Goal: Obtain resource: Download file/media

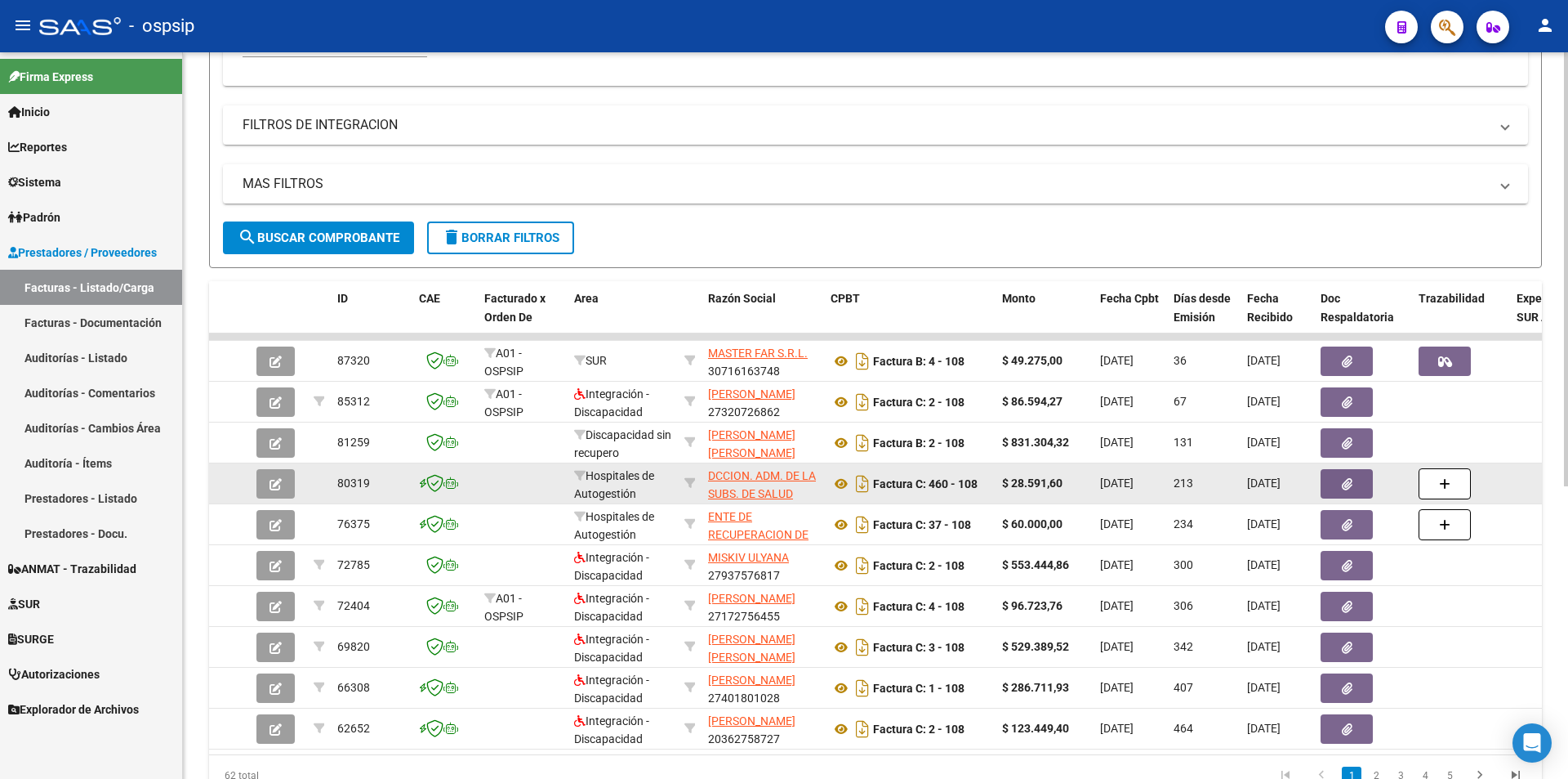
scroll to position [490, 0]
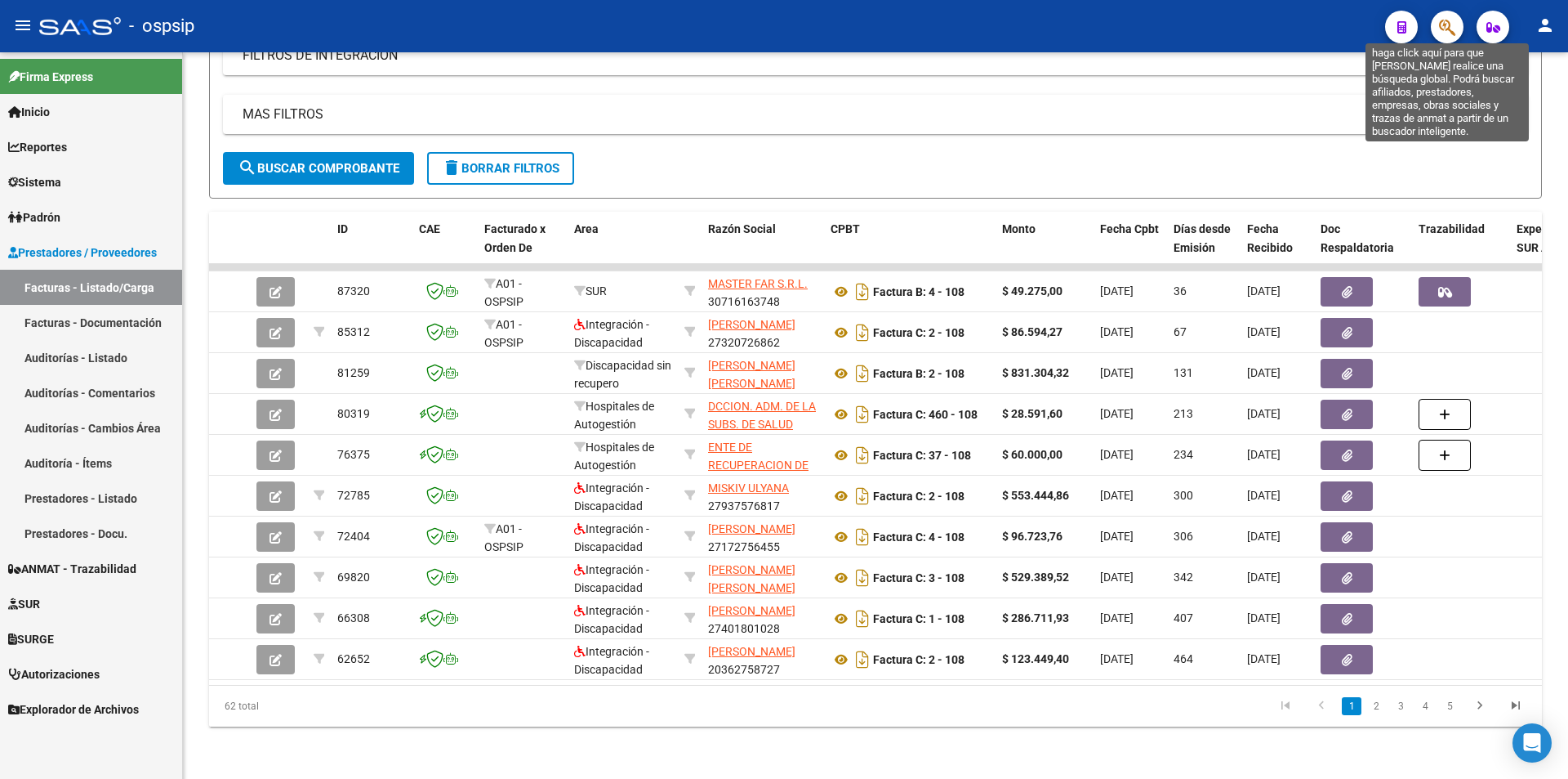
click at [1448, 31] on icon "button" at bounding box center [1447, 27] width 16 height 19
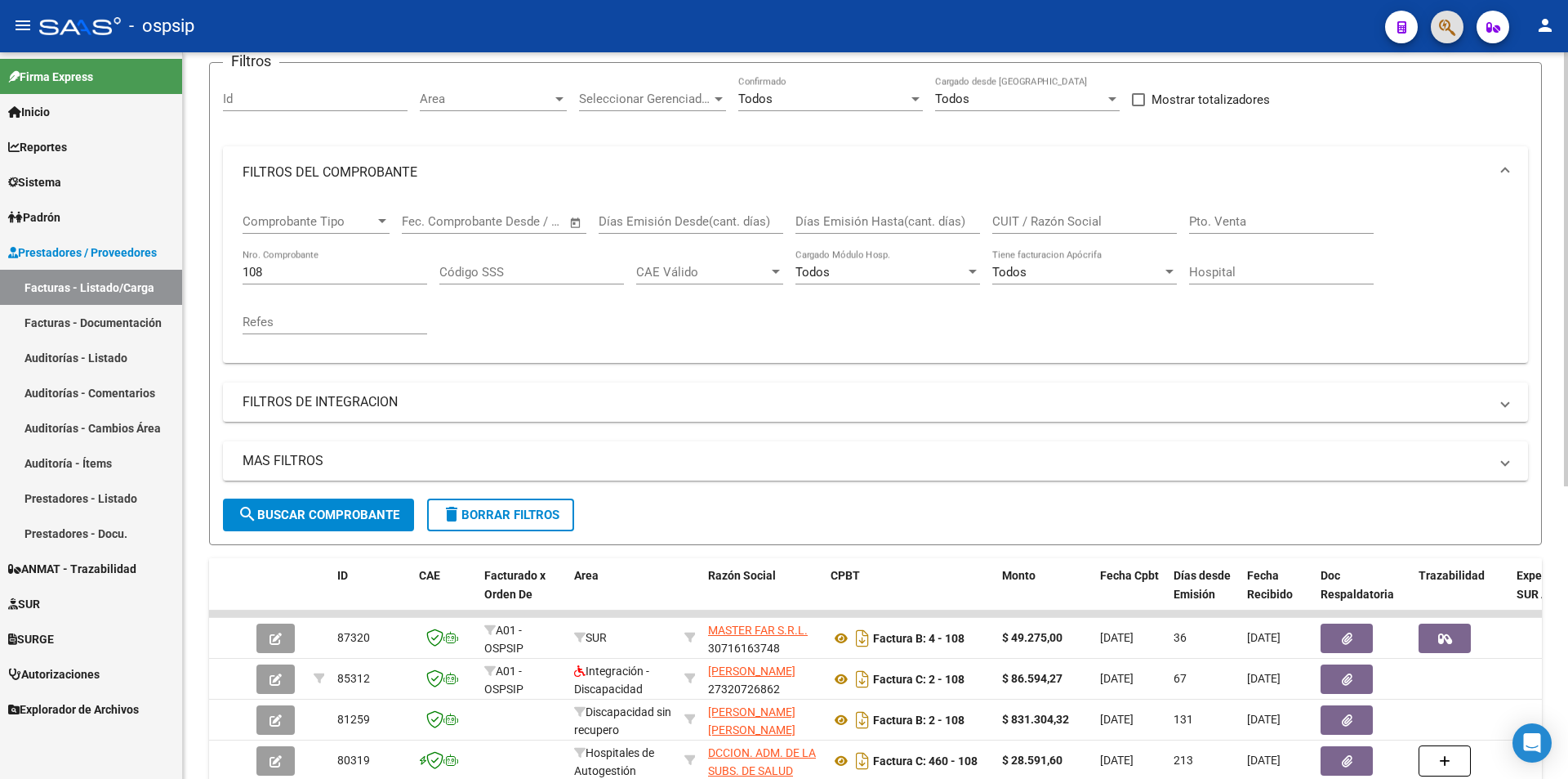
scroll to position [0, 0]
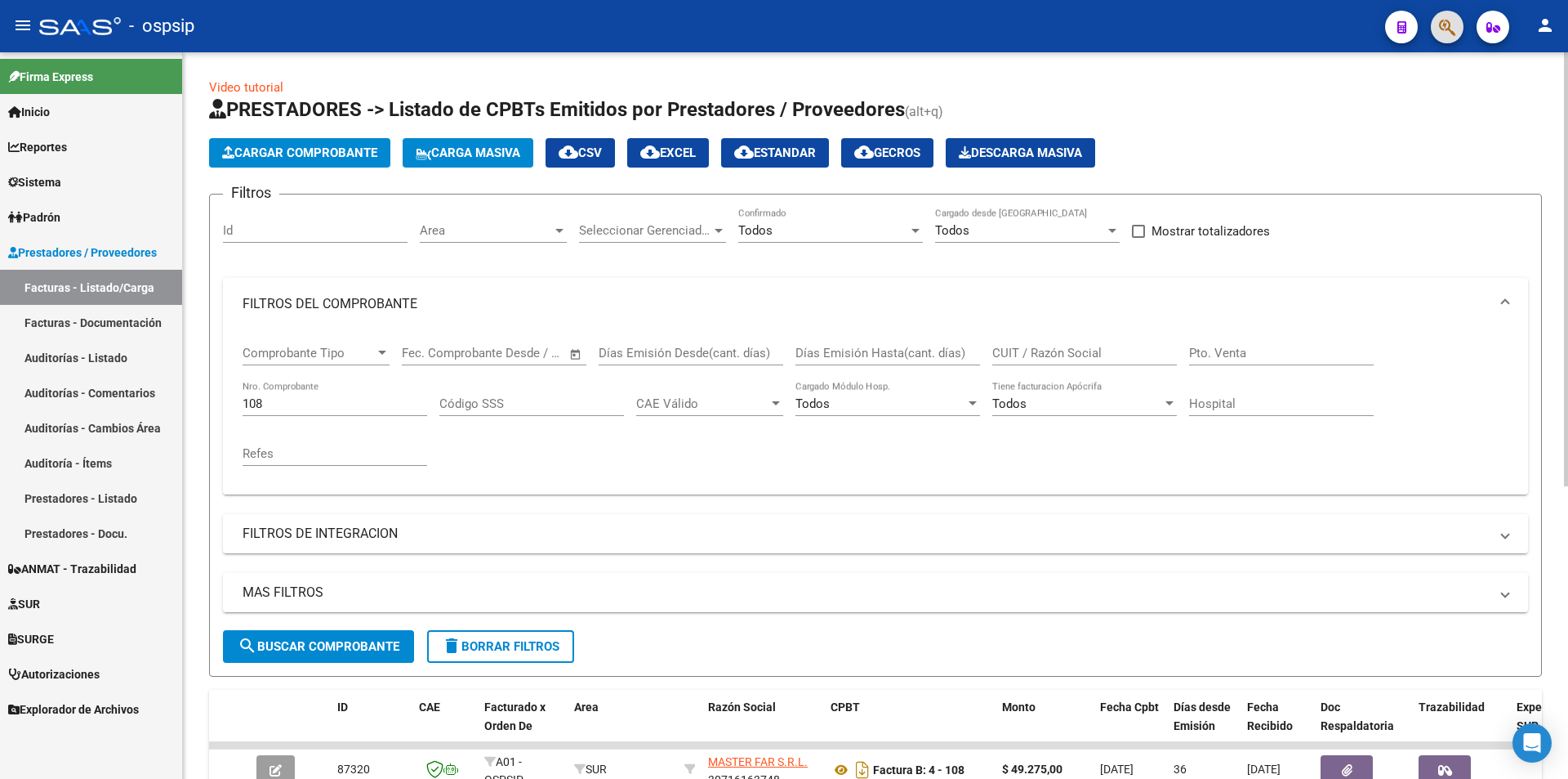
click at [293, 392] on div "108 Nro. Comprobante" at bounding box center [335, 398] width 185 height 35
click at [297, 398] on input "108" at bounding box center [335, 404] width 185 height 15
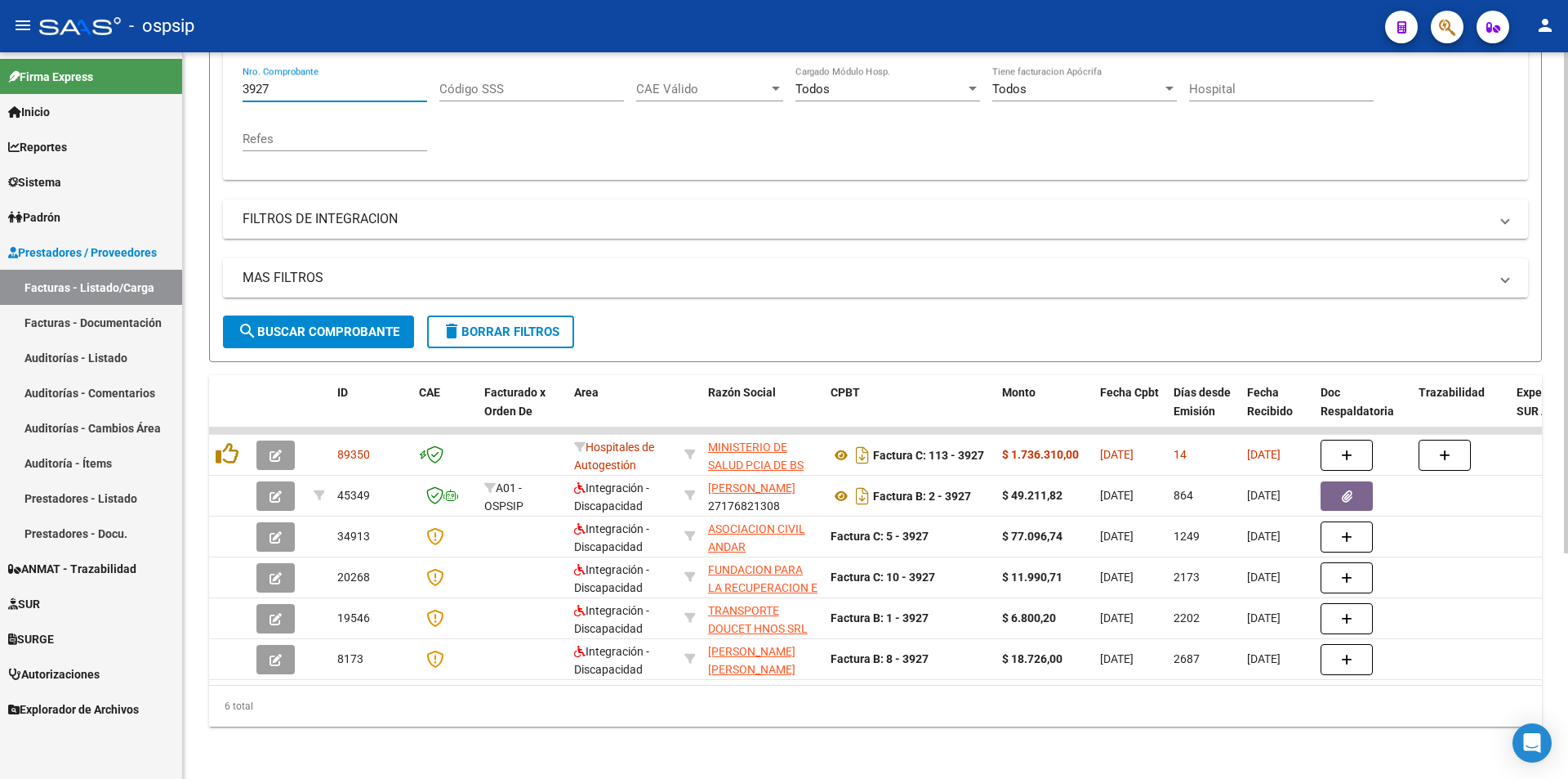
scroll to position [326, 0]
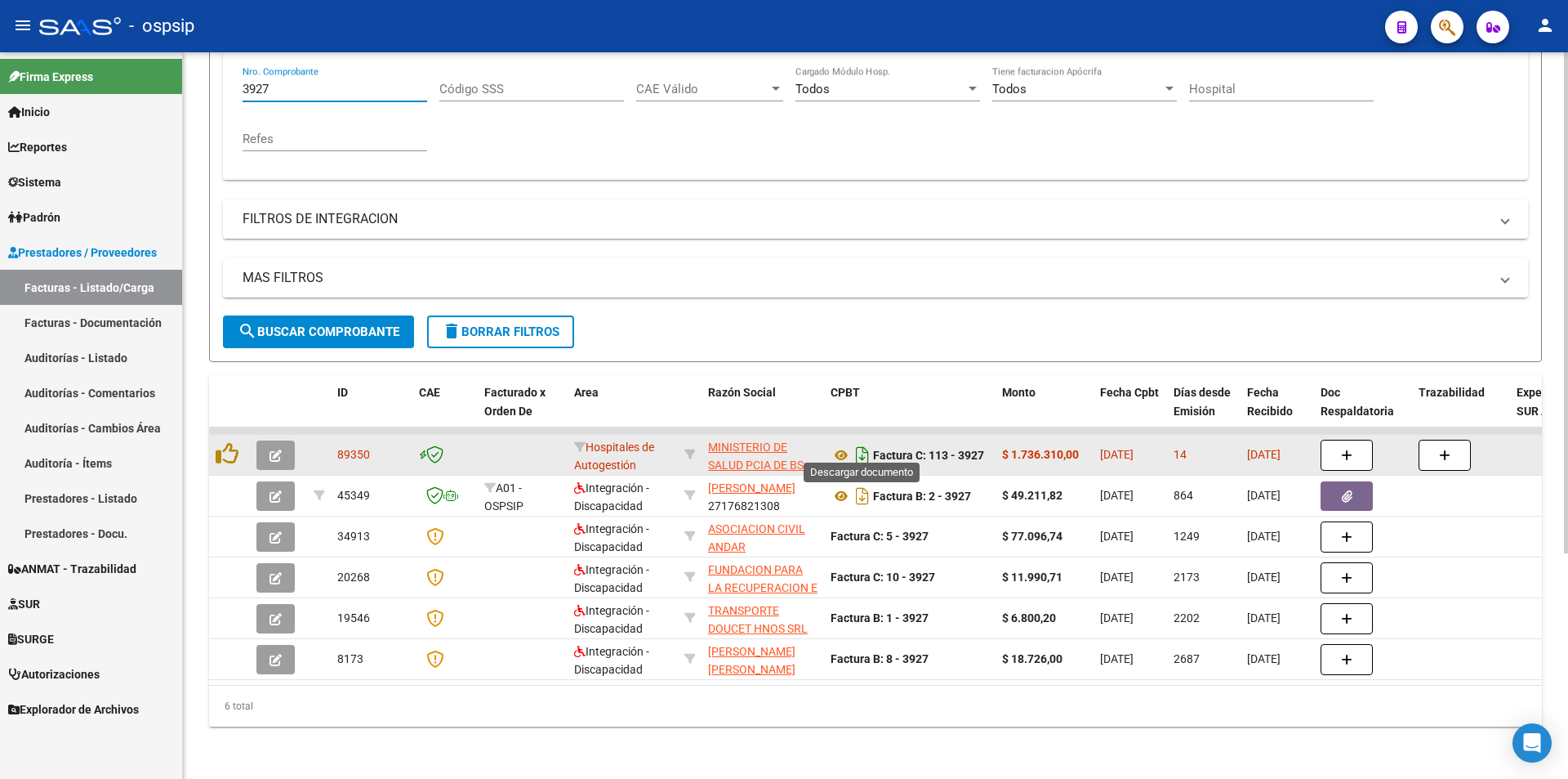
type input "3927"
click at [855, 442] on icon "Descargar documento" at bounding box center [863, 455] width 21 height 26
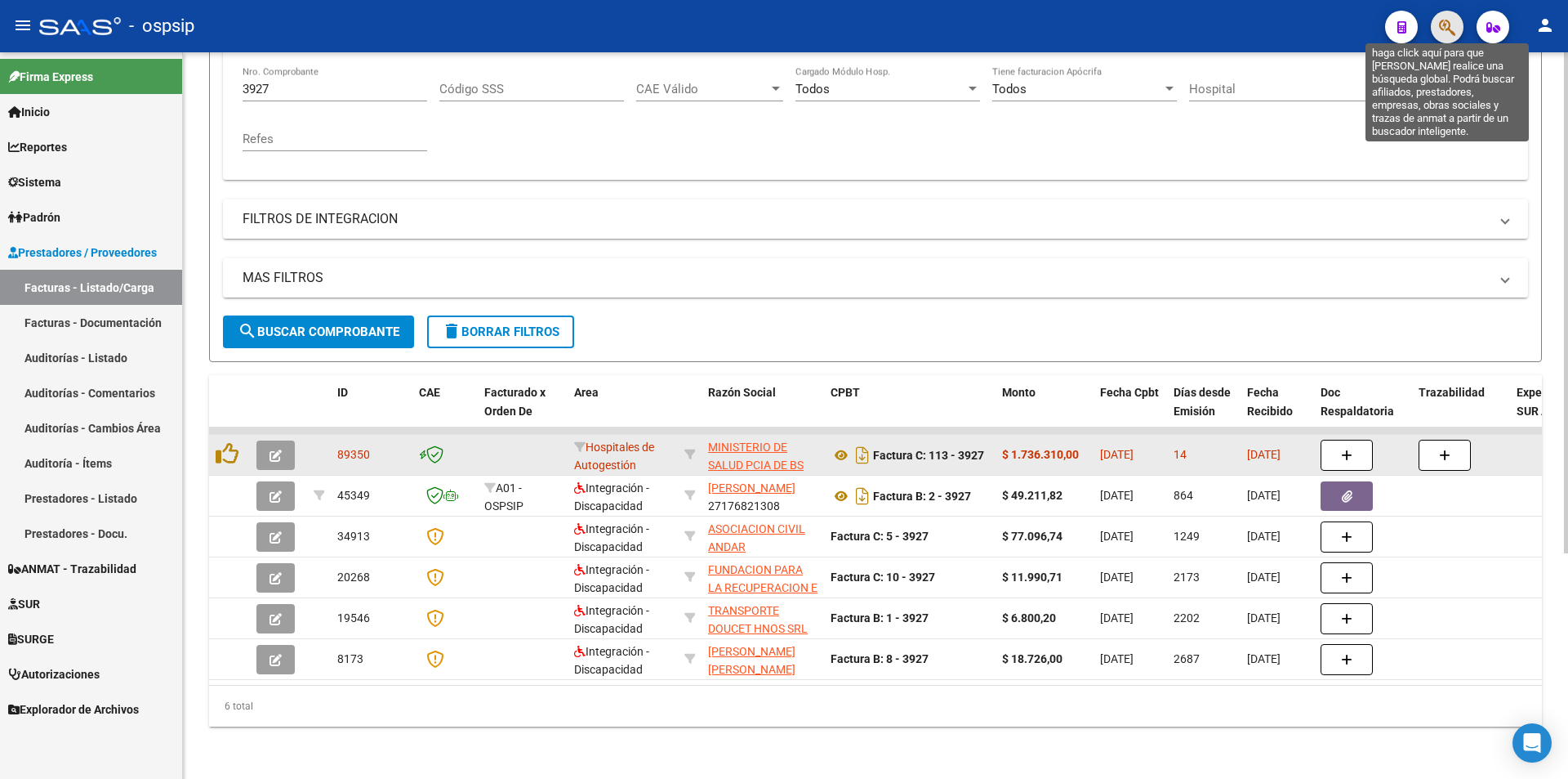
click at [1446, 22] on icon "button" at bounding box center [1447, 27] width 16 height 19
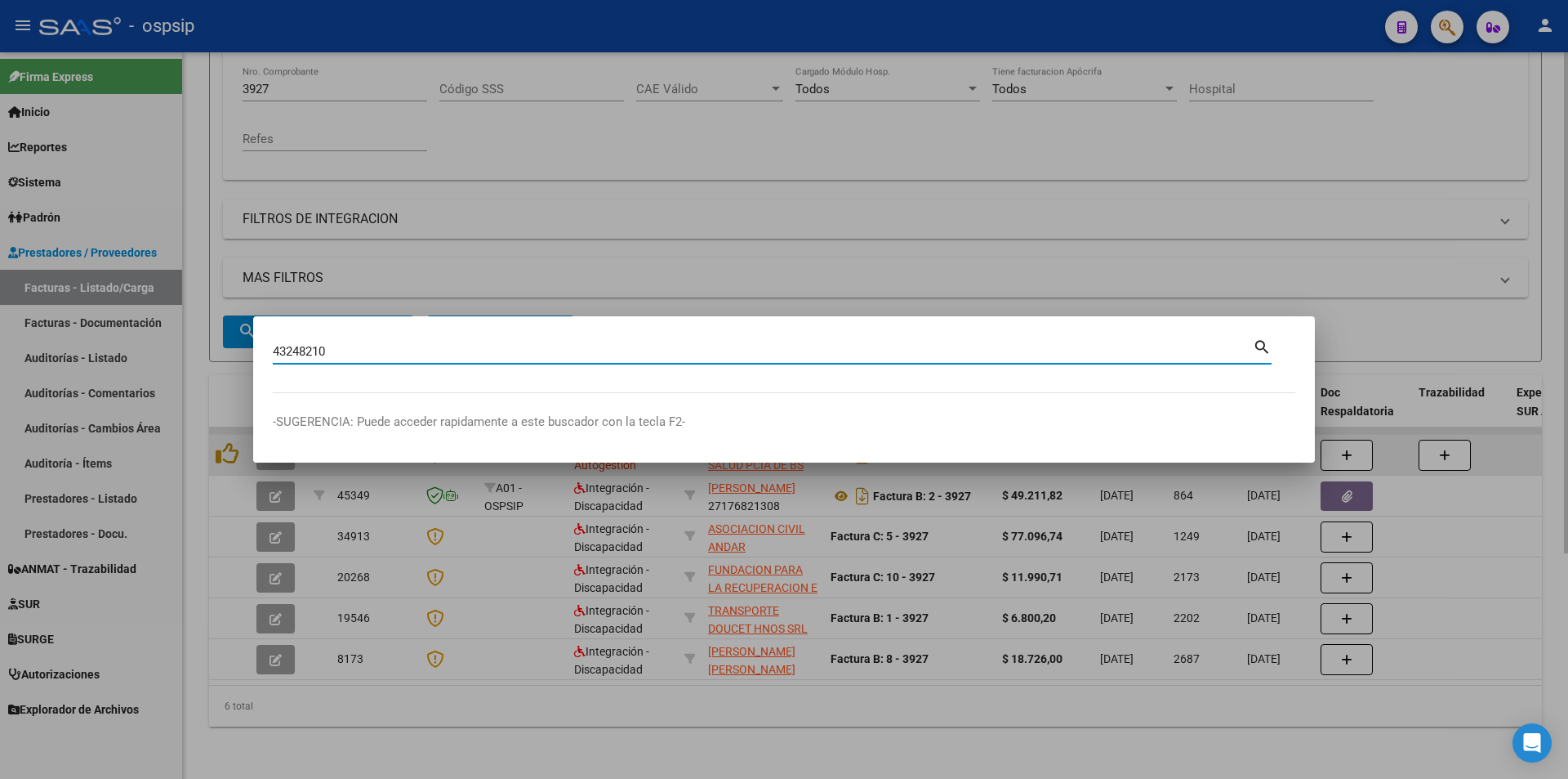
type input "43248210"
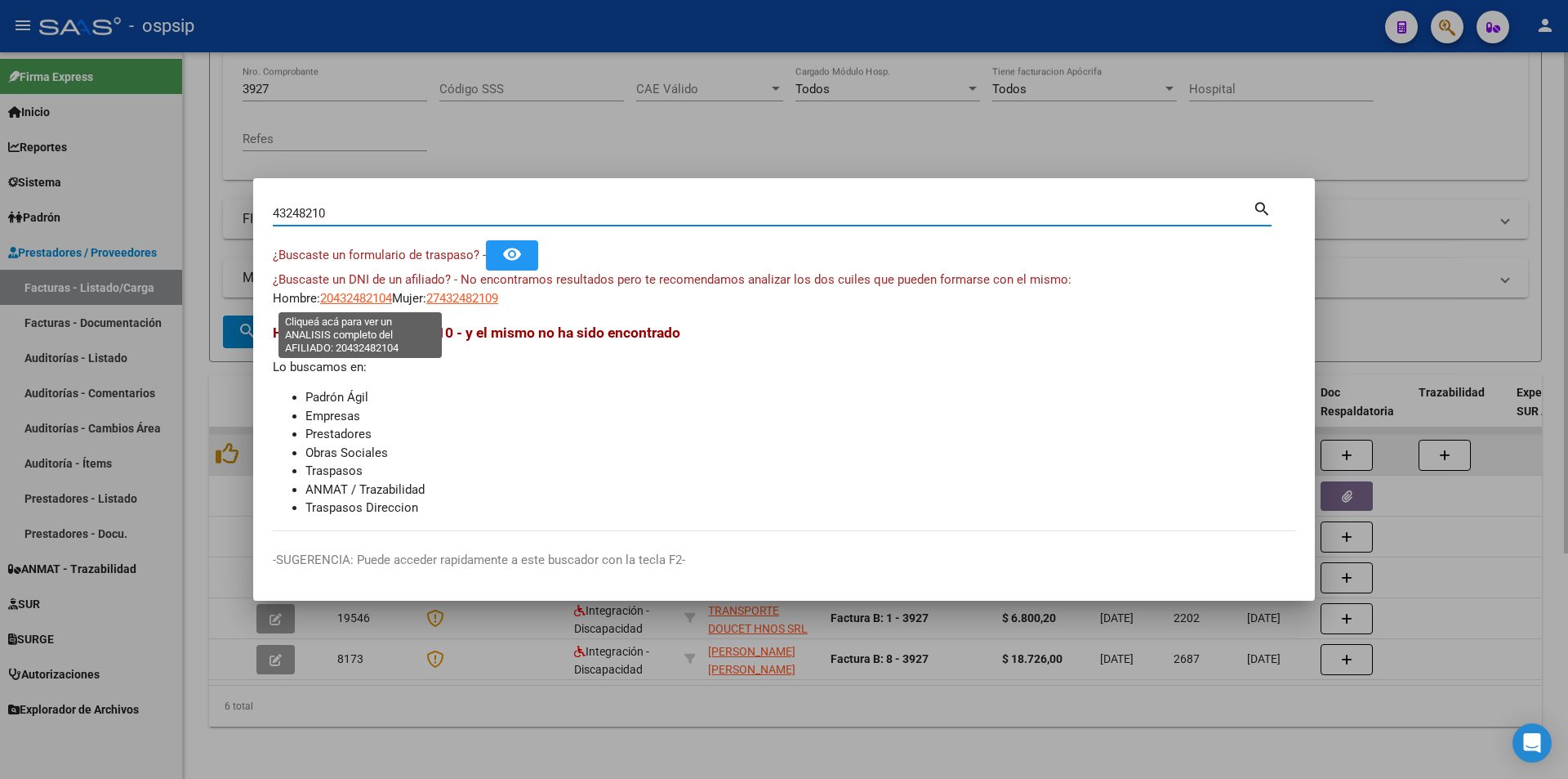
click at [373, 300] on span "20432482104" at bounding box center [356, 298] width 72 height 15
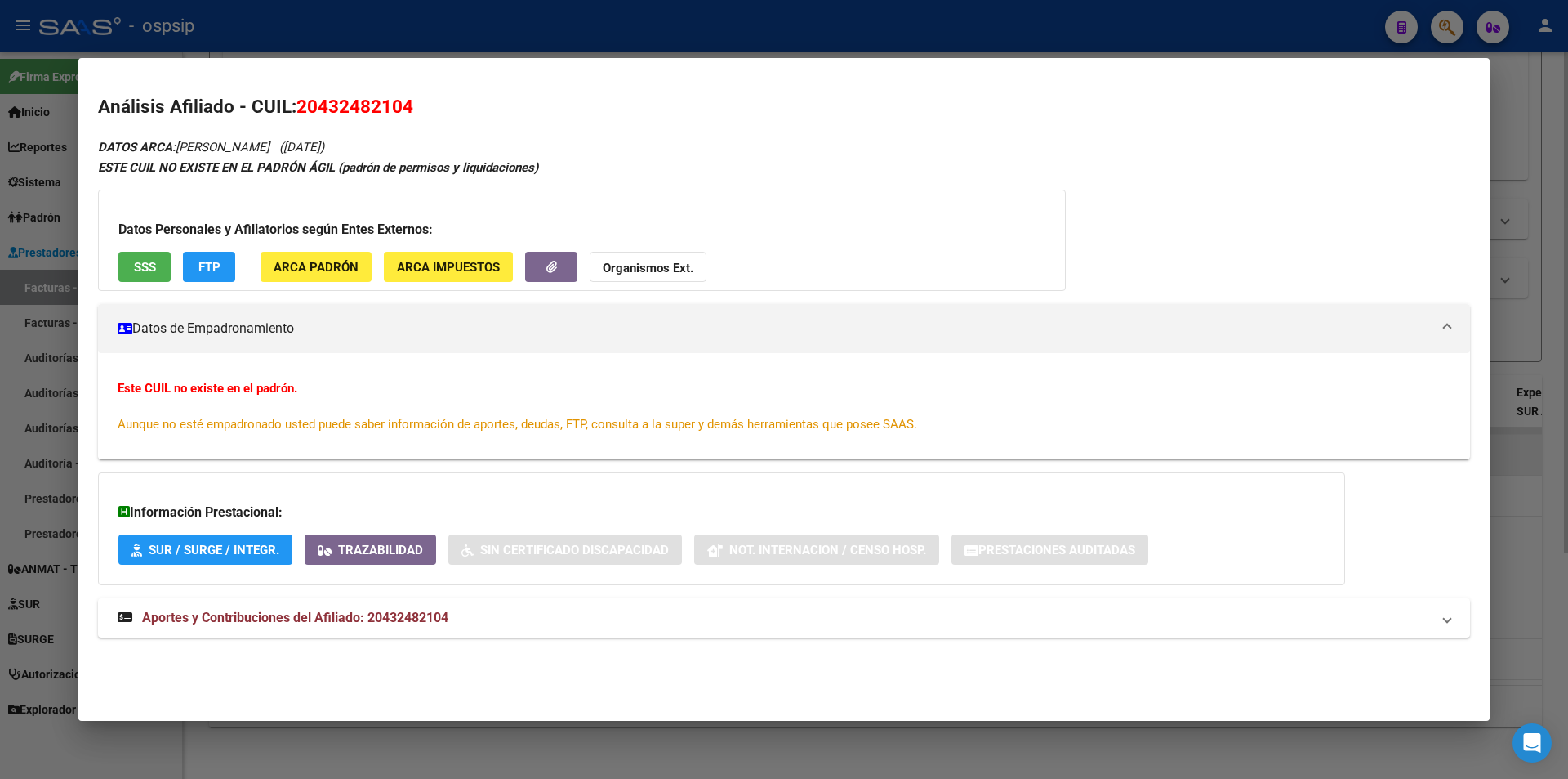
click at [134, 266] on span "SSS" at bounding box center [145, 267] width 22 height 15
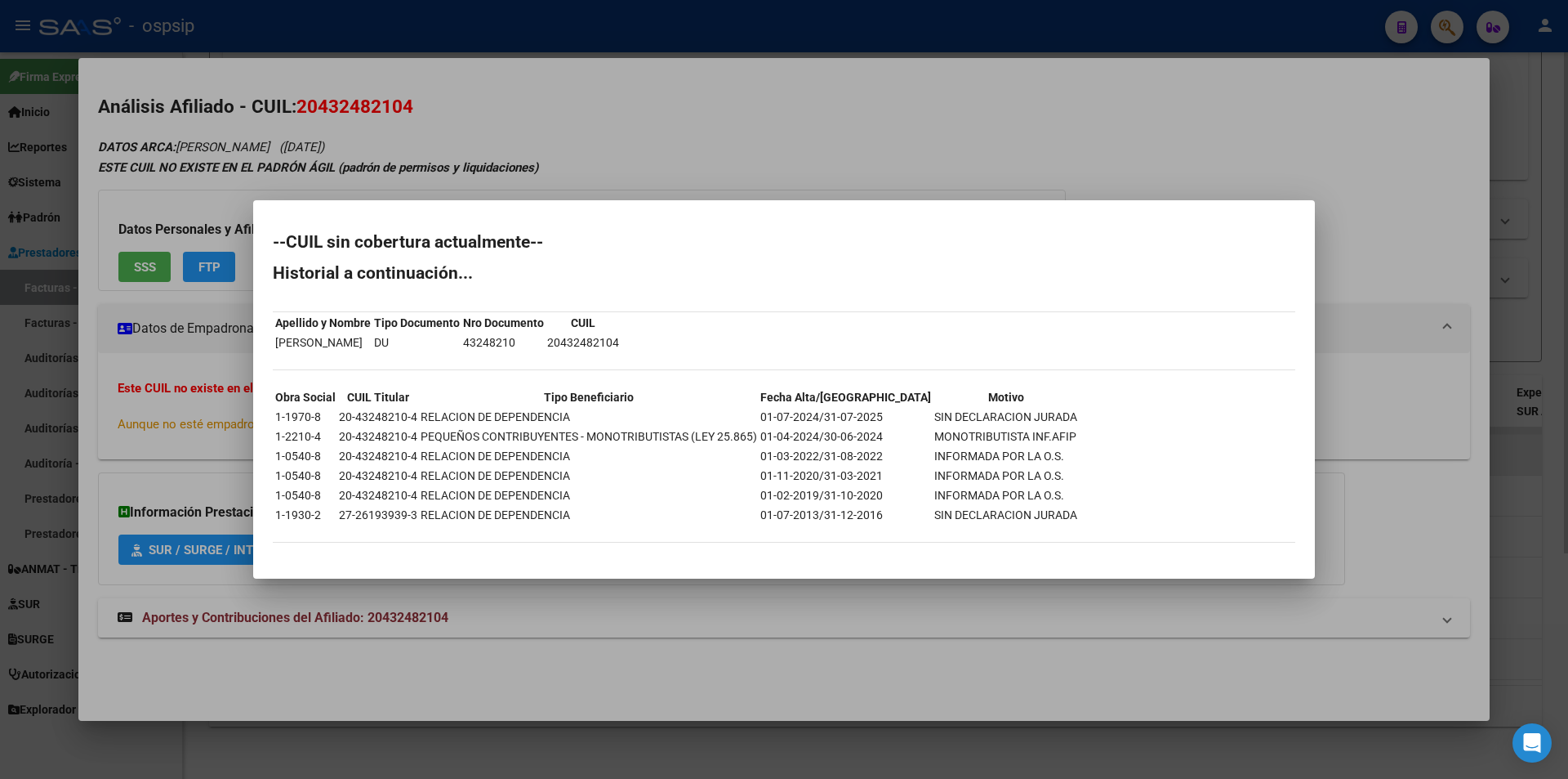
drag, startPoint x: 823, startPoint y: 411, endPoint x: 1022, endPoint y: 420, distance: 199.2
click at [1022, 420] on tr "1-1970-8 20-43248210-4 RELACION DE DEPENDENCIA 01-07-2024/31-07-2025 SIN DECLAR…" at bounding box center [676, 417] width 803 height 18
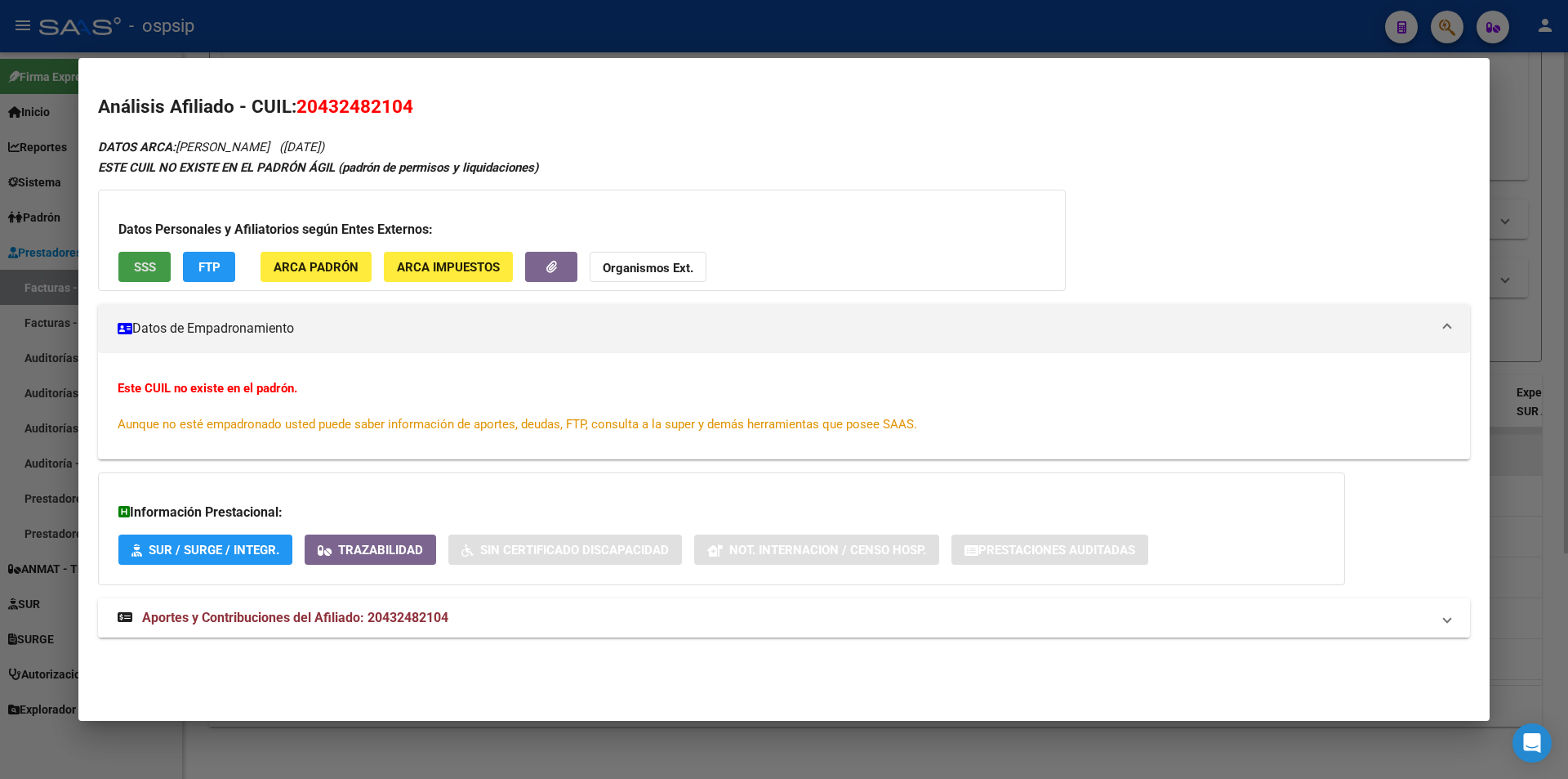
click at [387, 607] on mat-expansion-panel-header "Aportes y Contribuciones del Afiliado: 20432482104" at bounding box center [784, 618] width 1372 height 40
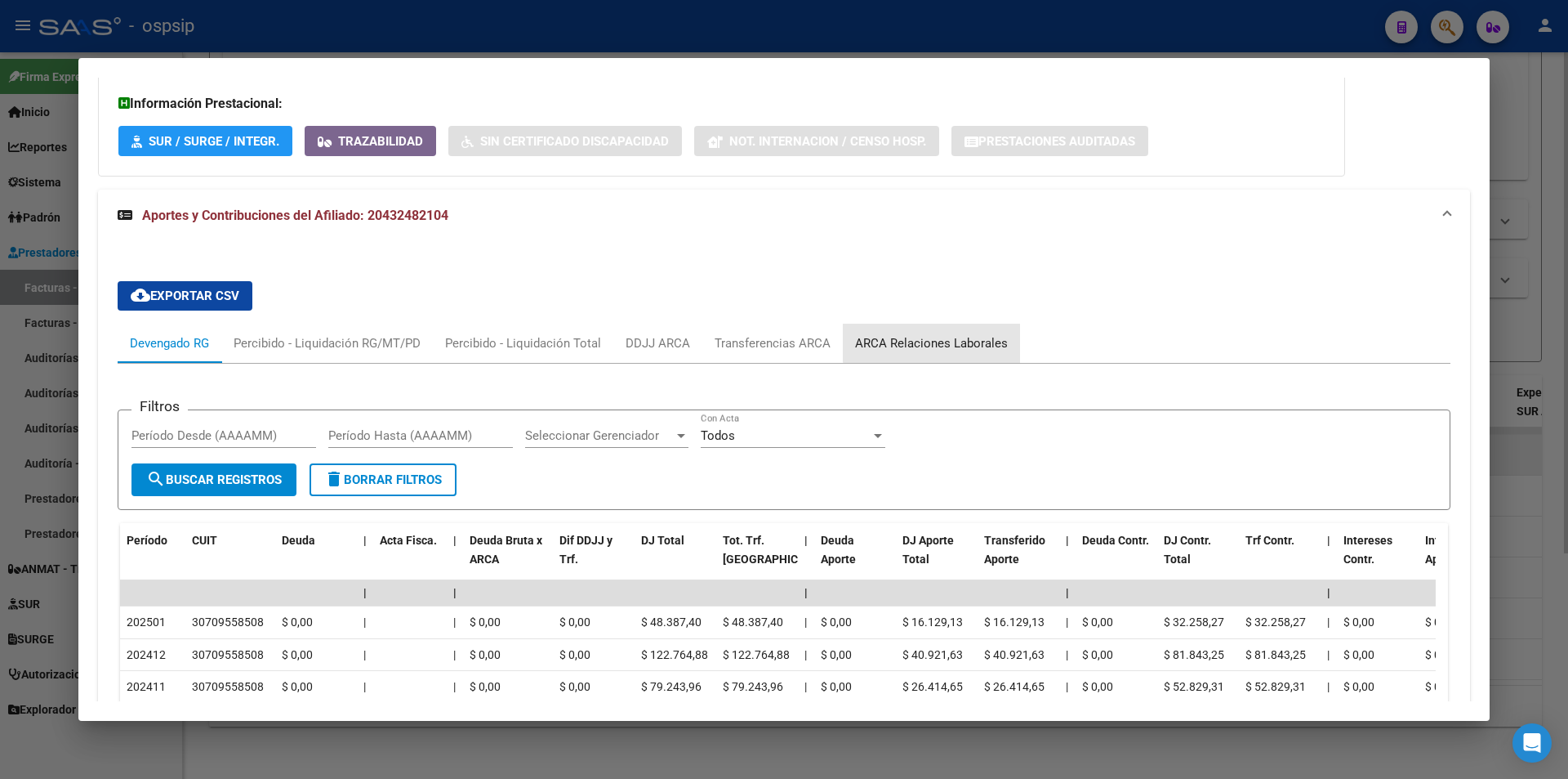
click at [935, 331] on div "ARCA Relaciones Laborales" at bounding box center [931, 344] width 177 height 40
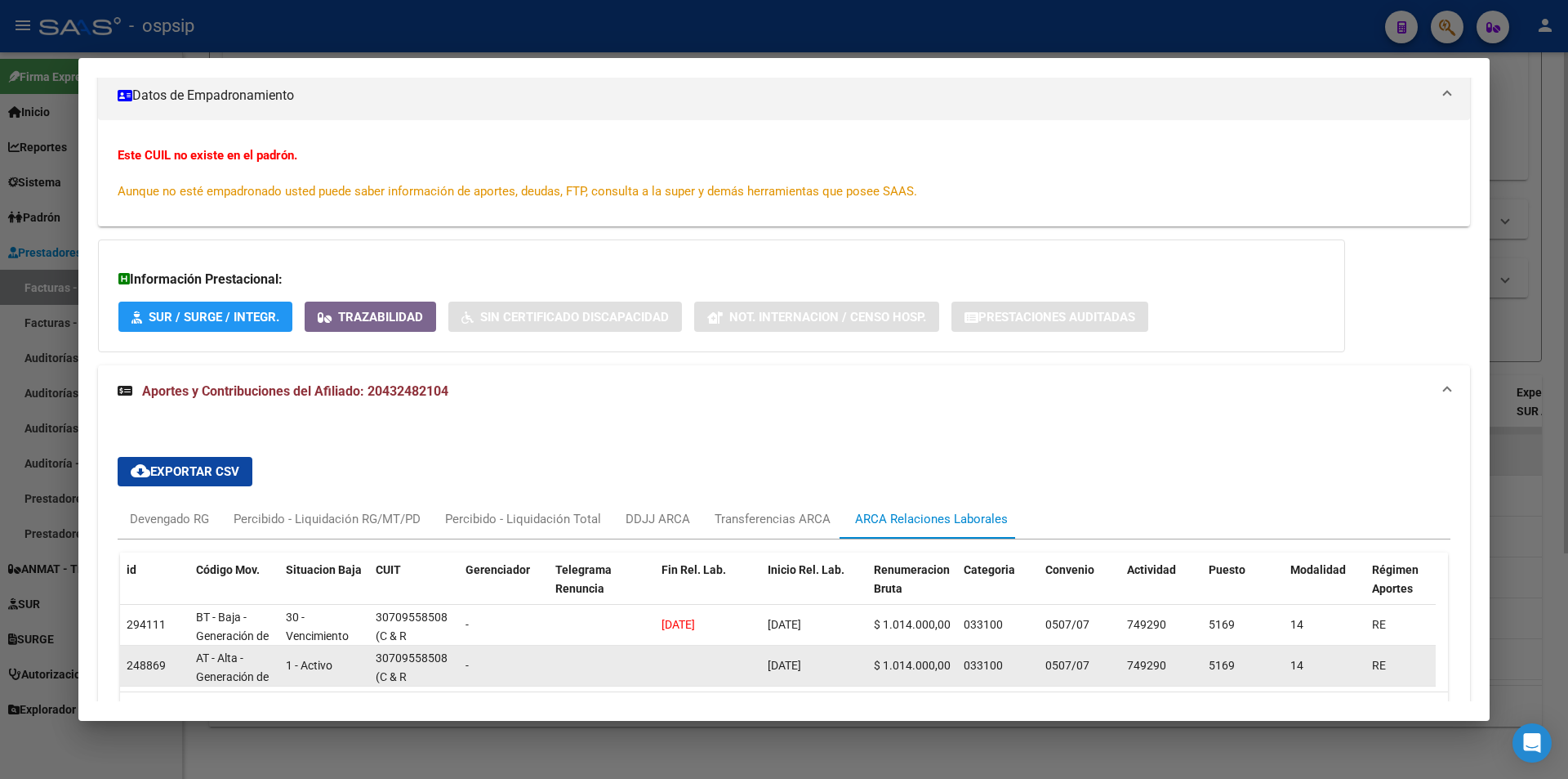
scroll to position [354, 0]
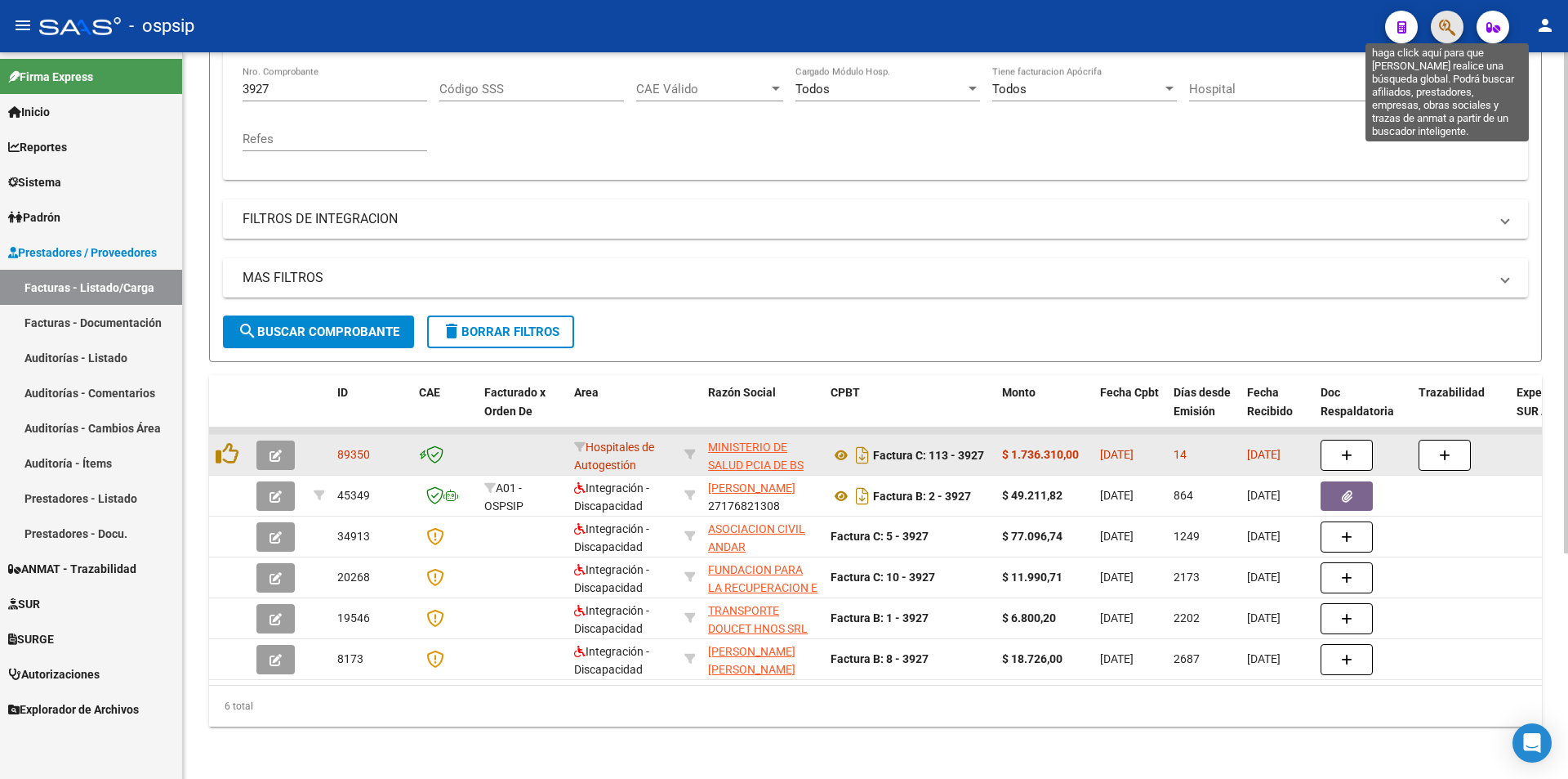
click at [1447, 26] on icon "button" at bounding box center [1447, 27] width 16 height 19
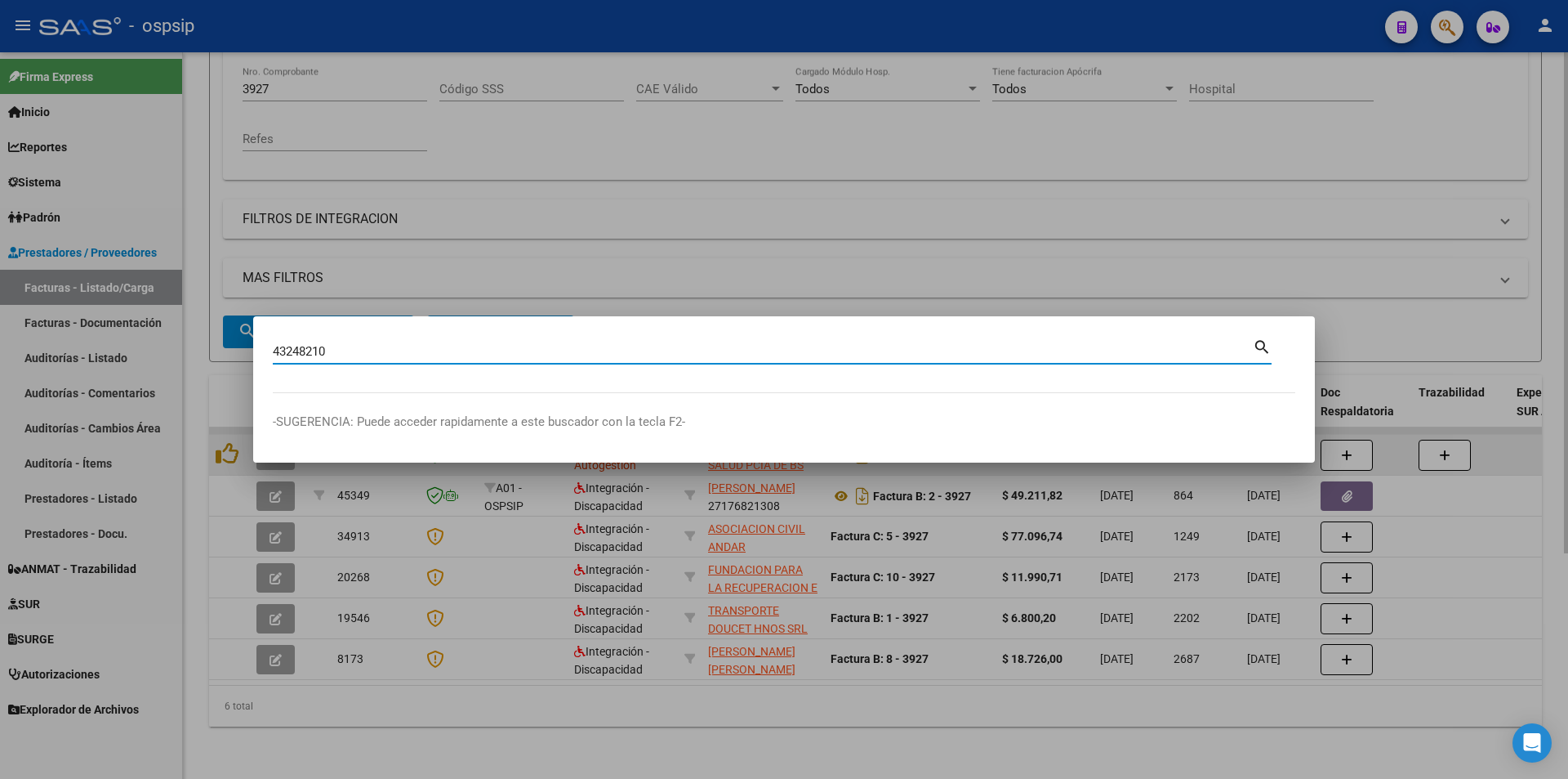
type input "43248210"
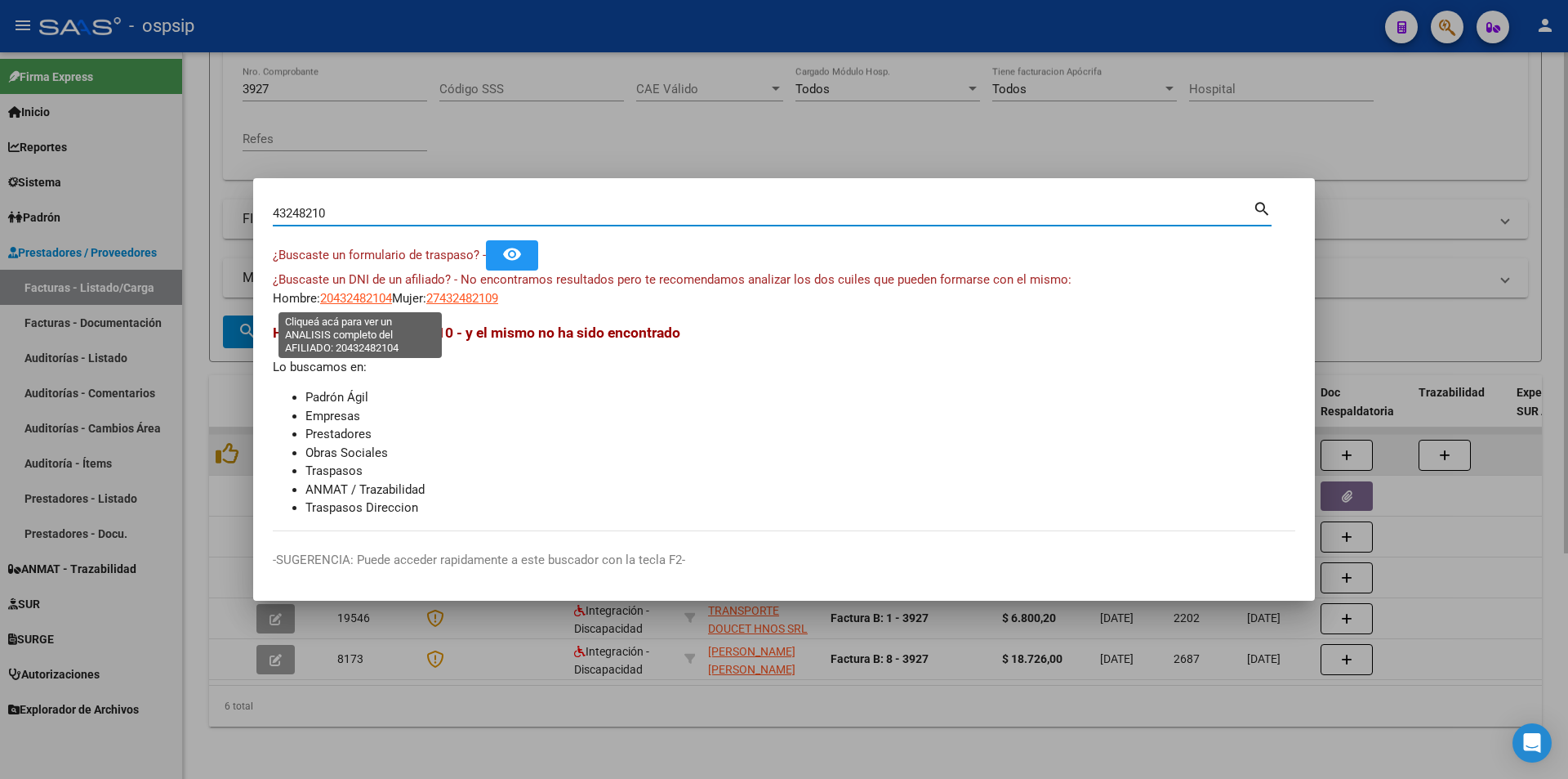
click at [339, 299] on span "20432482104" at bounding box center [356, 298] width 72 height 15
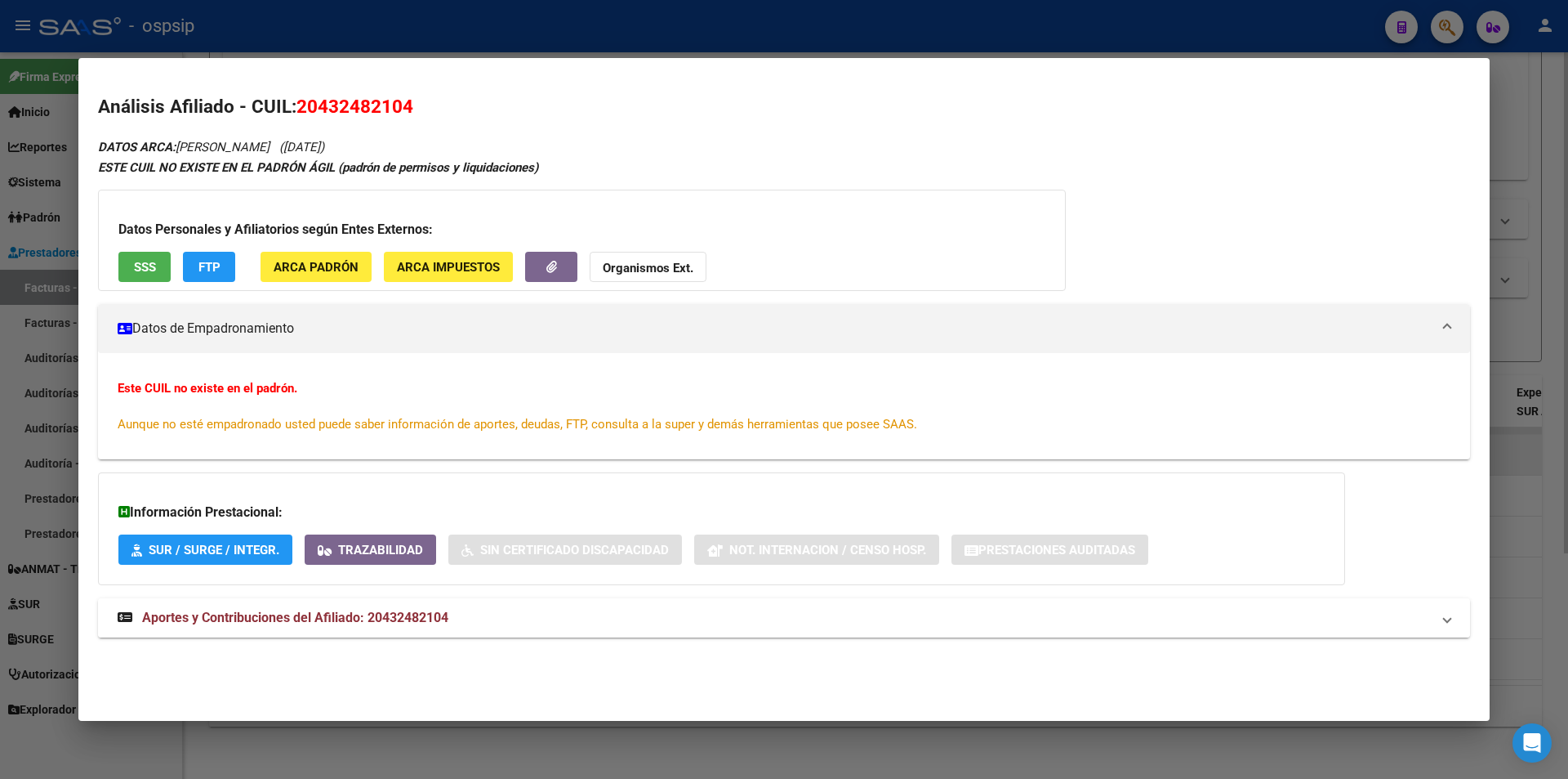
click at [396, 622] on span "Aportes y Contribuciones del Afiliado: 20432482104" at bounding box center [295, 617] width 307 height 16
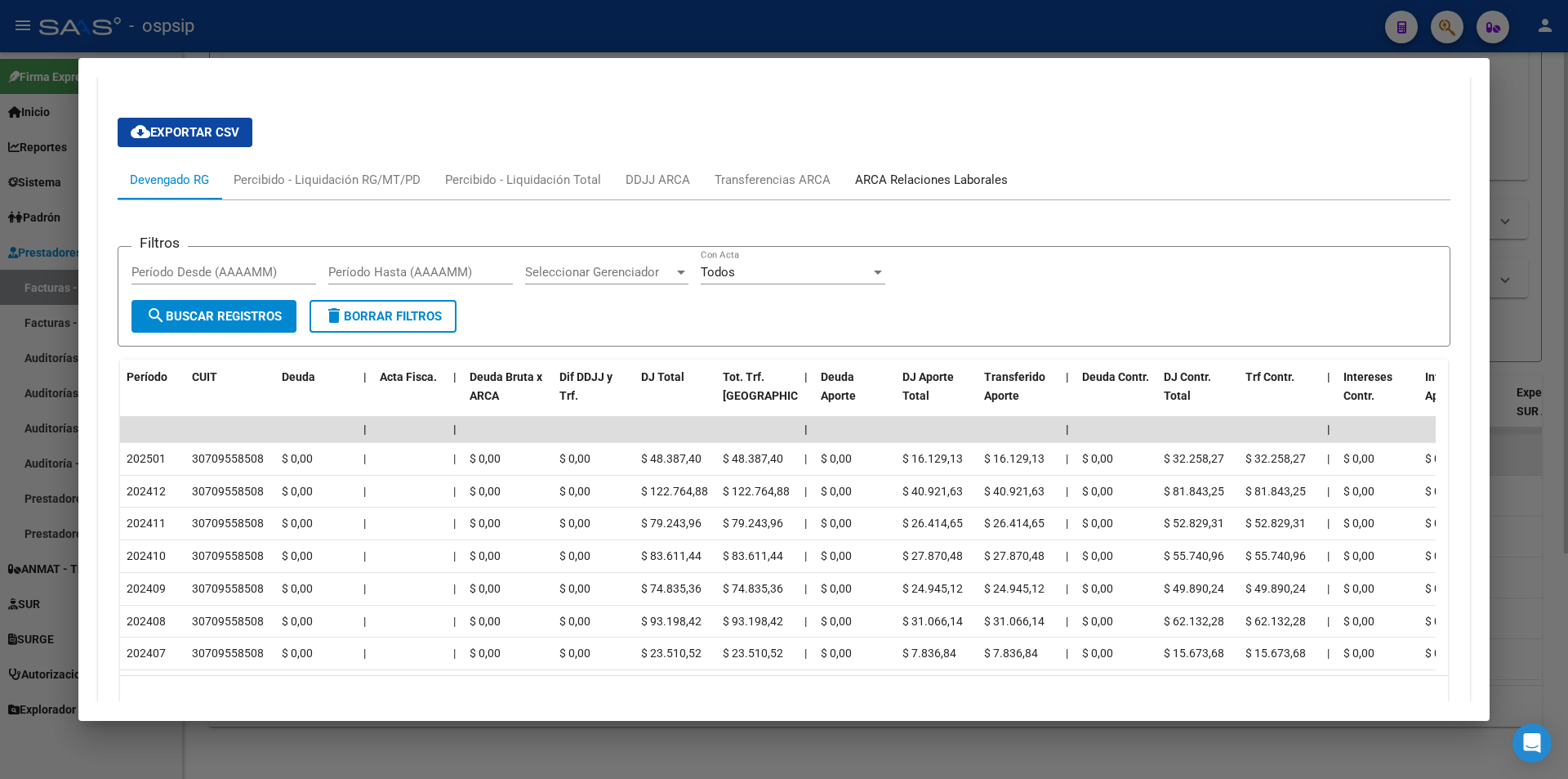
click at [871, 185] on div "ARCA Relaciones Laborales" at bounding box center [931, 180] width 152 height 18
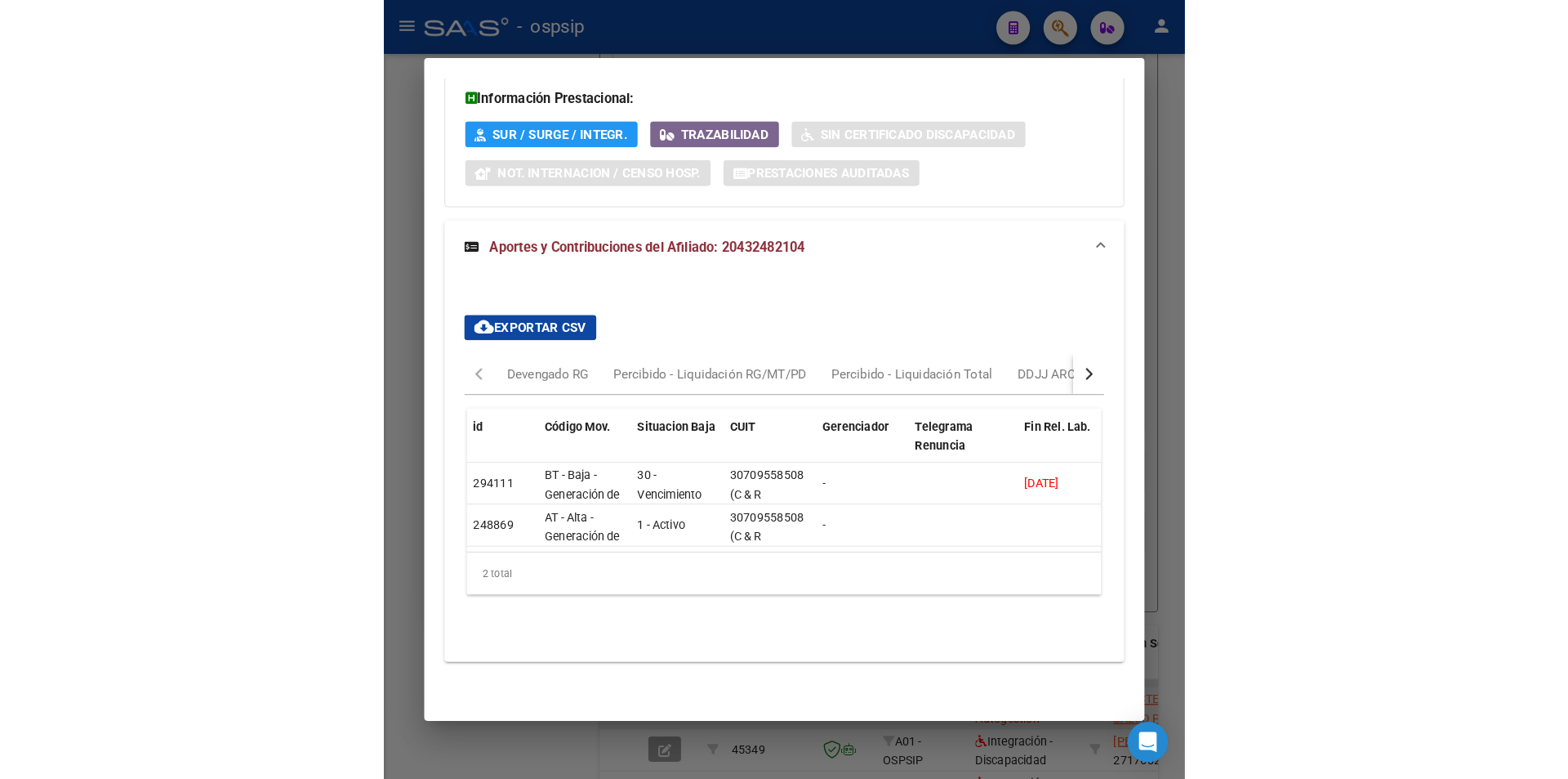
scroll to position [354, 0]
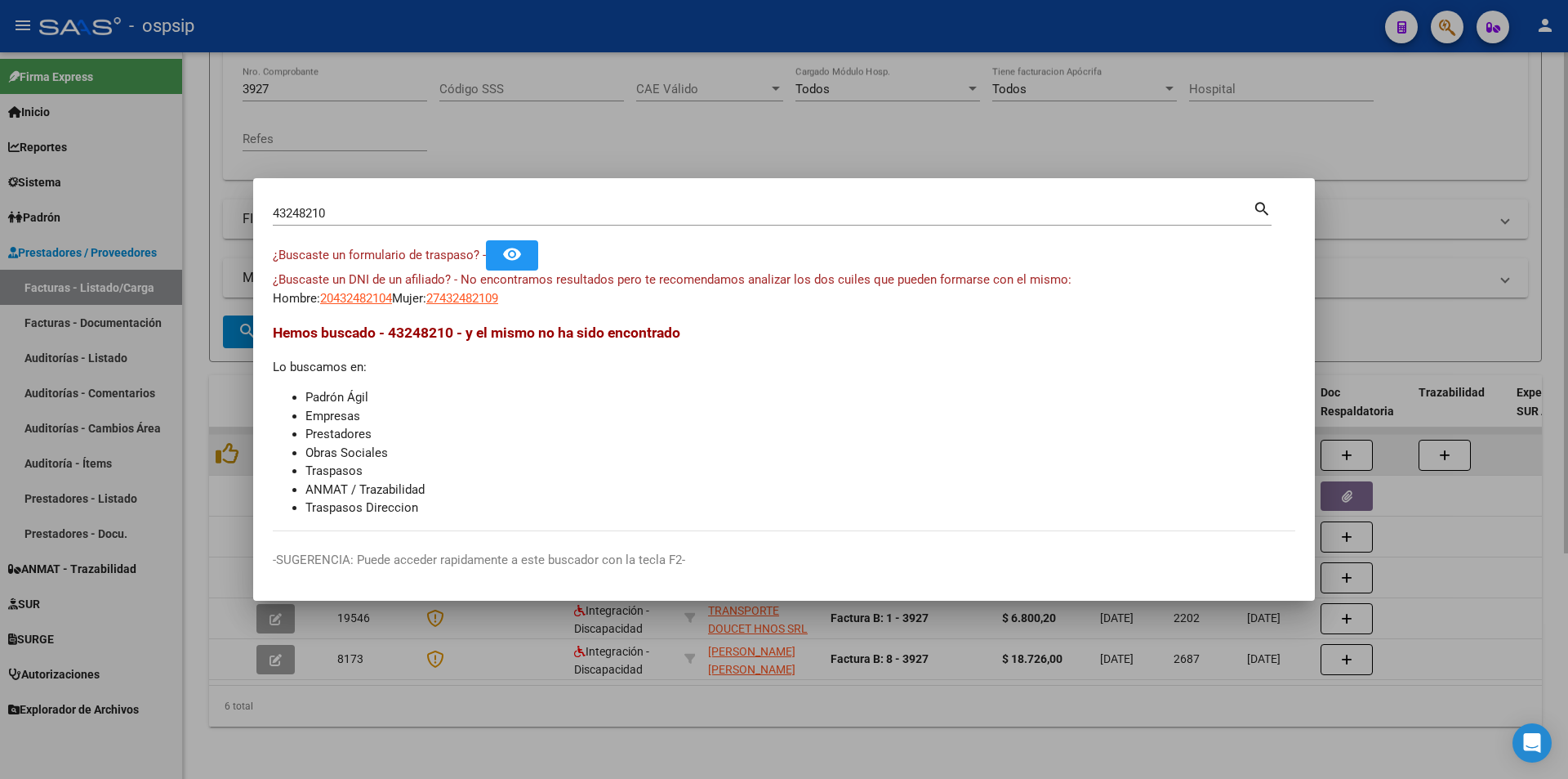
click at [361, 223] on div "43248210 Buscar (apellido, dni, cuil, nro traspaso, cuit, obra social)" at bounding box center [762, 214] width 980 height 25
click at [365, 213] on input "43248210" at bounding box center [762, 214] width 980 height 15
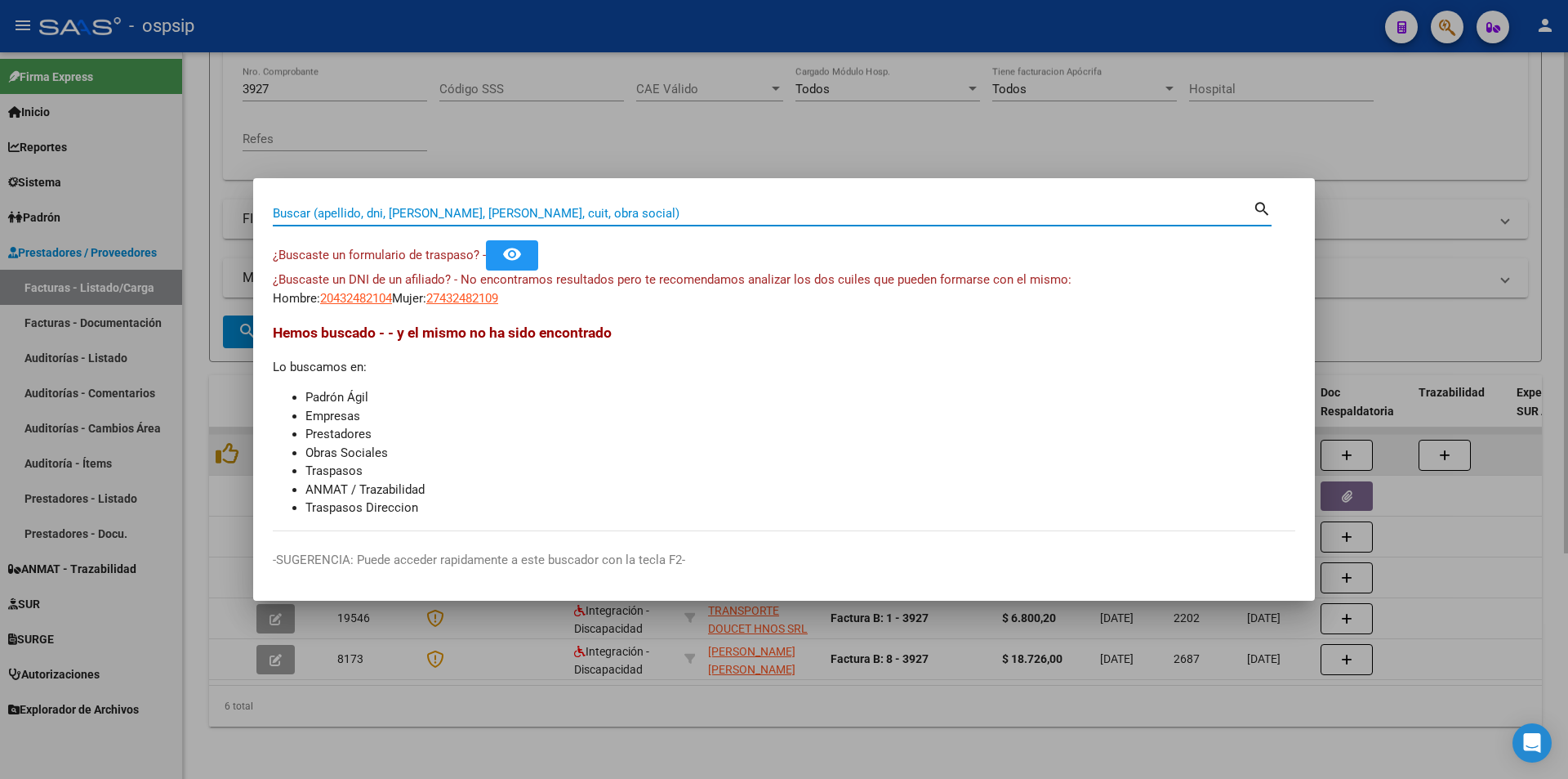
paste input "49159641"
type input "49159641"
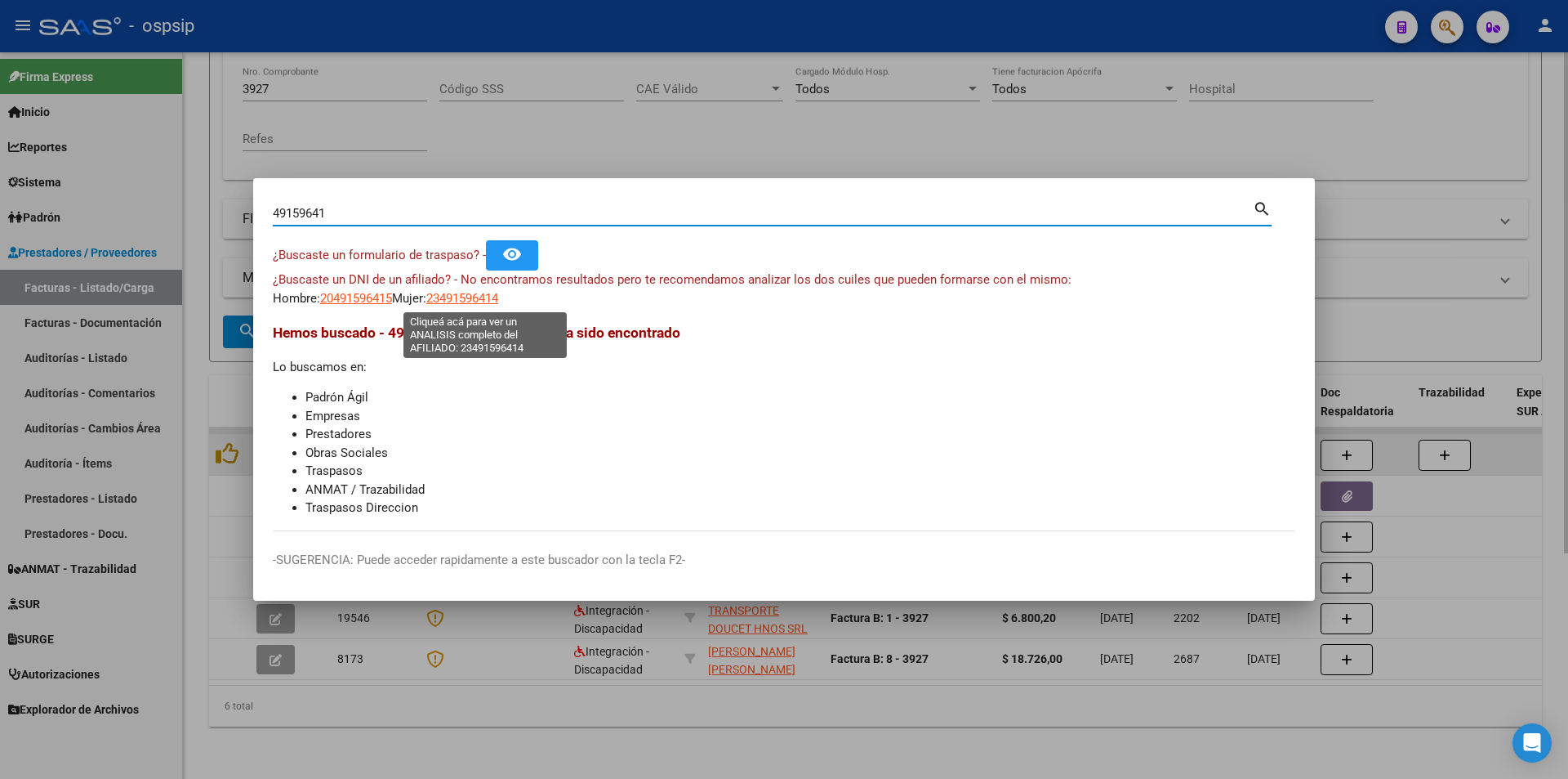
click at [474, 300] on span "23491596414" at bounding box center [461, 298] width 72 height 15
type textarea "23491596414"
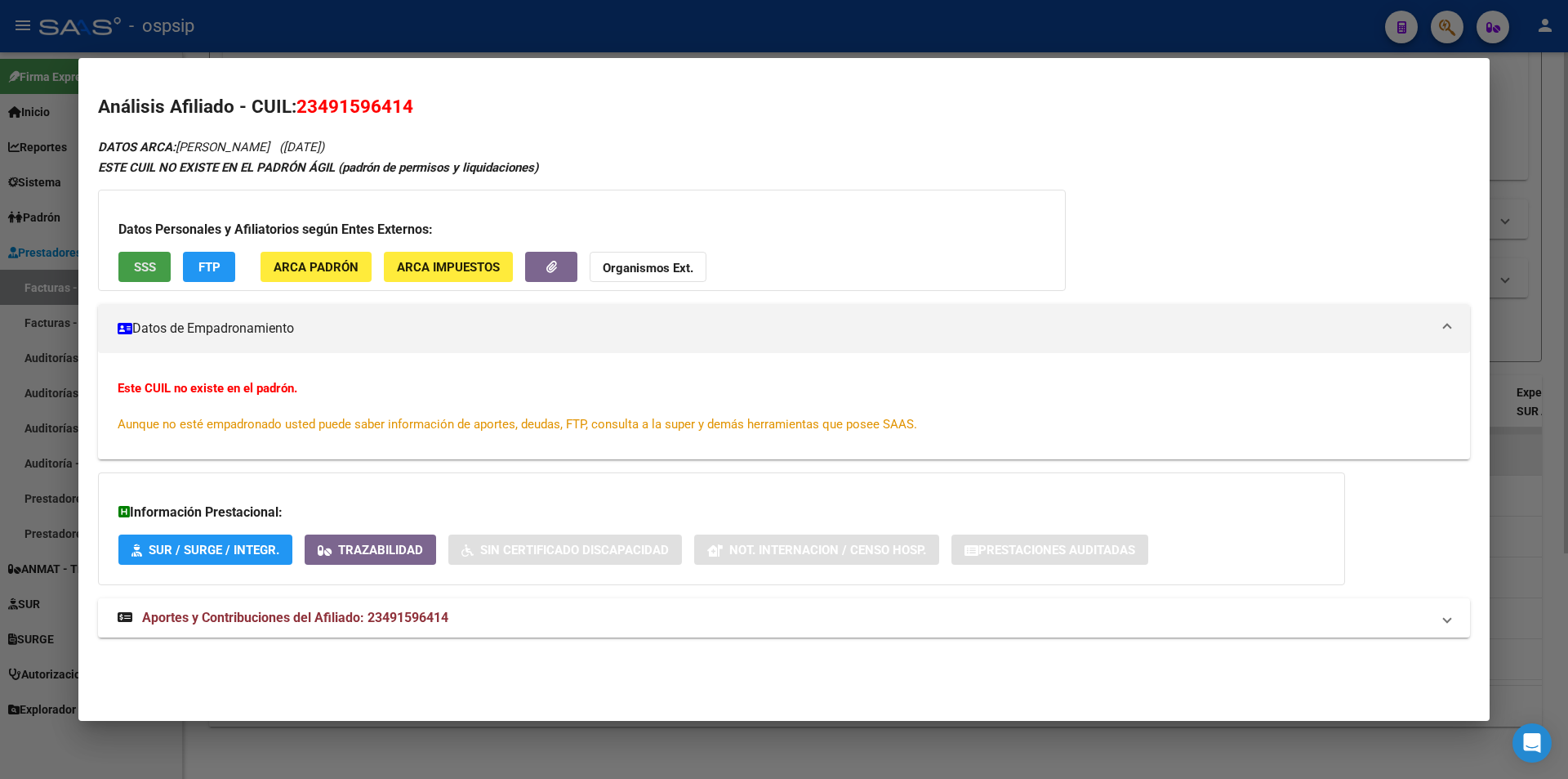
click at [157, 266] on button "SSS" at bounding box center [144, 266] width 52 height 31
click at [633, 270] on strong "Organismos Ext." at bounding box center [648, 268] width 91 height 15
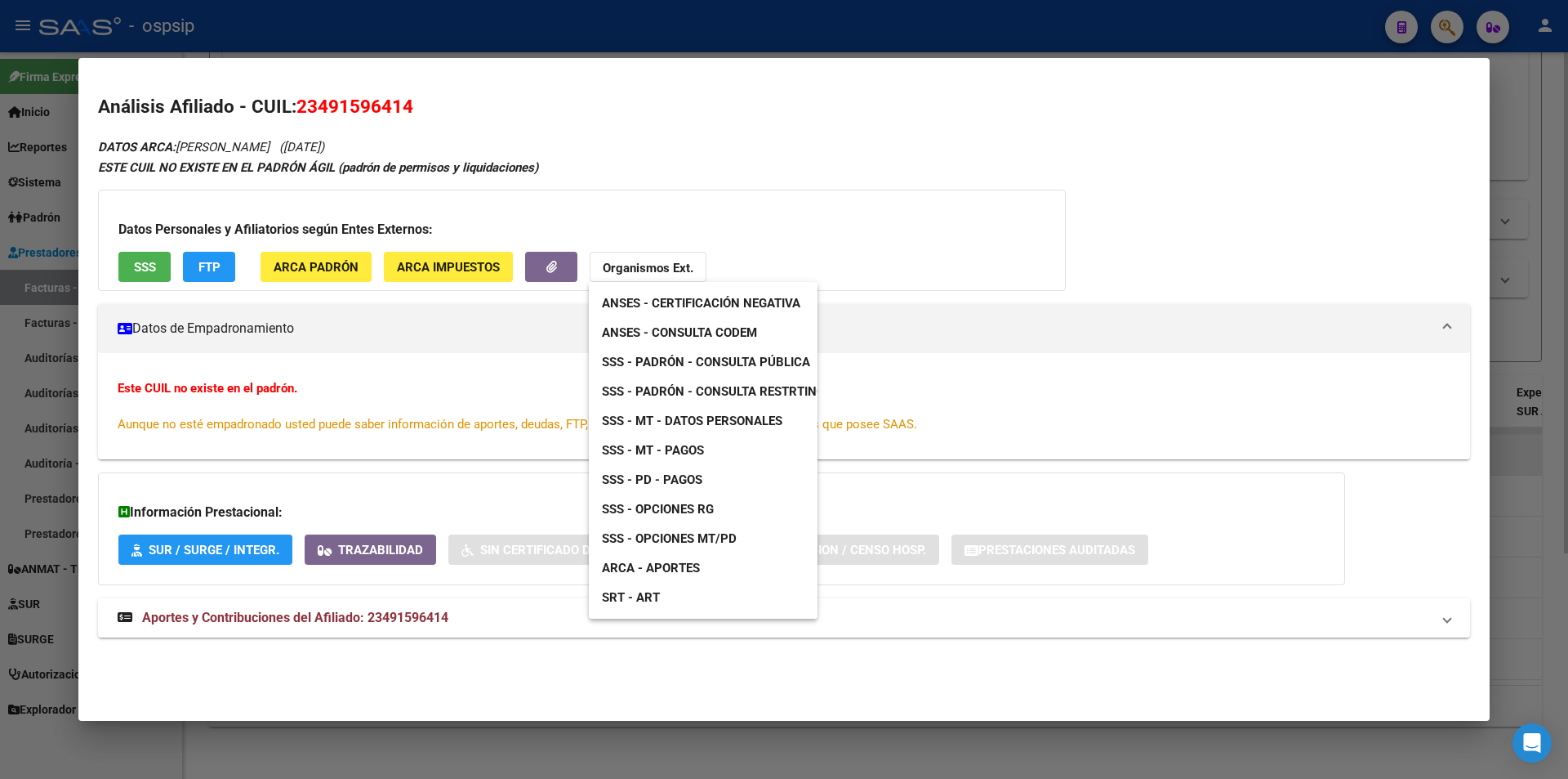
click at [722, 333] on span "ANSES - Consulta CODEM" at bounding box center [679, 332] width 155 height 15
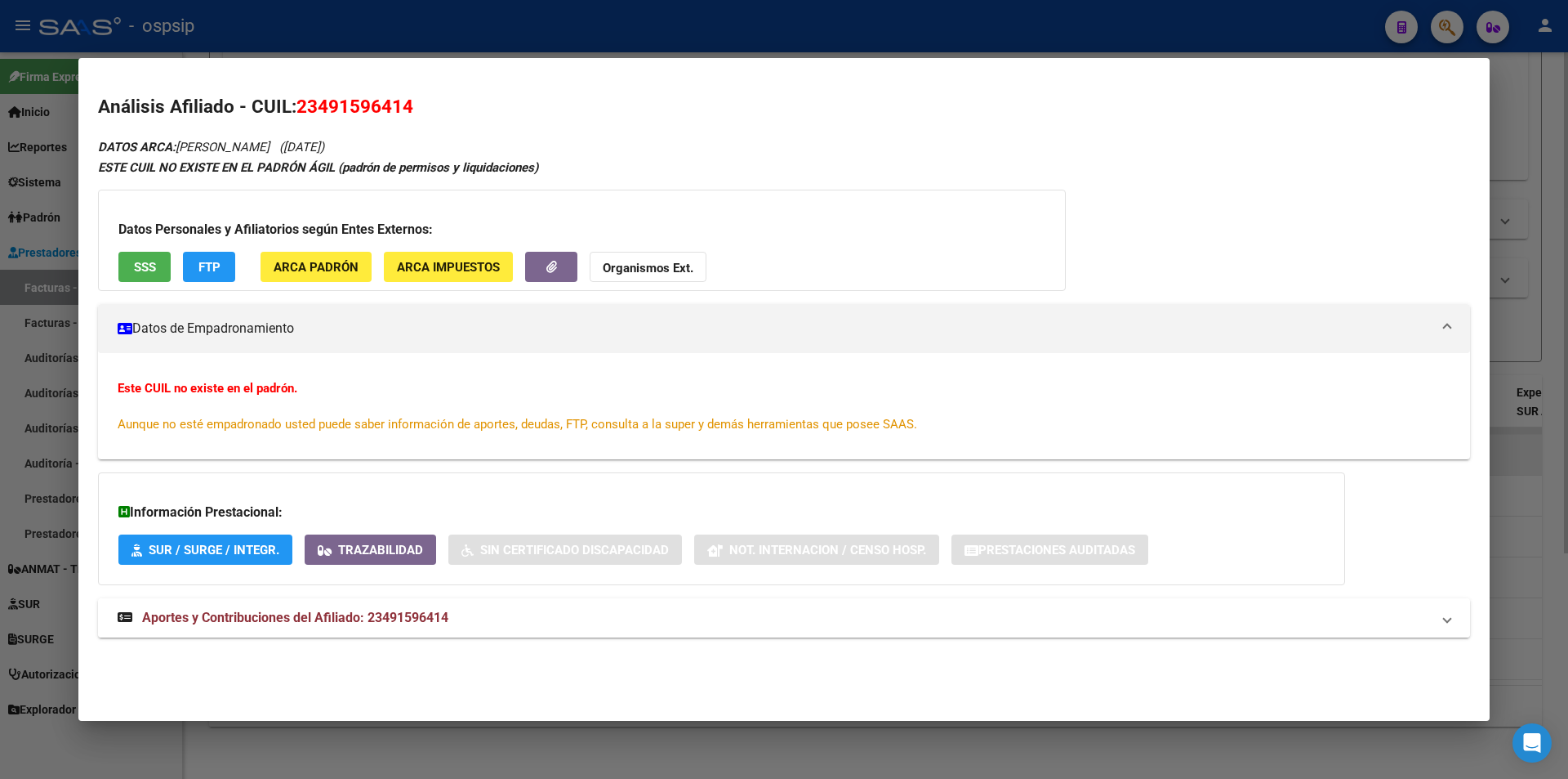
click at [287, 629] on mat-expansion-panel-header "Aportes y Contribuciones del Afiliado: 23491596414" at bounding box center [784, 618] width 1372 height 40
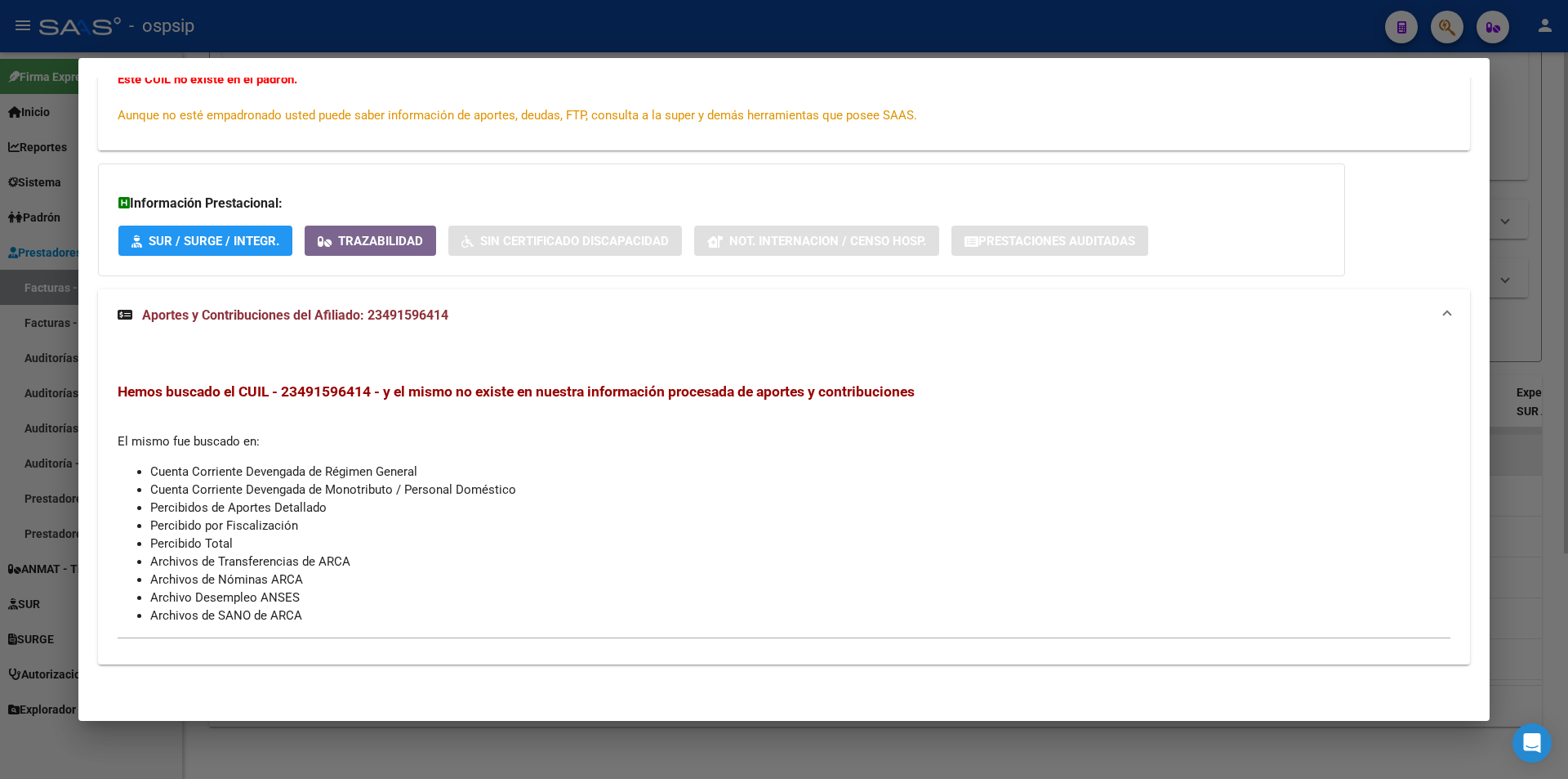
scroll to position [0, 0]
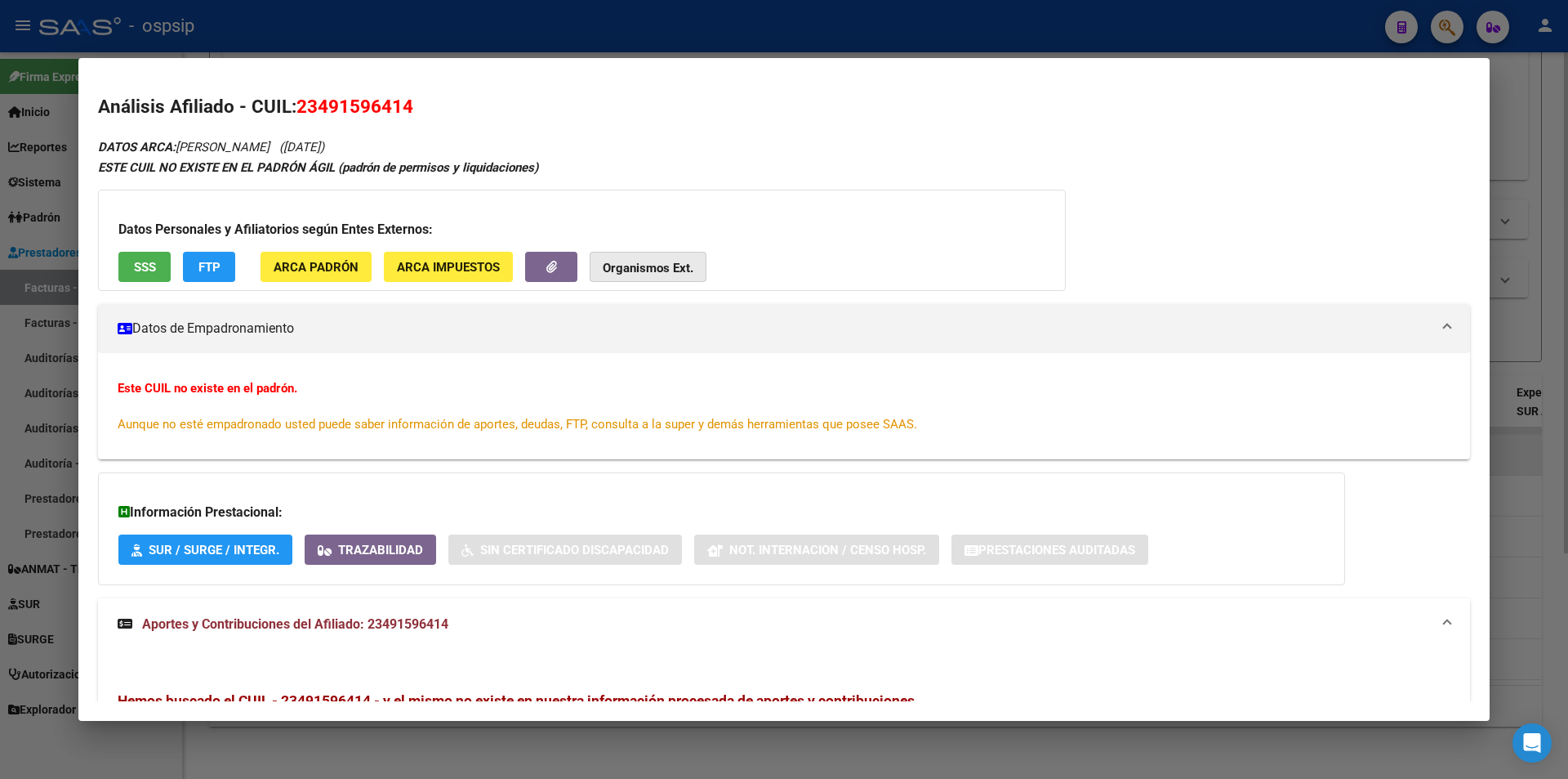
click at [609, 264] on strong "Organismos Ext." at bounding box center [648, 268] width 91 height 15
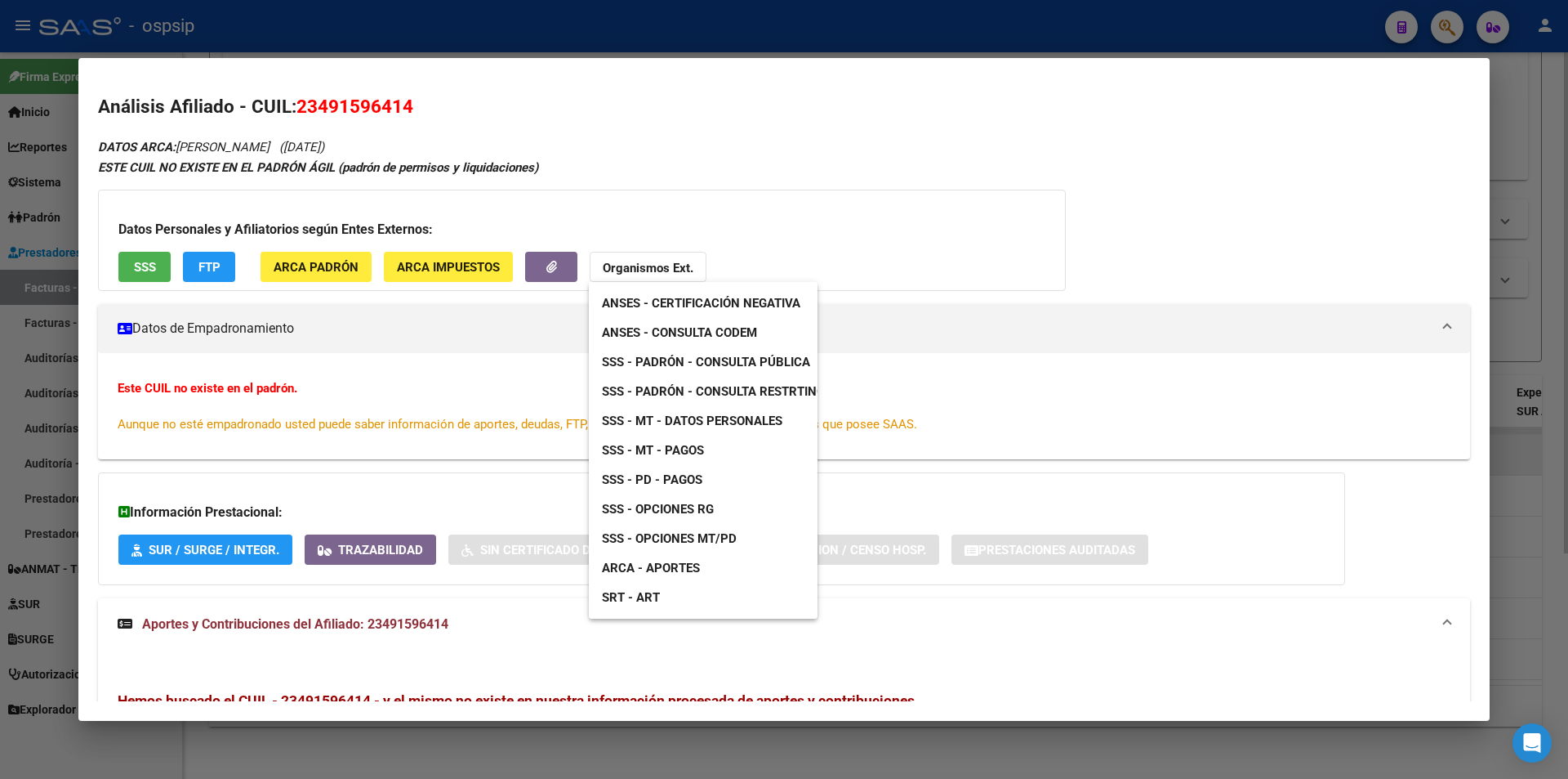
click at [768, 350] on link "SSS - Padrón - Consulta Pública" at bounding box center [706, 362] width 234 height 30
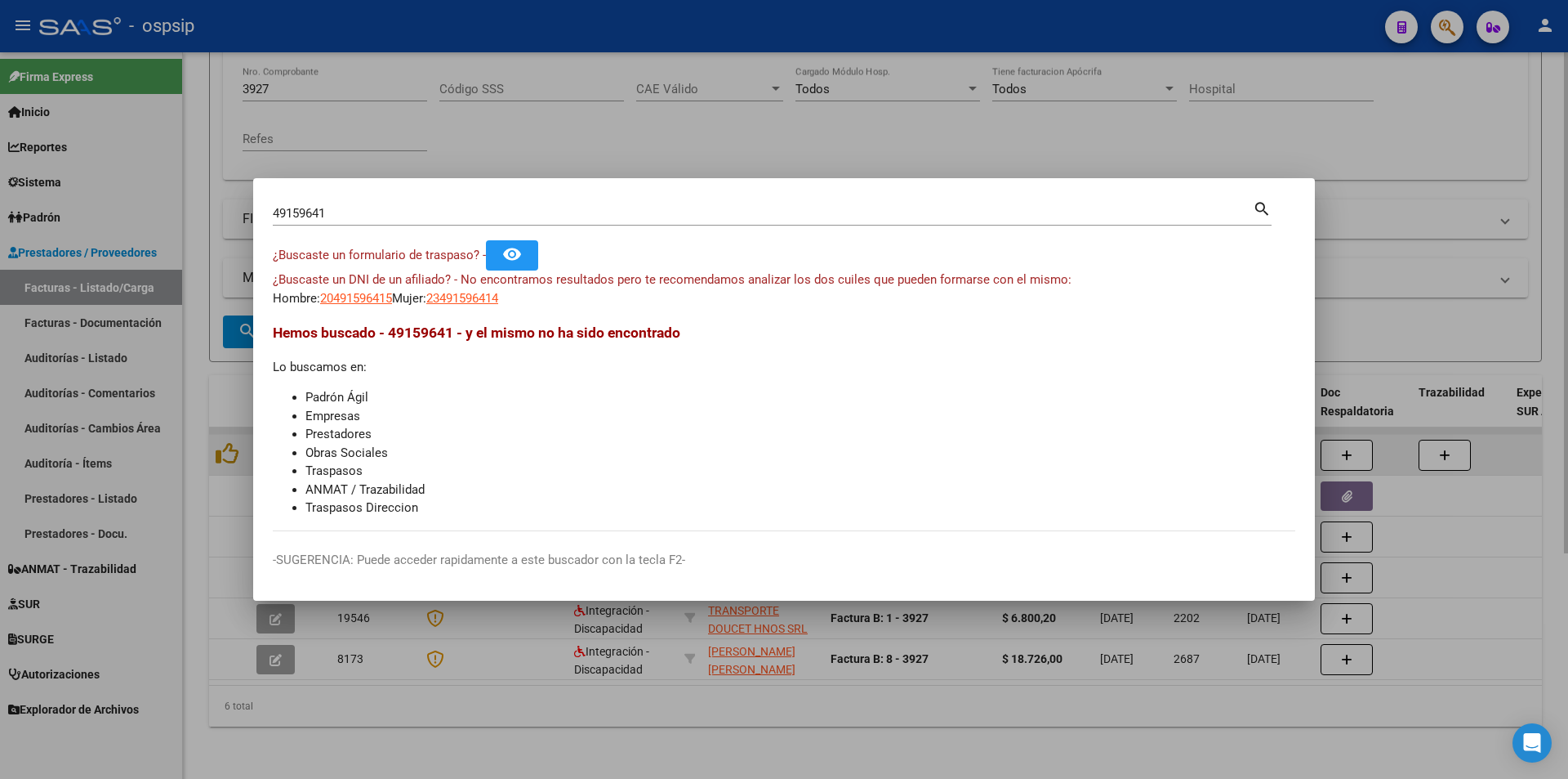
drag, startPoint x: 444, startPoint y: 233, endPoint x: 427, endPoint y: 198, distance: 38.9
click at [441, 225] on div "49159641 Buscar (apellido, dni, cuil, nro traspaso, cuit, obra social) search" at bounding box center [772, 219] width 999 height 44
click at [427, 198] on div "49159641 Buscar (apellido, dni, cuil, nro traspaso, cuit, obra social) search" at bounding box center [772, 212] width 999 height 28
click at [425, 223] on div "49159641 Buscar (apellido, dni, cuil, nro traspaso, cuit, obra social)" at bounding box center [762, 214] width 980 height 25
click at [424, 220] on input "49159641" at bounding box center [762, 214] width 980 height 15
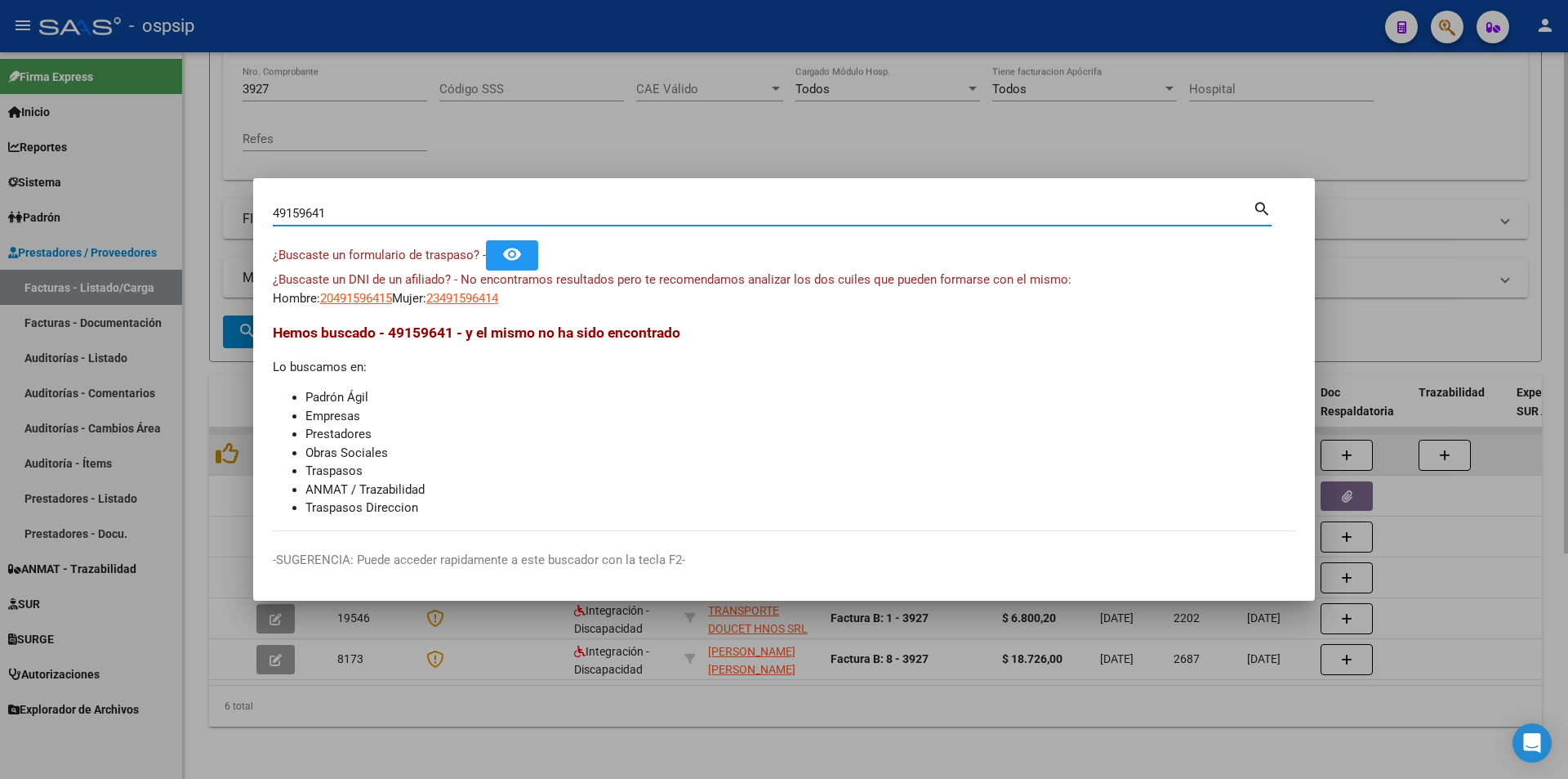
click at [424, 220] on input "49159641" at bounding box center [762, 214] width 980 height 15
type input "43248210"
click at [379, 300] on span "20432482104" at bounding box center [356, 298] width 72 height 15
type textarea "20432482104"
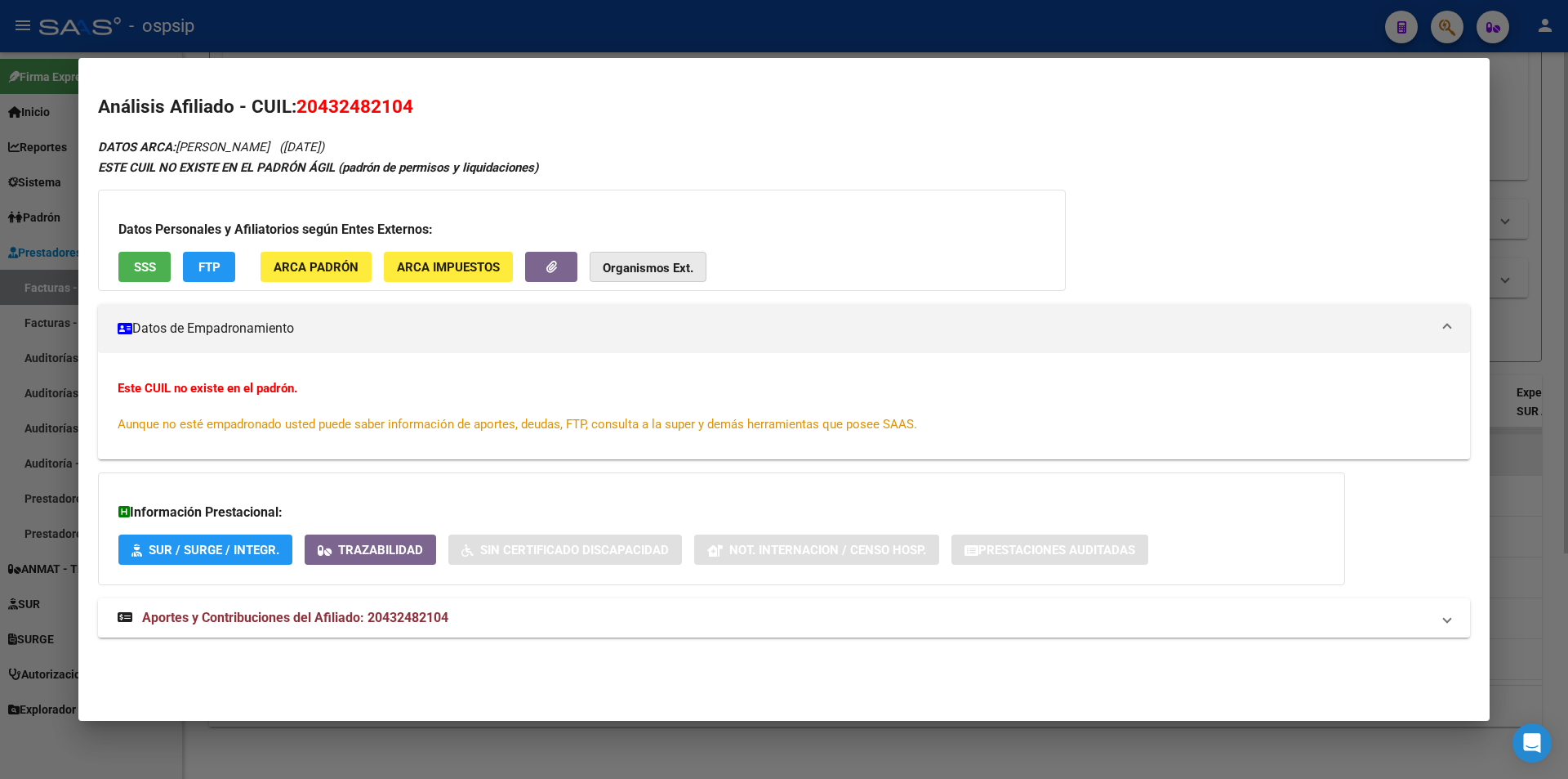
click at [648, 273] on strong "Organismos Ext." at bounding box center [648, 268] width 91 height 15
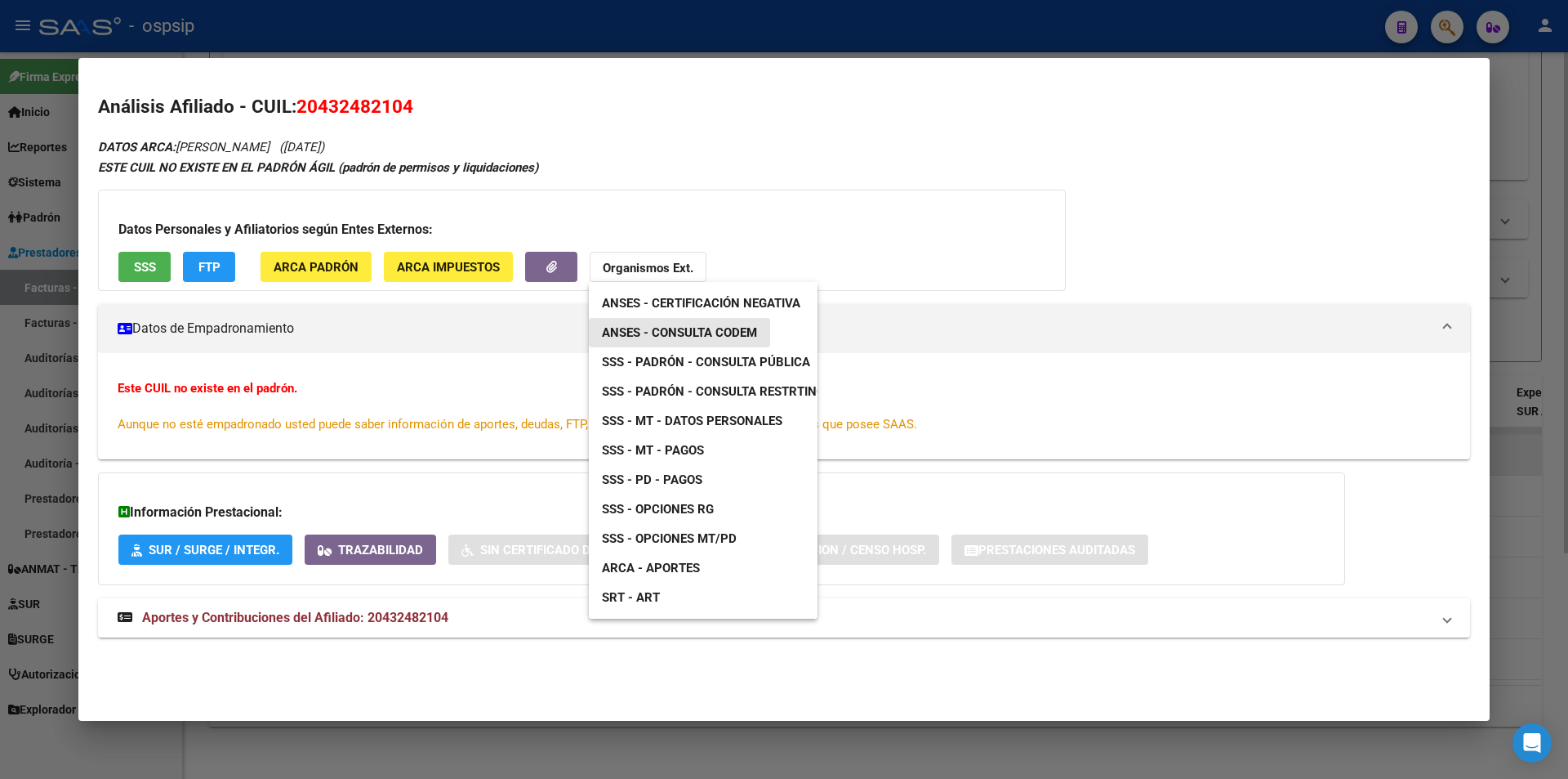
click at [727, 332] on span "ANSES - Consulta CODEM" at bounding box center [679, 332] width 155 height 15
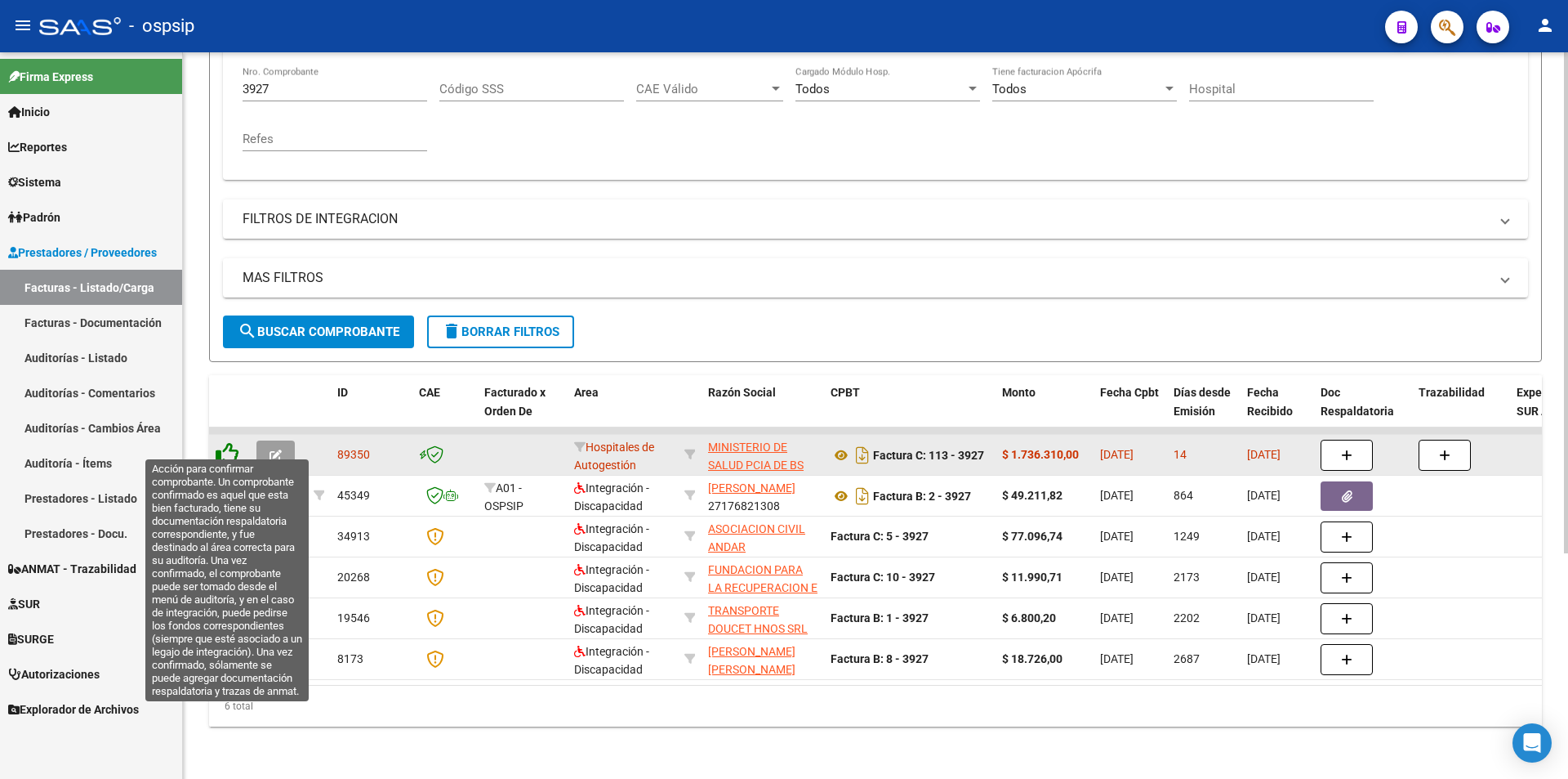
click at [232, 444] on icon at bounding box center [227, 453] width 23 height 23
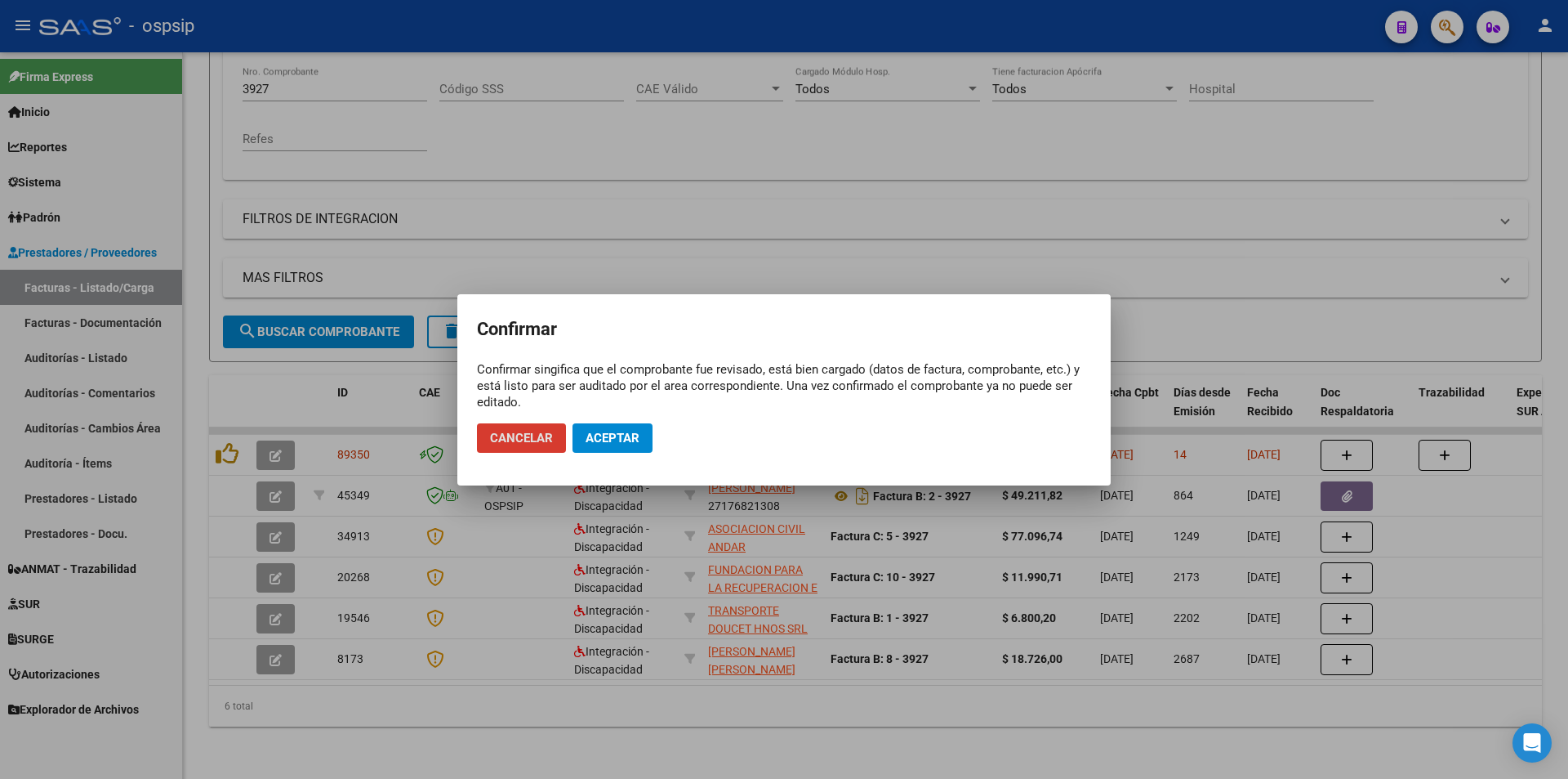
click at [620, 443] on span "Aceptar" at bounding box center [612, 438] width 54 height 15
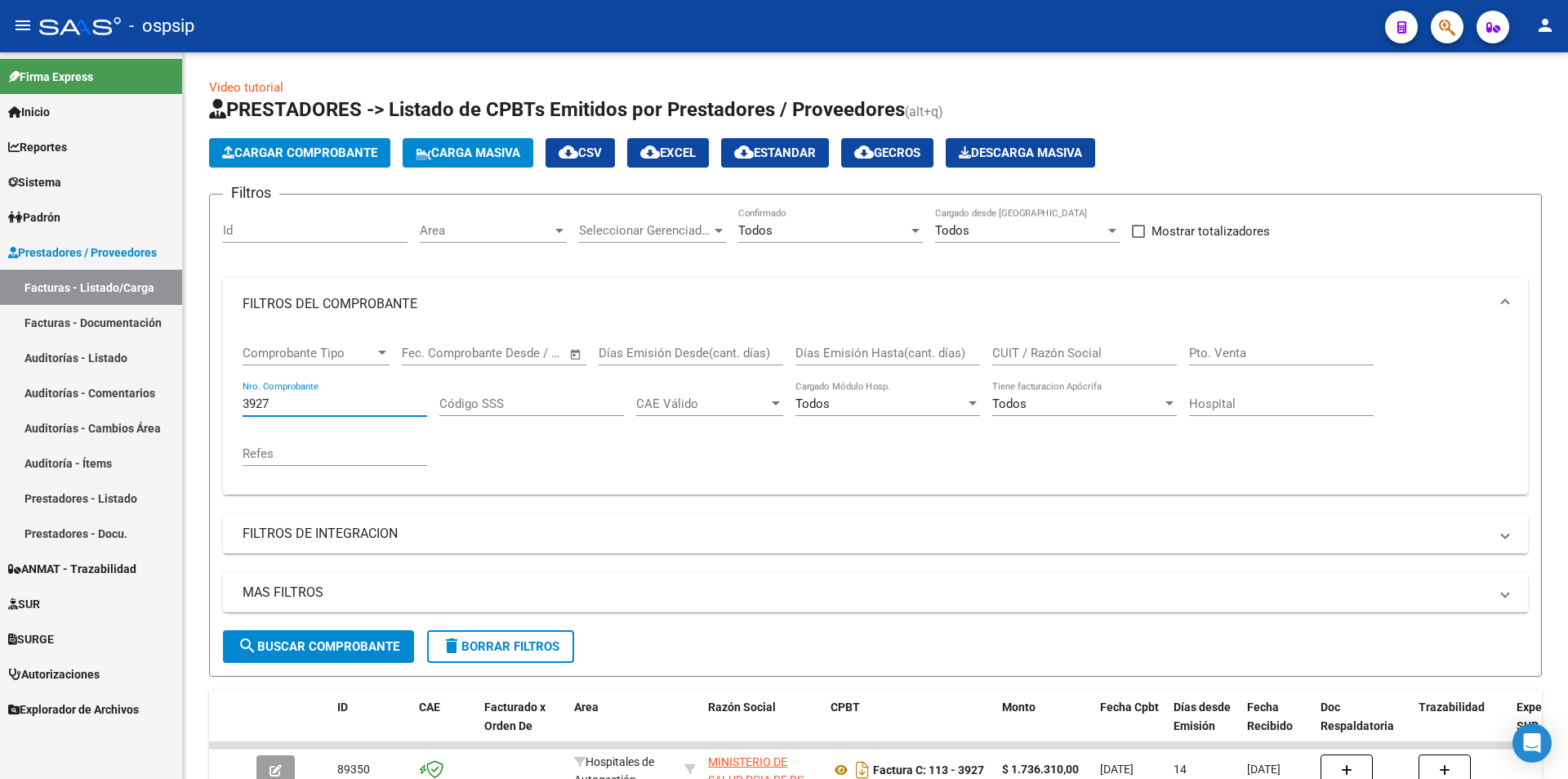
click at [300, 403] on input "3927" at bounding box center [335, 404] width 185 height 15
type input "3"
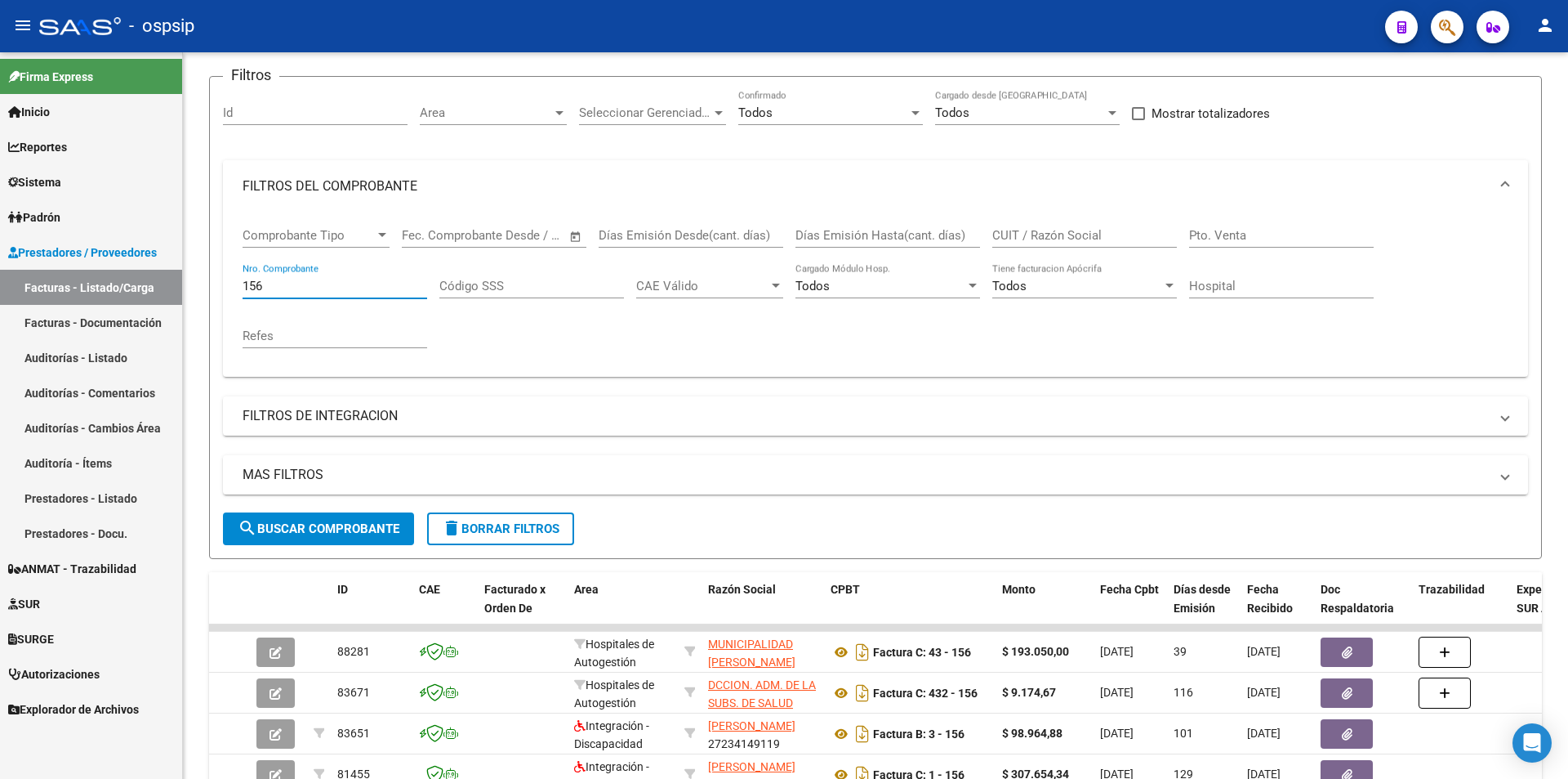
scroll to position [409, 0]
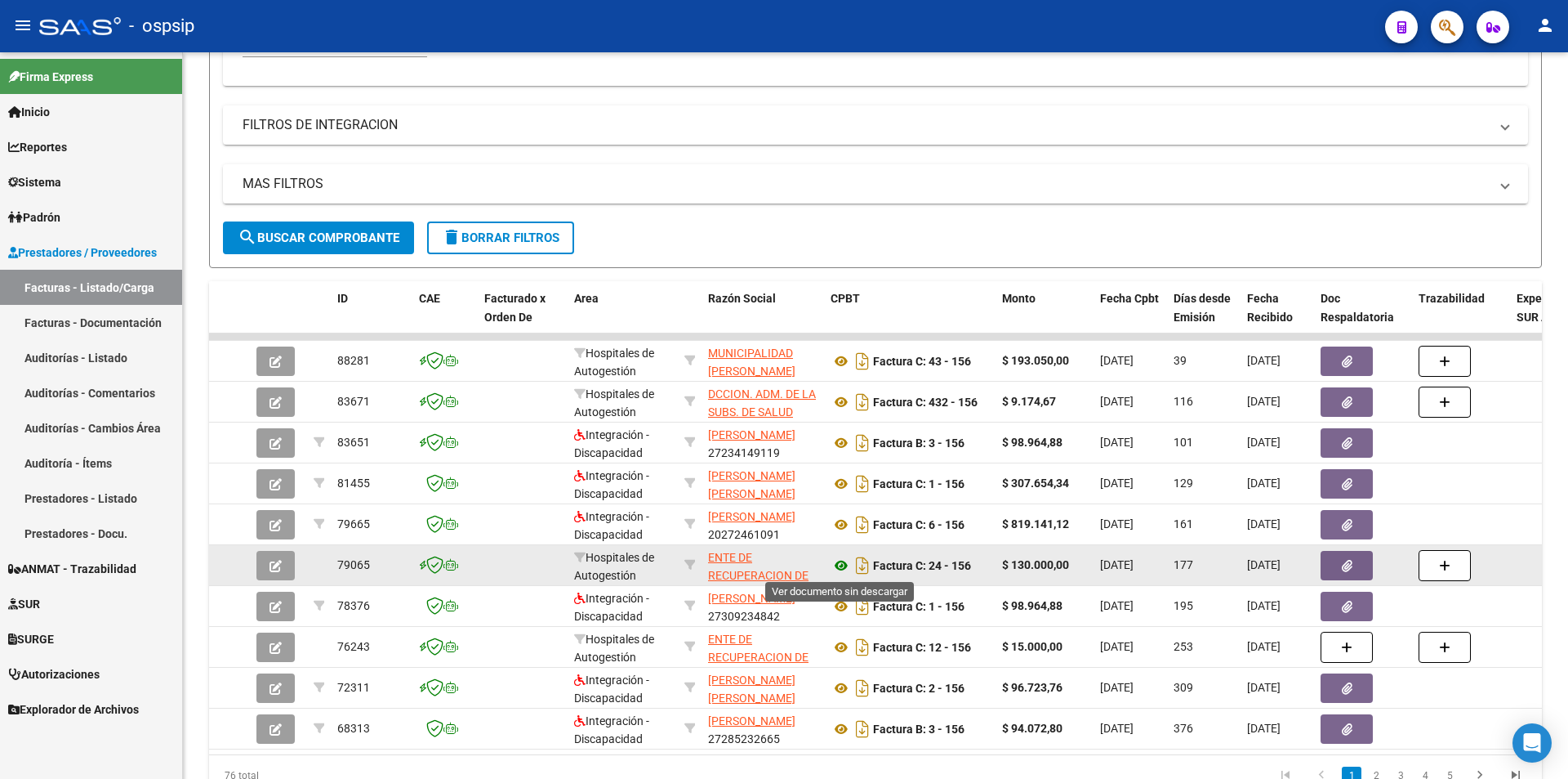
type input "156"
click at [843, 563] on icon at bounding box center [841, 565] width 21 height 20
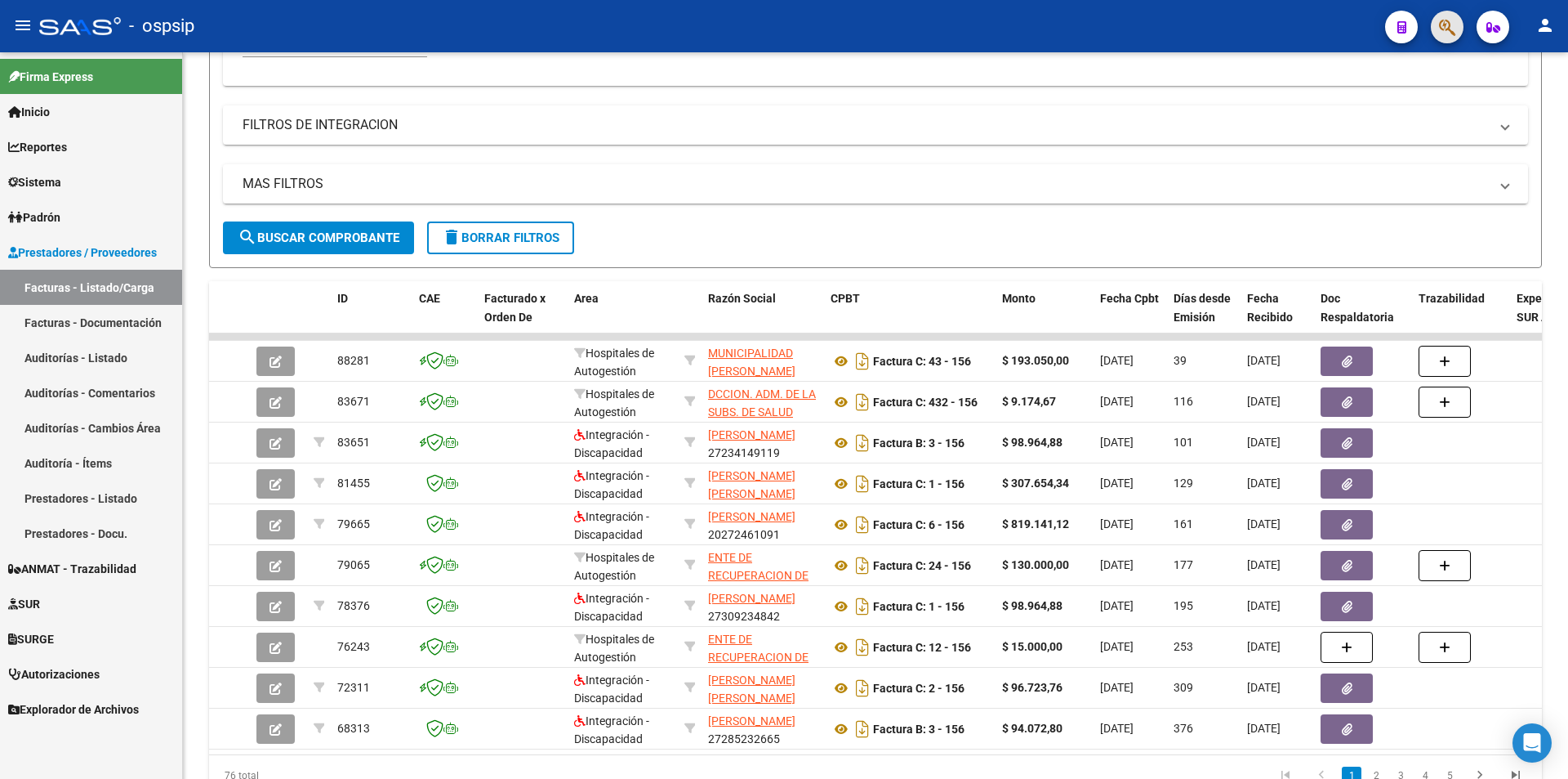
click at [1457, 31] on button "button" at bounding box center [1448, 27] width 33 height 33
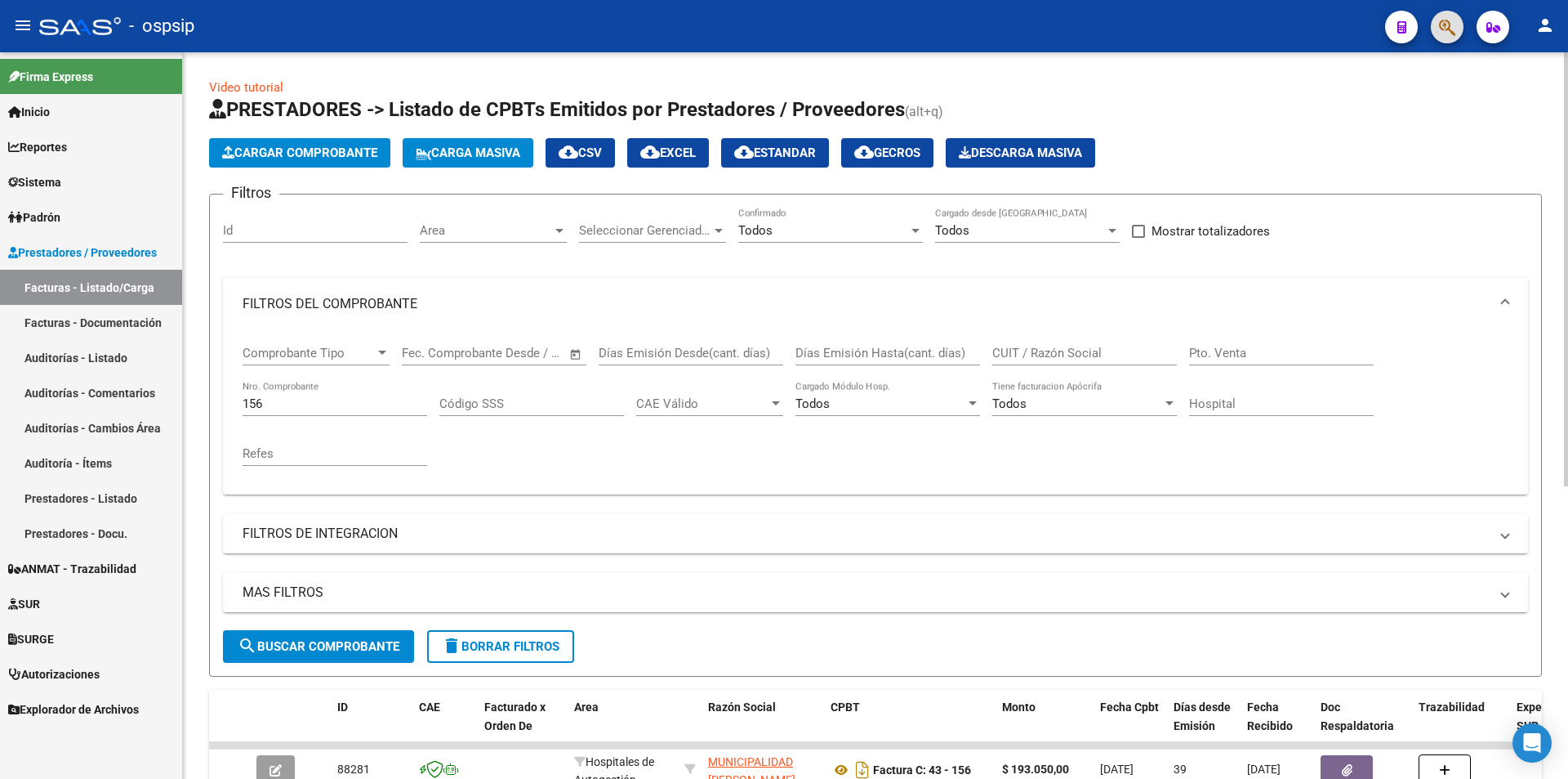
click at [309, 410] on input "156" at bounding box center [335, 404] width 185 height 15
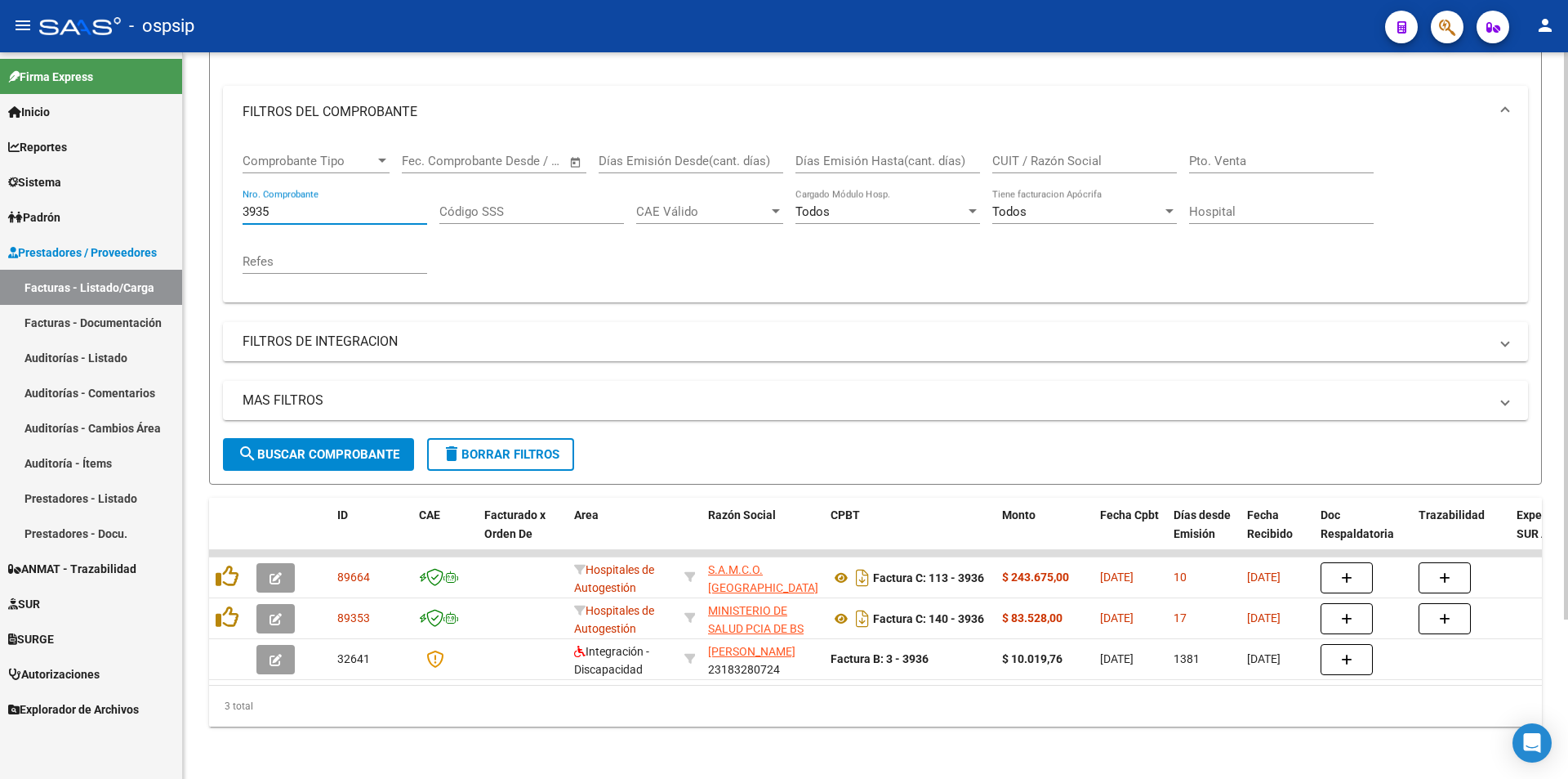
scroll to position [204, 0]
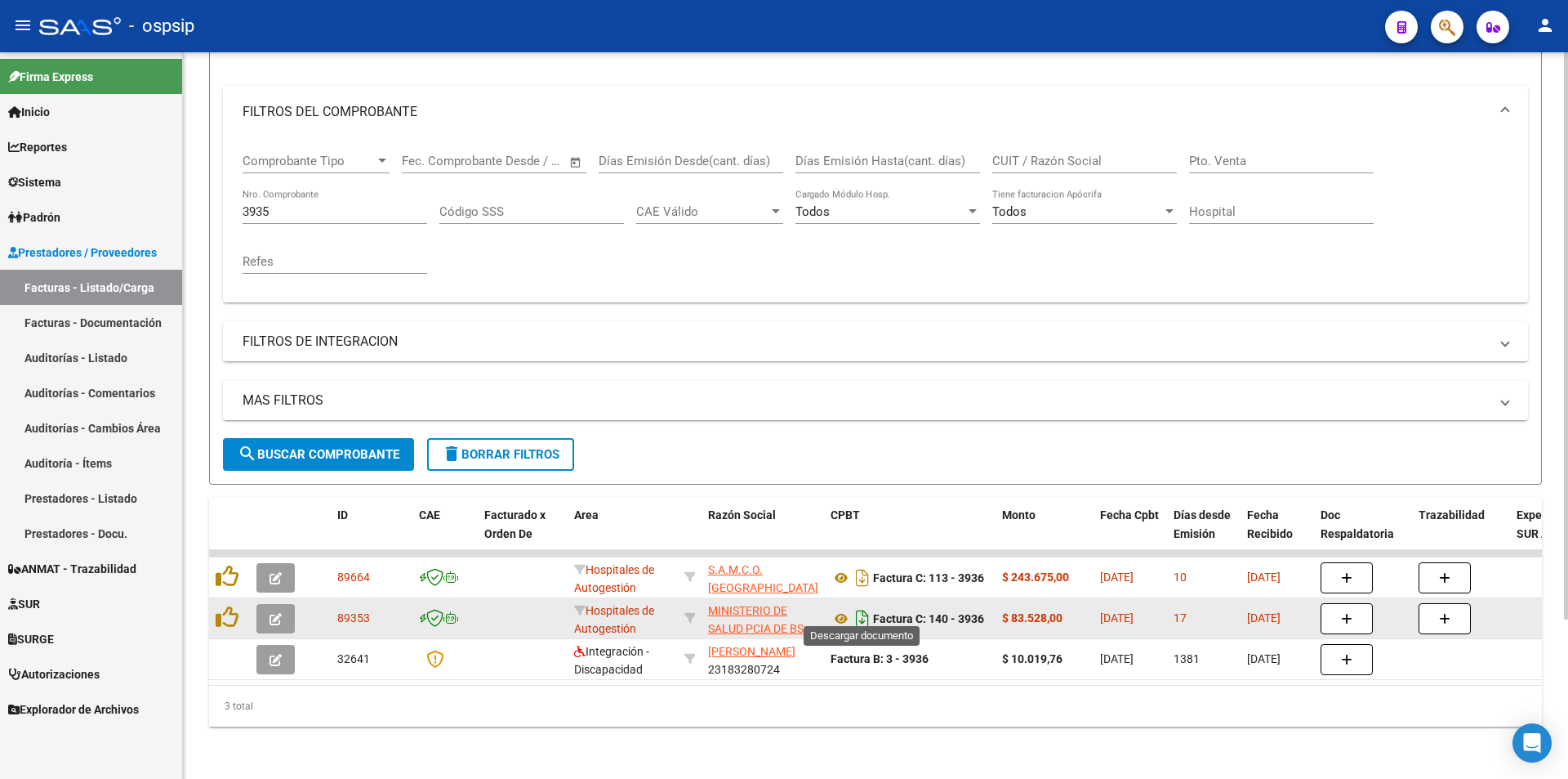
click at [859, 605] on icon "Descargar documento" at bounding box center [863, 618] width 21 height 26
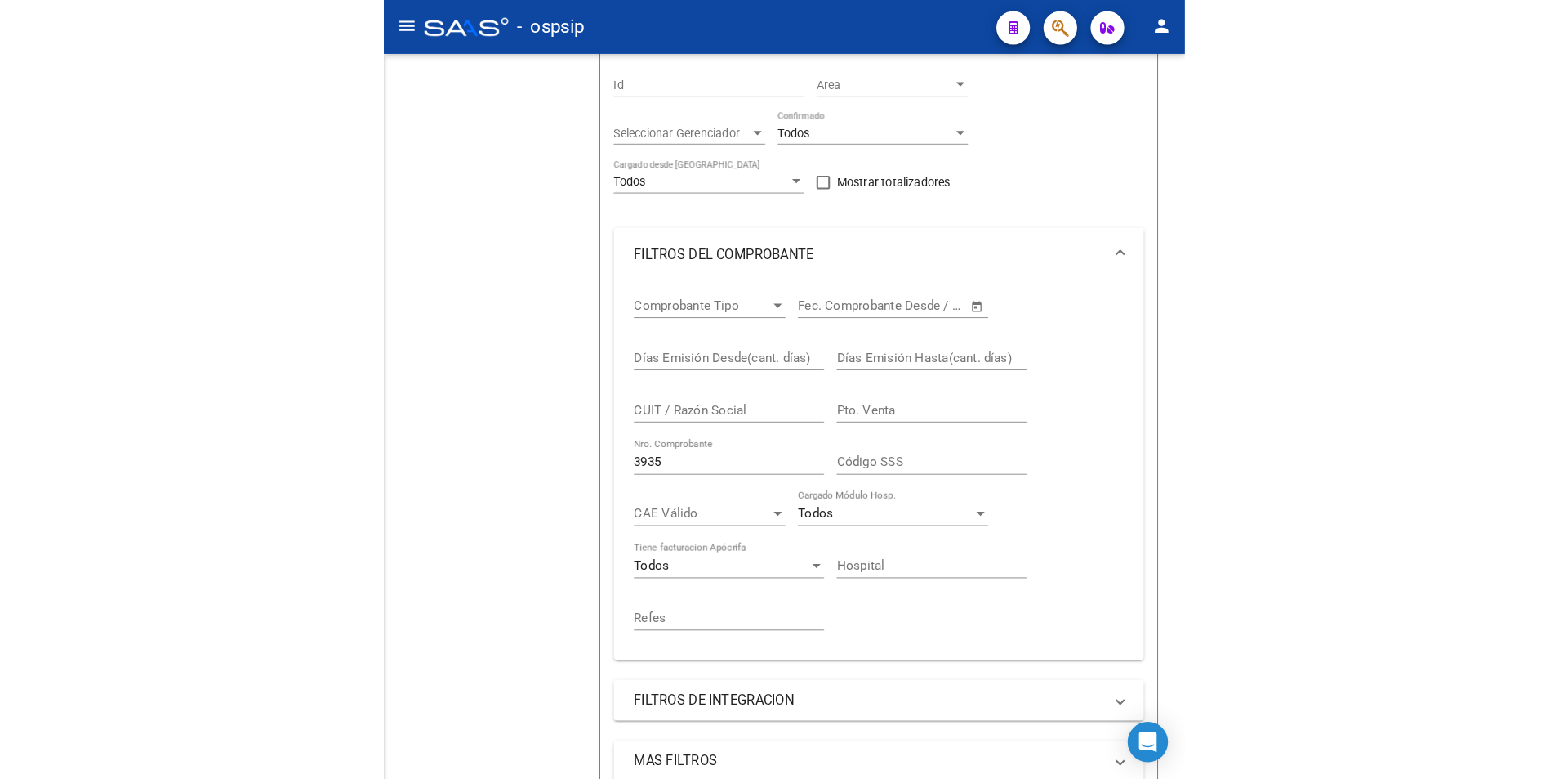
scroll to position [146, 0]
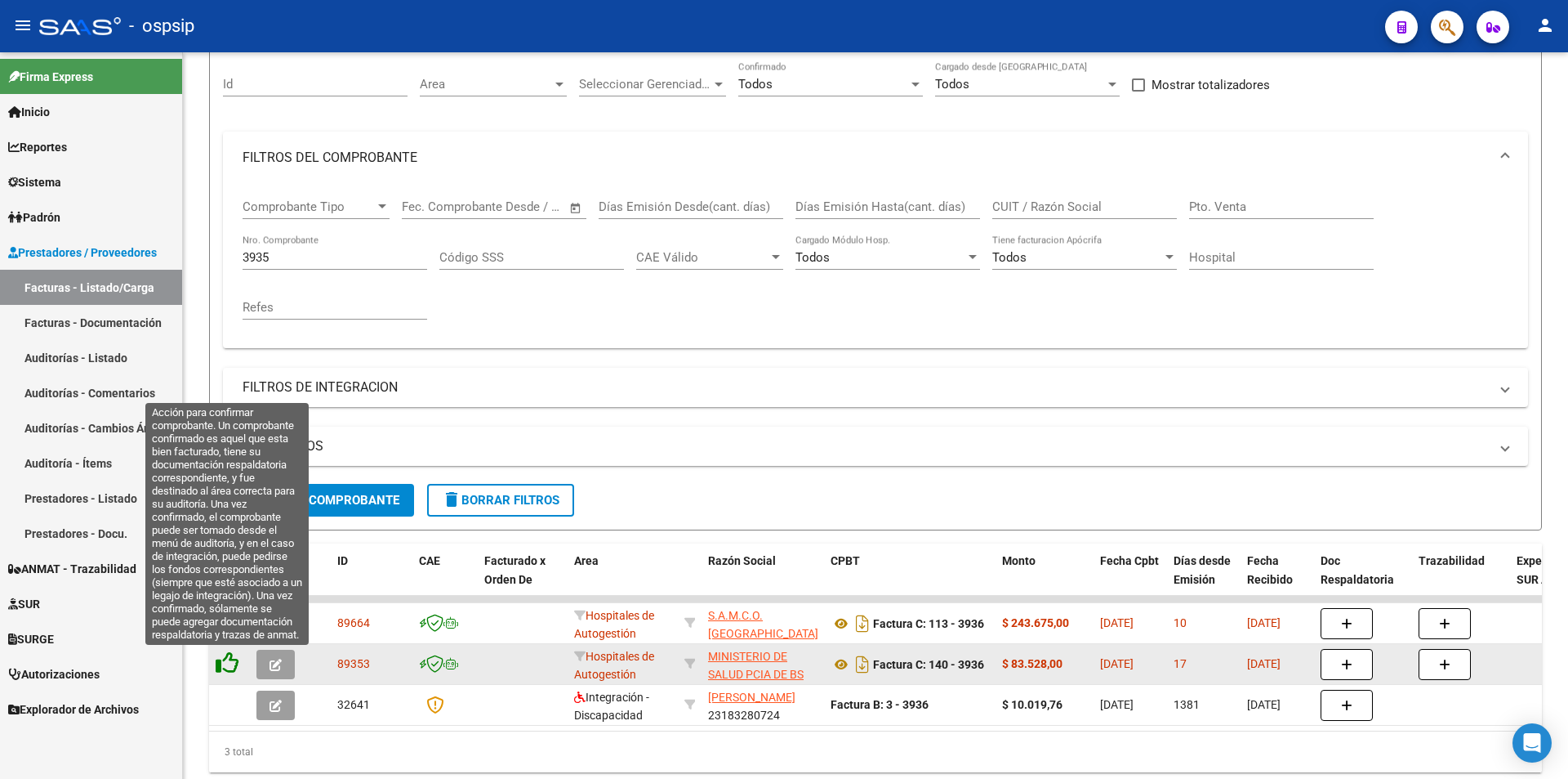
click at [225, 658] on icon at bounding box center [227, 663] width 23 height 23
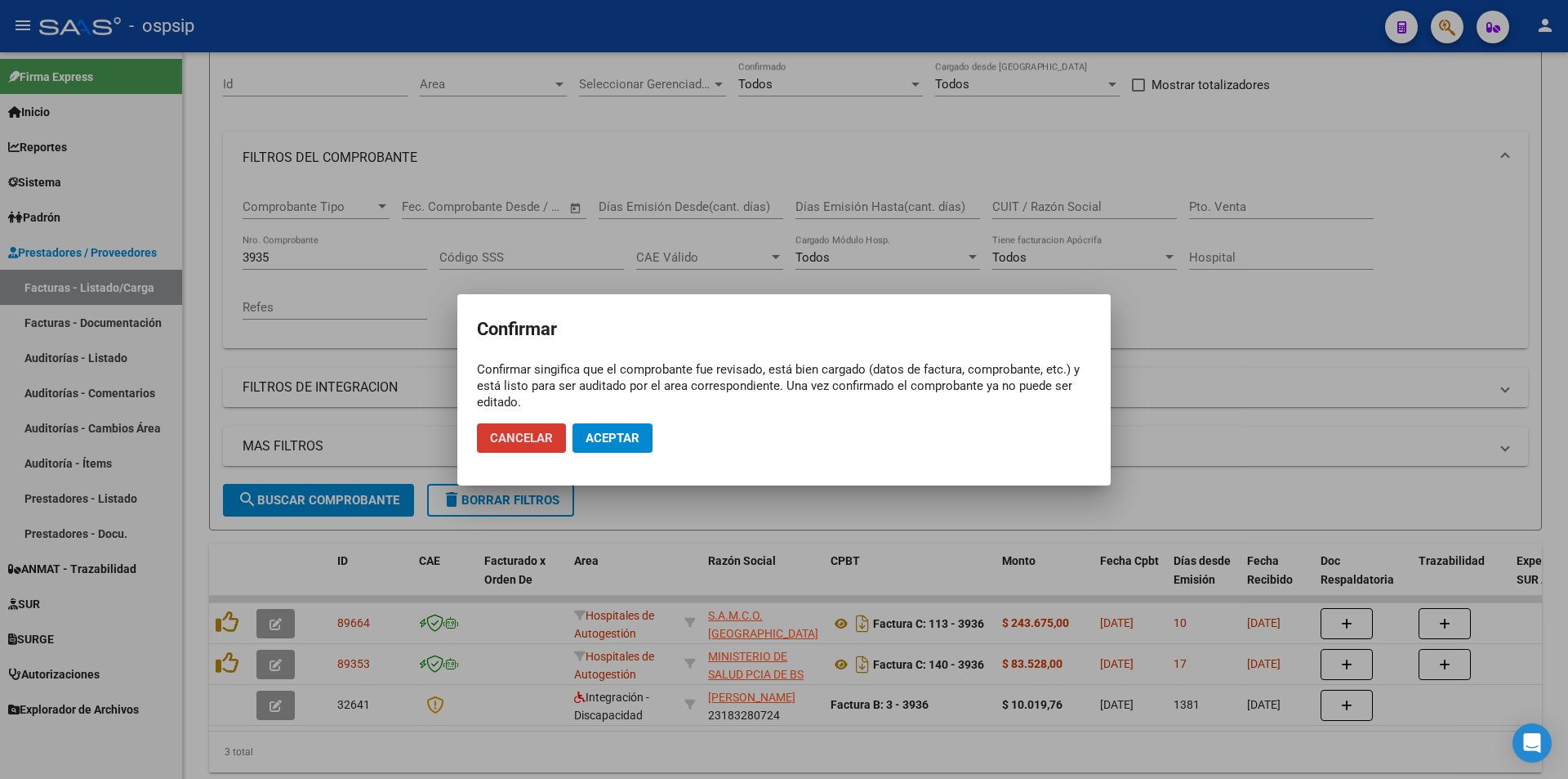
click at [636, 431] on span "Aceptar" at bounding box center [612, 438] width 54 height 15
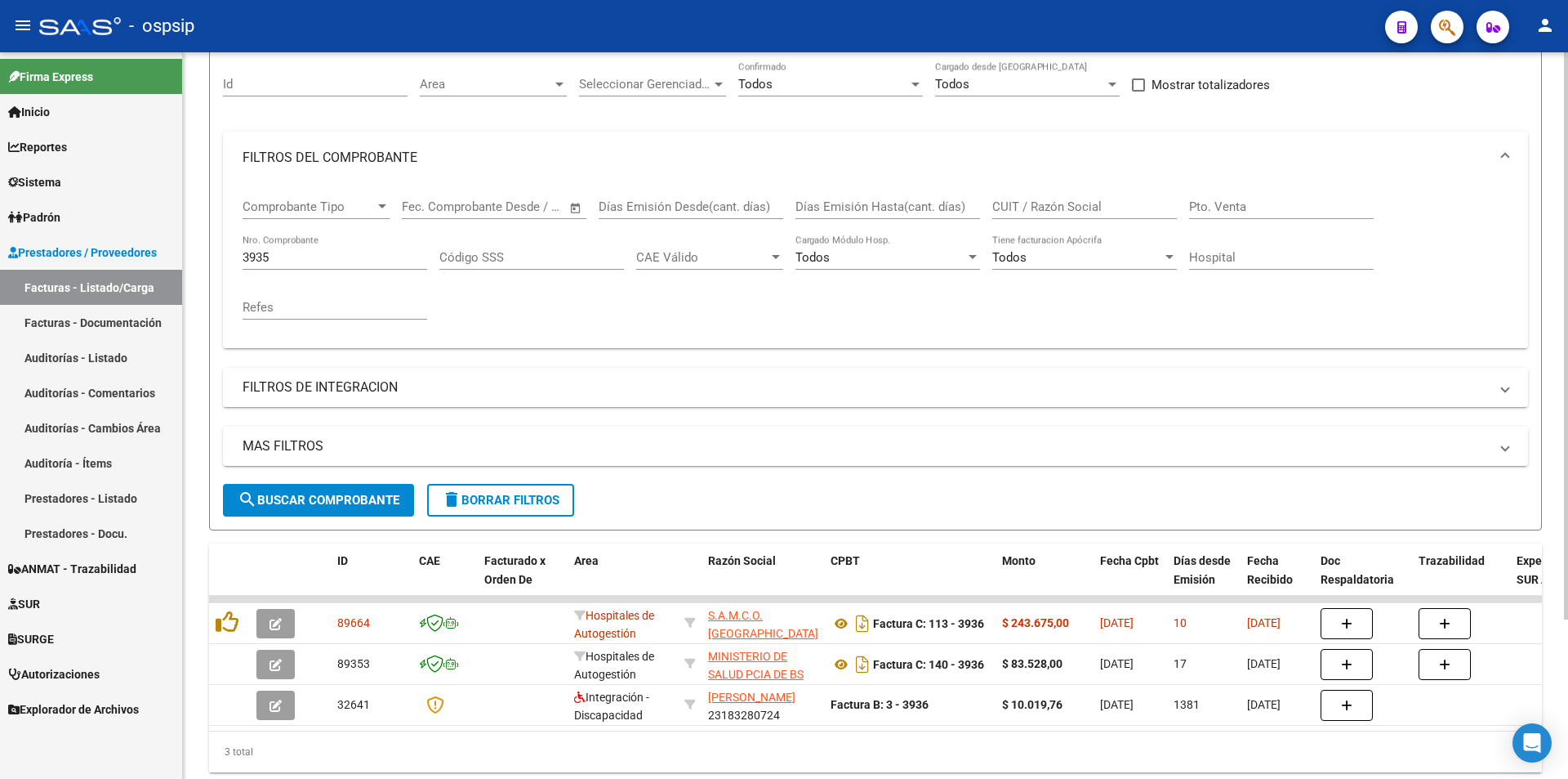
click at [325, 262] on input "3935" at bounding box center [335, 257] width 185 height 15
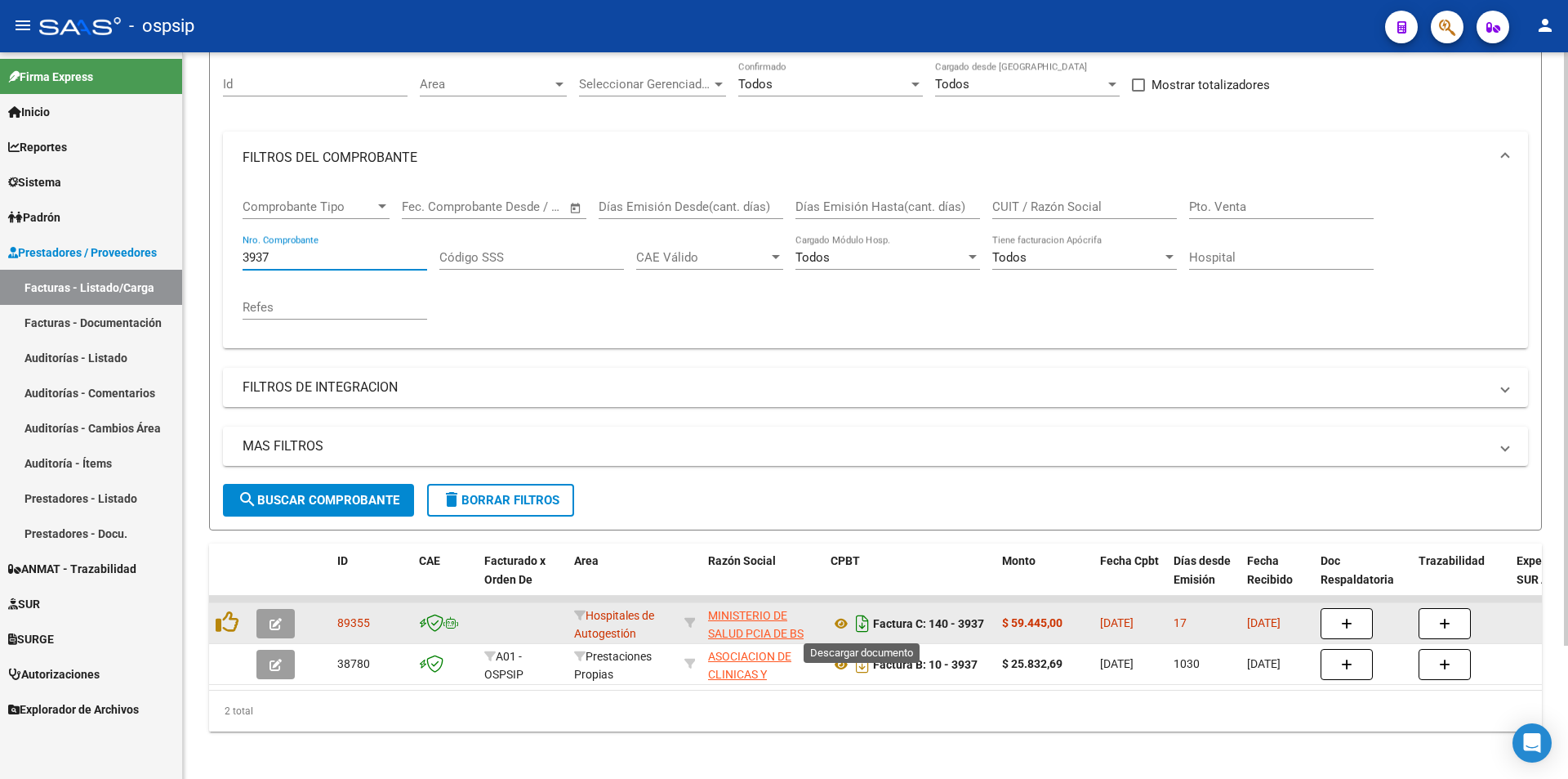
click at [866, 622] on icon "Descargar documento" at bounding box center [863, 623] width 21 height 26
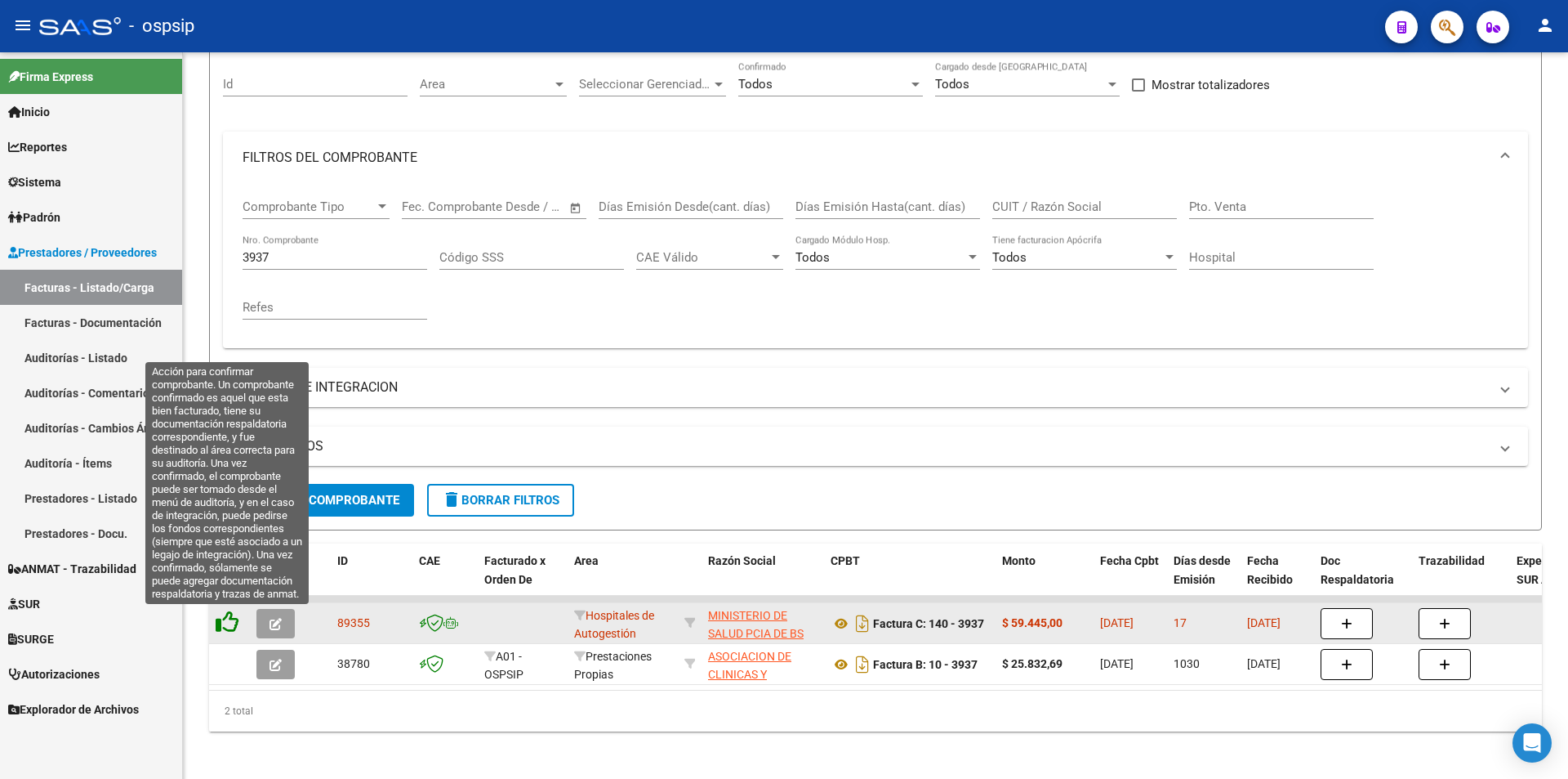
click at [220, 629] on icon at bounding box center [227, 622] width 23 height 23
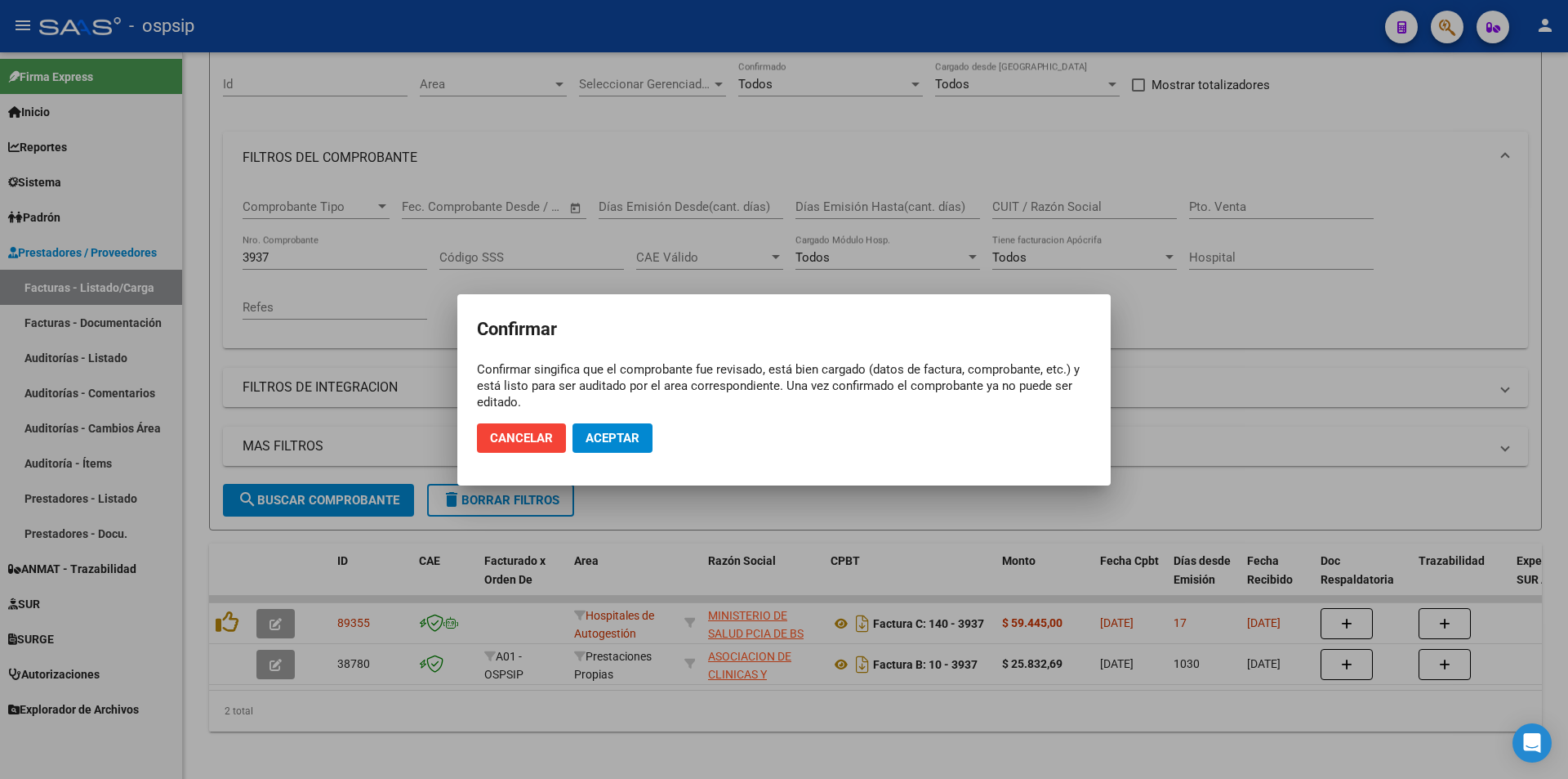
click at [653, 426] on mat-dialog-actions "Cancelar Aceptar" at bounding box center [784, 438] width 614 height 55
click at [650, 430] on button "Aceptar" at bounding box center [612, 438] width 80 height 30
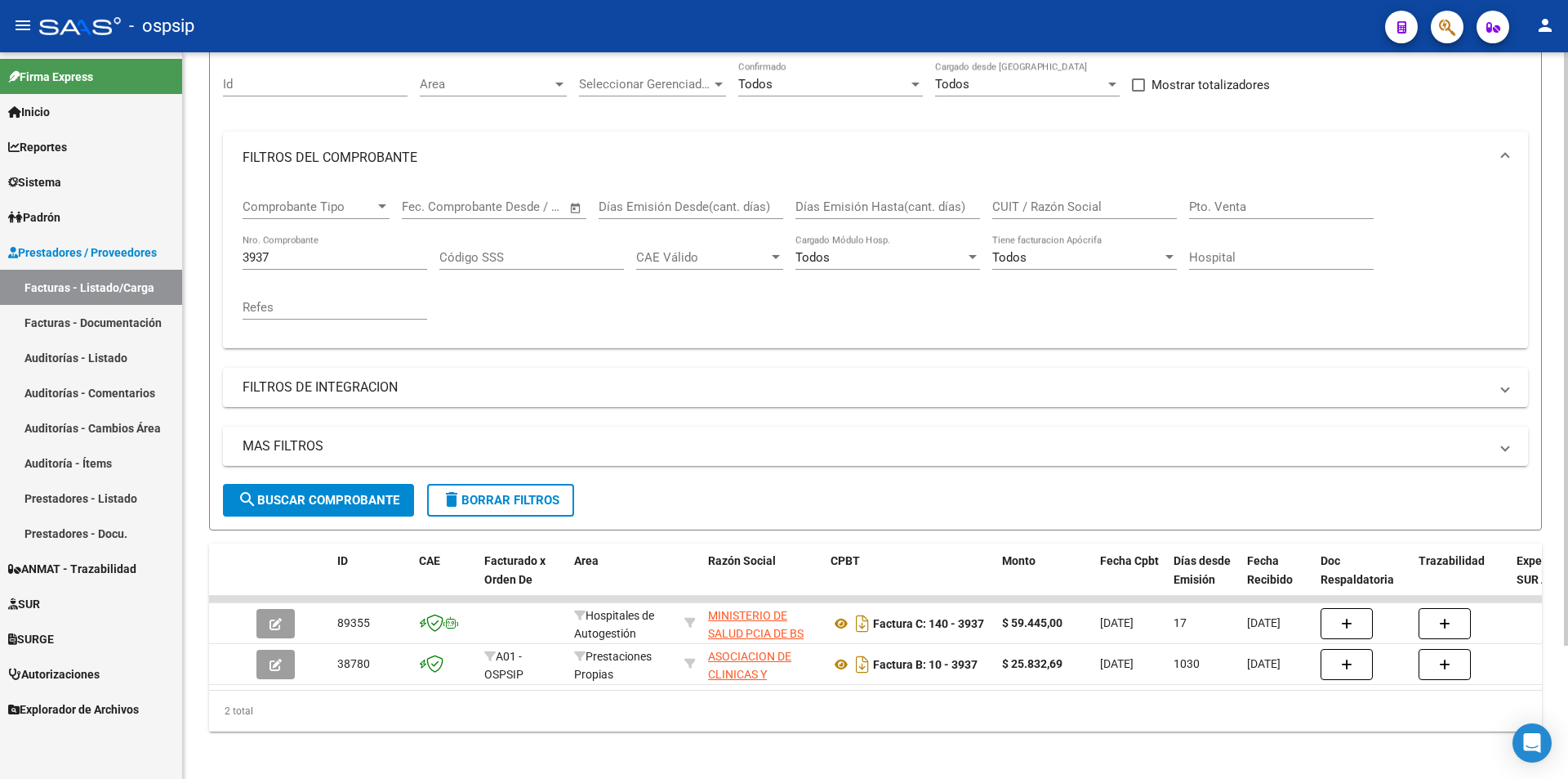
click at [280, 251] on input "3937" at bounding box center [335, 257] width 185 height 15
type input "3"
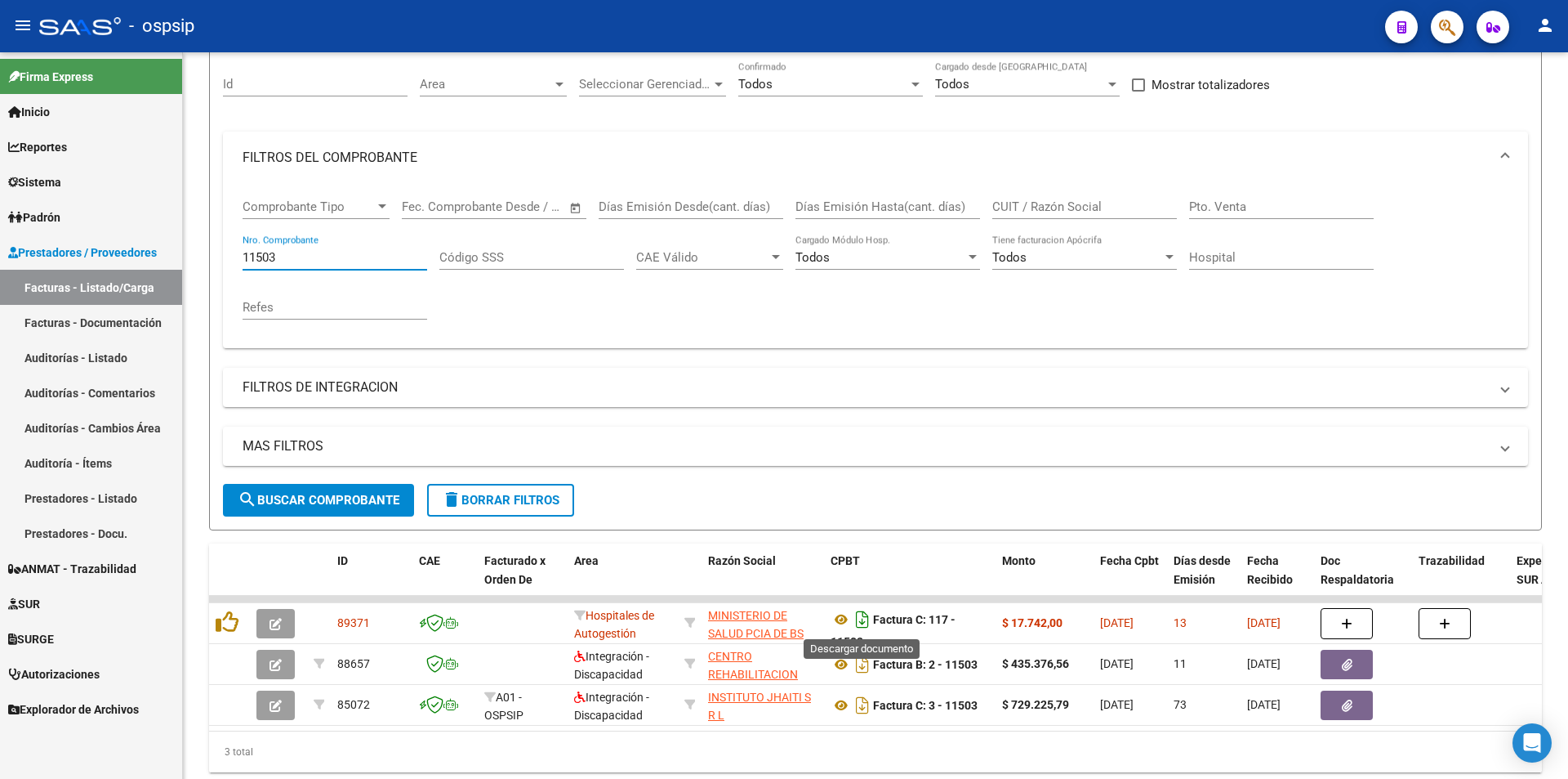
click at [872, 617] on icon "Descargar documento" at bounding box center [863, 619] width 21 height 26
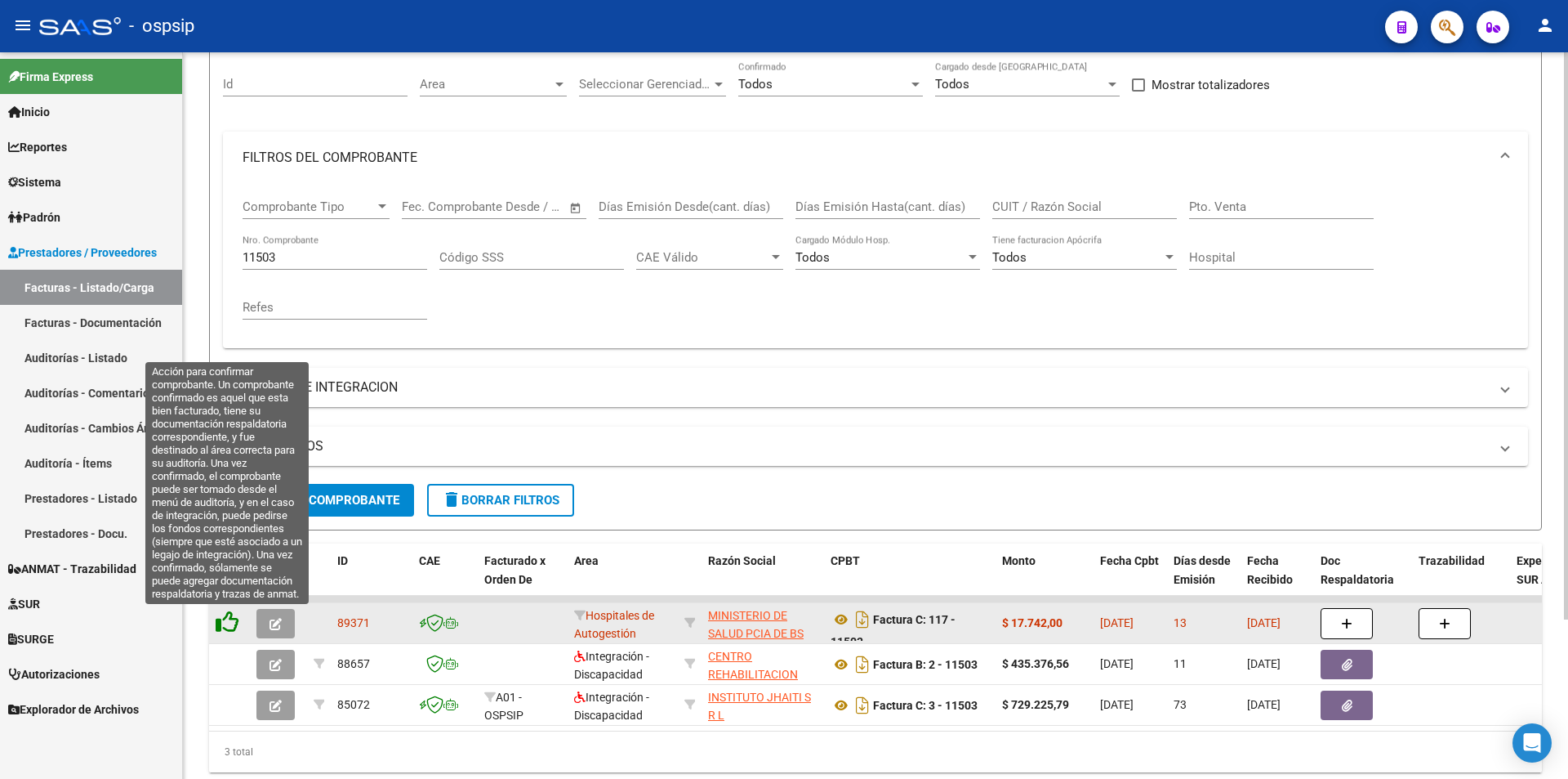
click at [216, 628] on icon at bounding box center [227, 622] width 23 height 23
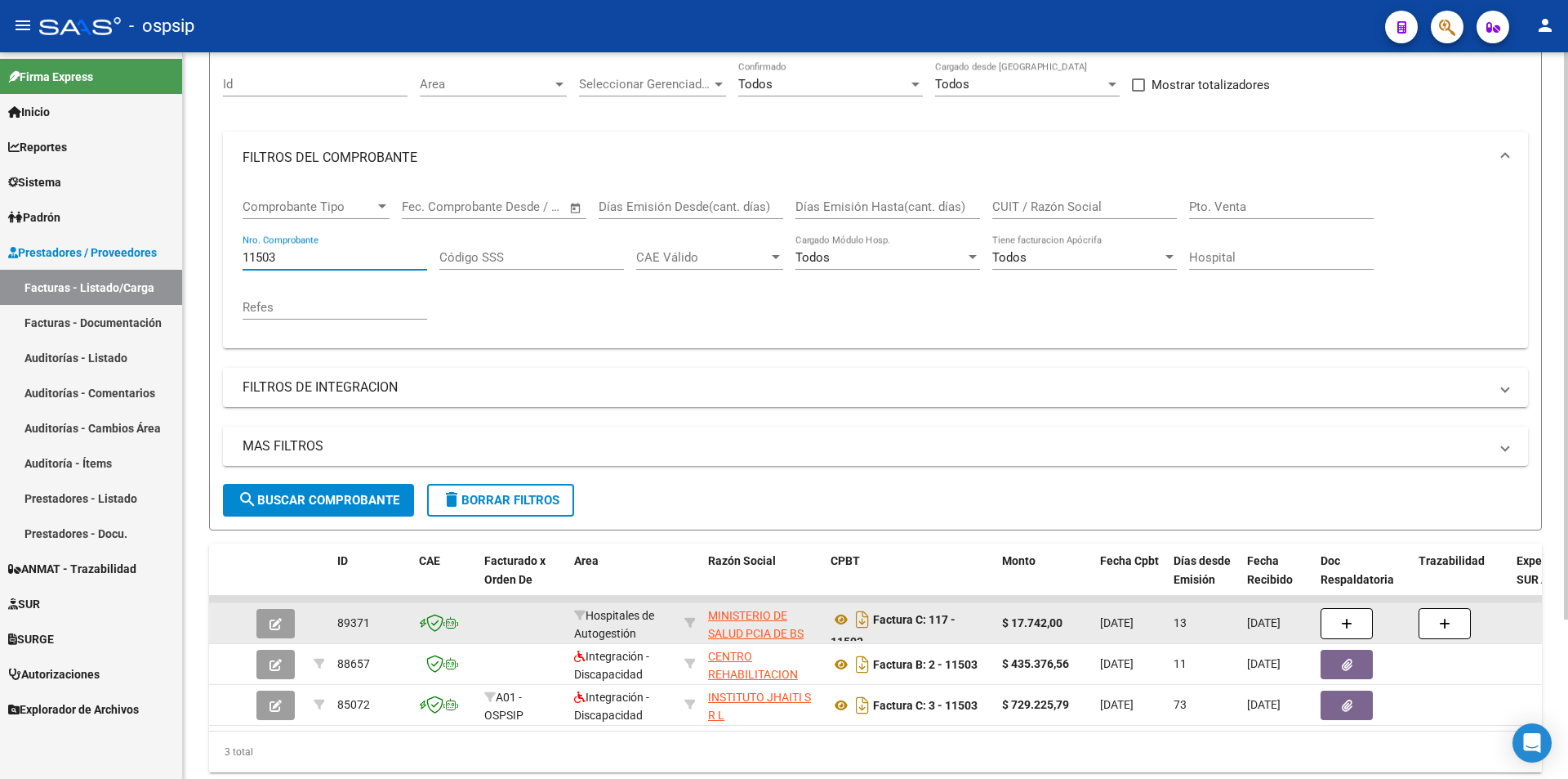
click at [305, 260] on input "11503" at bounding box center [335, 257] width 185 height 15
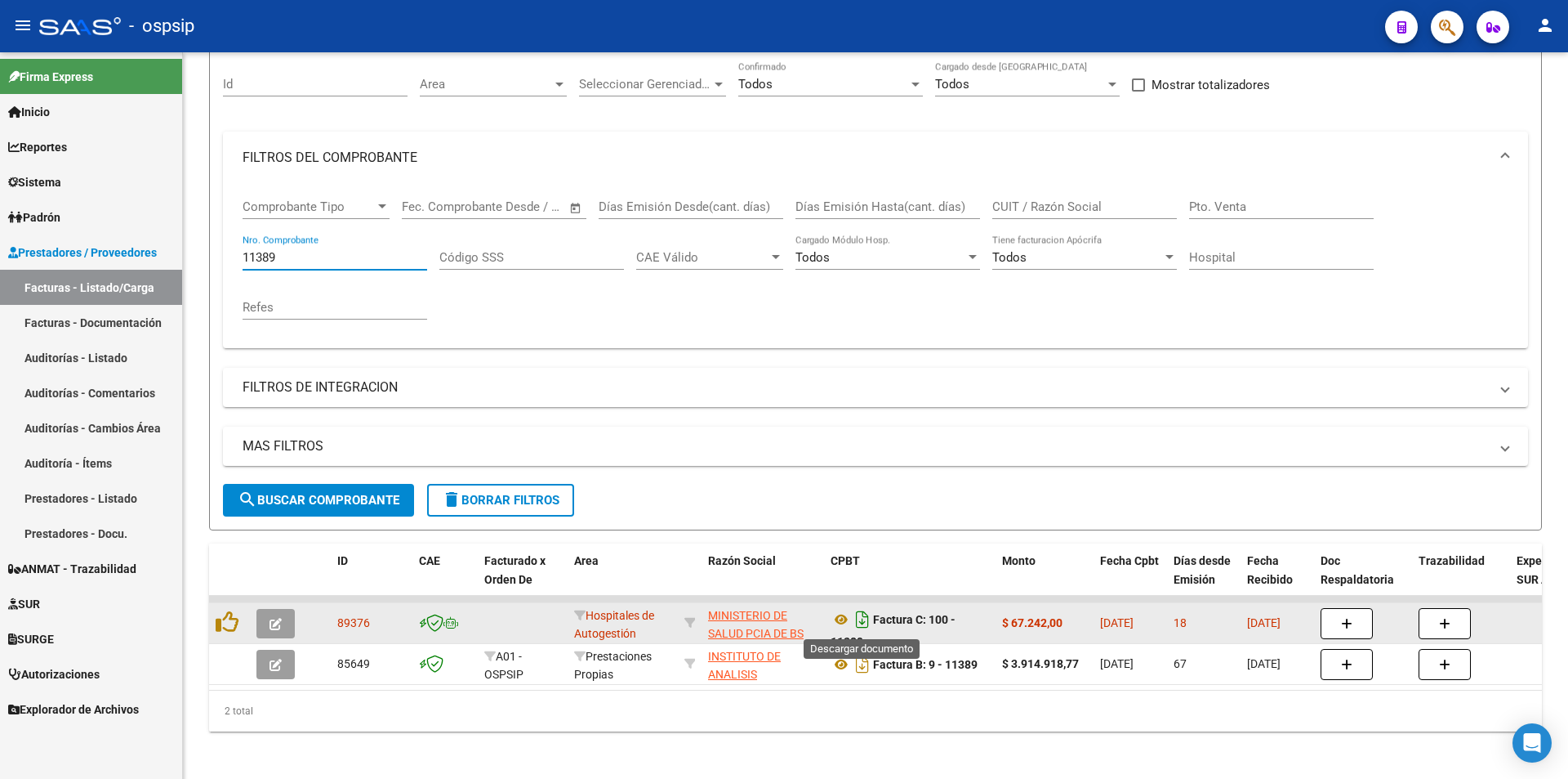
type input "11389"
click at [866, 616] on icon "Descargar documento" at bounding box center [863, 619] width 21 height 26
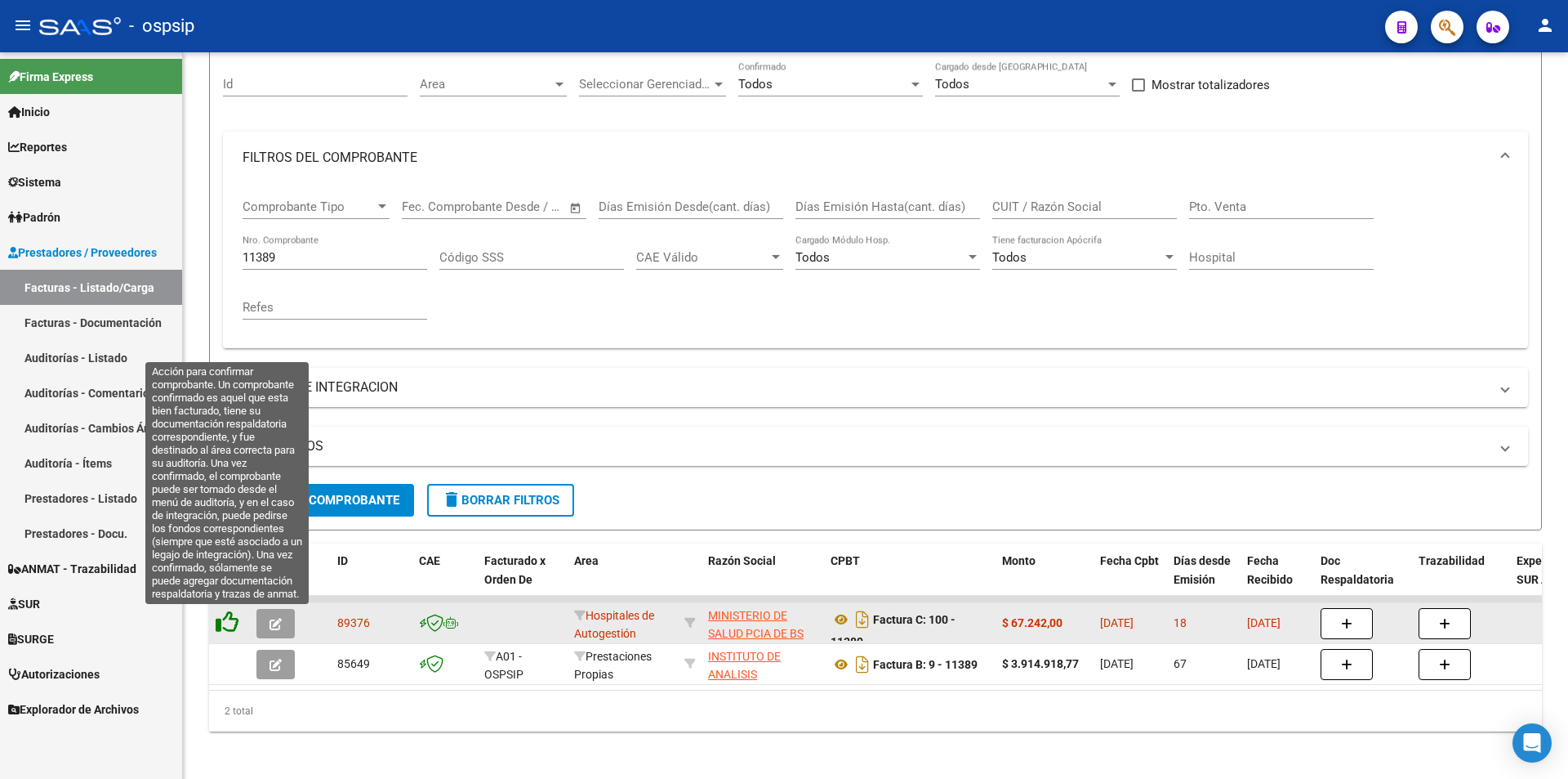
click at [232, 629] on icon at bounding box center [227, 622] width 23 height 23
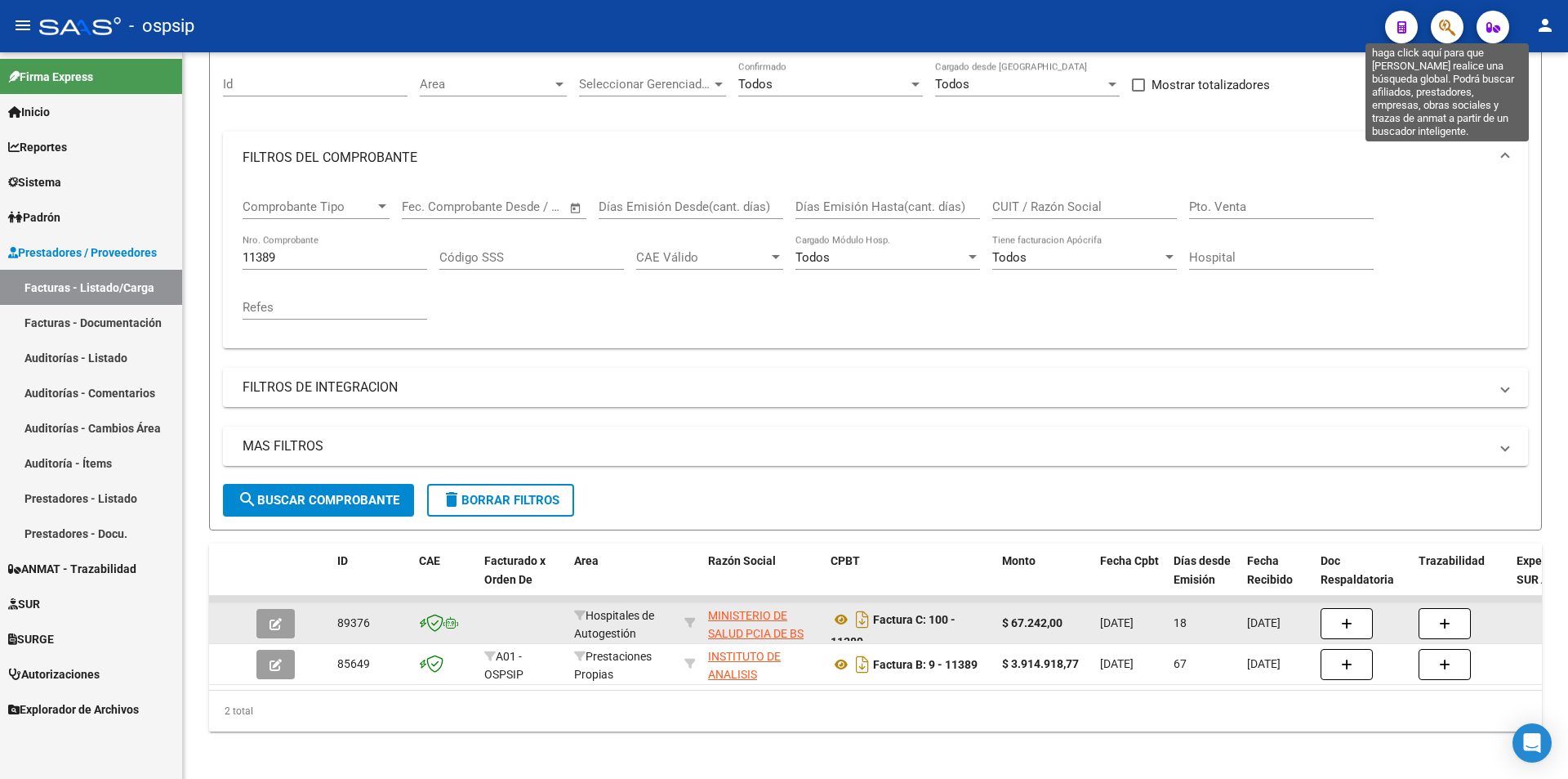
click at [1450, 29] on icon "button" at bounding box center [1447, 27] width 16 height 19
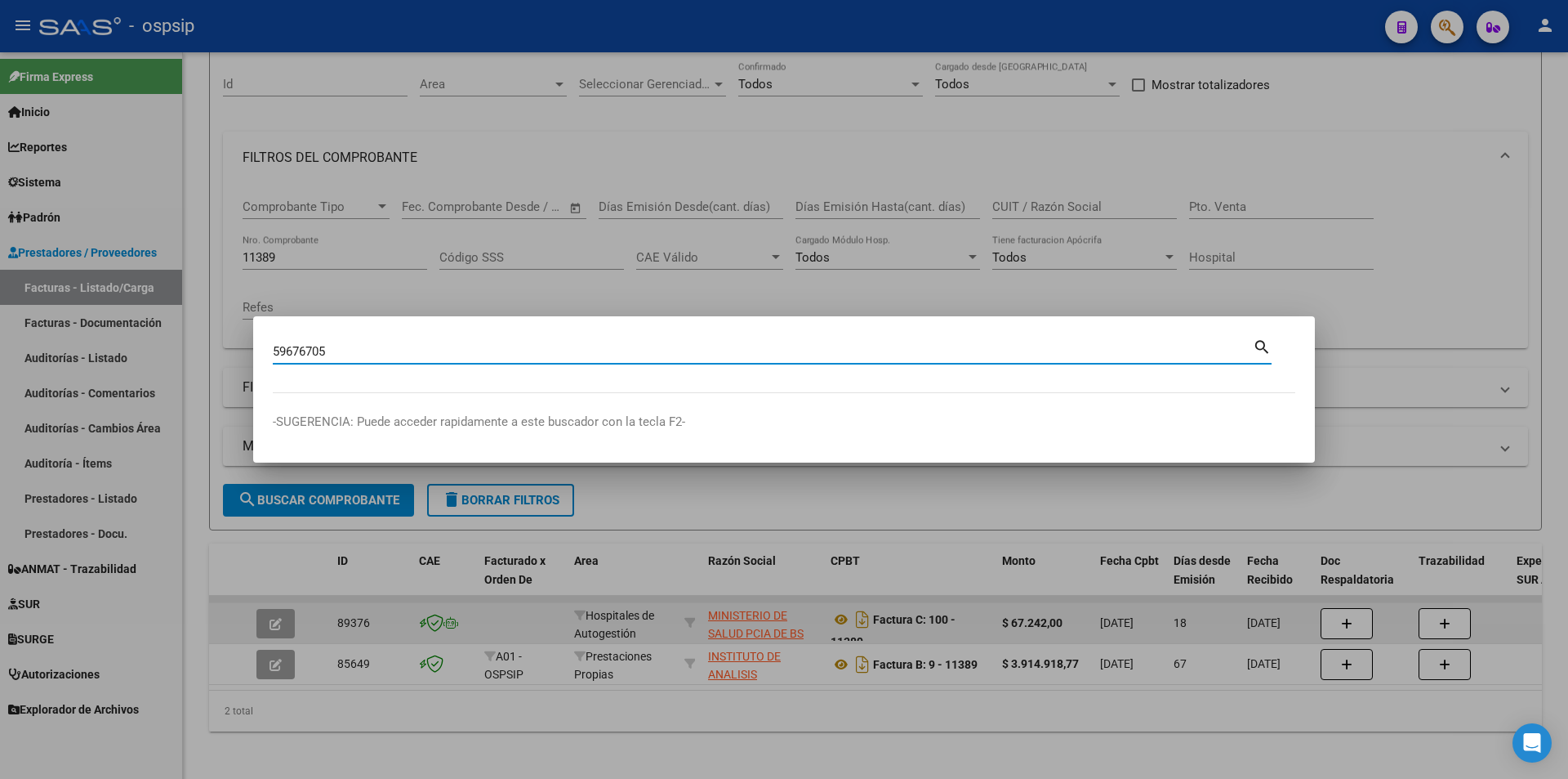
type input "59676705"
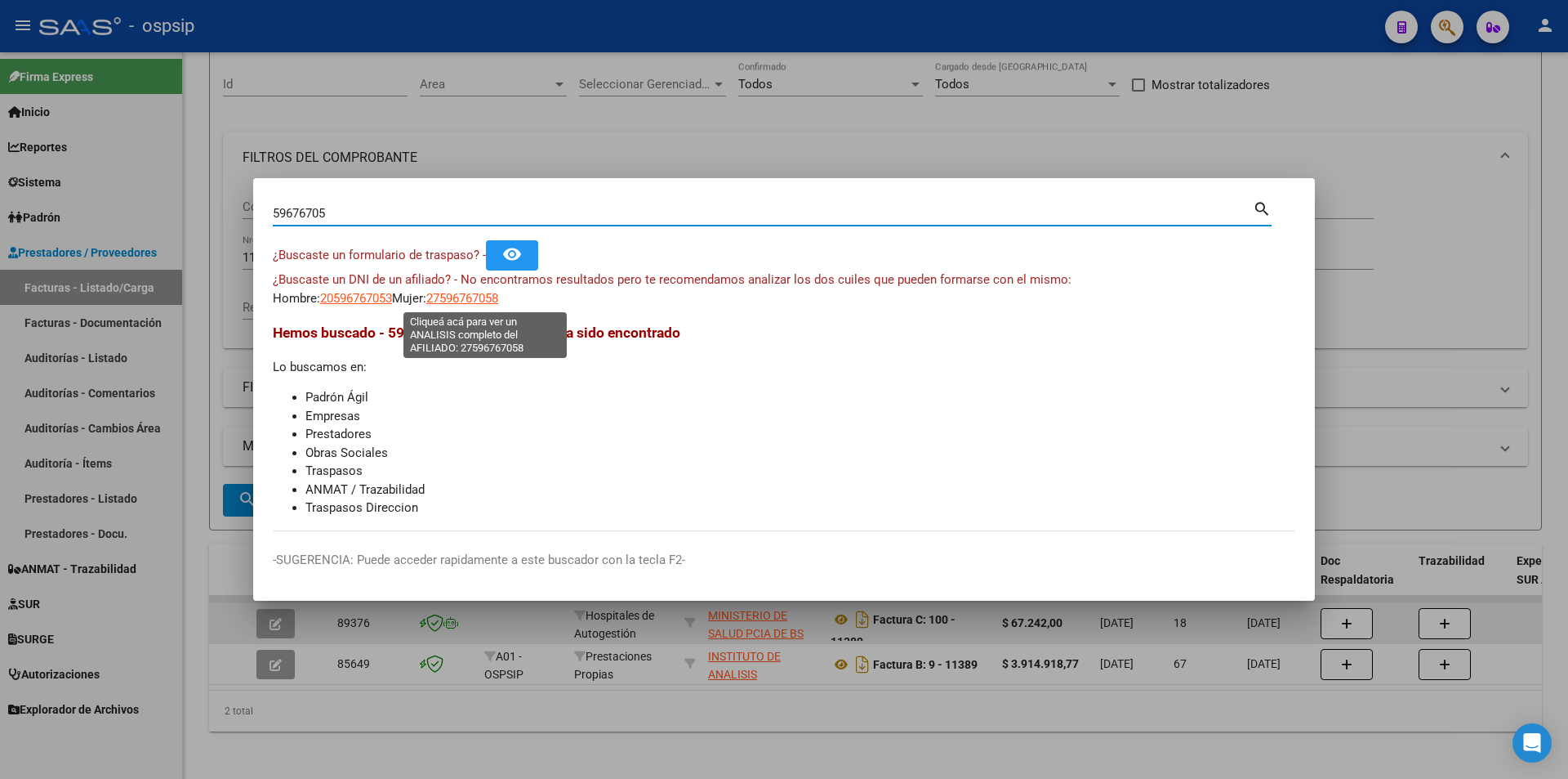
click at [466, 291] on span "27596767058" at bounding box center [461, 298] width 72 height 15
type textarea "27596767058"
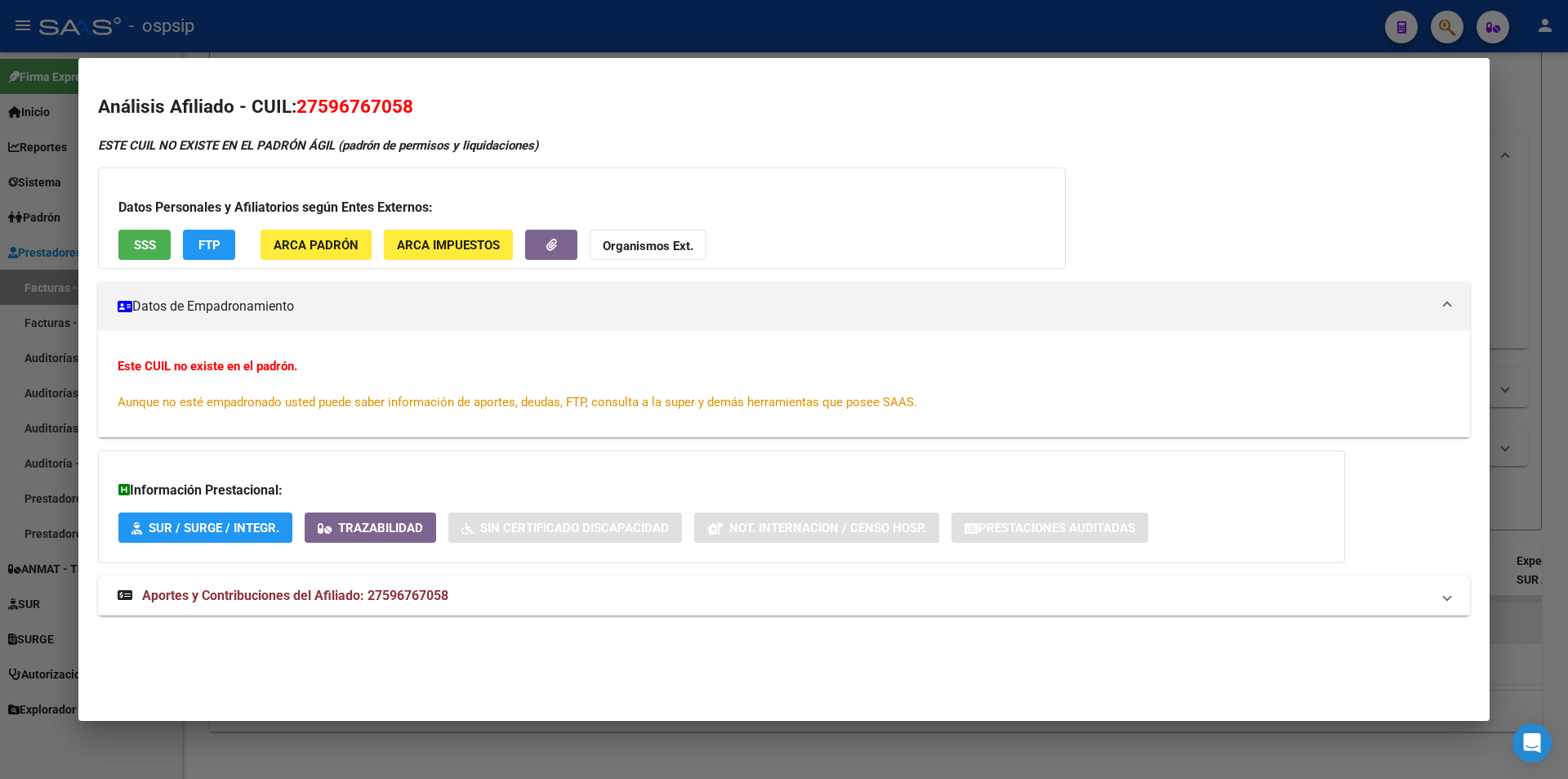
click at [138, 246] on span "SSS" at bounding box center [145, 245] width 22 height 15
click at [619, 234] on button "Organismos Ext." at bounding box center [648, 245] width 117 height 31
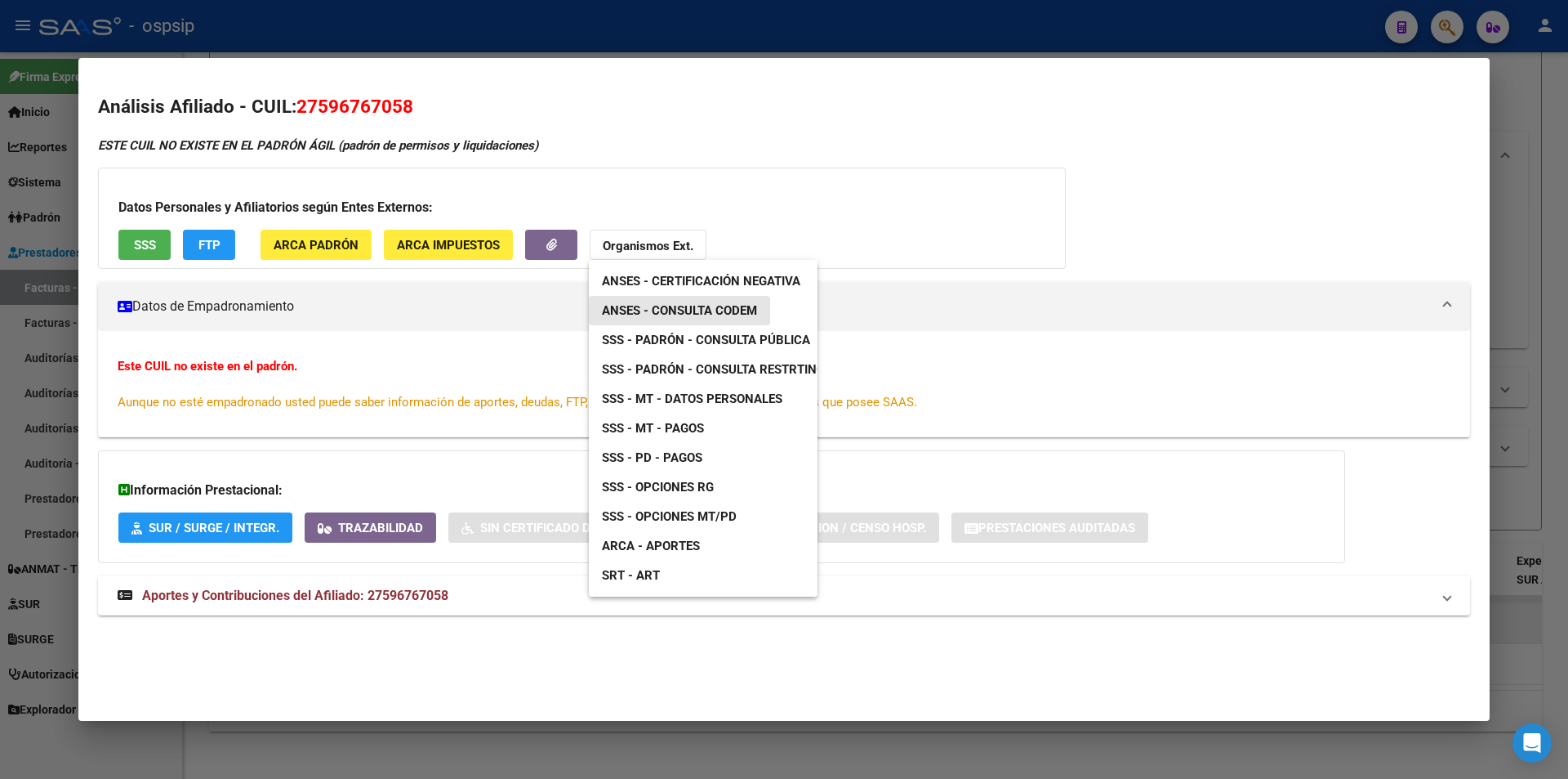
click at [676, 315] on span "ANSES - Consulta CODEM" at bounding box center [679, 311] width 155 height 15
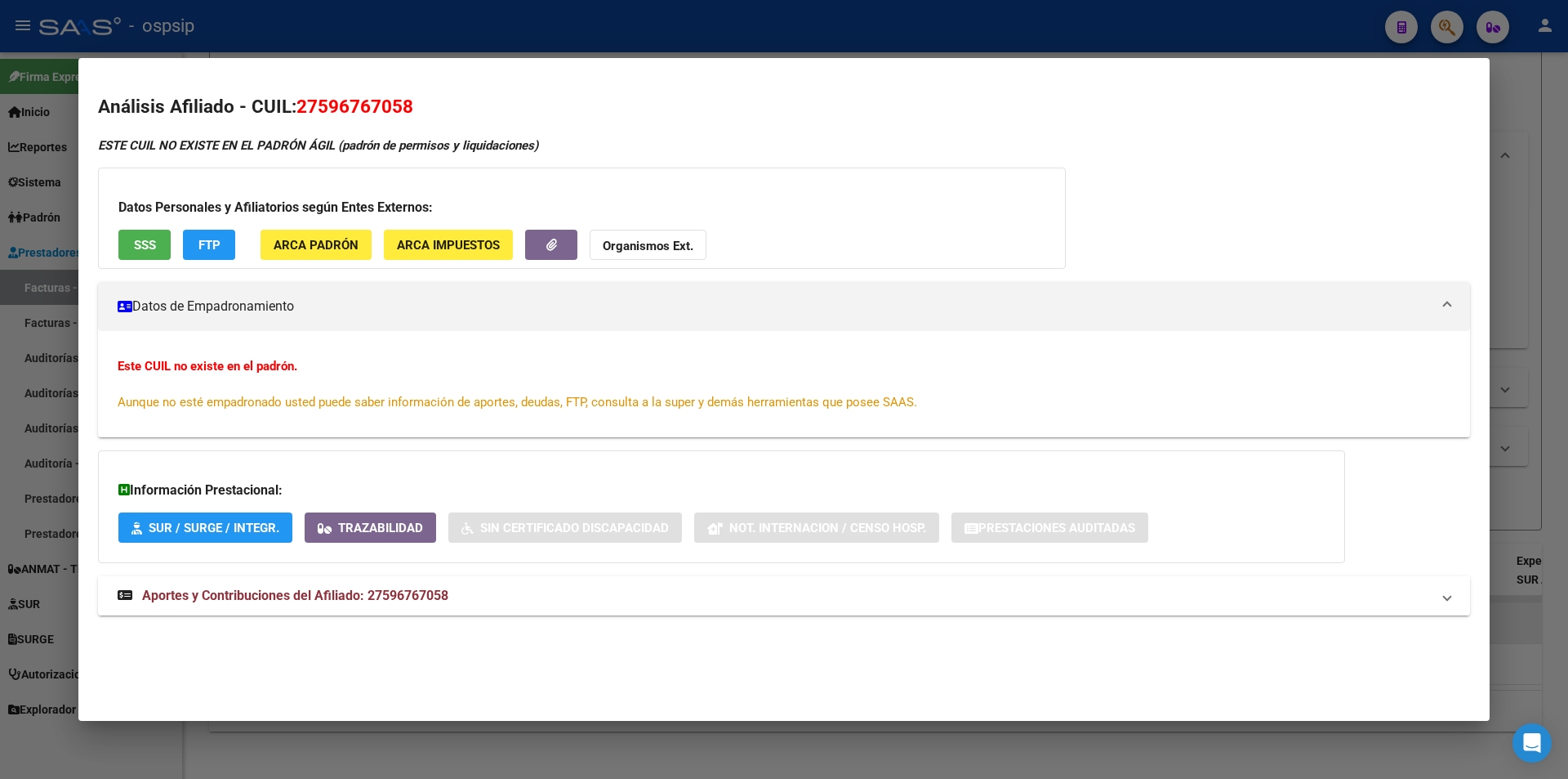
click at [344, 602] on span "Aportes y Contribuciones del Afiliado: 27596767058" at bounding box center [295, 595] width 307 height 16
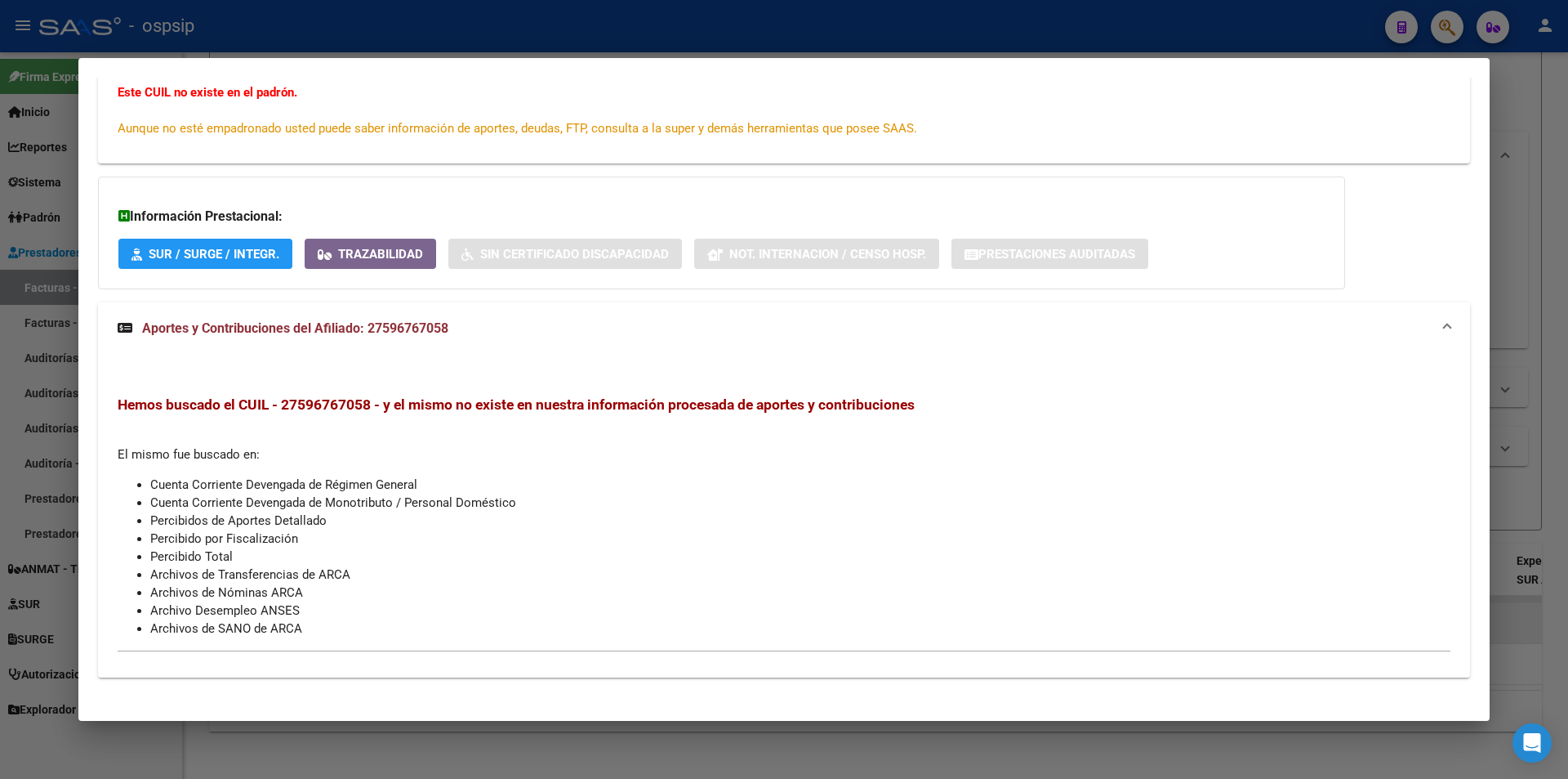
scroll to position [287, 0]
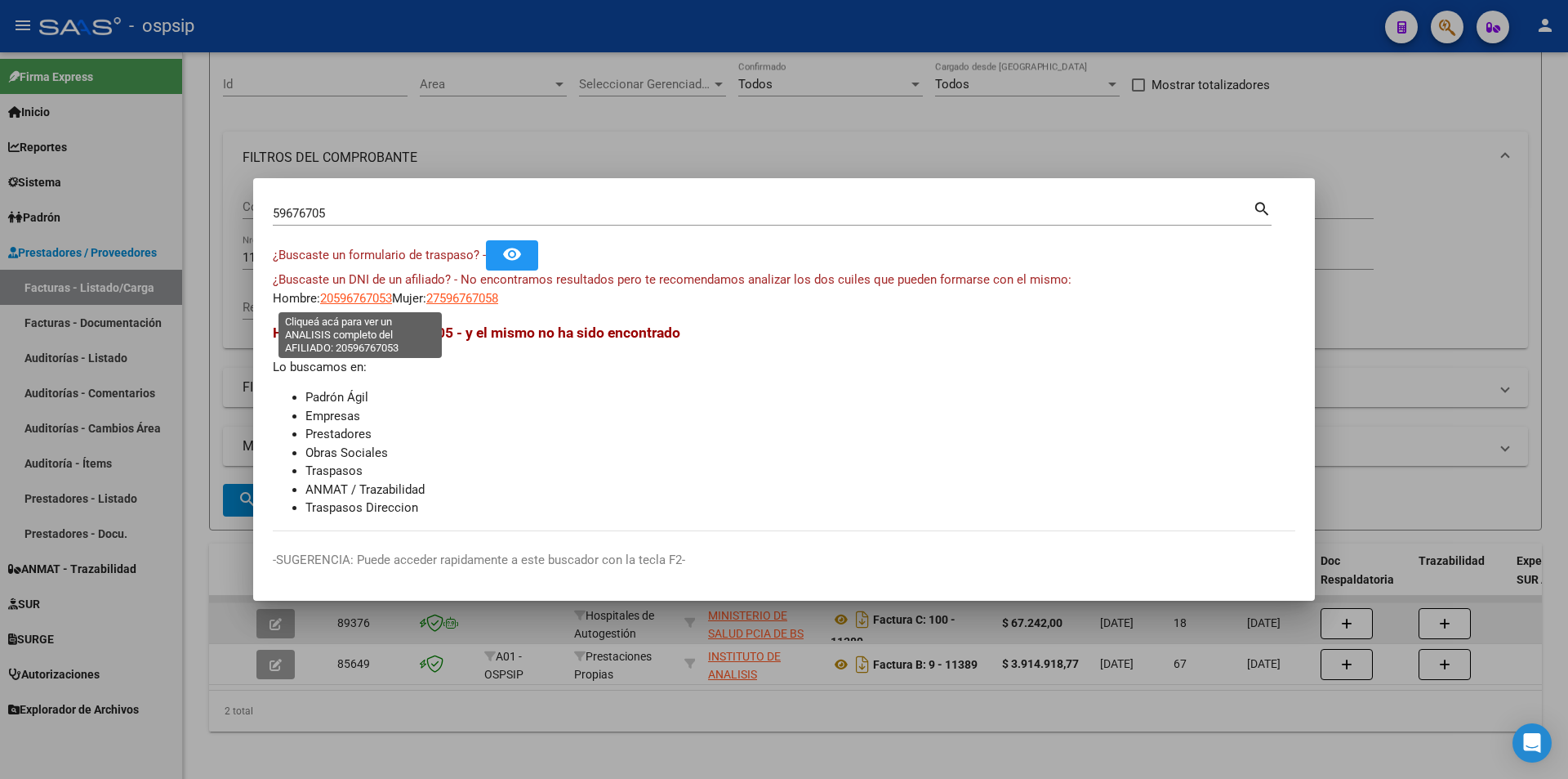
click at [363, 299] on span "20596767053" at bounding box center [356, 298] width 72 height 15
type textarea "20596767053"
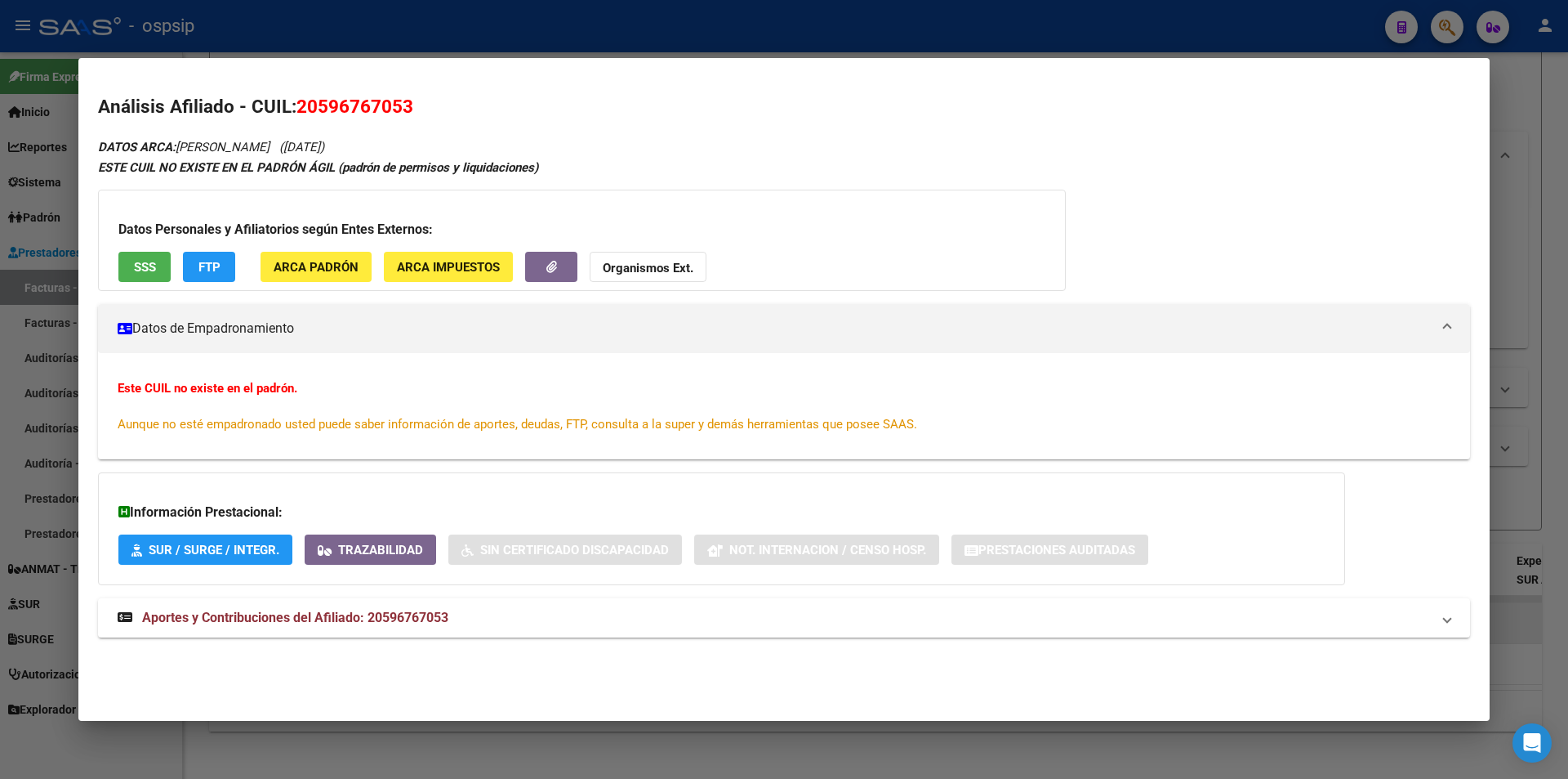
click at [140, 263] on span "SSS" at bounding box center [145, 267] width 22 height 15
click at [683, 267] on strong "Organismos Ext." at bounding box center [648, 268] width 91 height 15
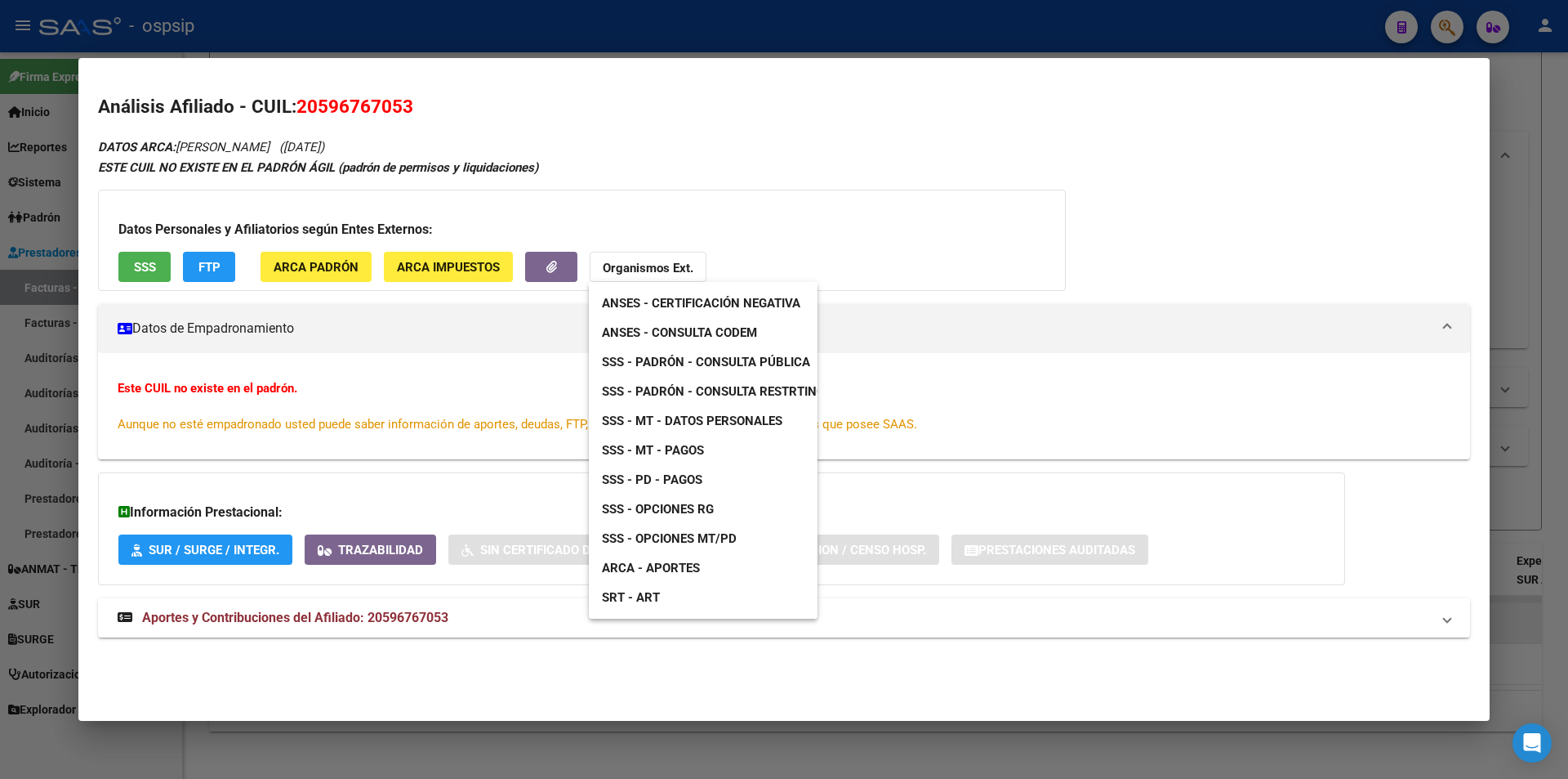
click at [747, 321] on link "ANSES - Consulta CODEM" at bounding box center [680, 333] width 181 height 30
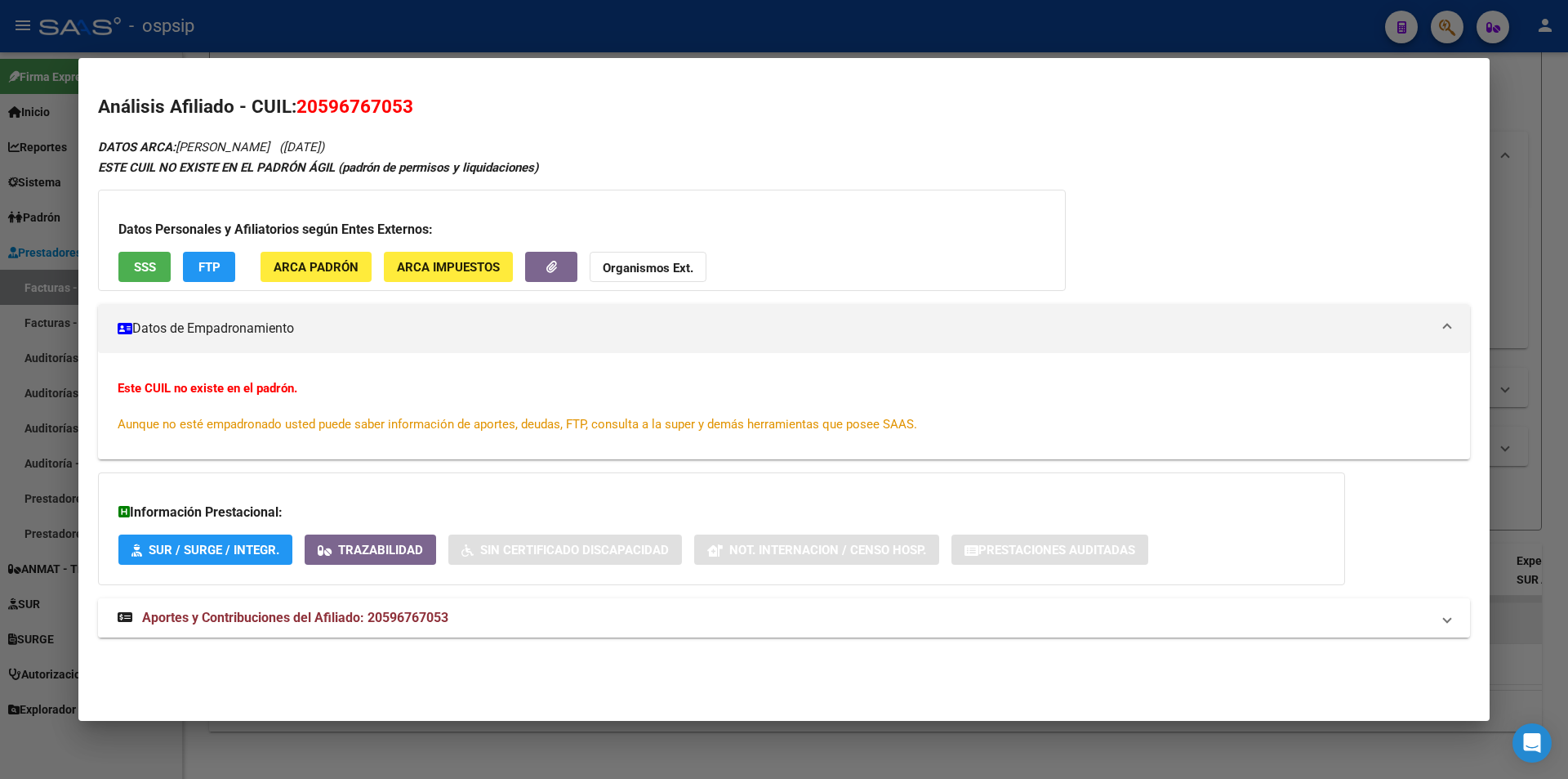
click at [222, 607] on mat-expansion-panel-header "Aportes y Contribuciones del Afiliado: 20596767053" at bounding box center [784, 618] width 1372 height 40
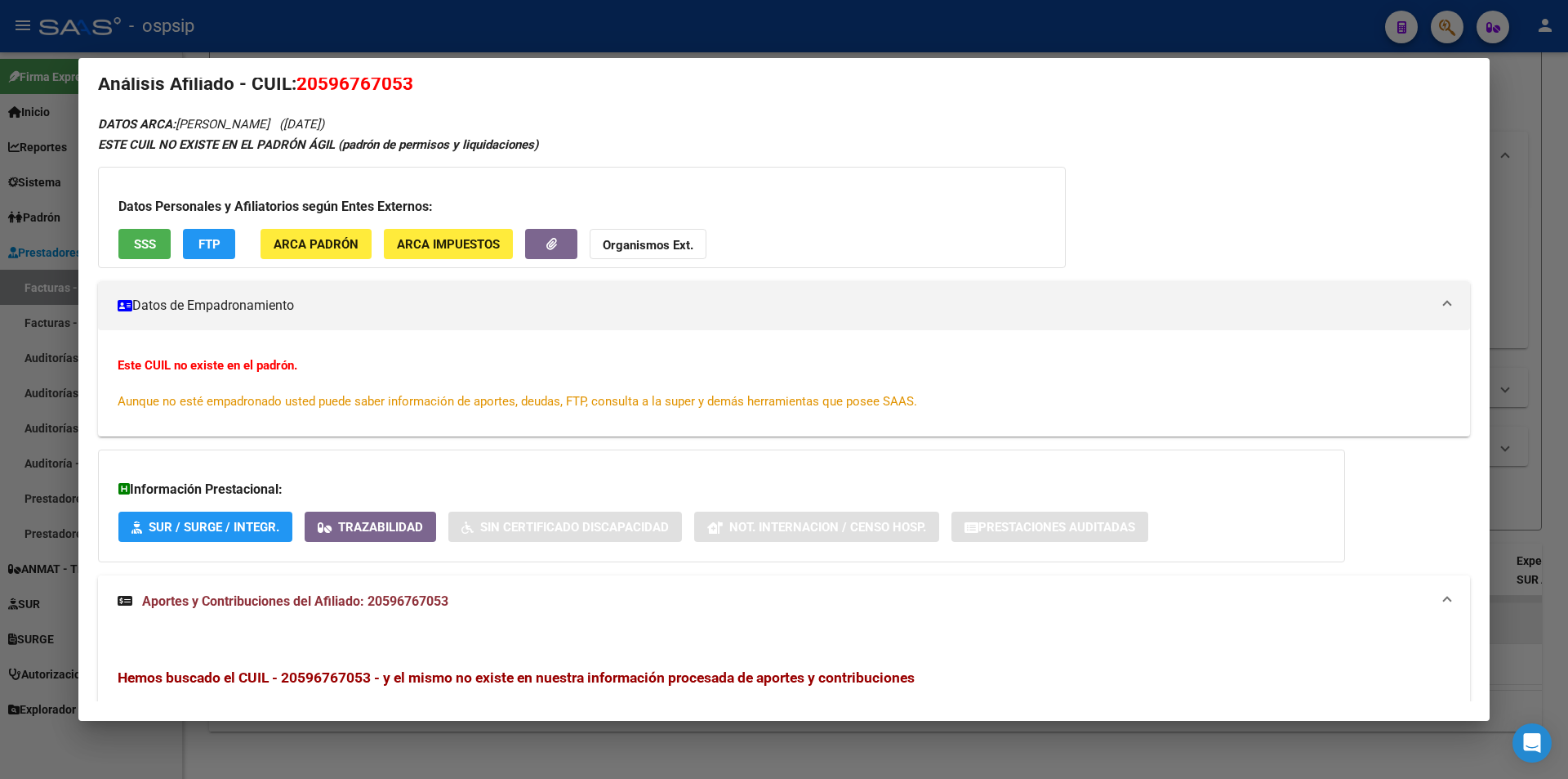
scroll to position [0, 0]
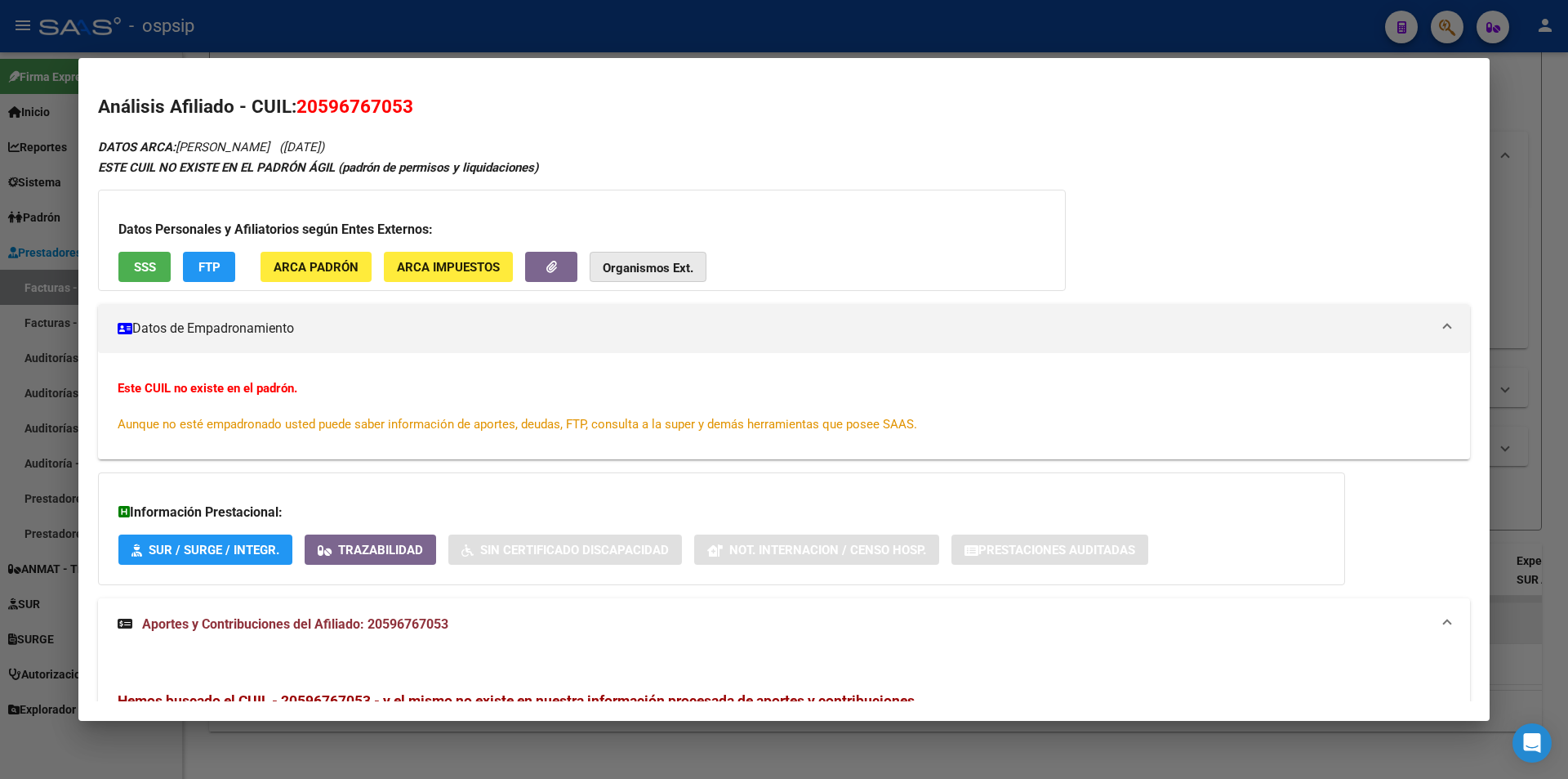
click at [634, 269] on strong "Organismos Ext." at bounding box center [648, 268] width 91 height 15
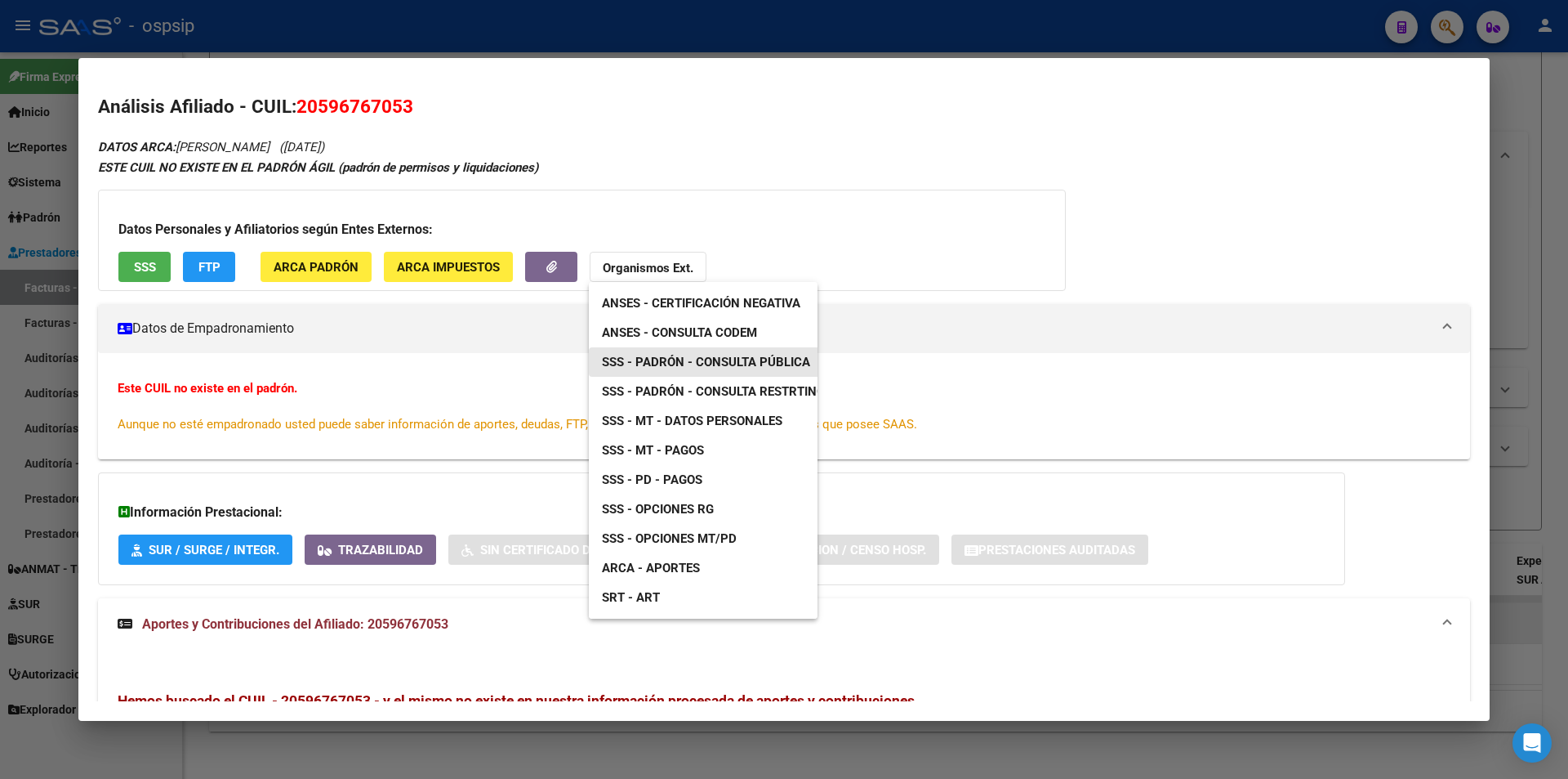
click at [761, 353] on link "SSS - Padrón - Consulta Pública" at bounding box center [706, 362] width 234 height 30
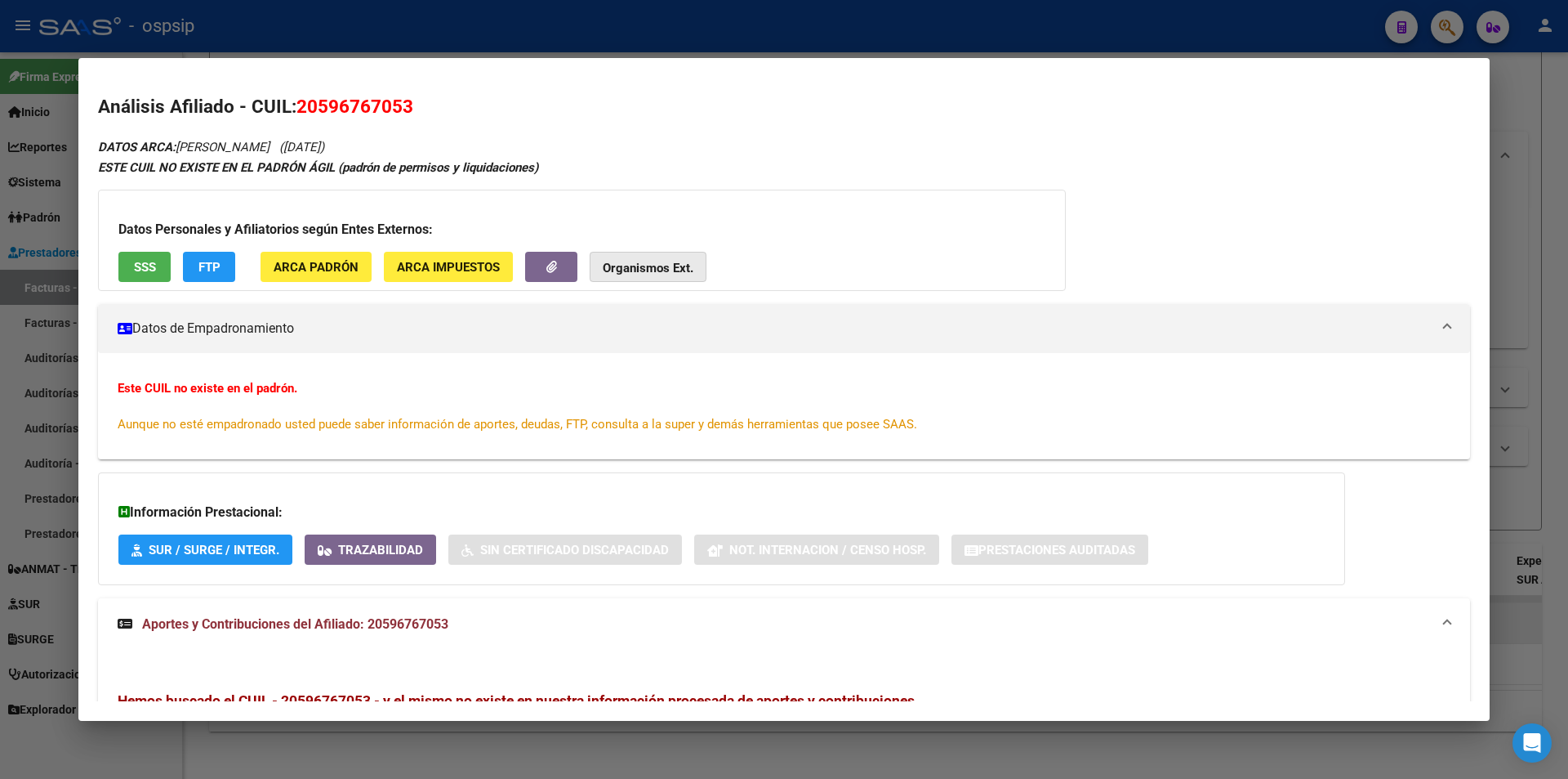
click at [676, 265] on strong "Organismos Ext." at bounding box center [648, 268] width 91 height 15
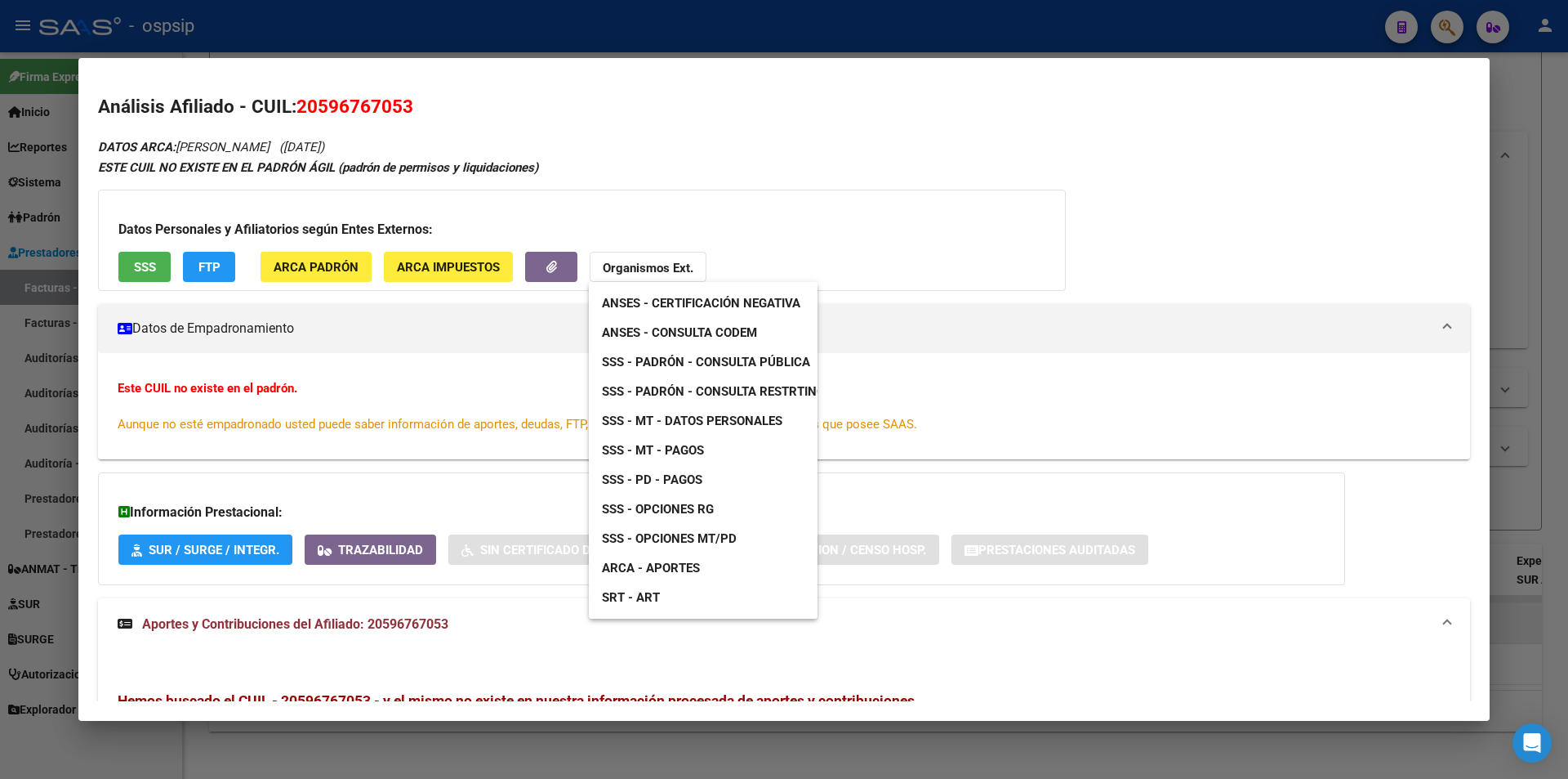
click at [730, 338] on span "ANSES - Consulta CODEM" at bounding box center [679, 332] width 155 height 15
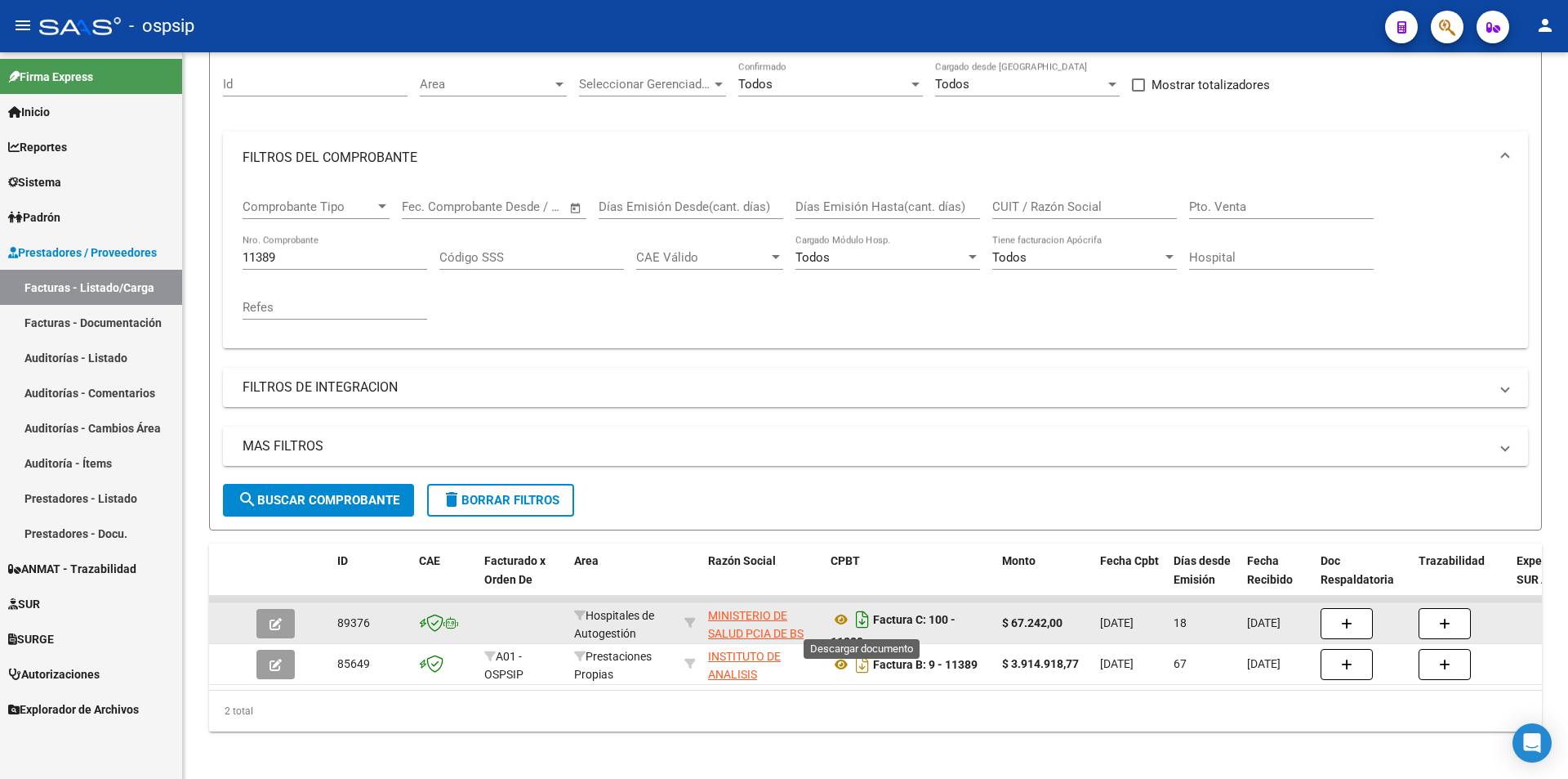
click at [863, 617] on icon "Descargar documento" at bounding box center [863, 619] width 21 height 26
drag, startPoint x: 296, startPoint y: 265, endPoint x: 300, endPoint y: 253, distance: 12.6
click at [299, 255] on div "11389 Nro. Comprobante" at bounding box center [335, 251] width 185 height 35
click at [300, 253] on input "11389" at bounding box center [335, 257] width 185 height 15
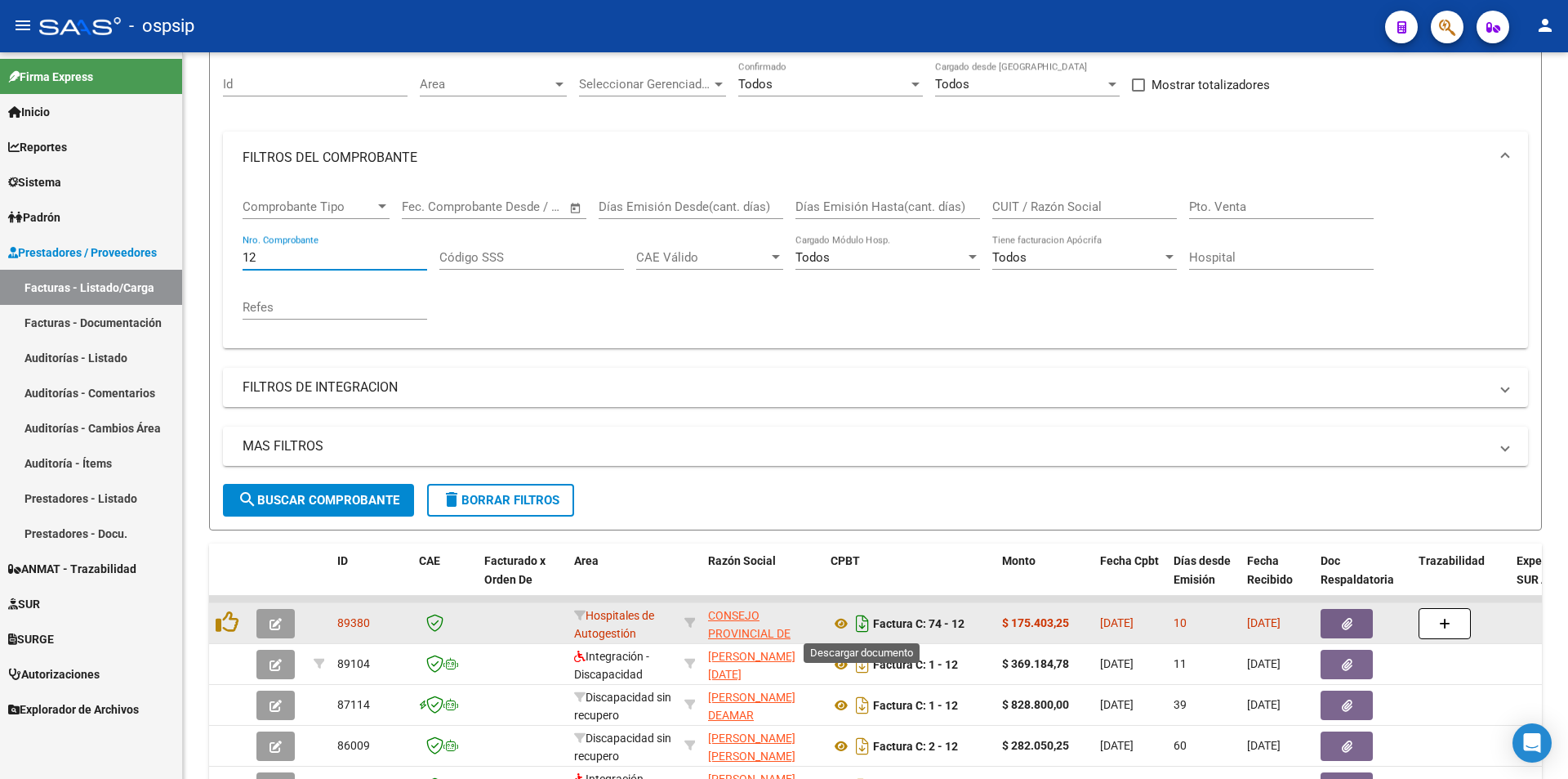
type input "12"
click at [859, 622] on icon "Descargar documento" at bounding box center [863, 623] width 21 height 26
click at [1350, 624] on icon "button" at bounding box center [1346, 623] width 11 height 12
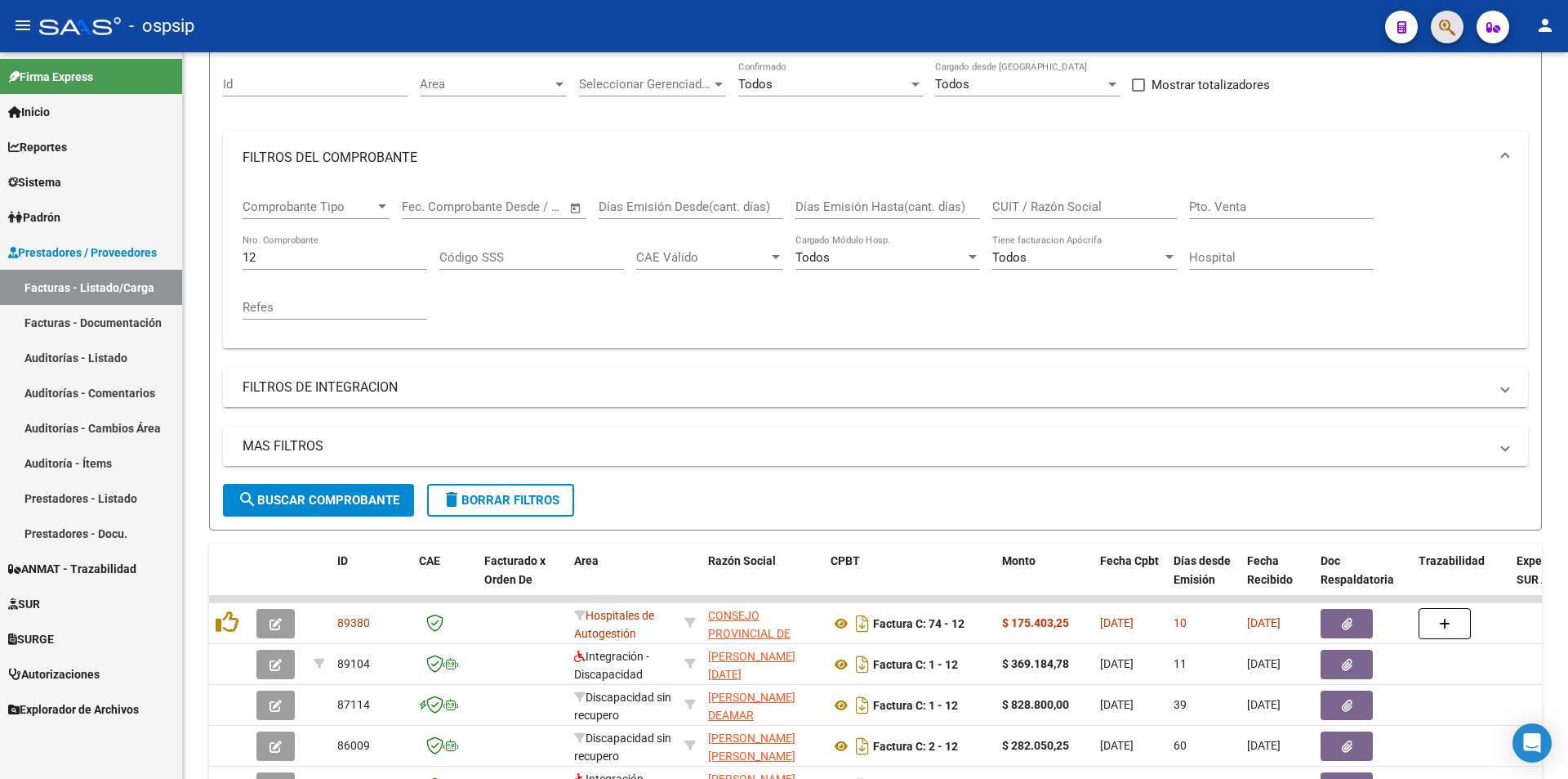
click at [1444, 17] on span "button" at bounding box center [1447, 27] width 16 height 34
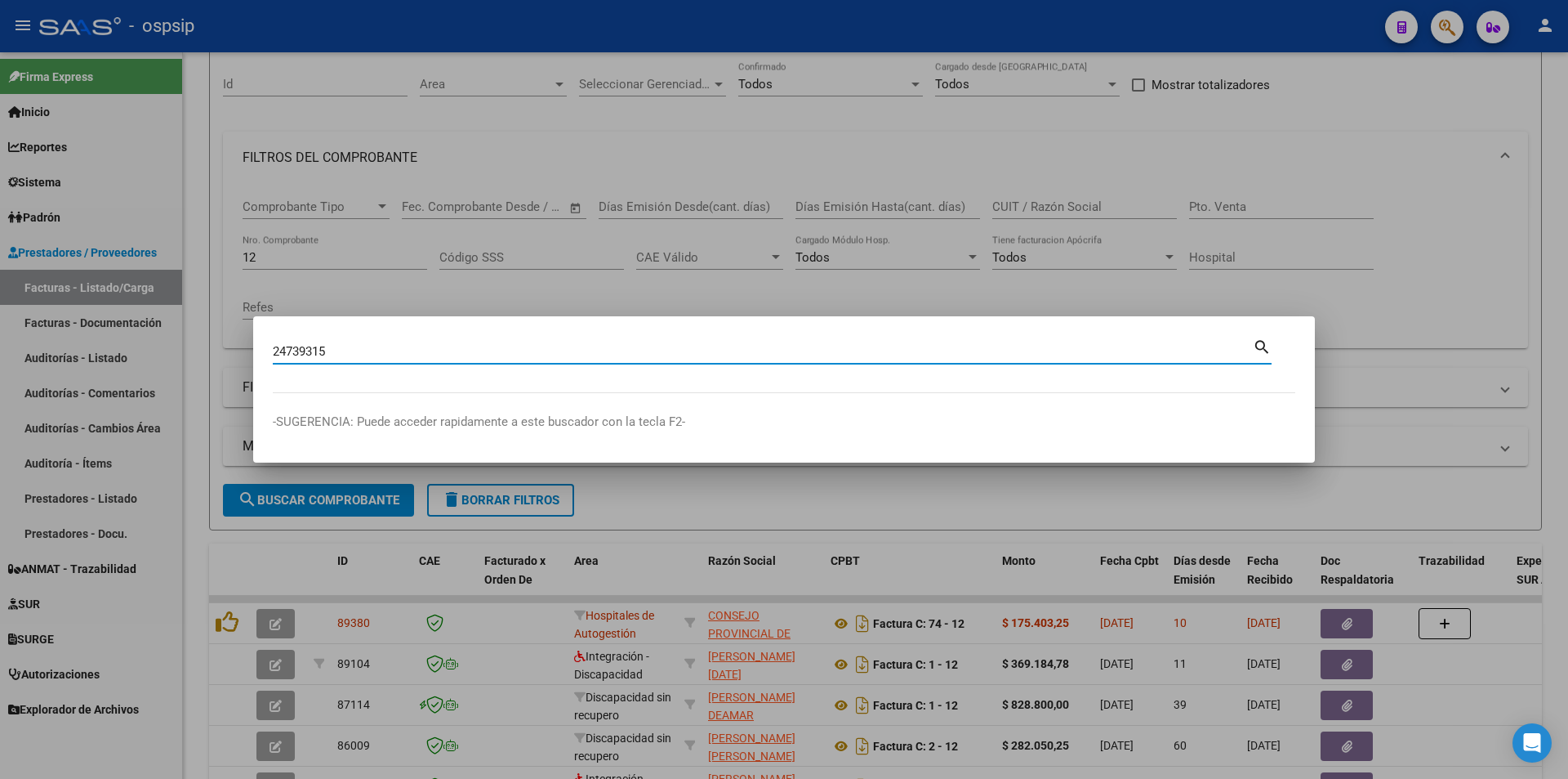
type input "24739315"
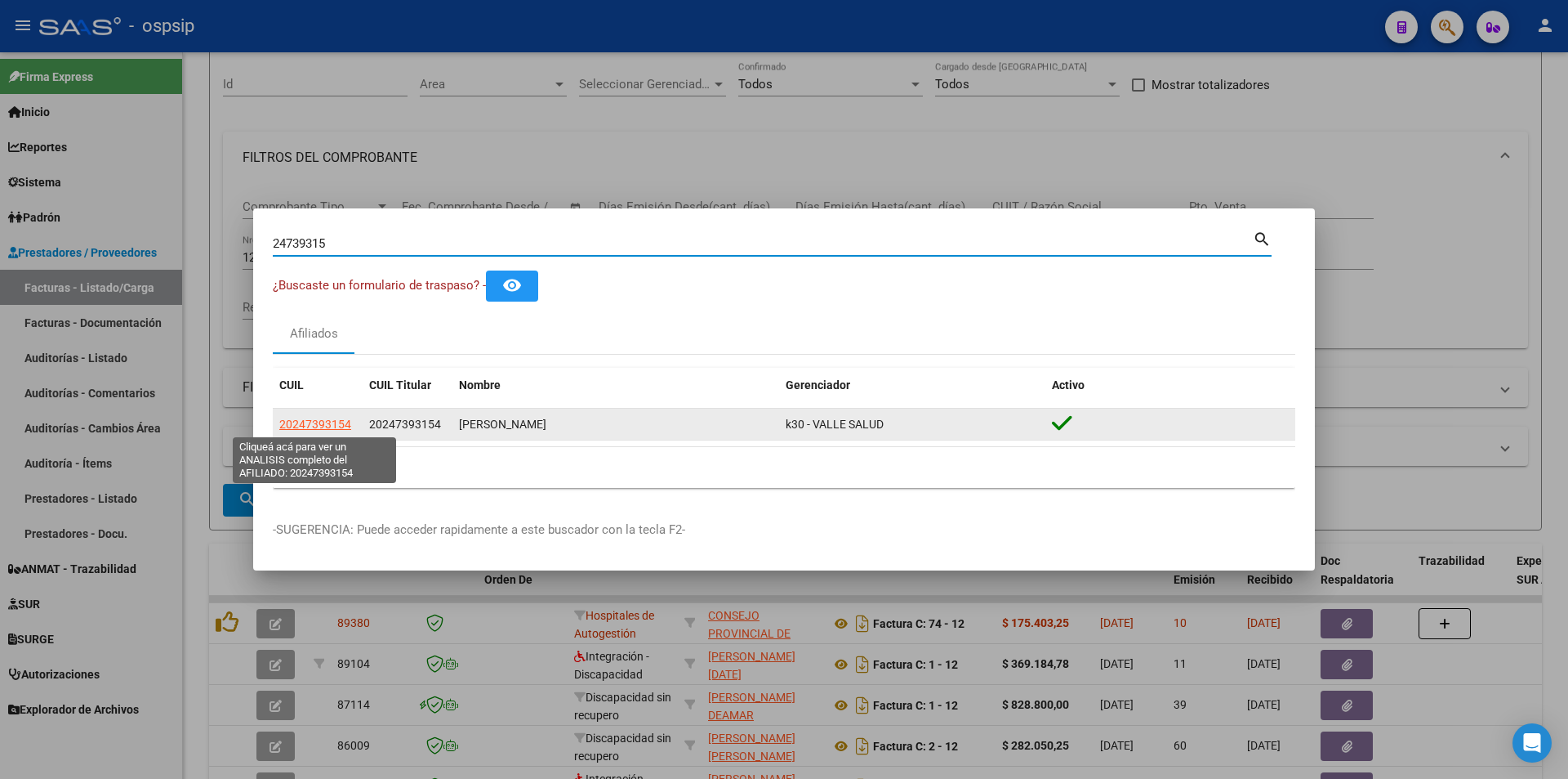
click at [297, 429] on span "20247393154" at bounding box center [315, 424] width 72 height 13
type textarea "20247393154"
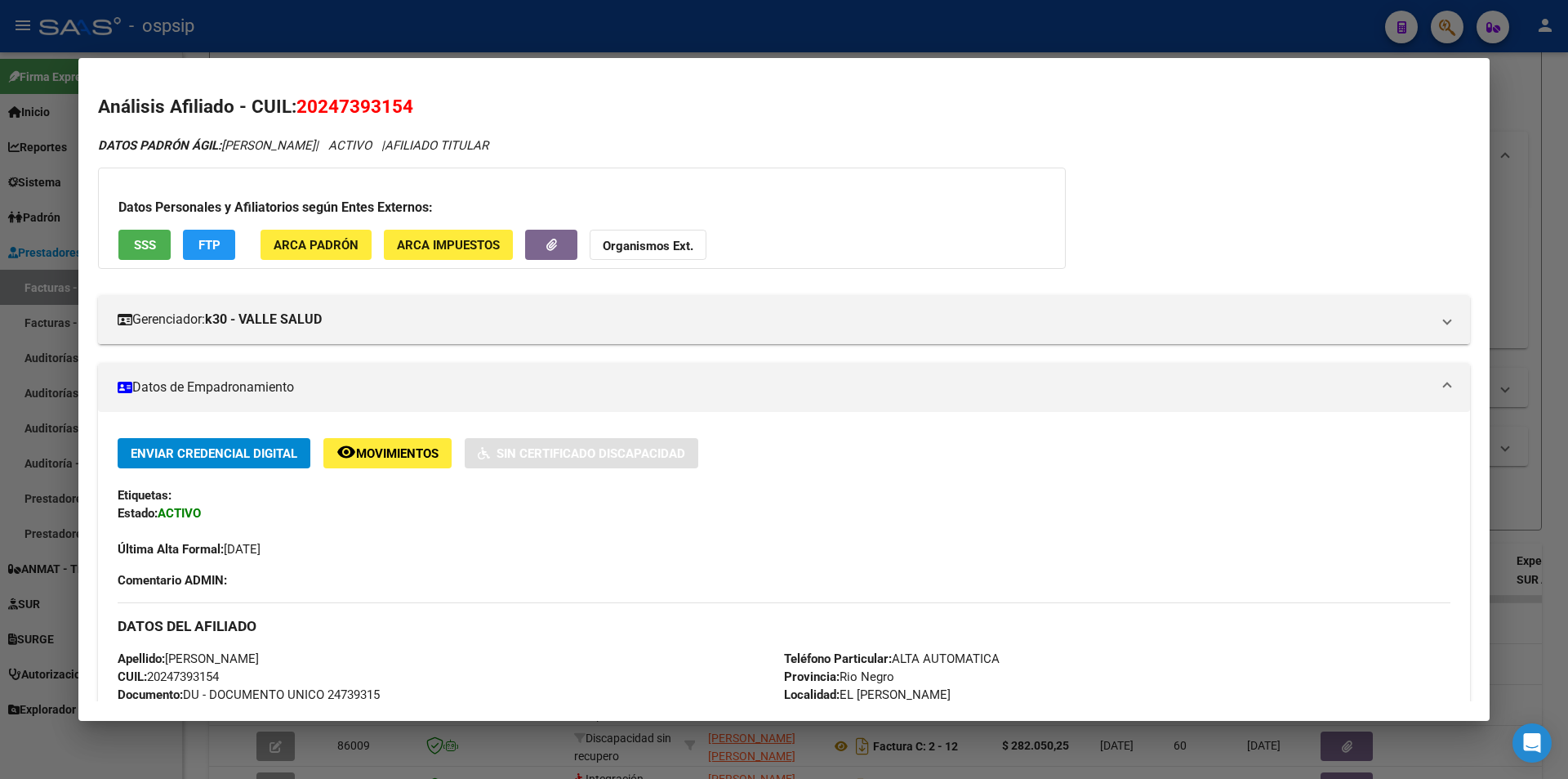
click at [135, 237] on span "SSS" at bounding box center [145, 244] width 22 height 15
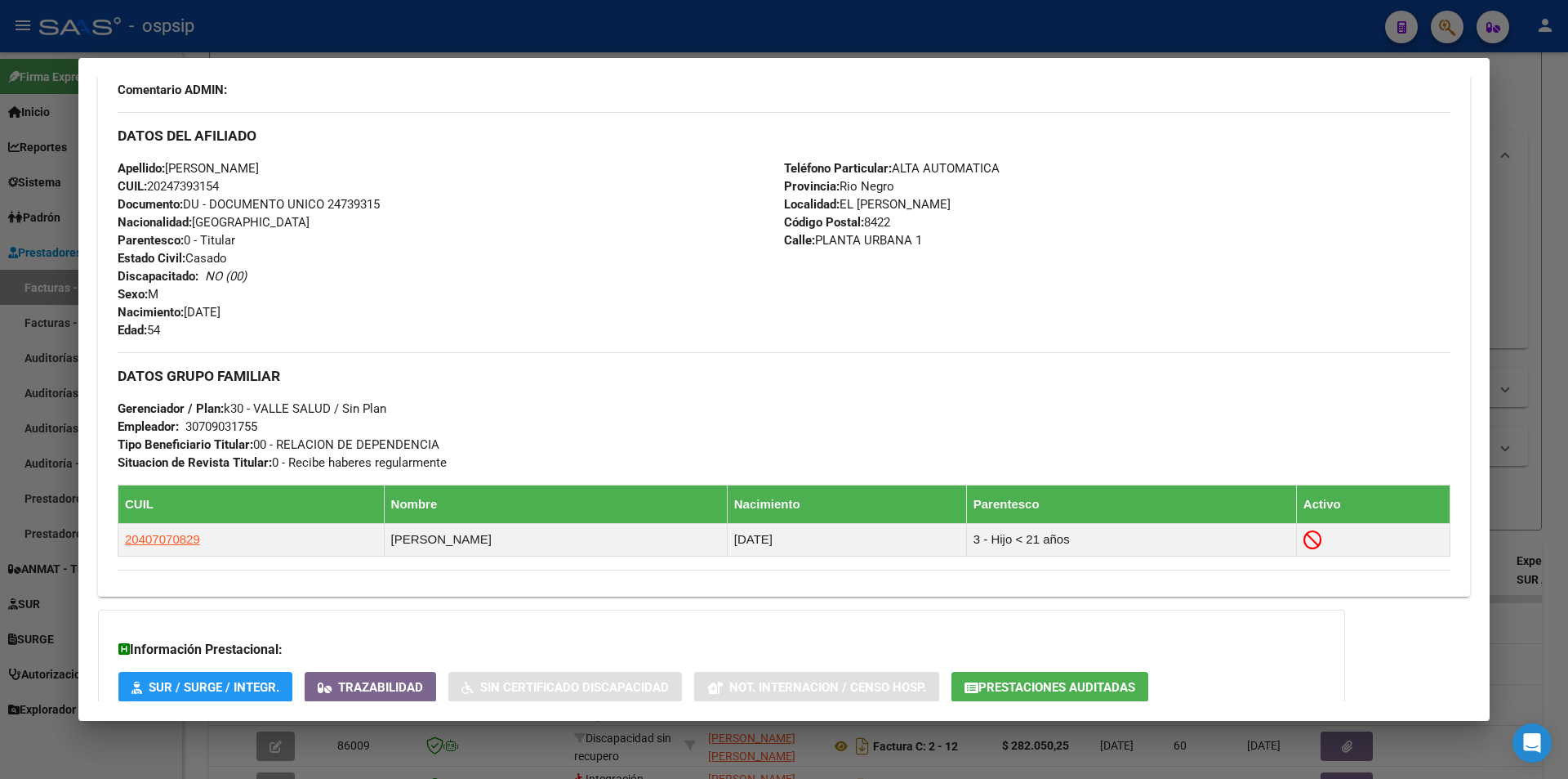
scroll to position [601, 0]
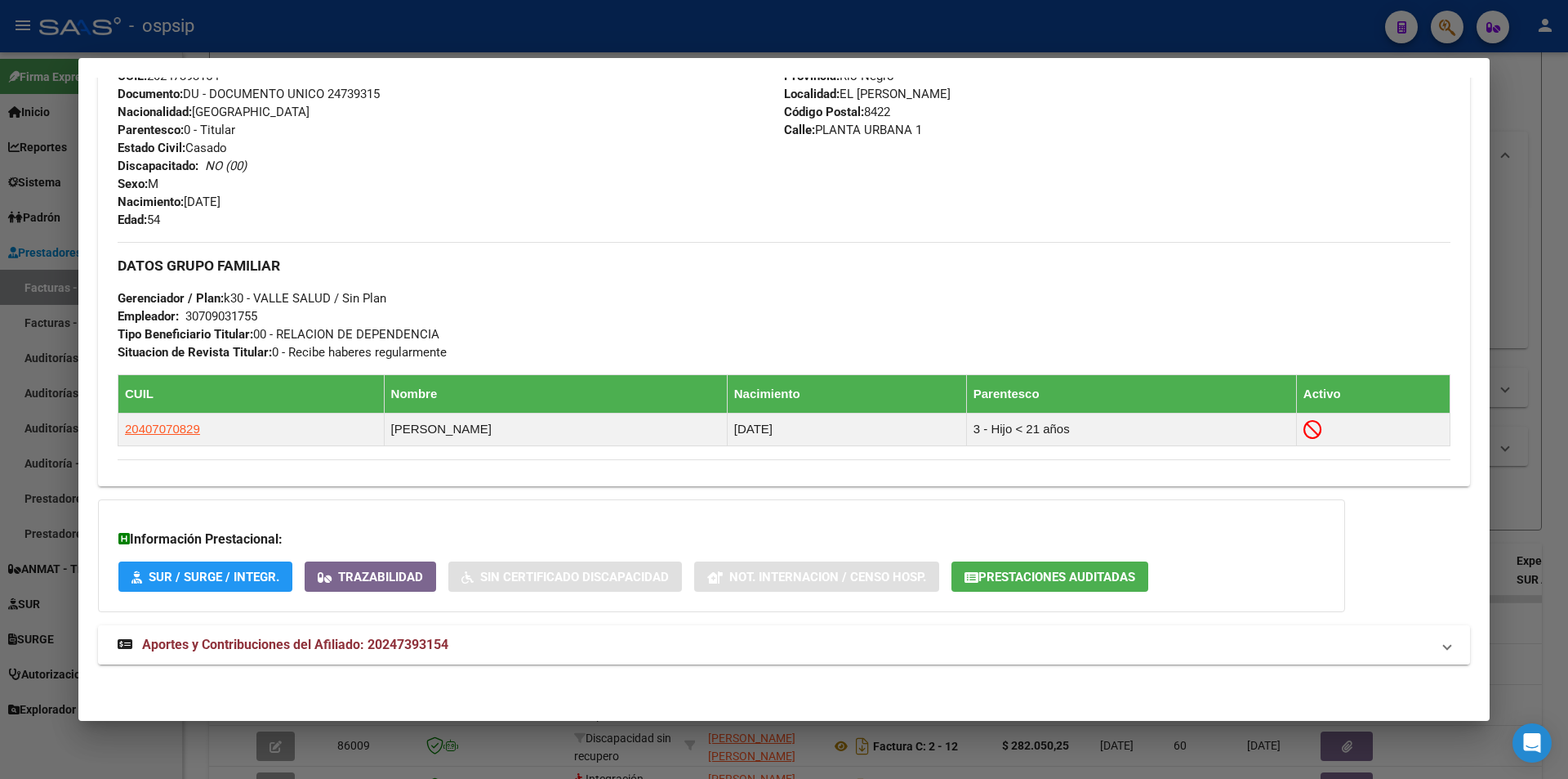
click at [230, 632] on mat-expansion-panel-header "Aportes y Contribuciones del Afiliado: 20247393154" at bounding box center [784, 645] width 1372 height 40
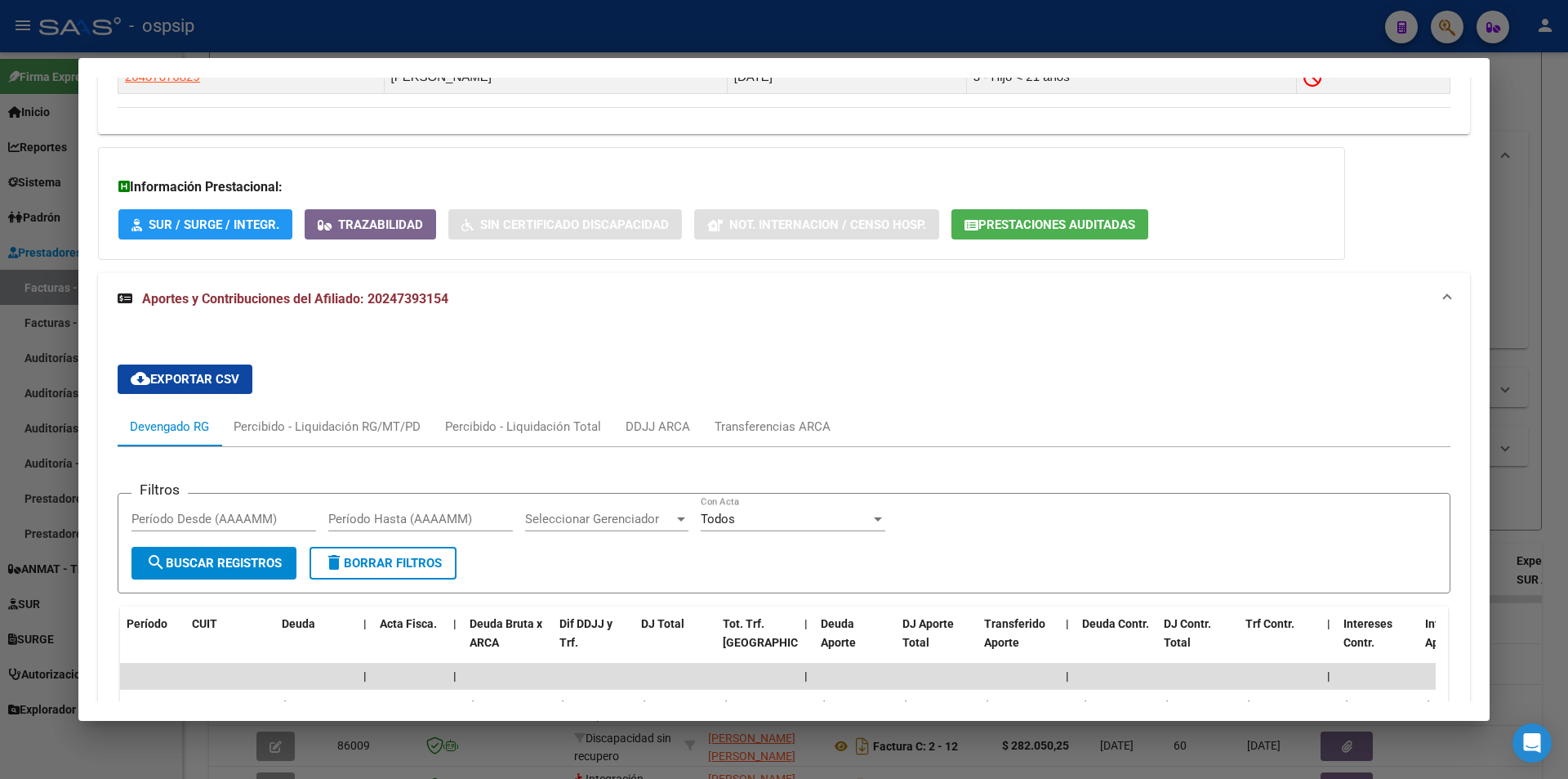
scroll to position [1254, 0]
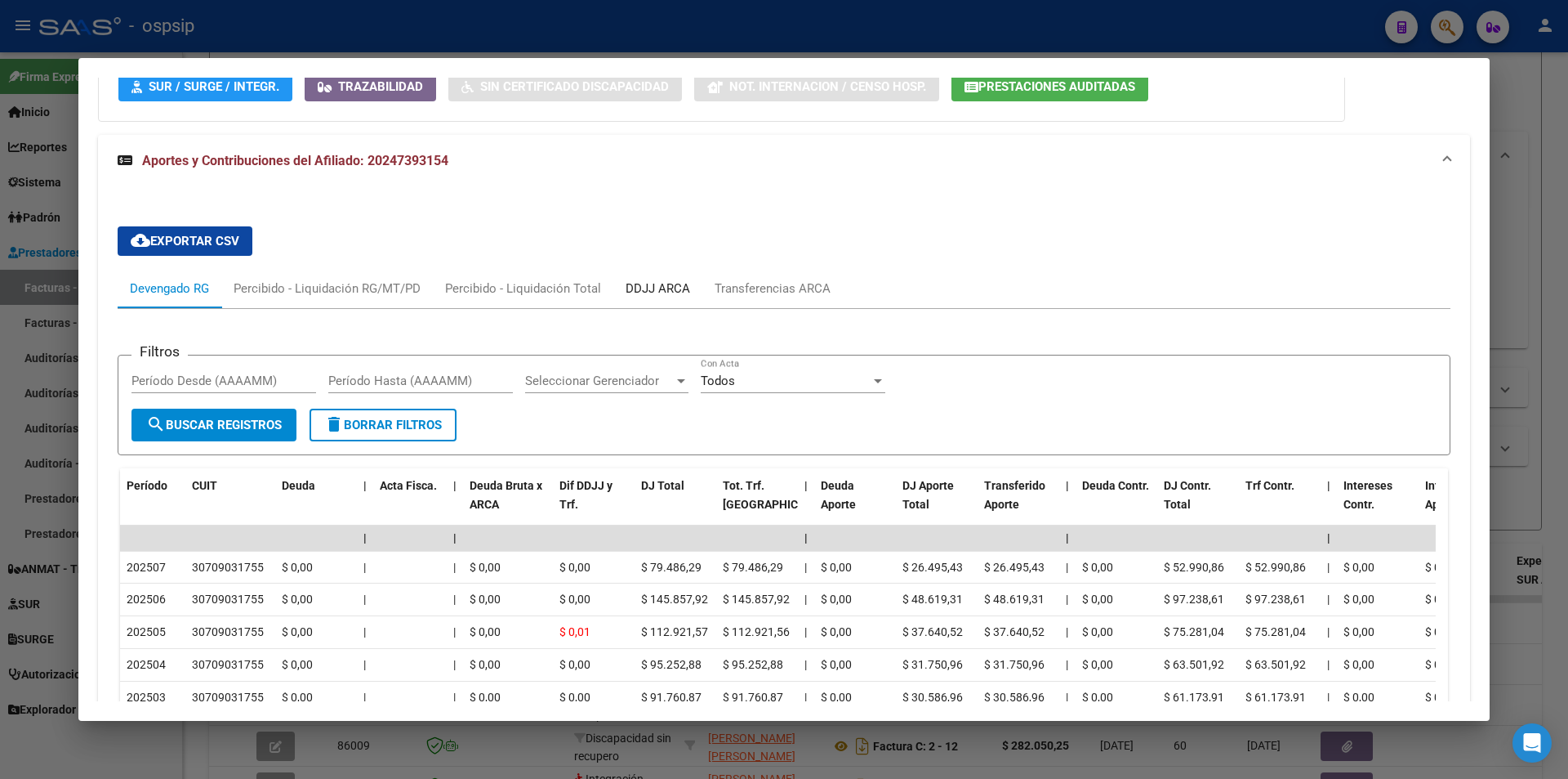
click at [622, 277] on div "DDJJ ARCA" at bounding box center [658, 289] width 89 height 40
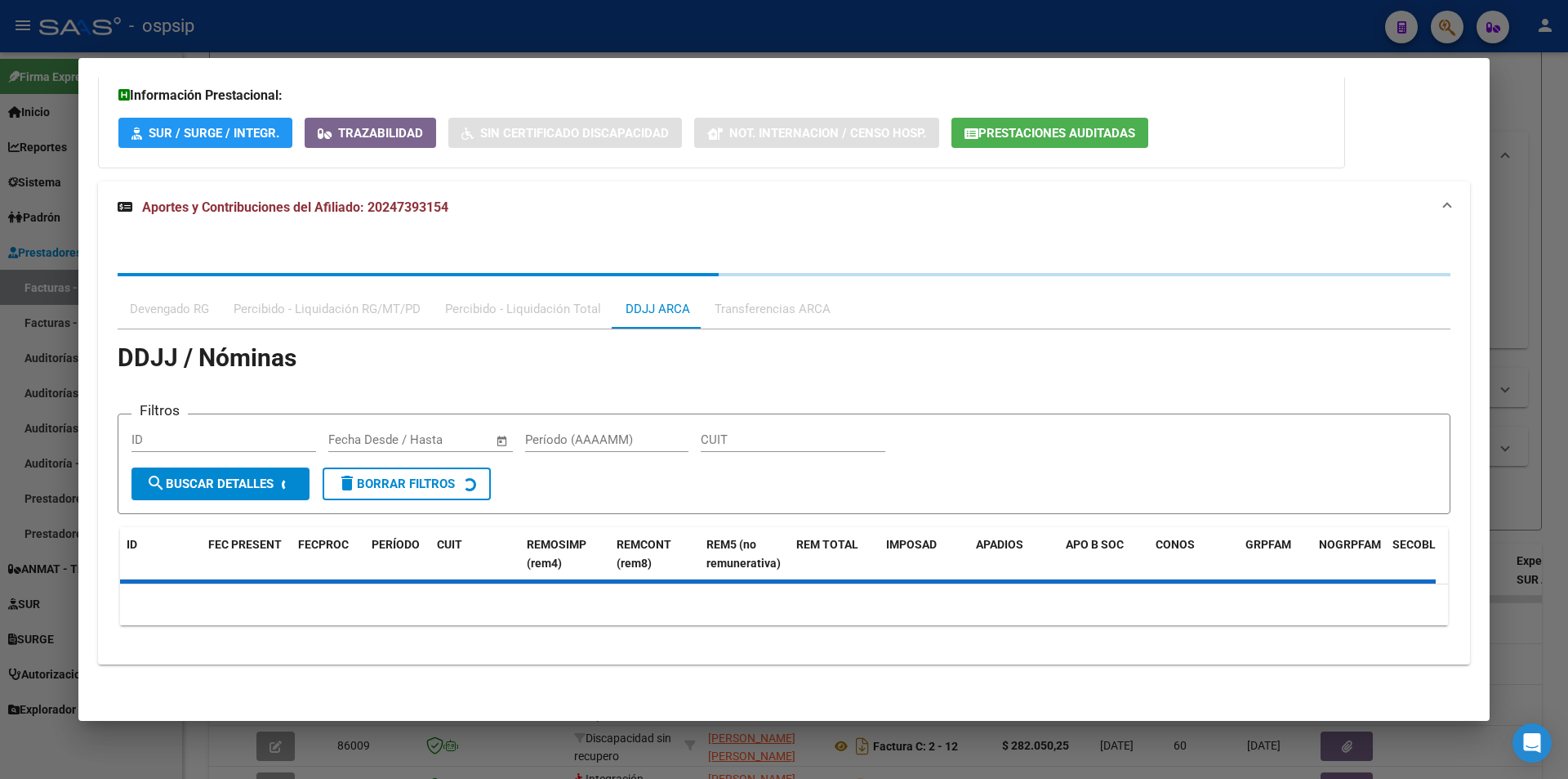
scroll to position [1091, 0]
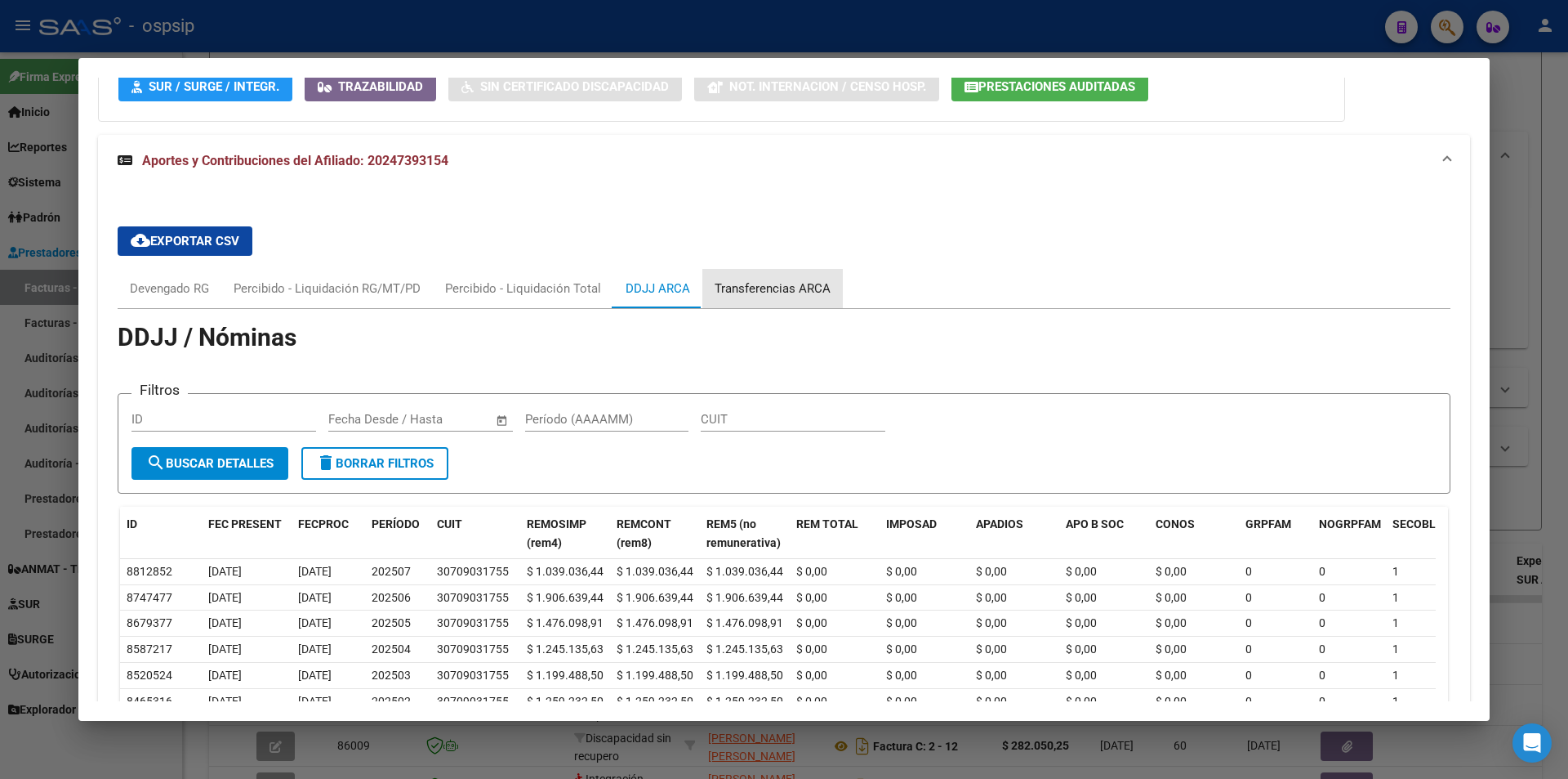
click at [772, 283] on div "Transferencias ARCA" at bounding box center [772, 289] width 116 height 18
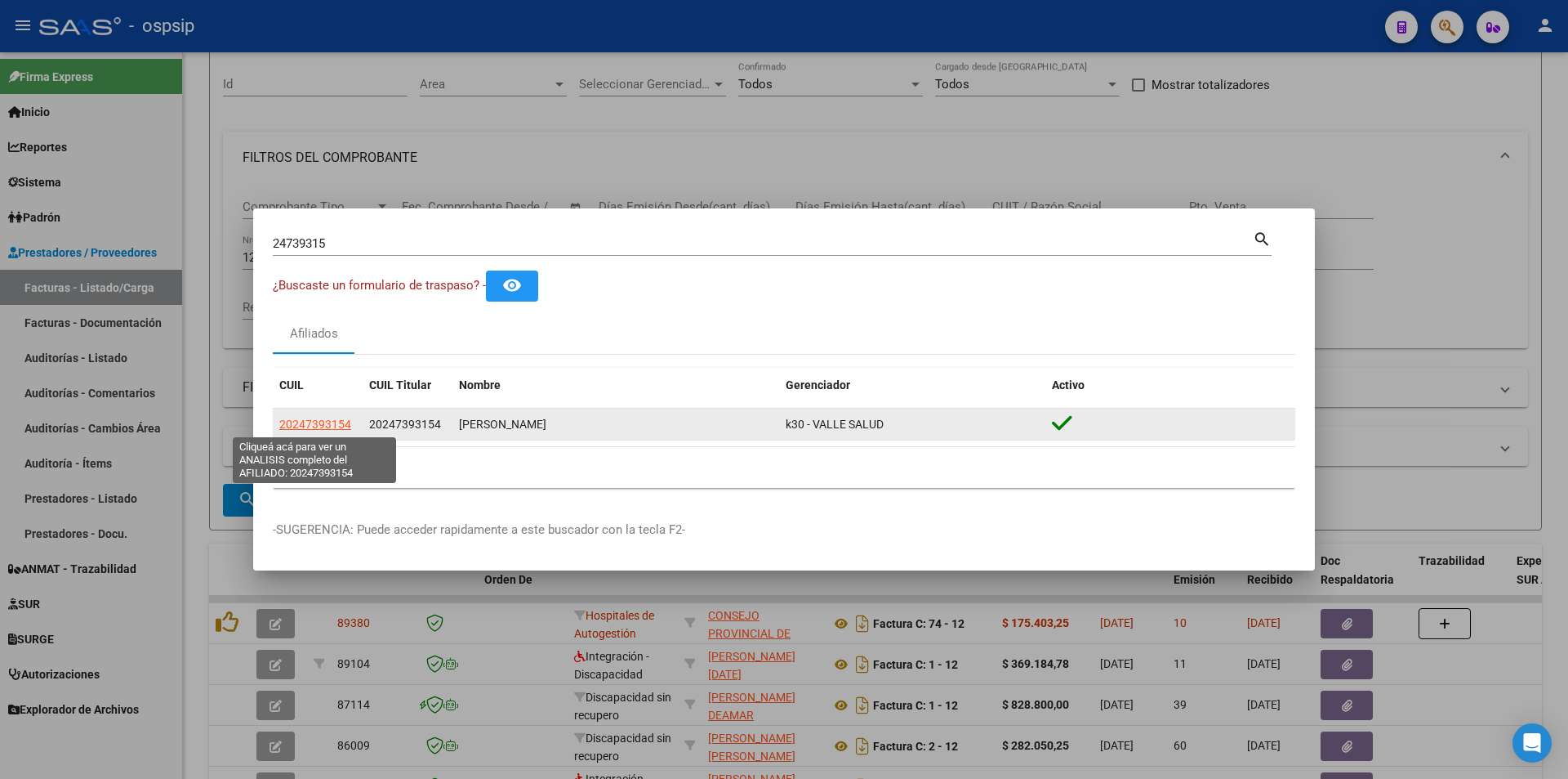
click at [287, 428] on span "20247393154" at bounding box center [315, 424] width 72 height 13
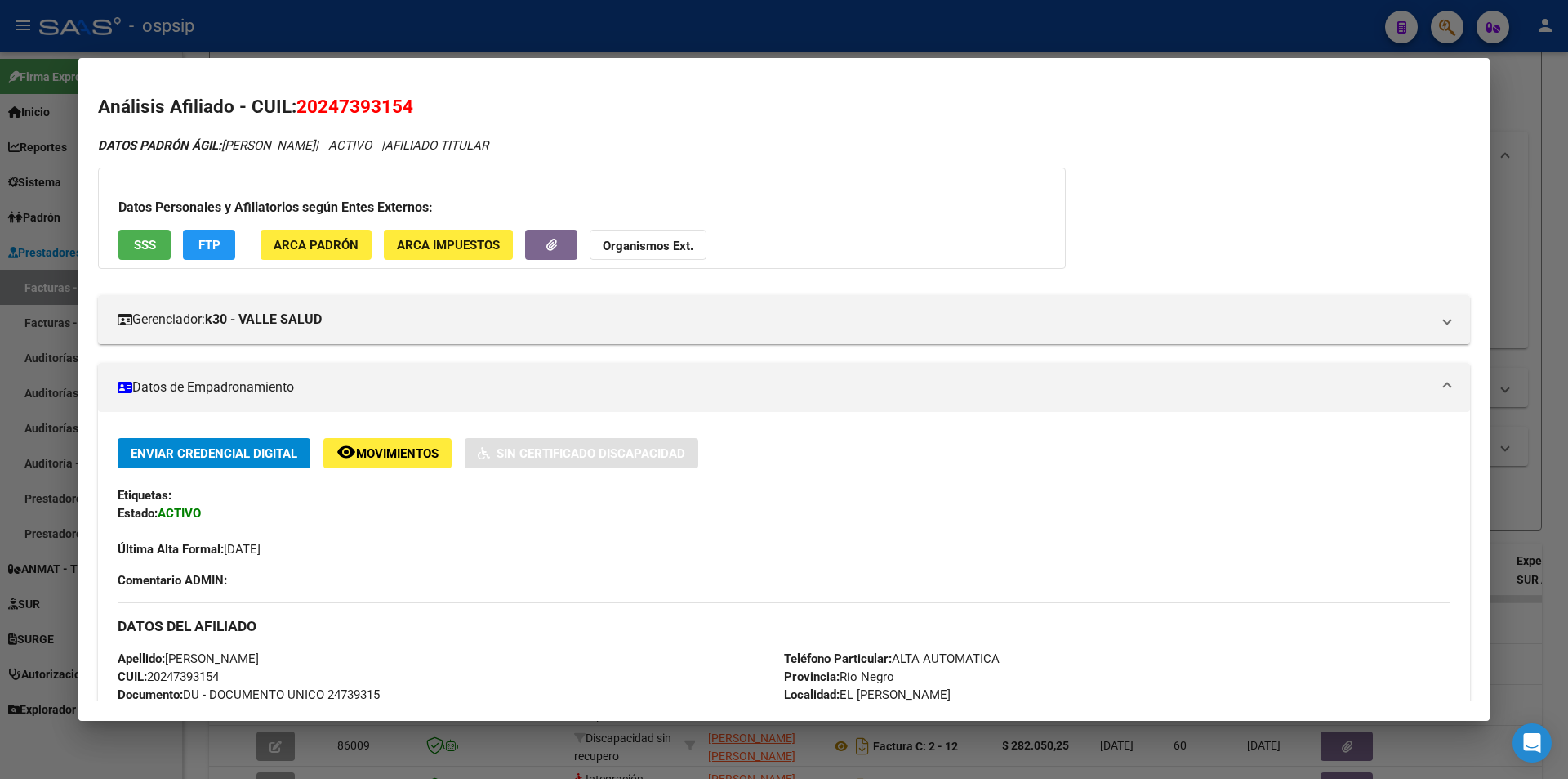
click at [615, 246] on strong "Organismos Ext." at bounding box center [648, 246] width 91 height 15
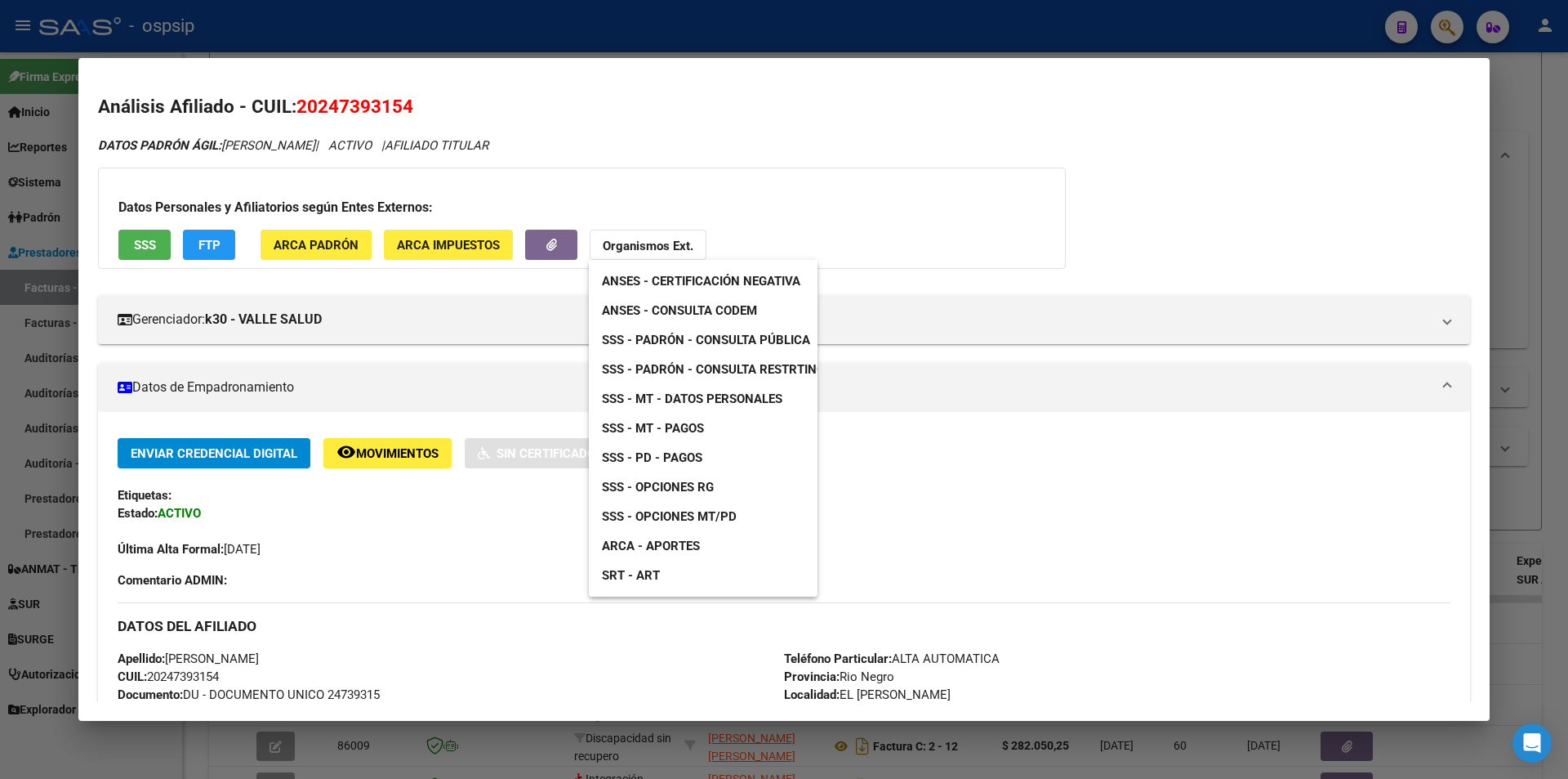
click at [723, 307] on span "ANSES - Consulta CODEM" at bounding box center [679, 311] width 155 height 15
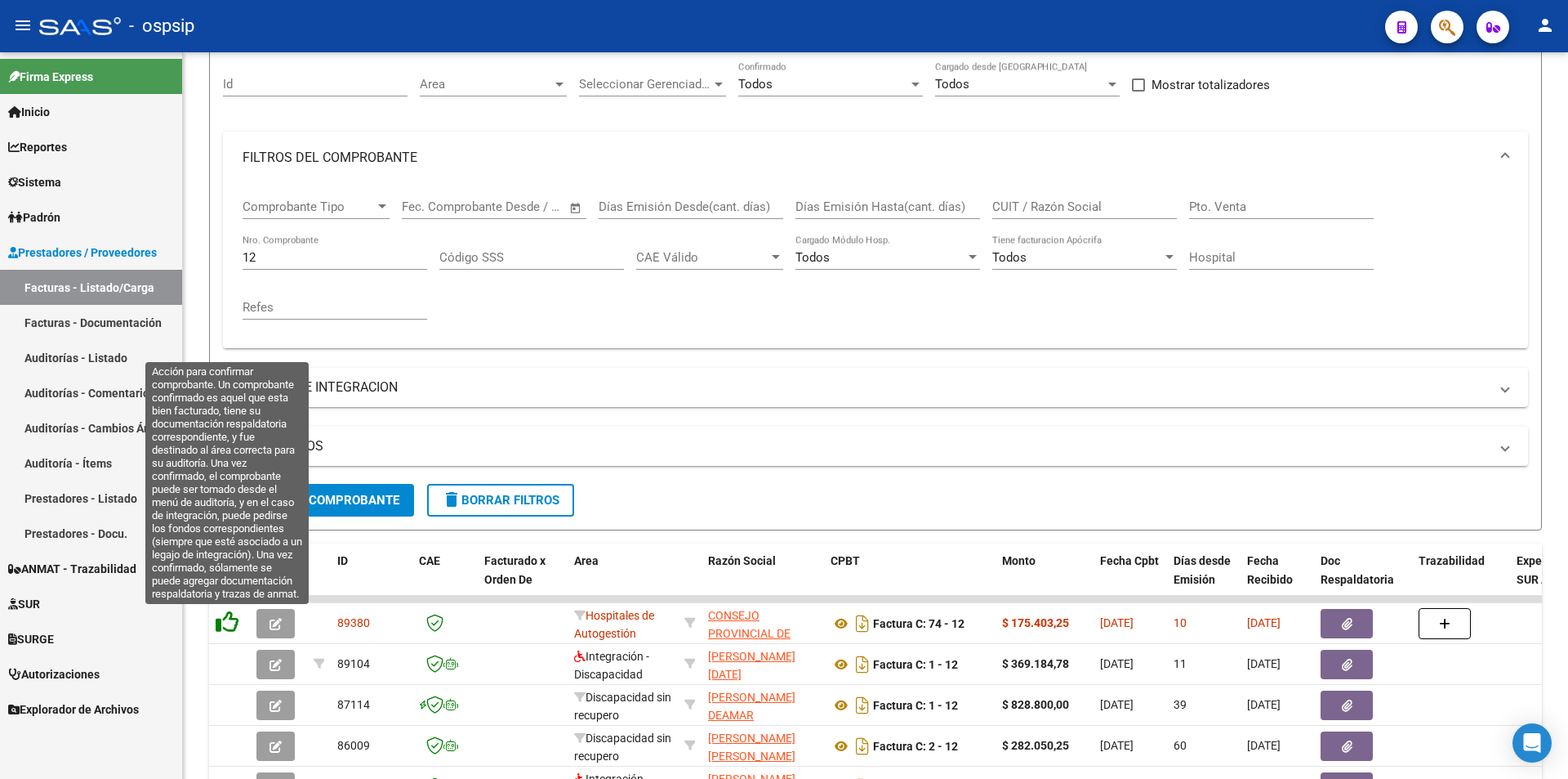
click at [234, 617] on icon at bounding box center [227, 622] width 23 height 23
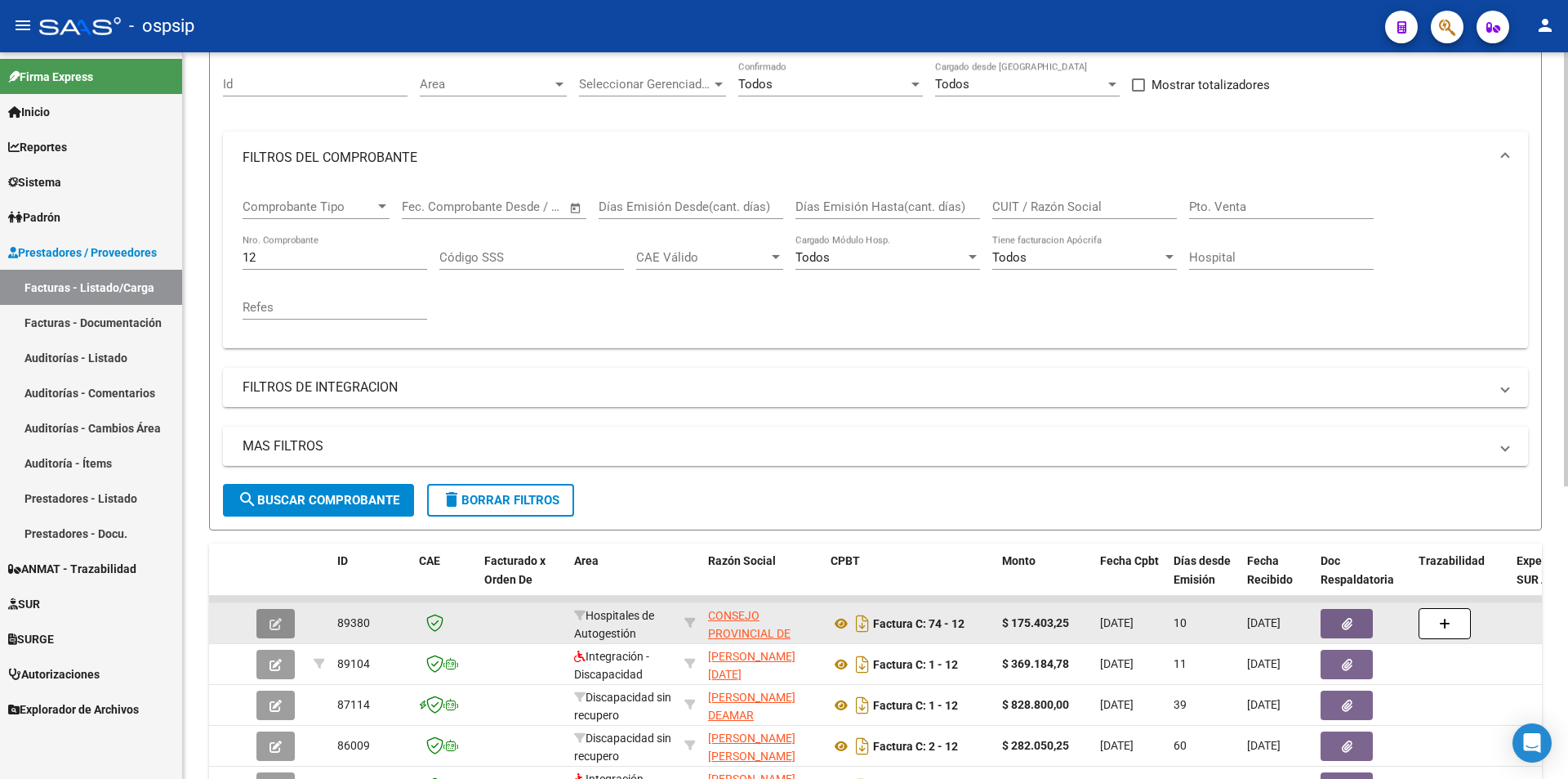
click at [270, 627] on icon "button" at bounding box center [275, 623] width 12 height 12
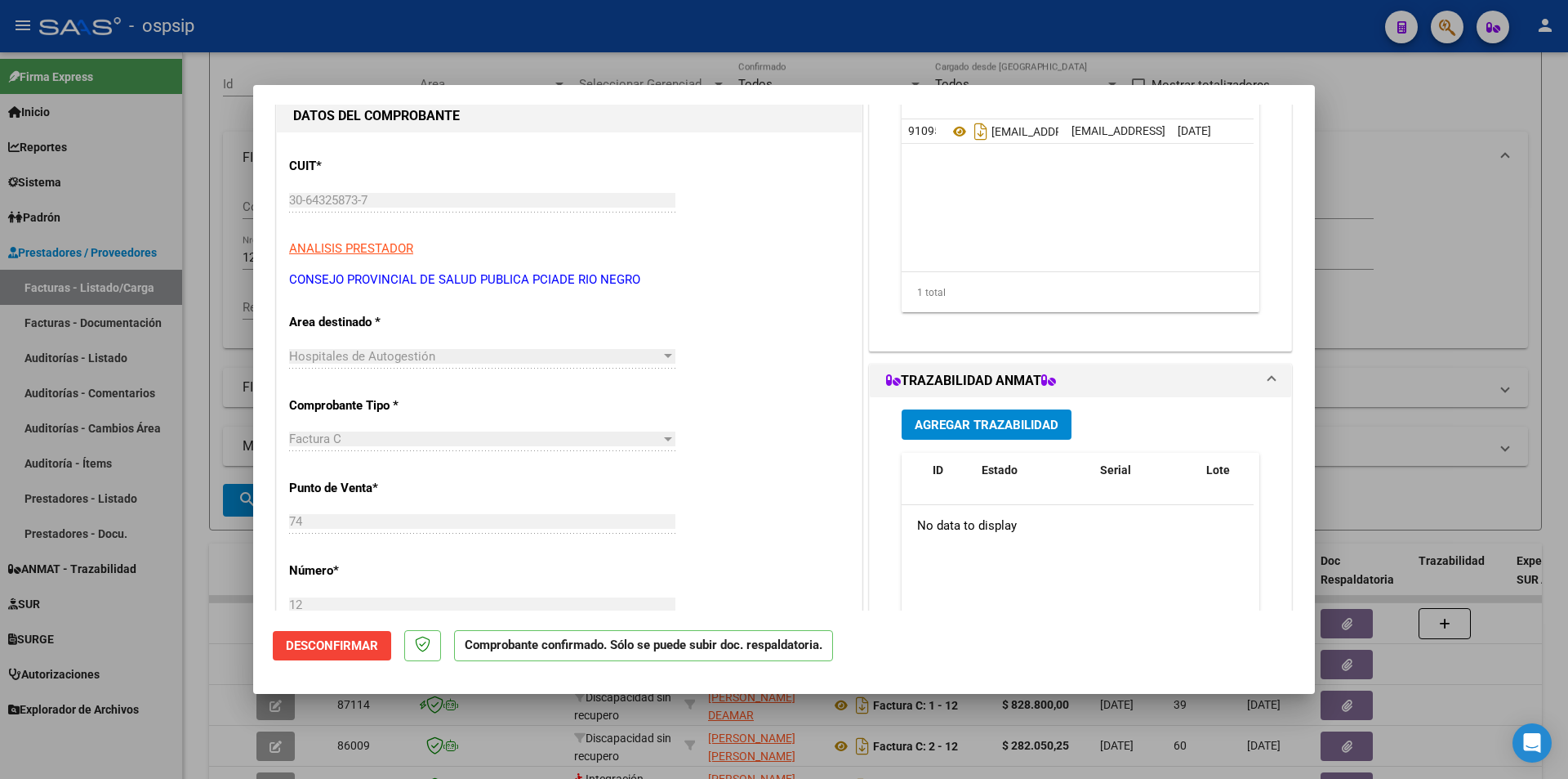
scroll to position [163, 0]
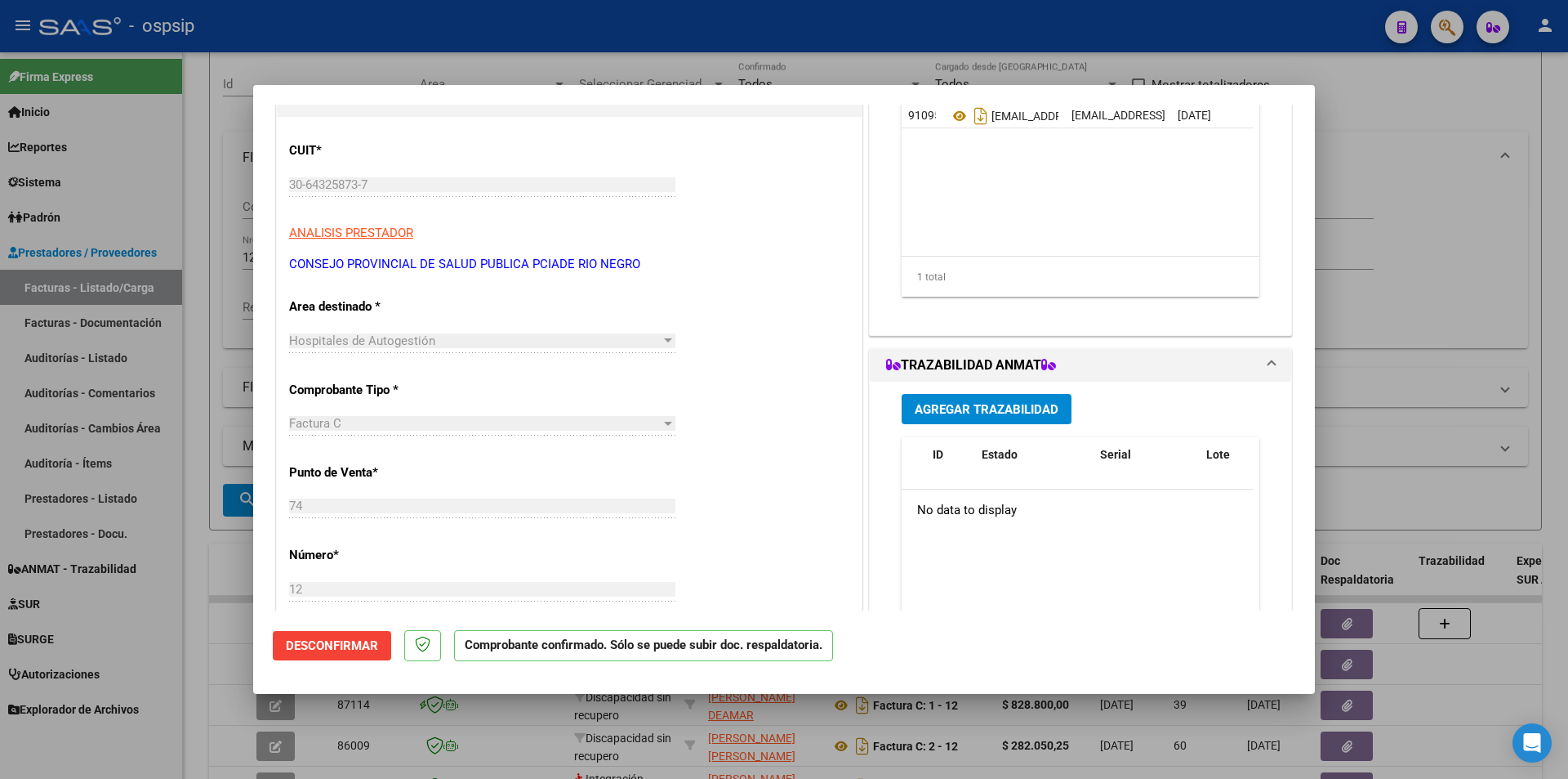
click at [334, 645] on span "Desconfirmar" at bounding box center [332, 645] width 92 height 15
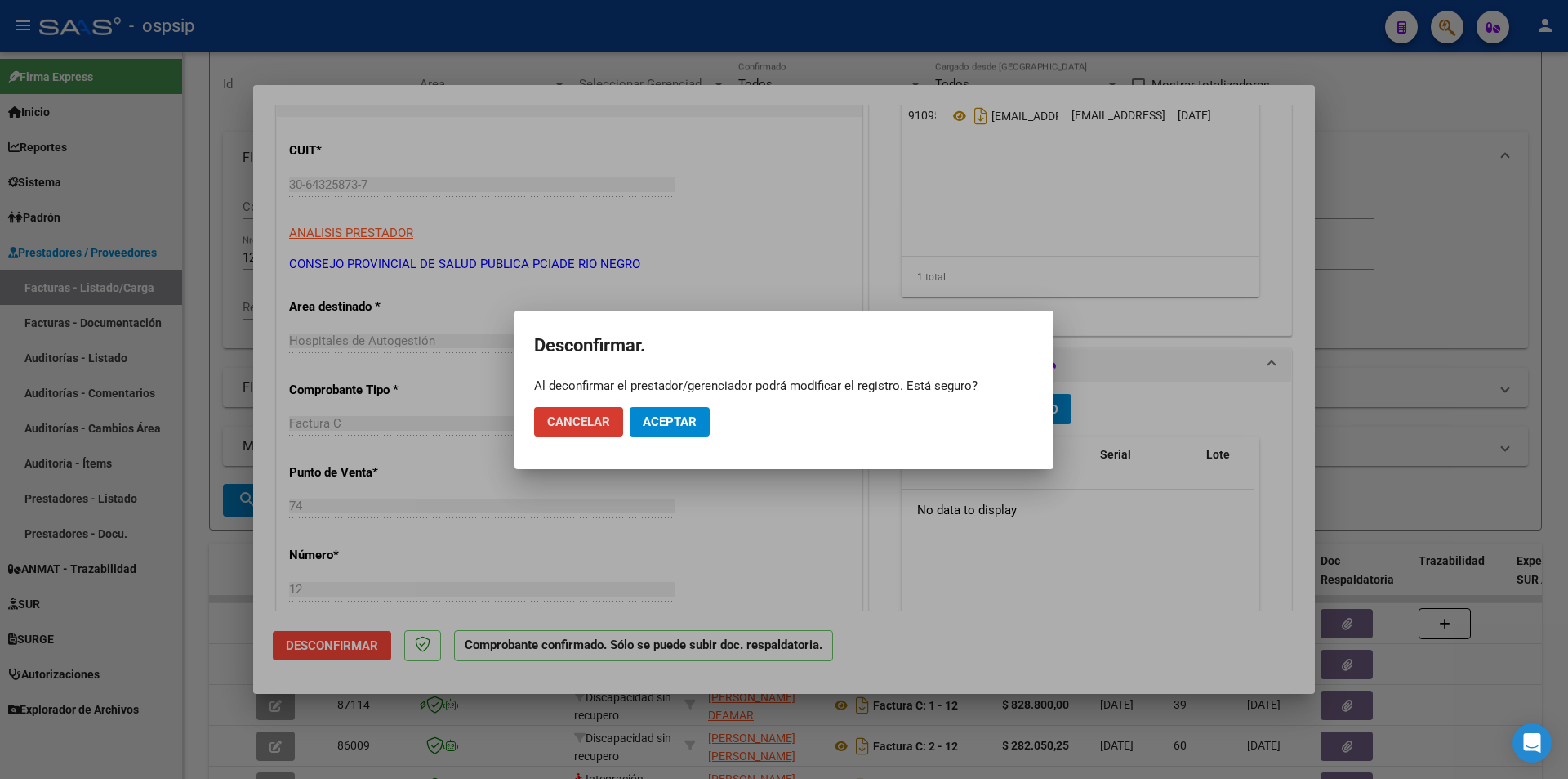
click at [679, 413] on button "Aceptar" at bounding box center [669, 422] width 80 height 30
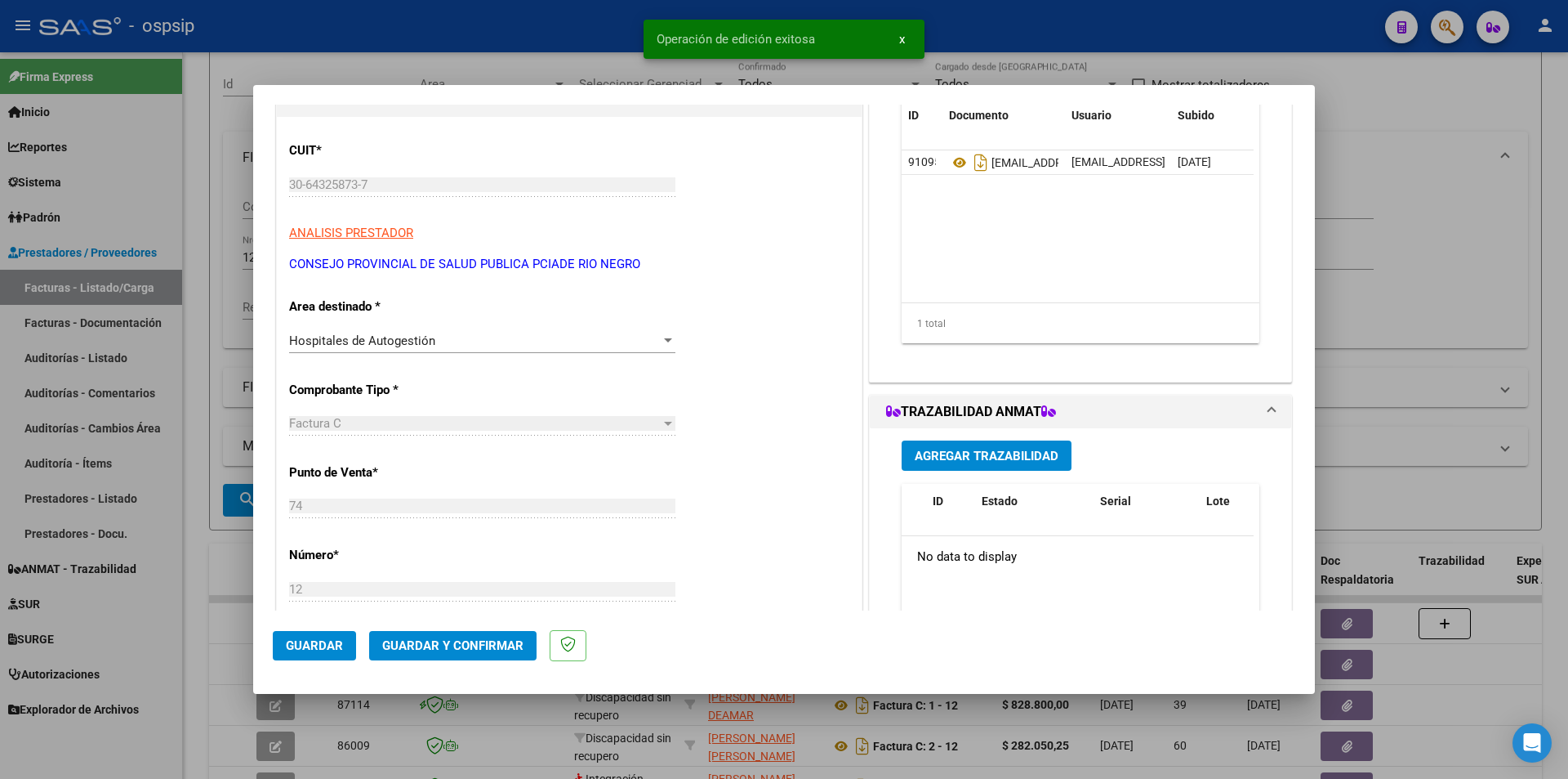
click at [324, 650] on span "Guardar" at bounding box center [314, 645] width 57 height 15
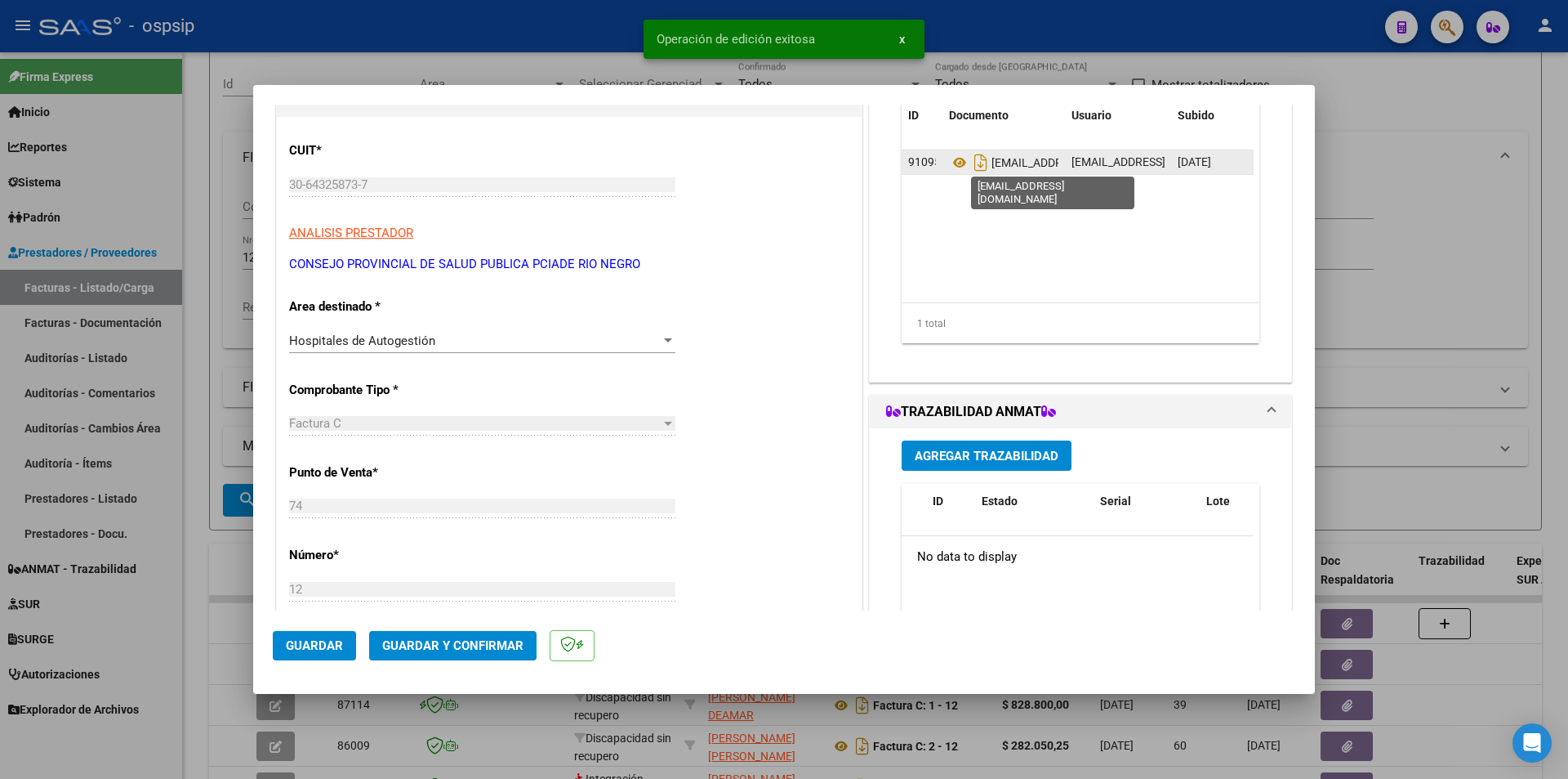
type input "$ 0,00"
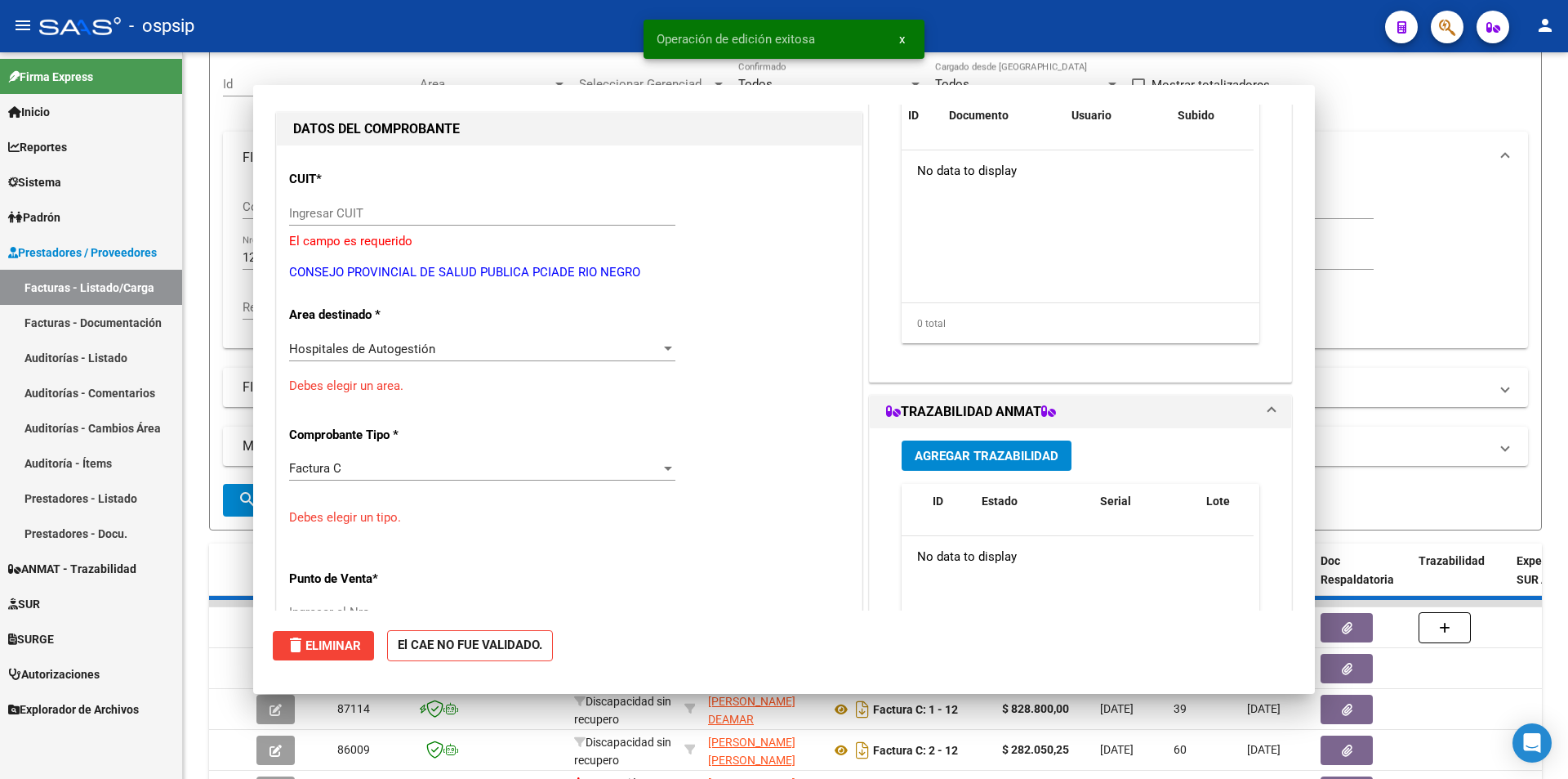
scroll to position [192, 0]
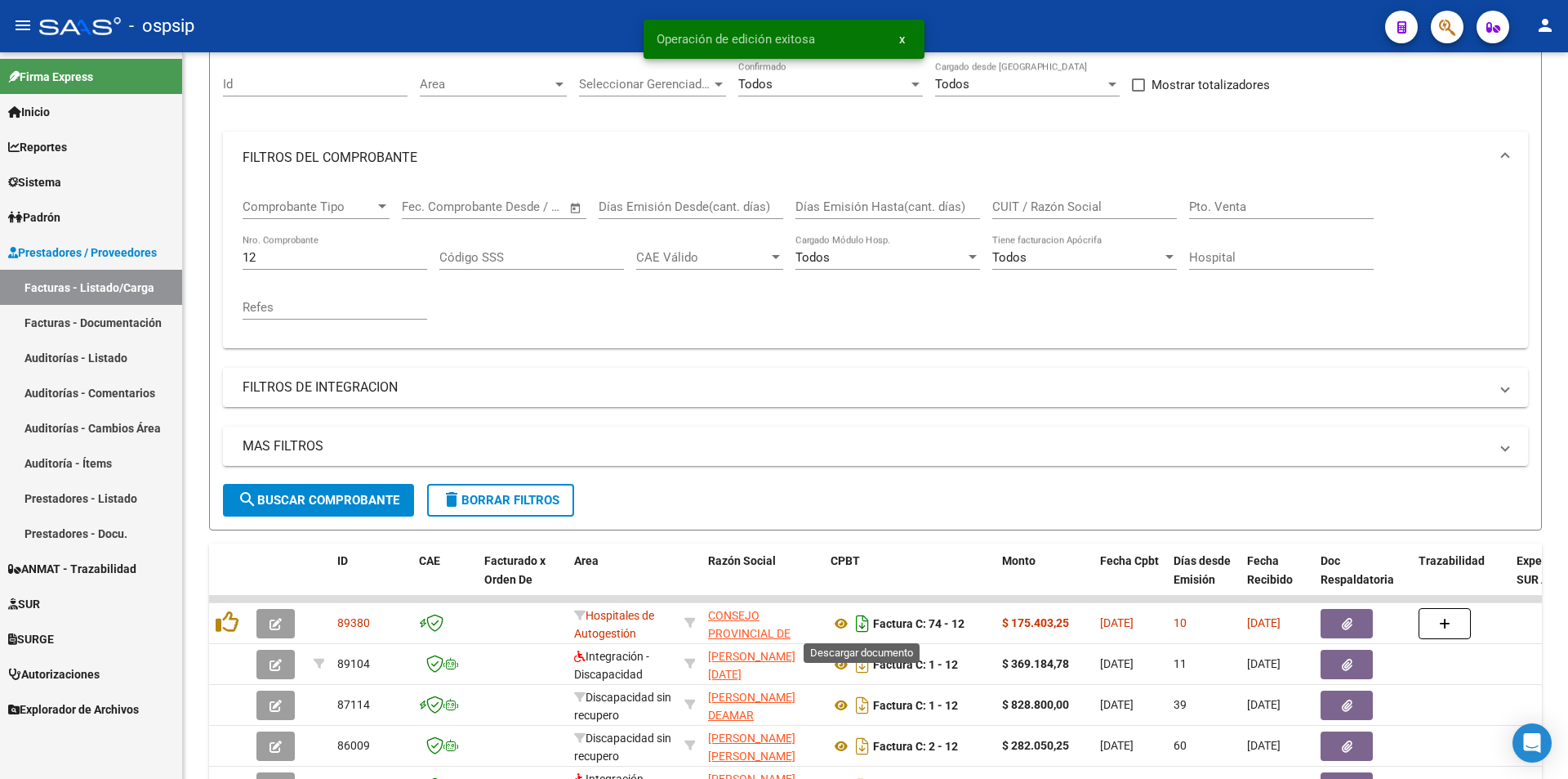
click at [854, 620] on icon "Descargar documento" at bounding box center [863, 623] width 21 height 26
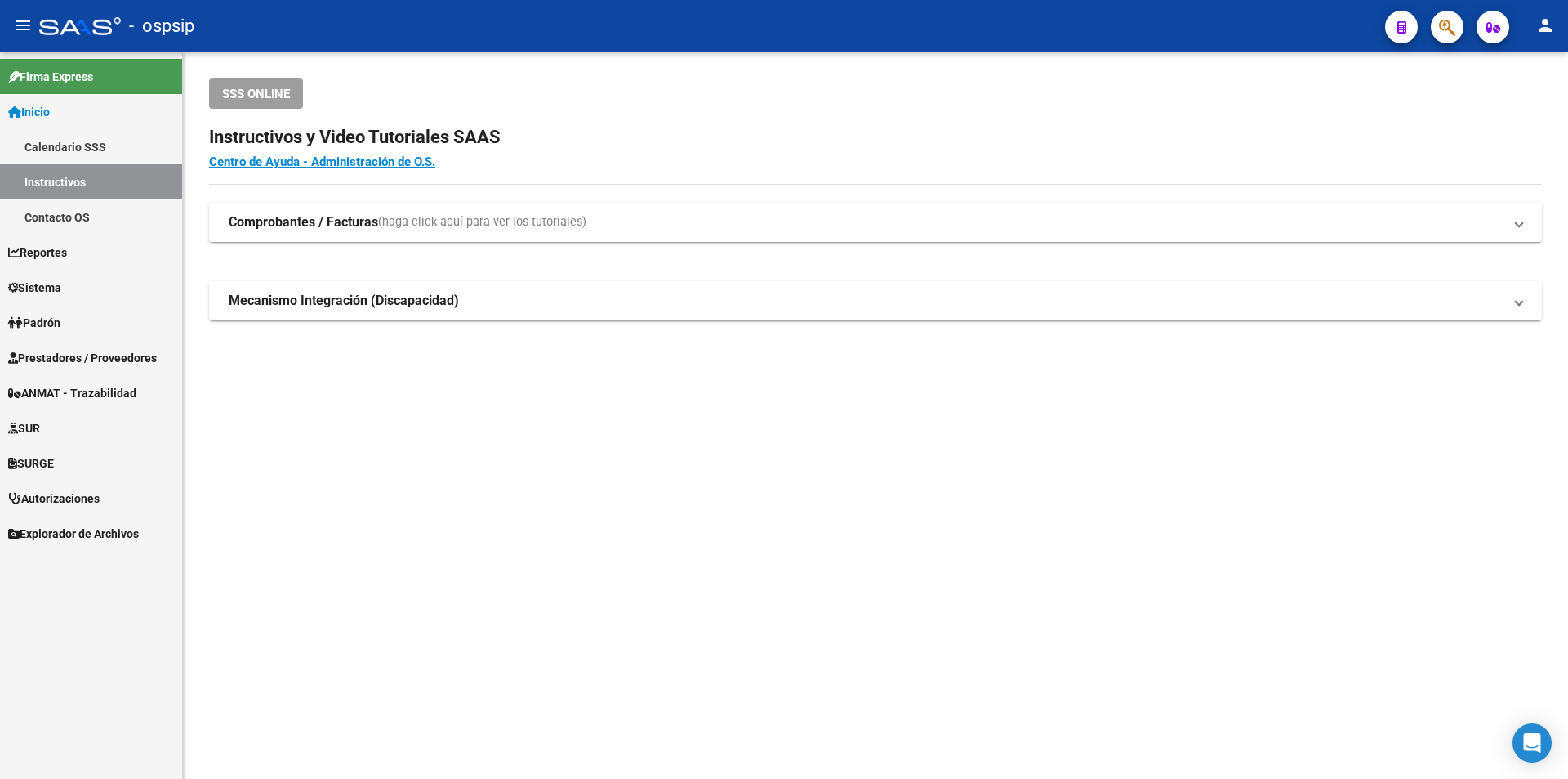
click at [57, 344] on link "Prestadores / Proveedores" at bounding box center [91, 357] width 182 height 35
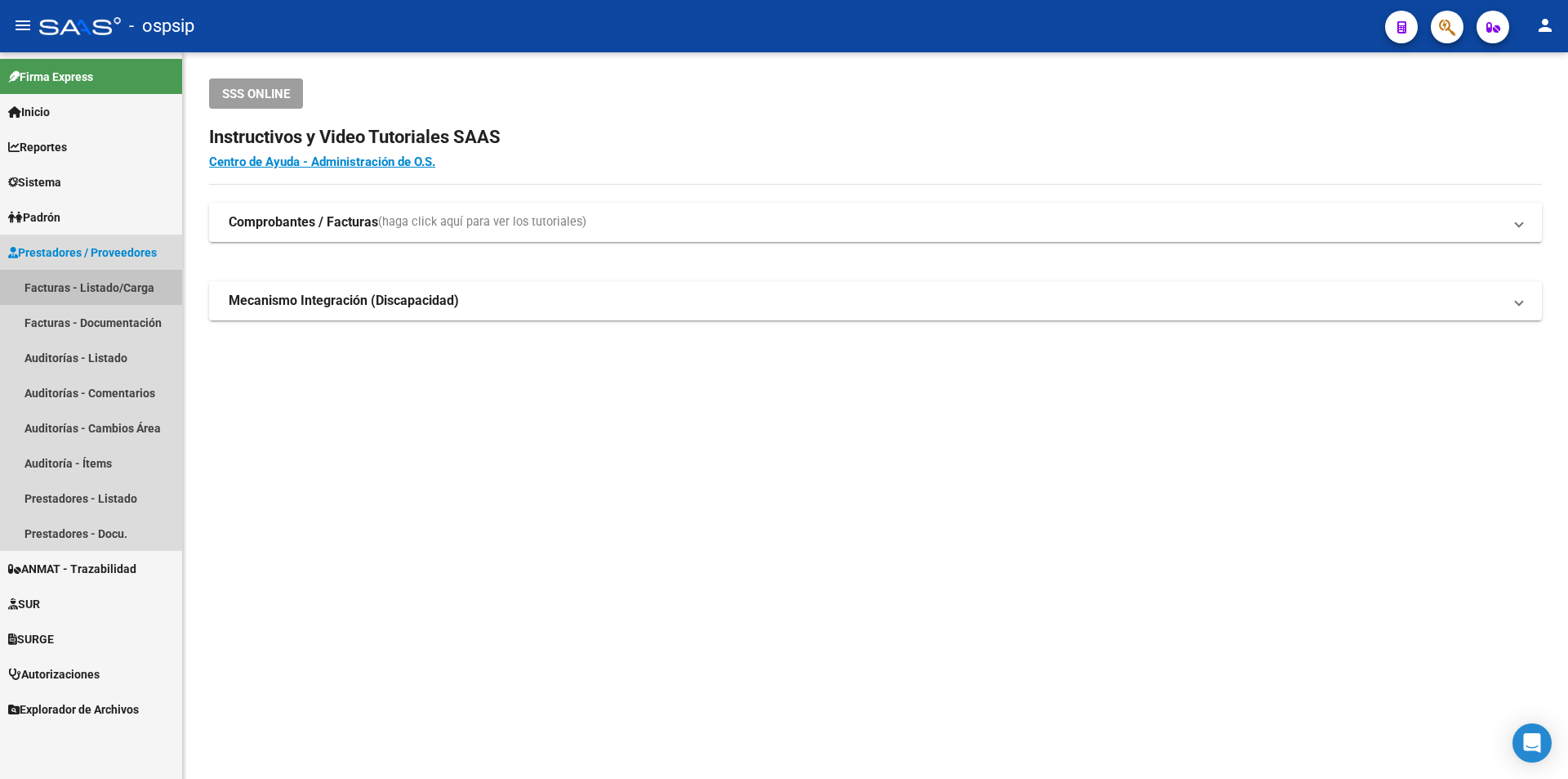
click at [106, 276] on link "Facturas - Listado/Carga" at bounding box center [91, 287] width 182 height 35
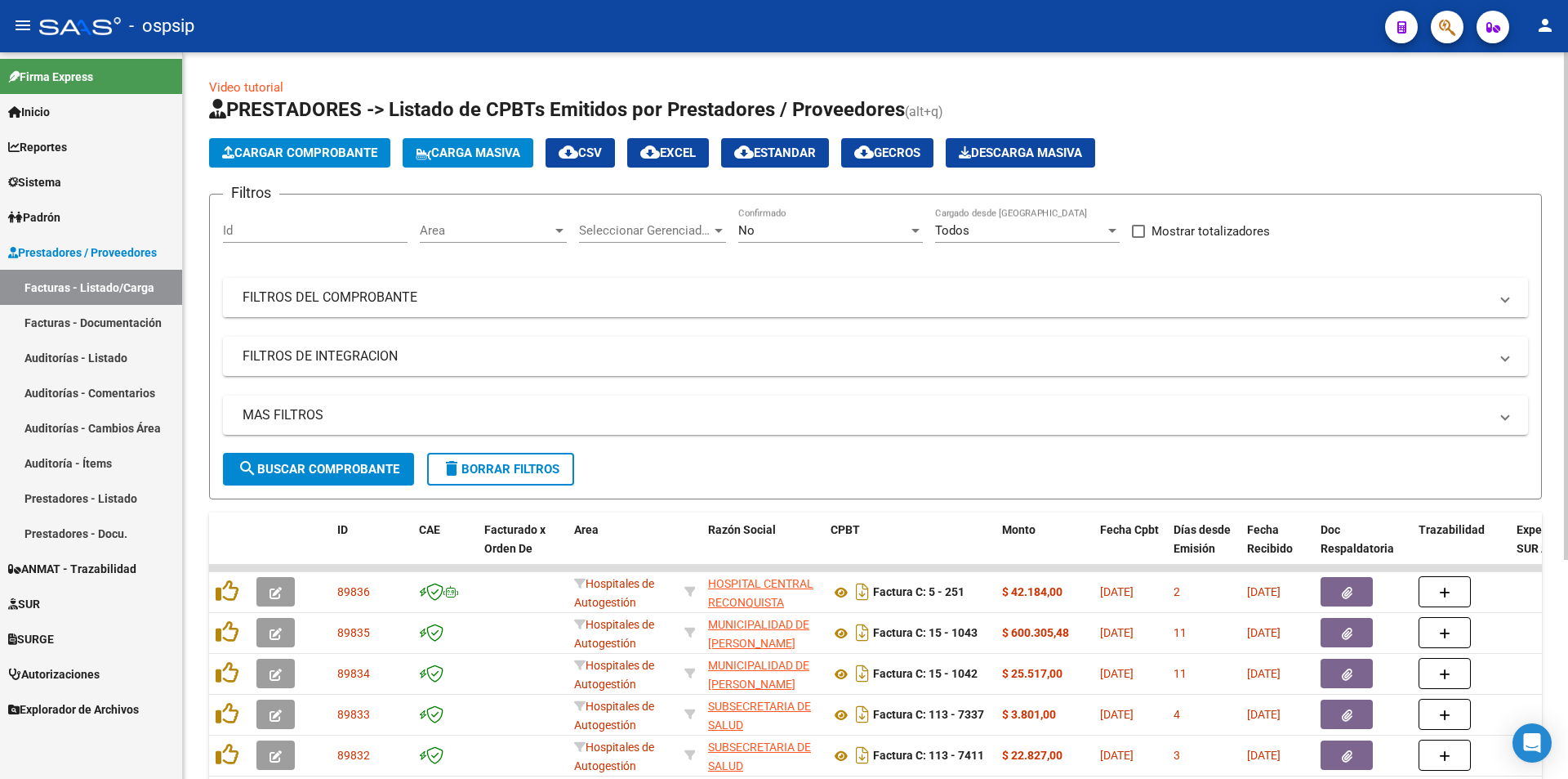
click at [258, 296] on mat-panel-title "FILTROS DEL COMPROBANTE" at bounding box center [865, 298] width 1247 height 18
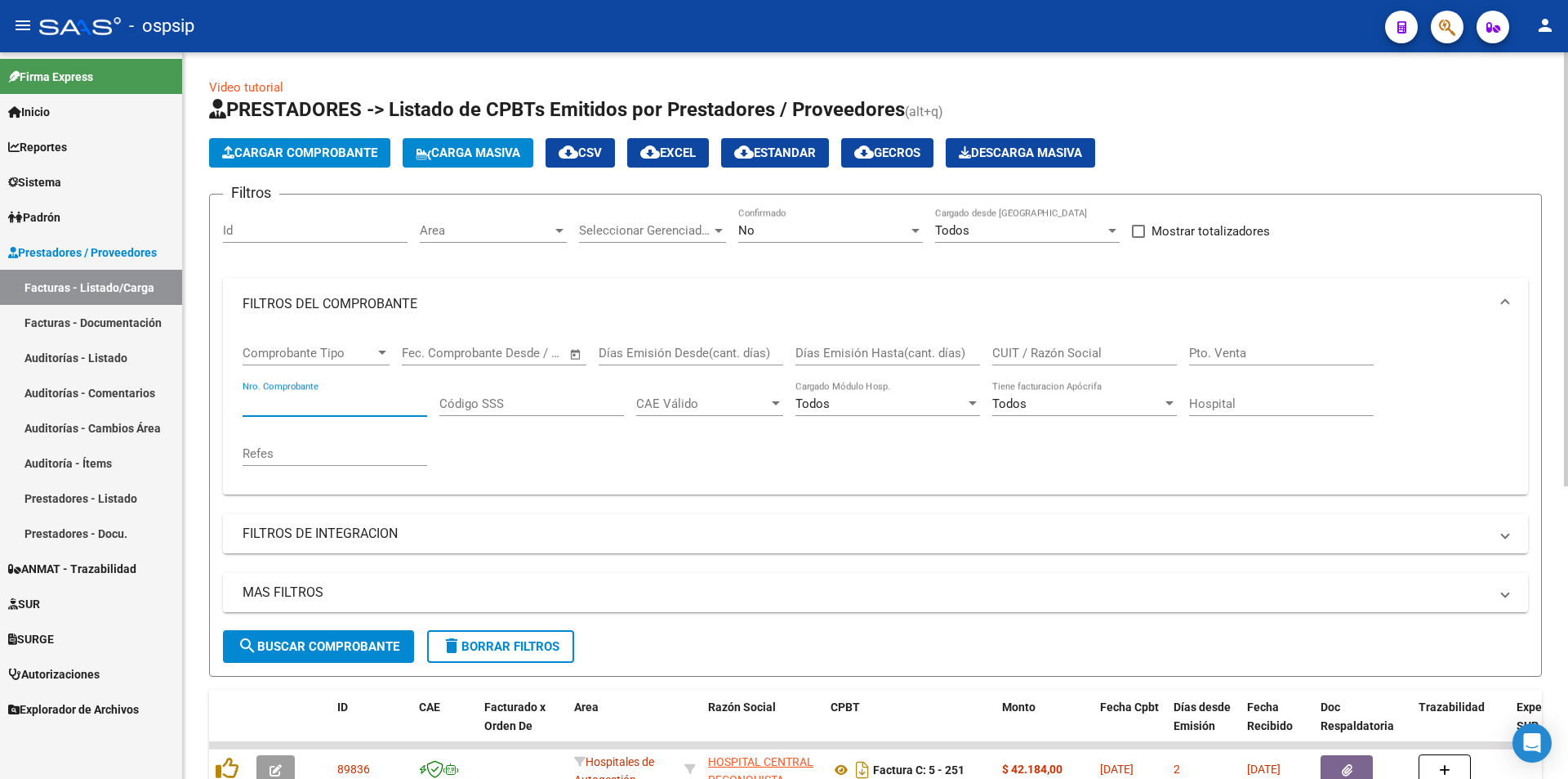
click at [290, 398] on input "Nro. Comprobante" at bounding box center [335, 404] width 185 height 15
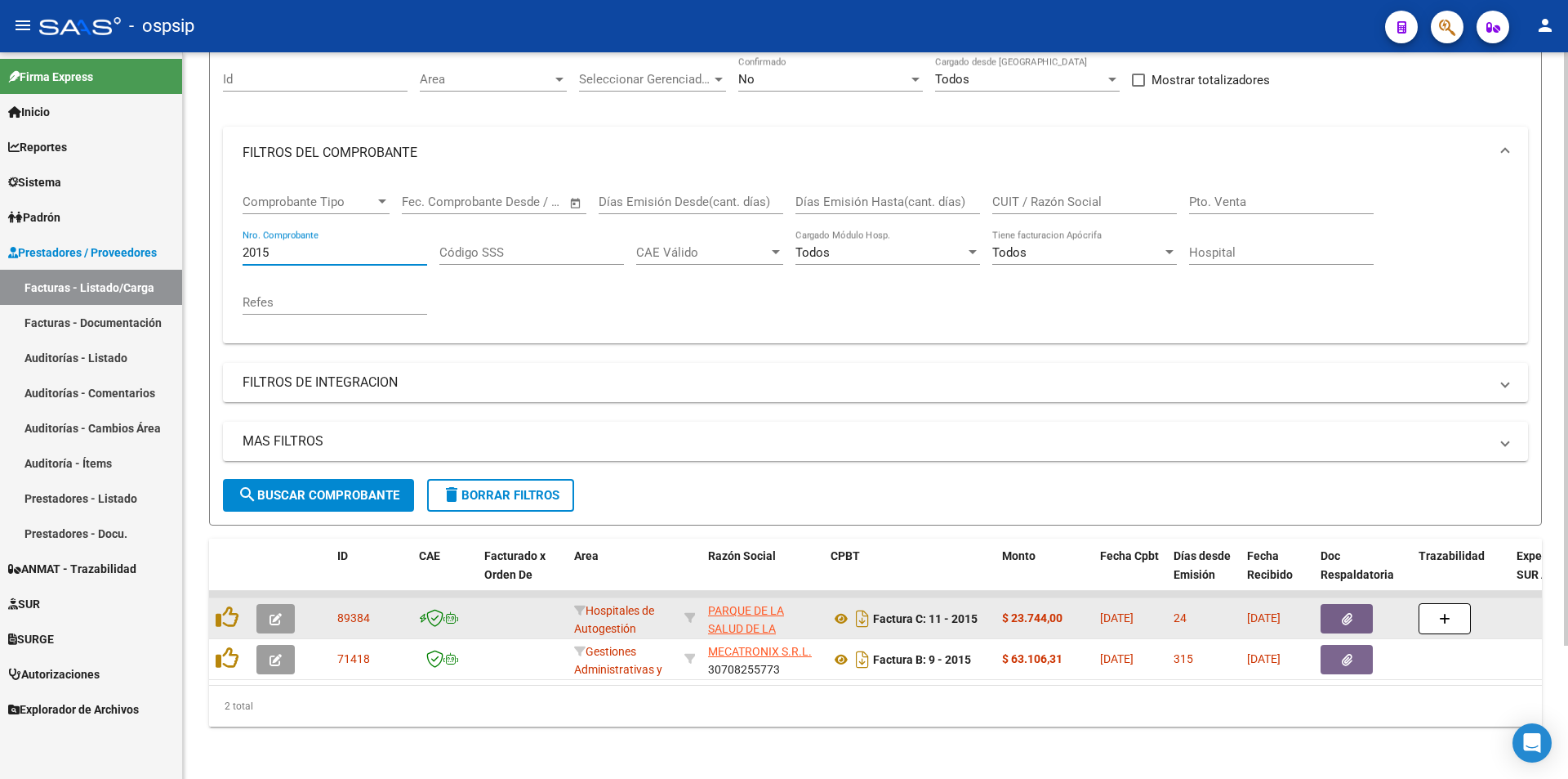
type input "2015"
click at [1355, 604] on button "button" at bounding box center [1346, 618] width 52 height 30
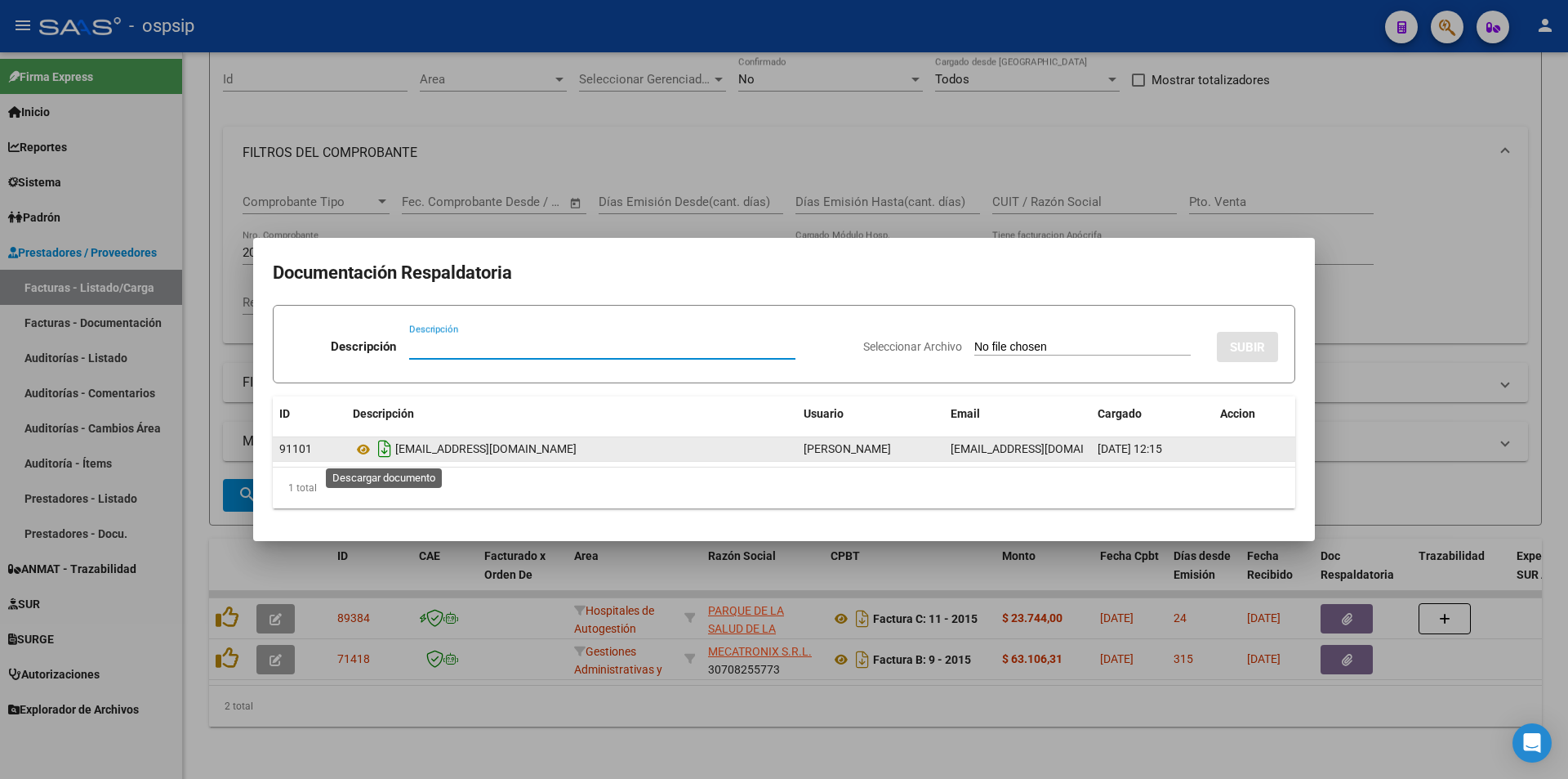
click at [383, 448] on icon "Descargar documento" at bounding box center [385, 448] width 21 height 26
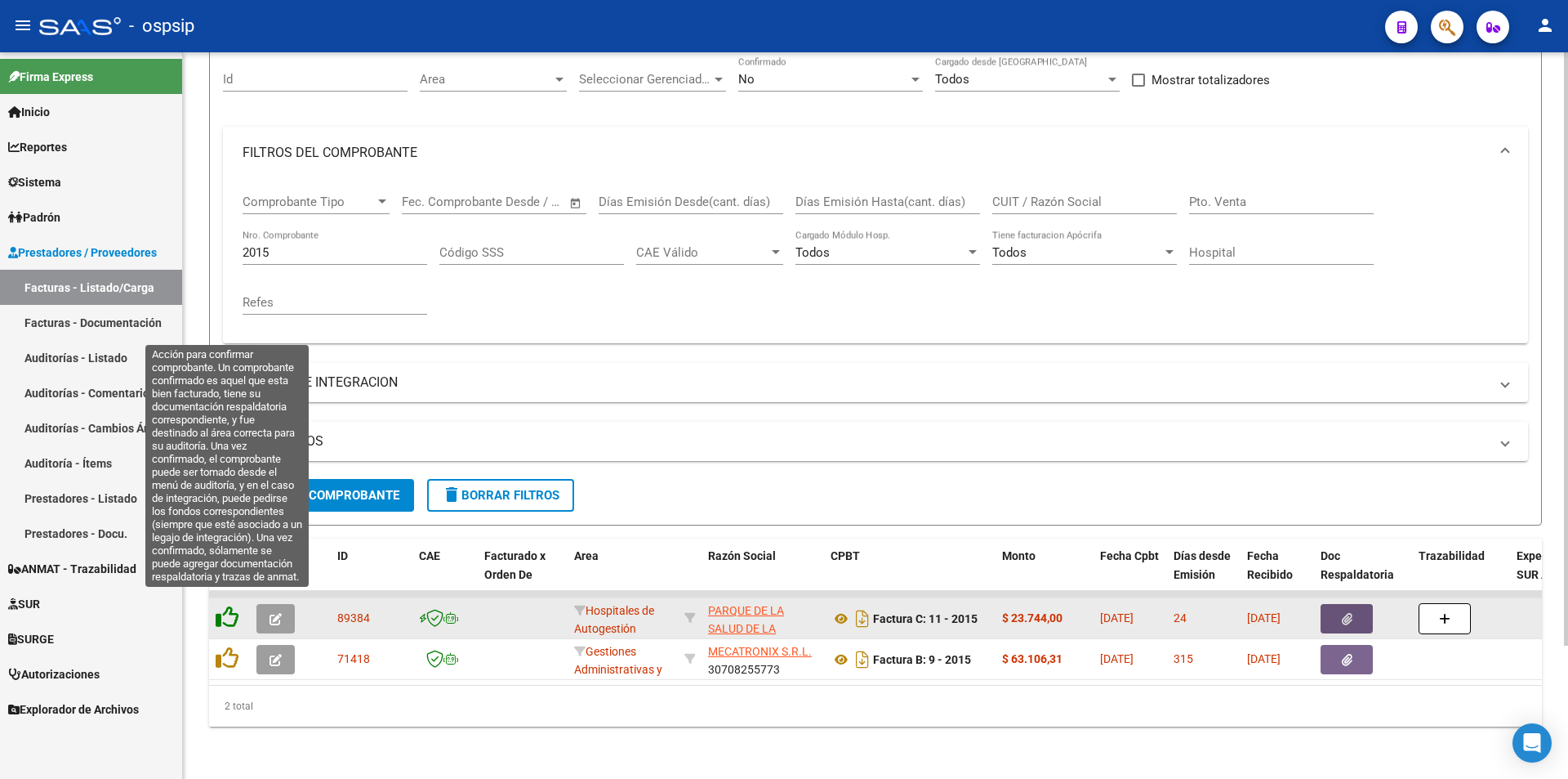
click at [230, 605] on icon at bounding box center [227, 617] width 23 height 23
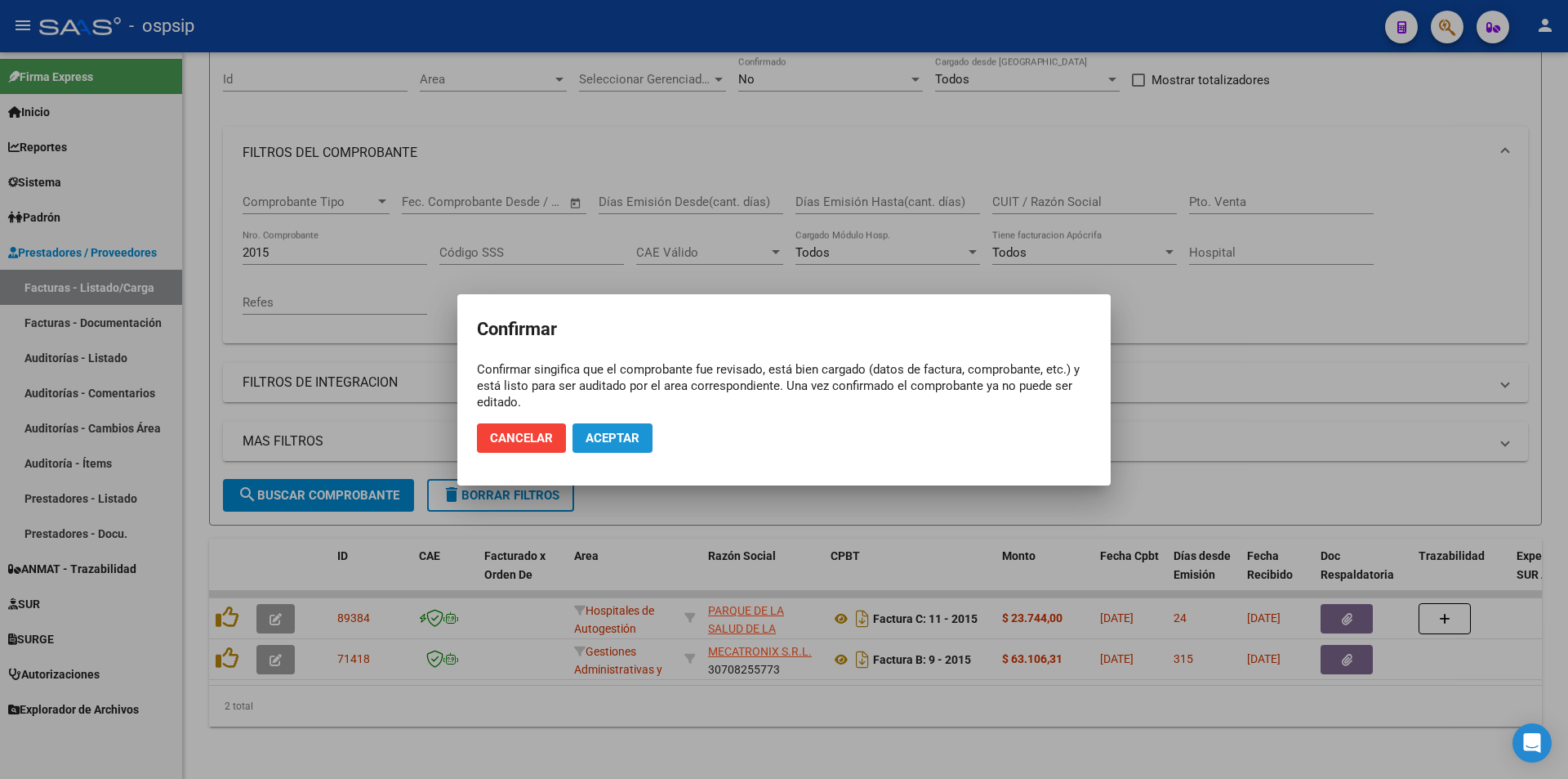
click at [587, 436] on span "Aceptar" at bounding box center [612, 438] width 54 height 15
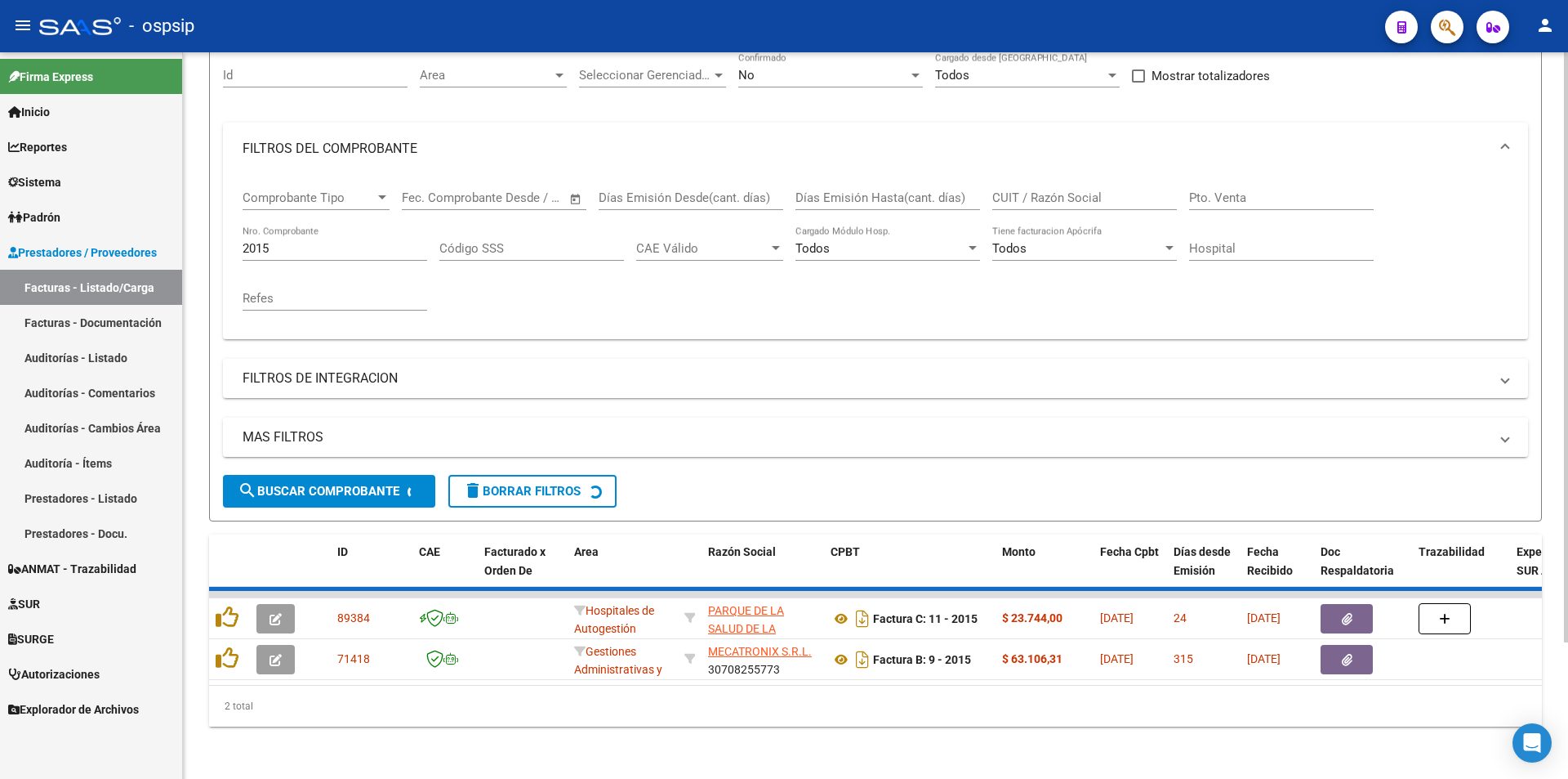
scroll to position [123, 0]
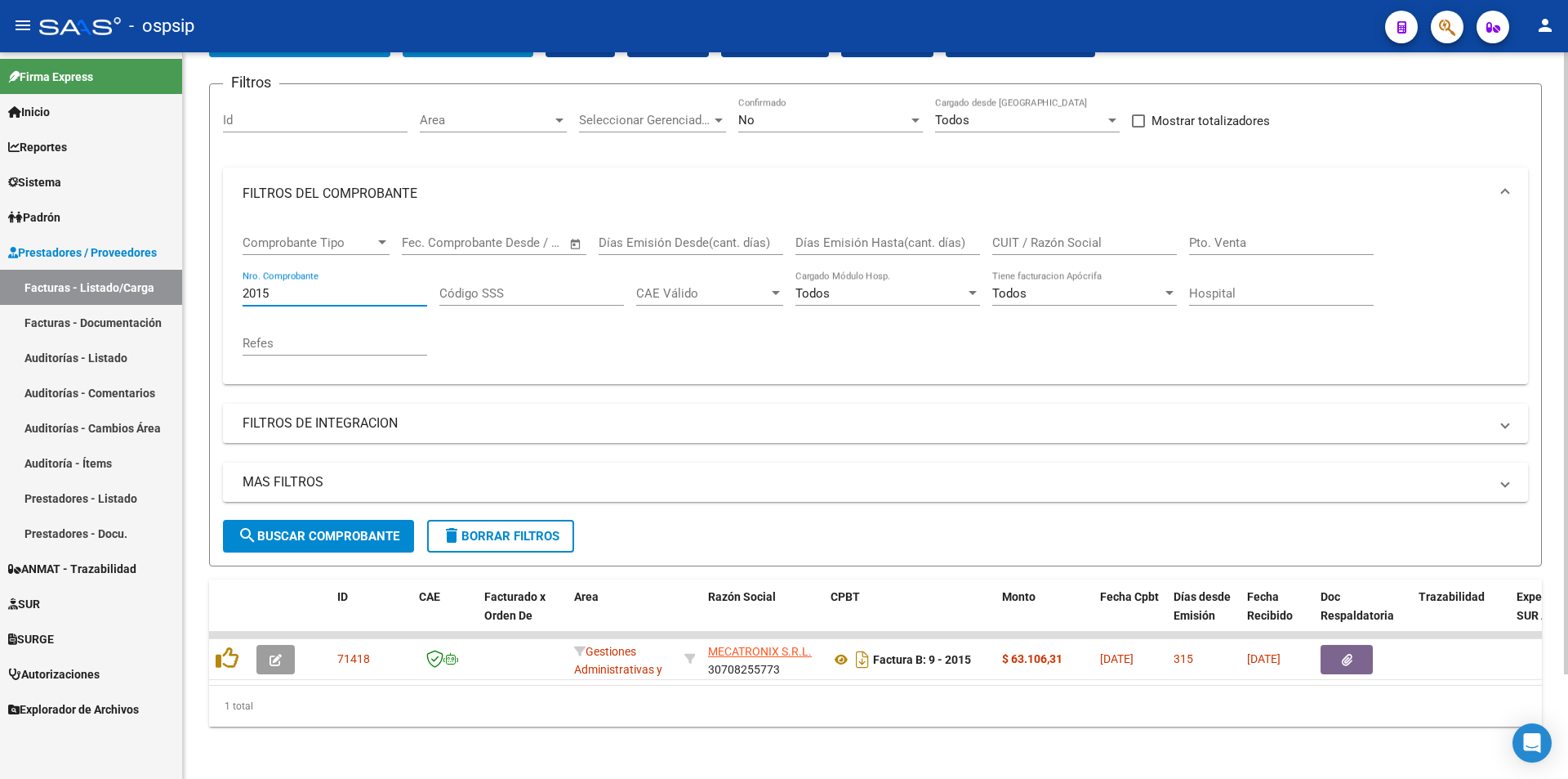
click at [324, 286] on input "2015" at bounding box center [335, 293] width 185 height 15
click at [334, 286] on input "2015" at bounding box center [335, 293] width 185 height 15
type input "2015"
click at [794, 114] on div "No" at bounding box center [823, 120] width 170 height 15
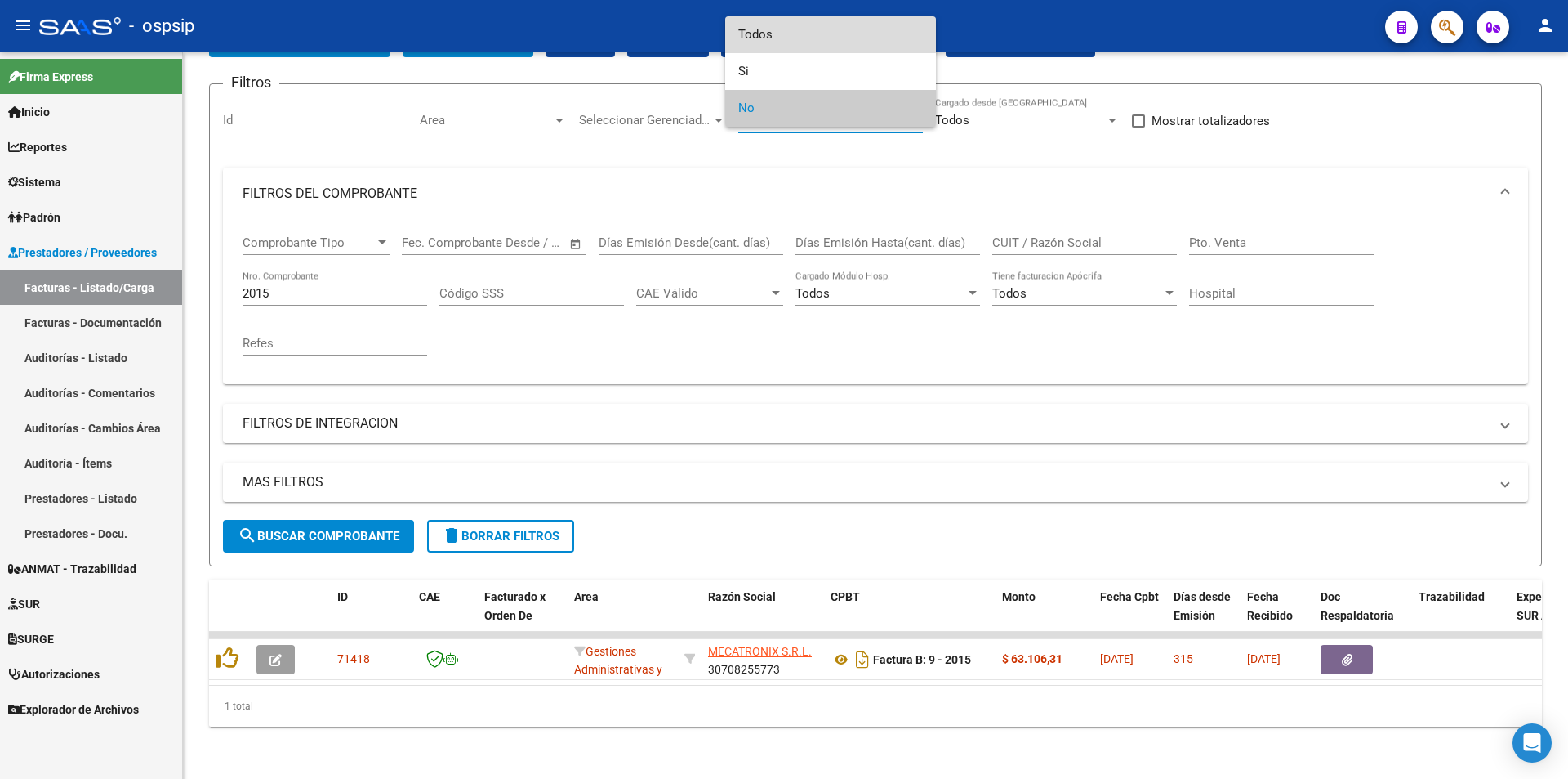
click at [781, 35] on span "Todos" at bounding box center [831, 35] width 185 height 37
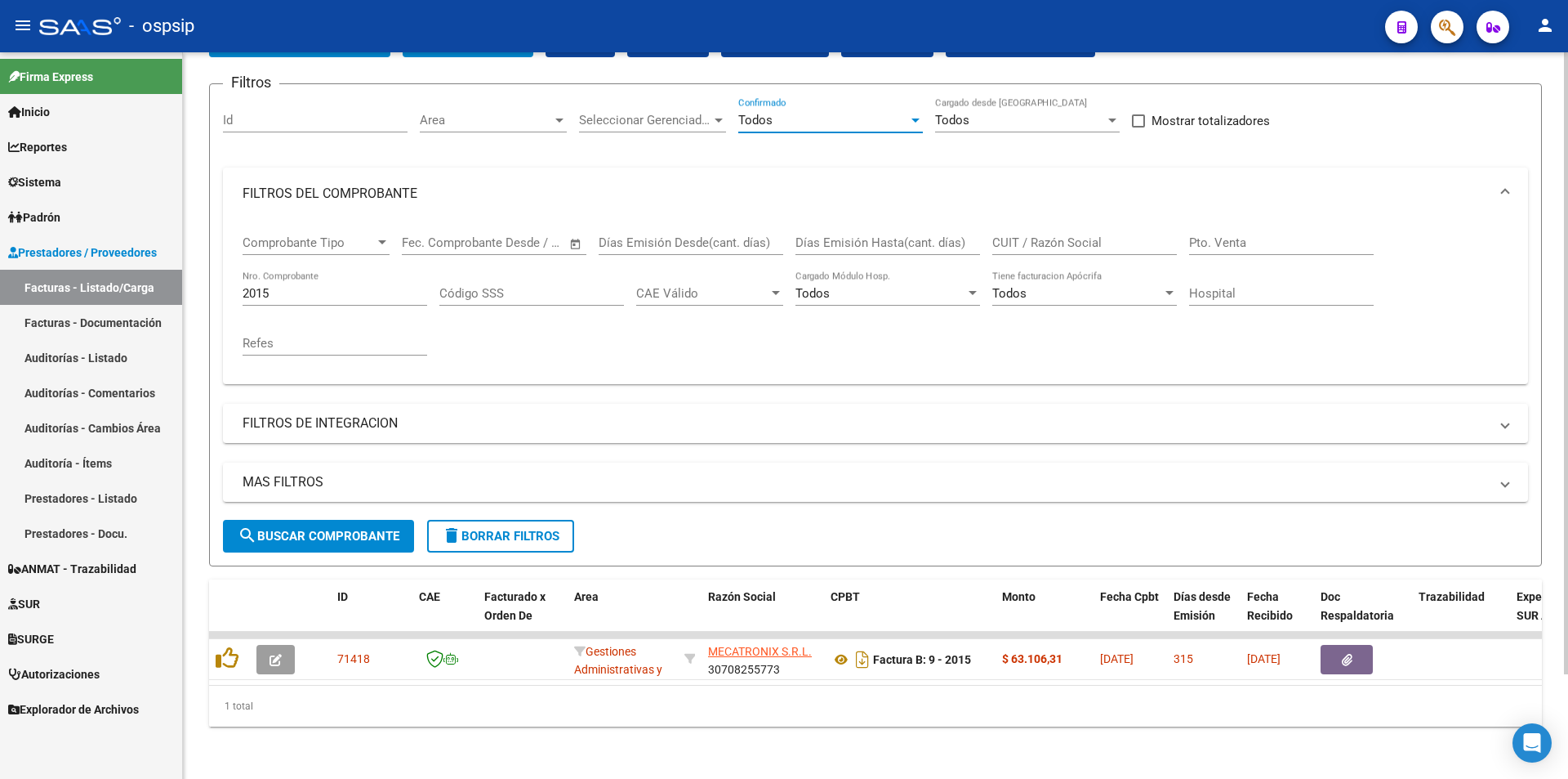
click at [323, 286] on input "2015" at bounding box center [335, 293] width 185 height 15
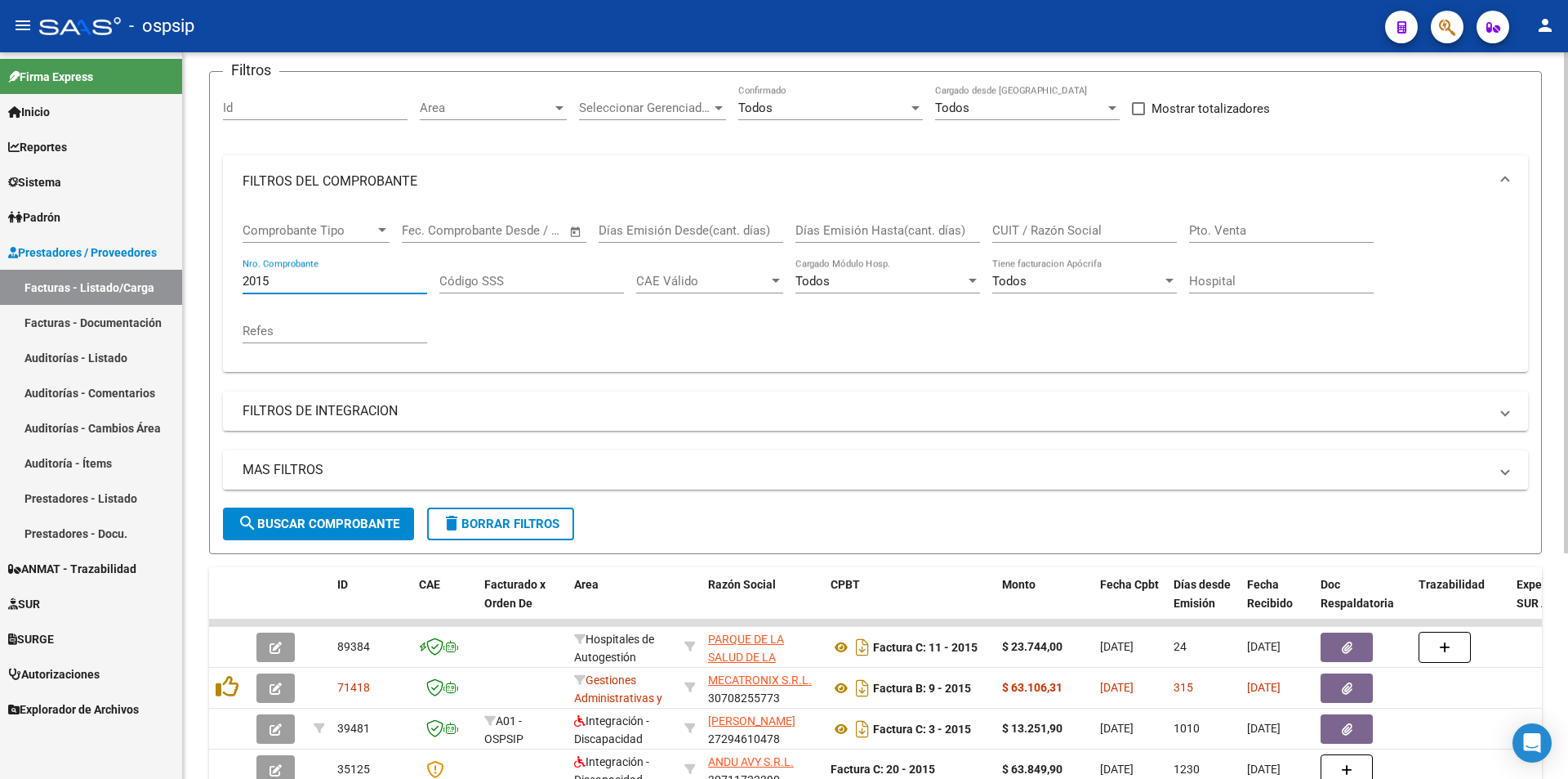
click at [841, 349] on div "Comprobante Tipo Comprobante Tipo Fecha inicio – Fecha fin Fec. Comprobante Des…" at bounding box center [875, 283] width 1266 height 151
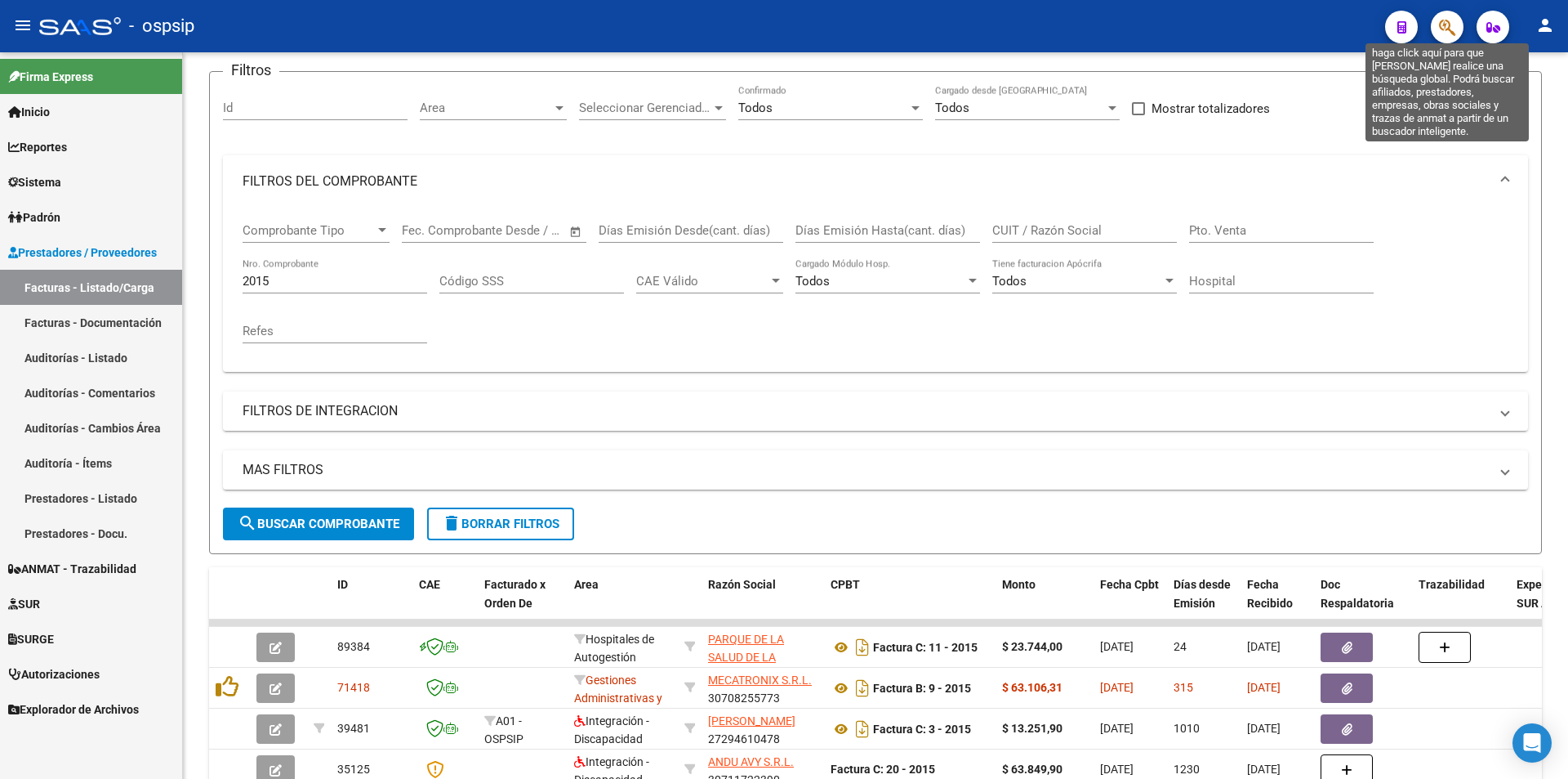
click at [1443, 32] on icon "button" at bounding box center [1447, 27] width 16 height 19
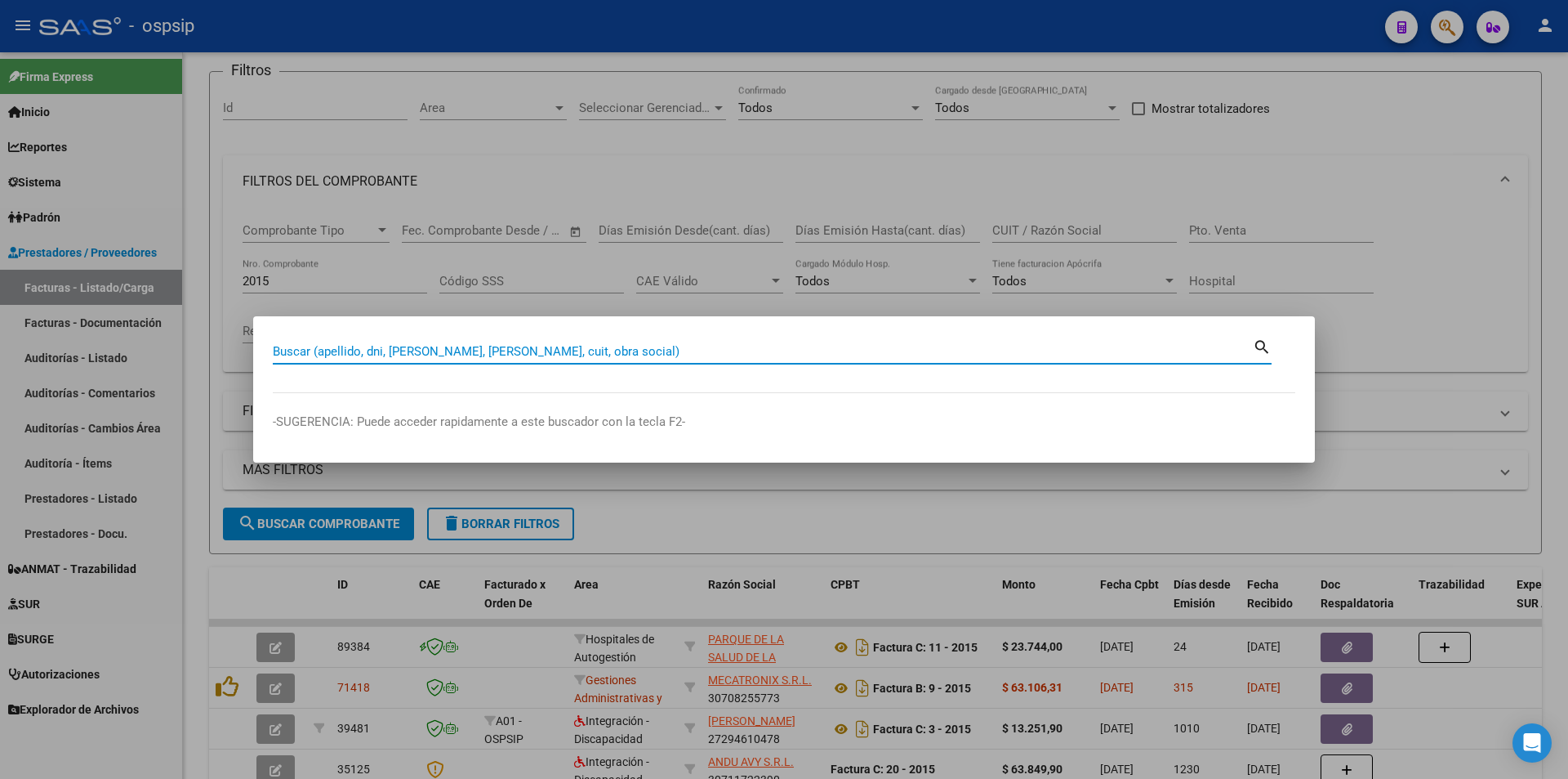
paste input "44820700"
type input "44820700"
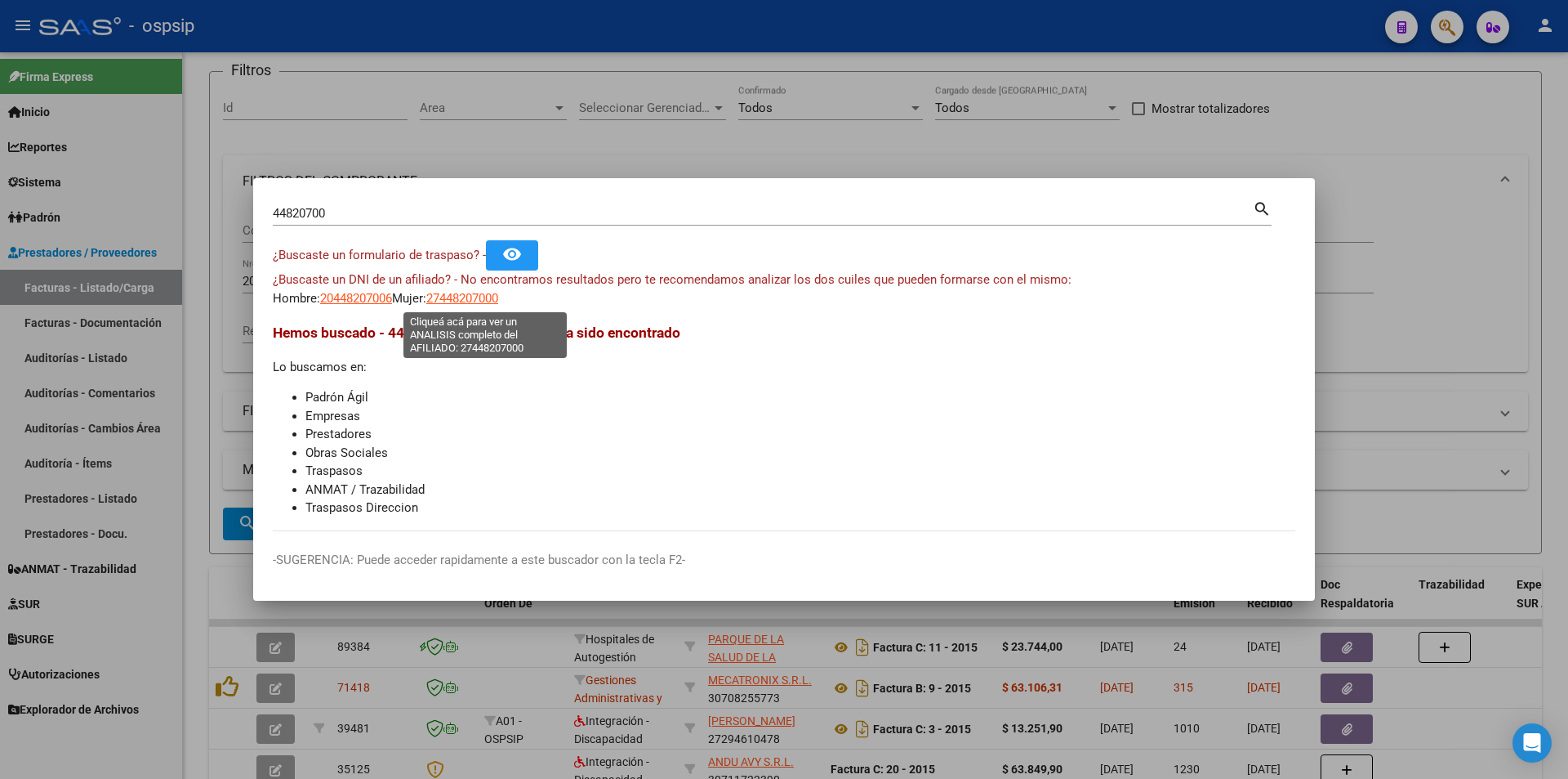
click at [464, 294] on span "27448207000" at bounding box center [461, 298] width 72 height 15
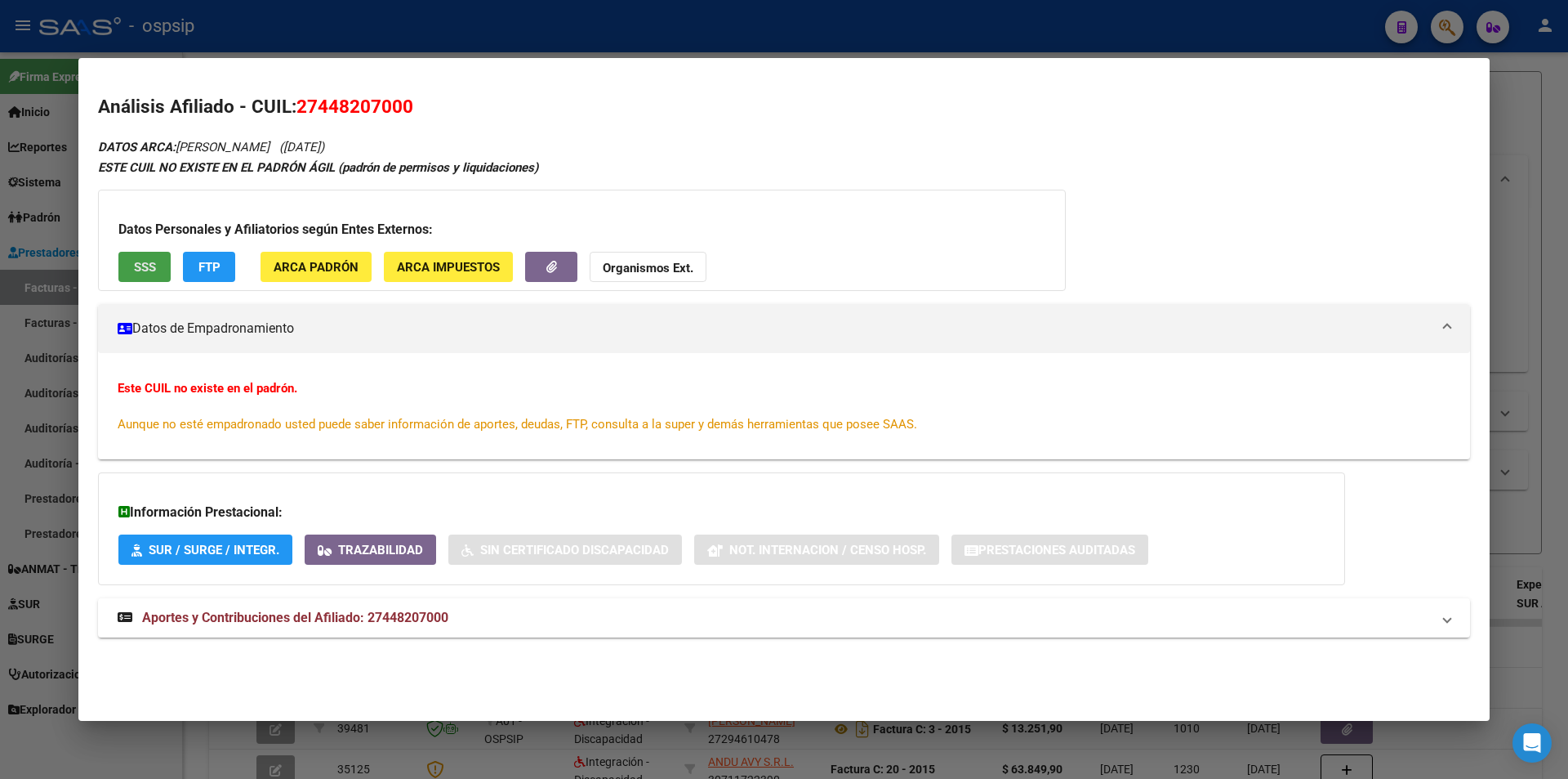
click at [149, 260] on span "SSS" at bounding box center [145, 267] width 22 height 15
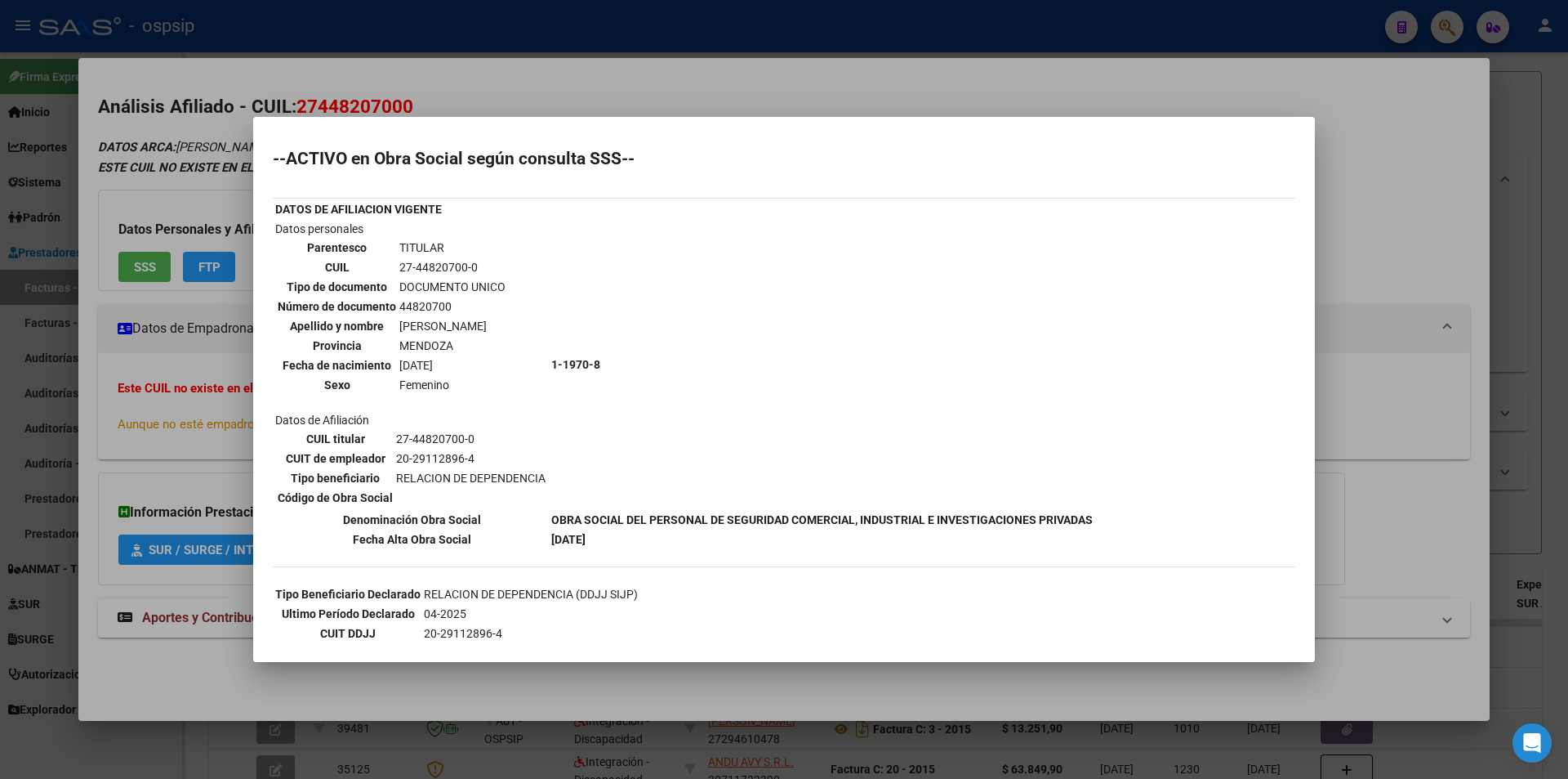
scroll to position [54, 0]
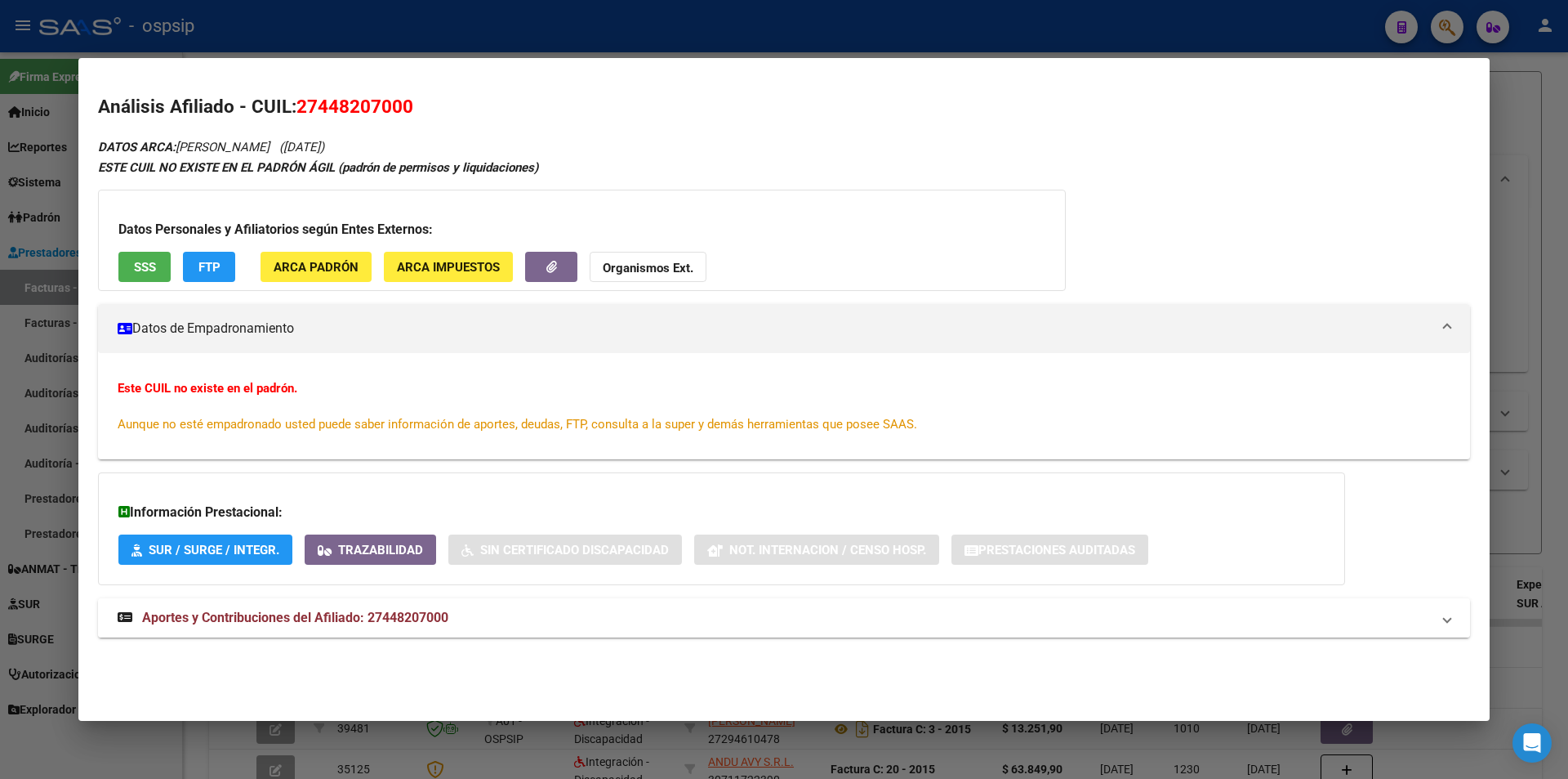
click at [293, 616] on span "Aportes y Contribuciones del Afiliado: 27448207000" at bounding box center [295, 617] width 307 height 16
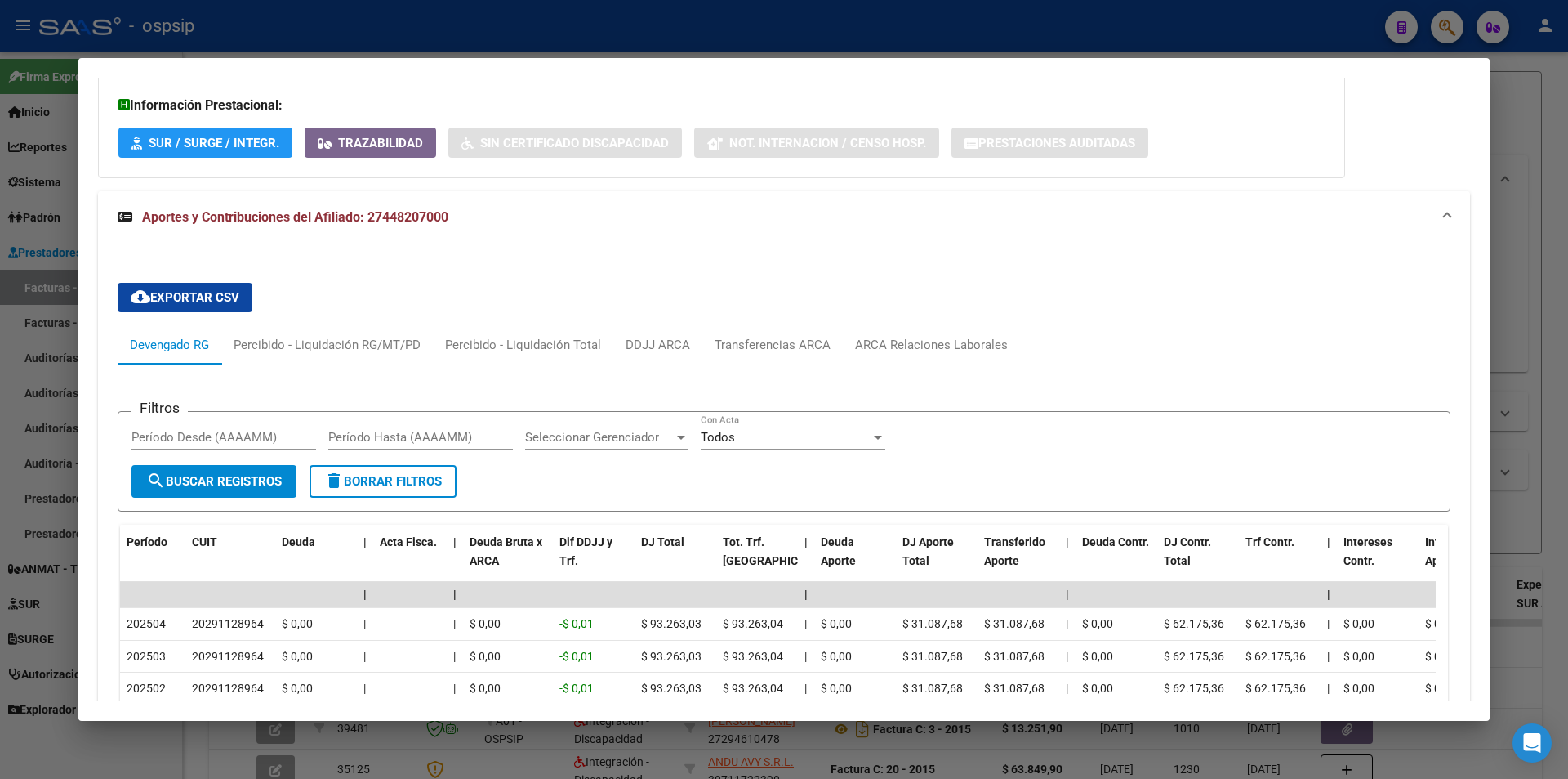
scroll to position [409, 0]
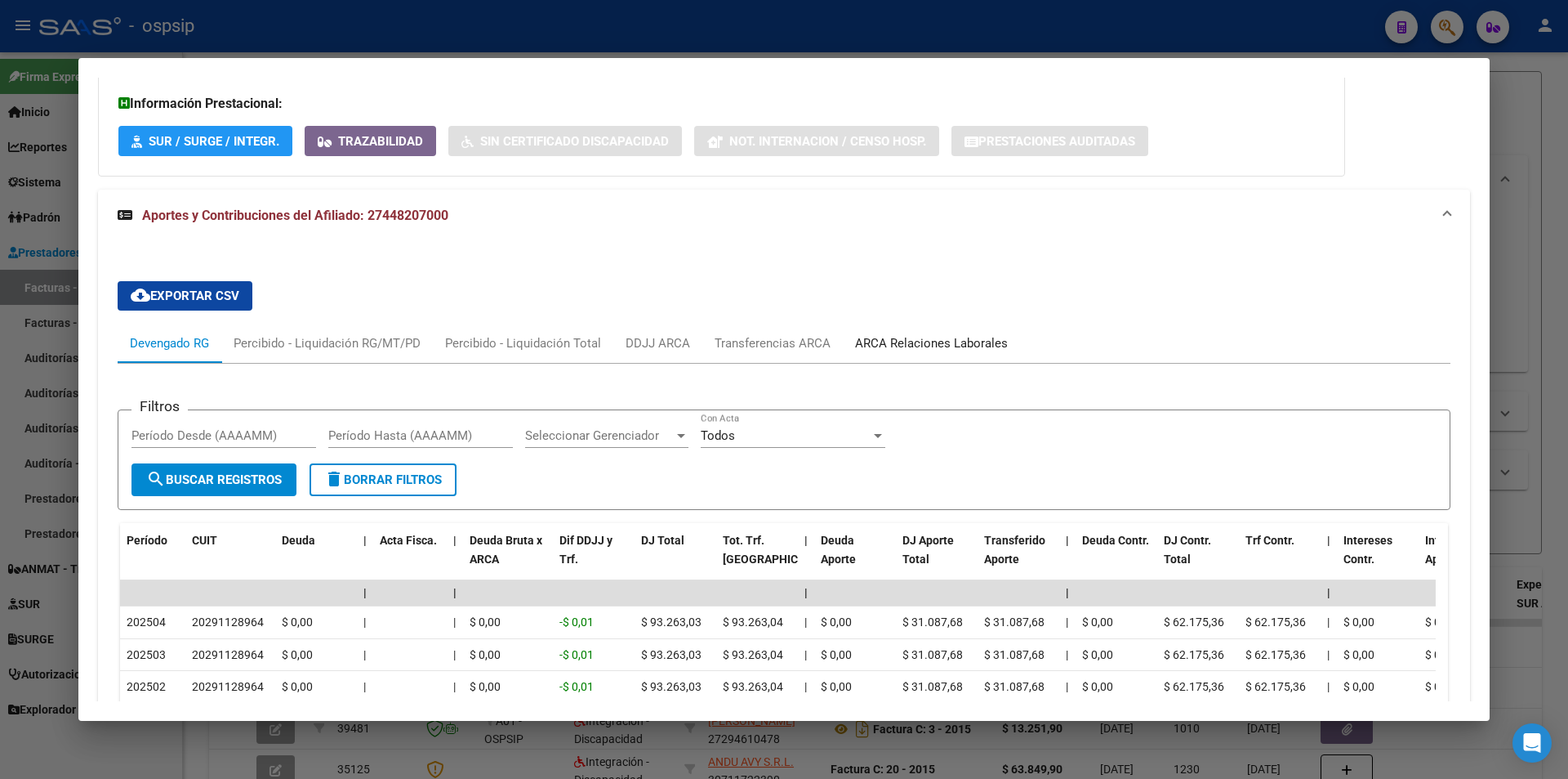
click at [908, 341] on div "ARCA Relaciones Laborales" at bounding box center [931, 343] width 152 height 18
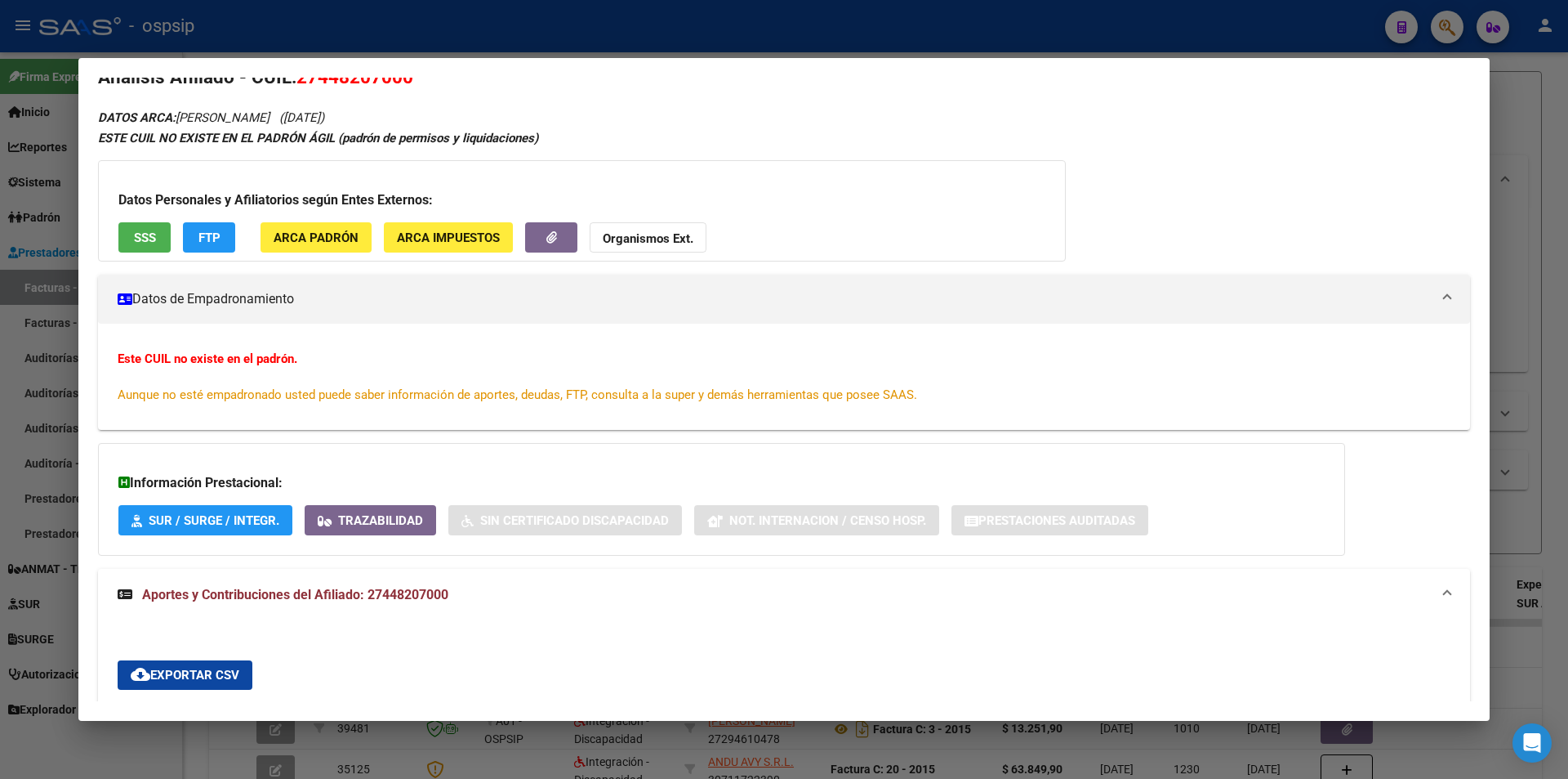
scroll to position [0, 0]
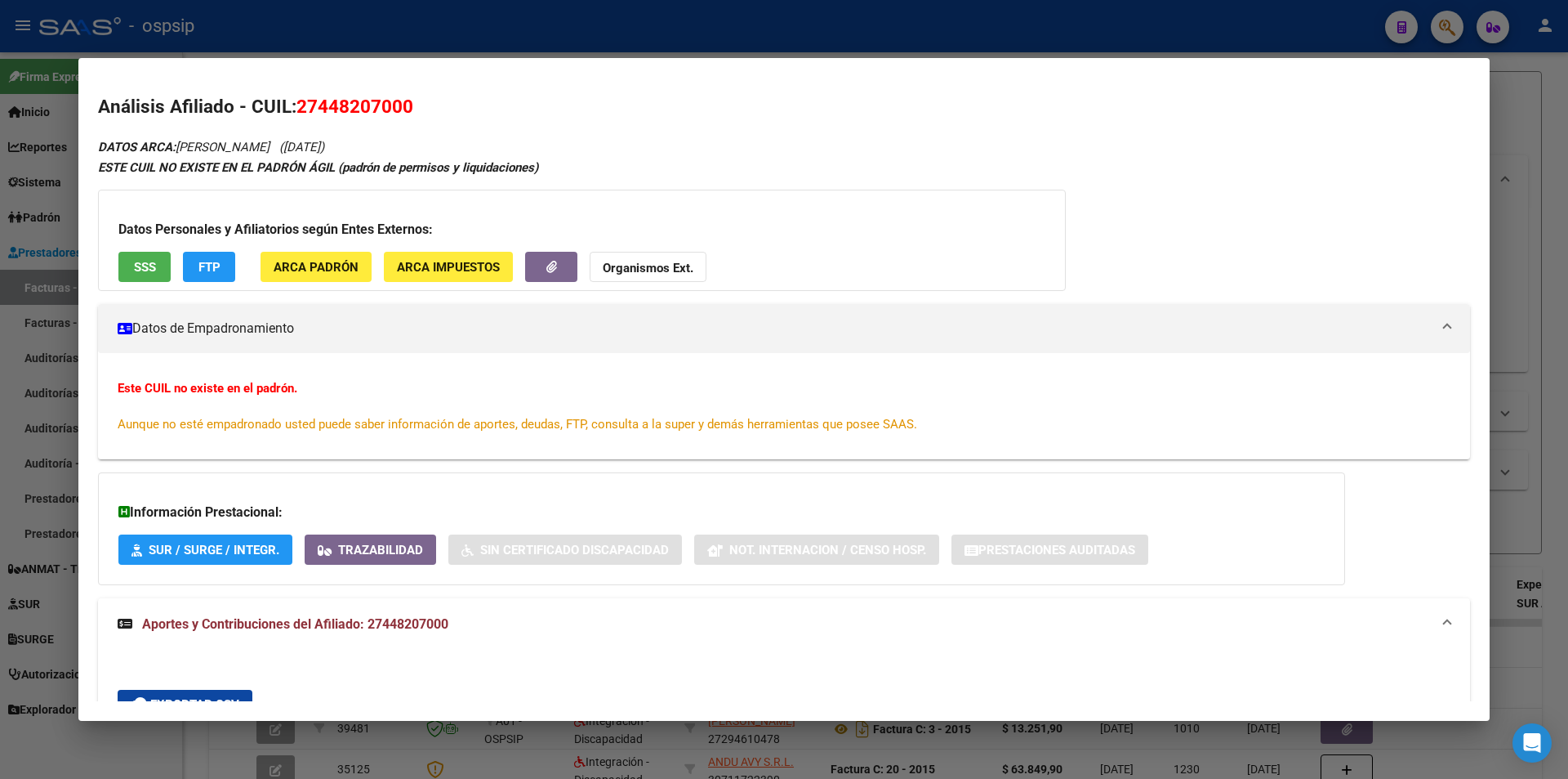
click at [117, 269] on div "Datos Personales y Afiliatorios según Entes Externos: SSS FTP ARCA Padrón ARCA …" at bounding box center [582, 240] width 968 height 101
click at [124, 268] on button "SSS" at bounding box center [144, 266] width 52 height 31
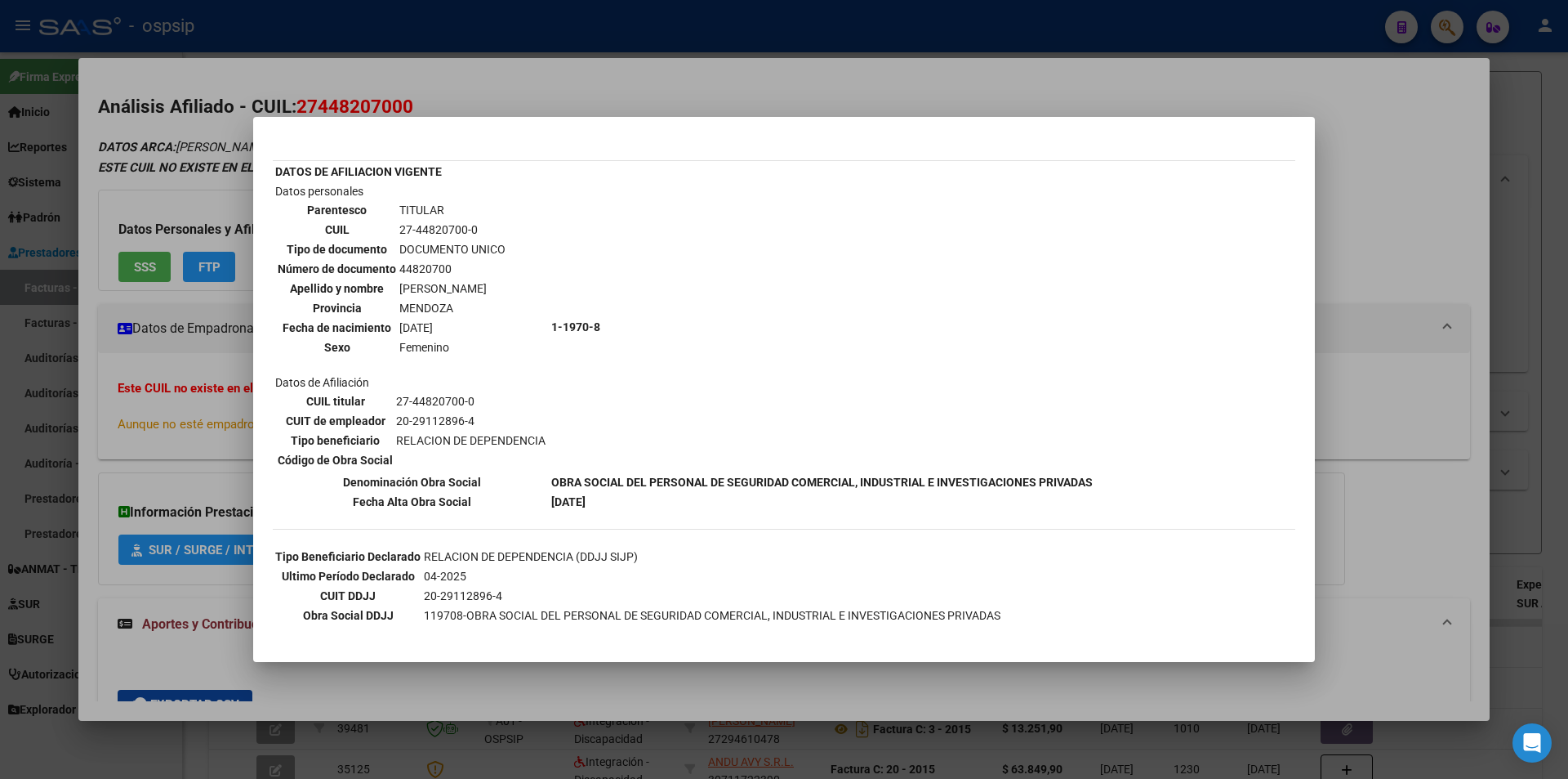
scroll to position [54, 0]
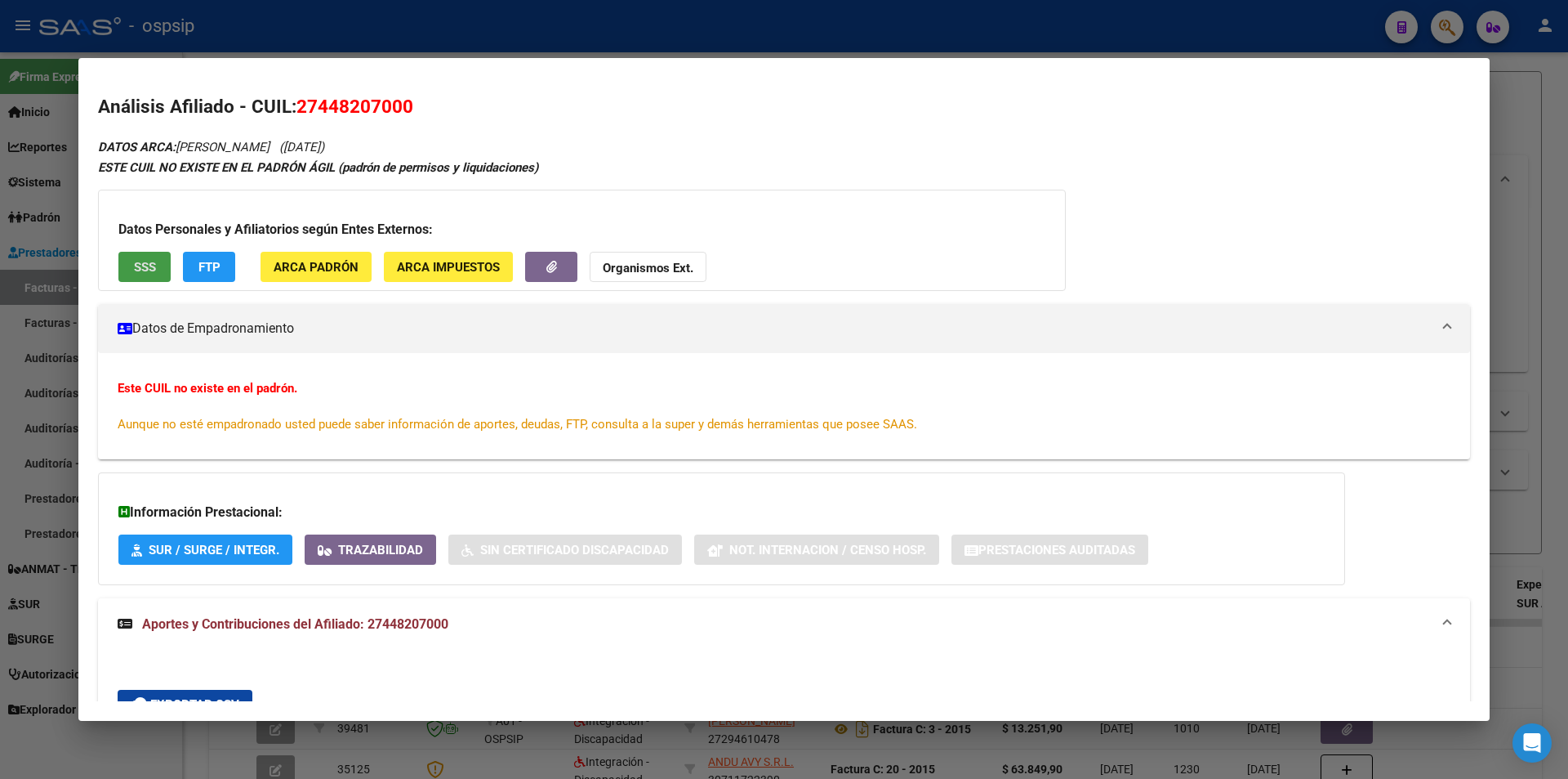
click at [648, 262] on strong "Organismos Ext." at bounding box center [648, 268] width 91 height 15
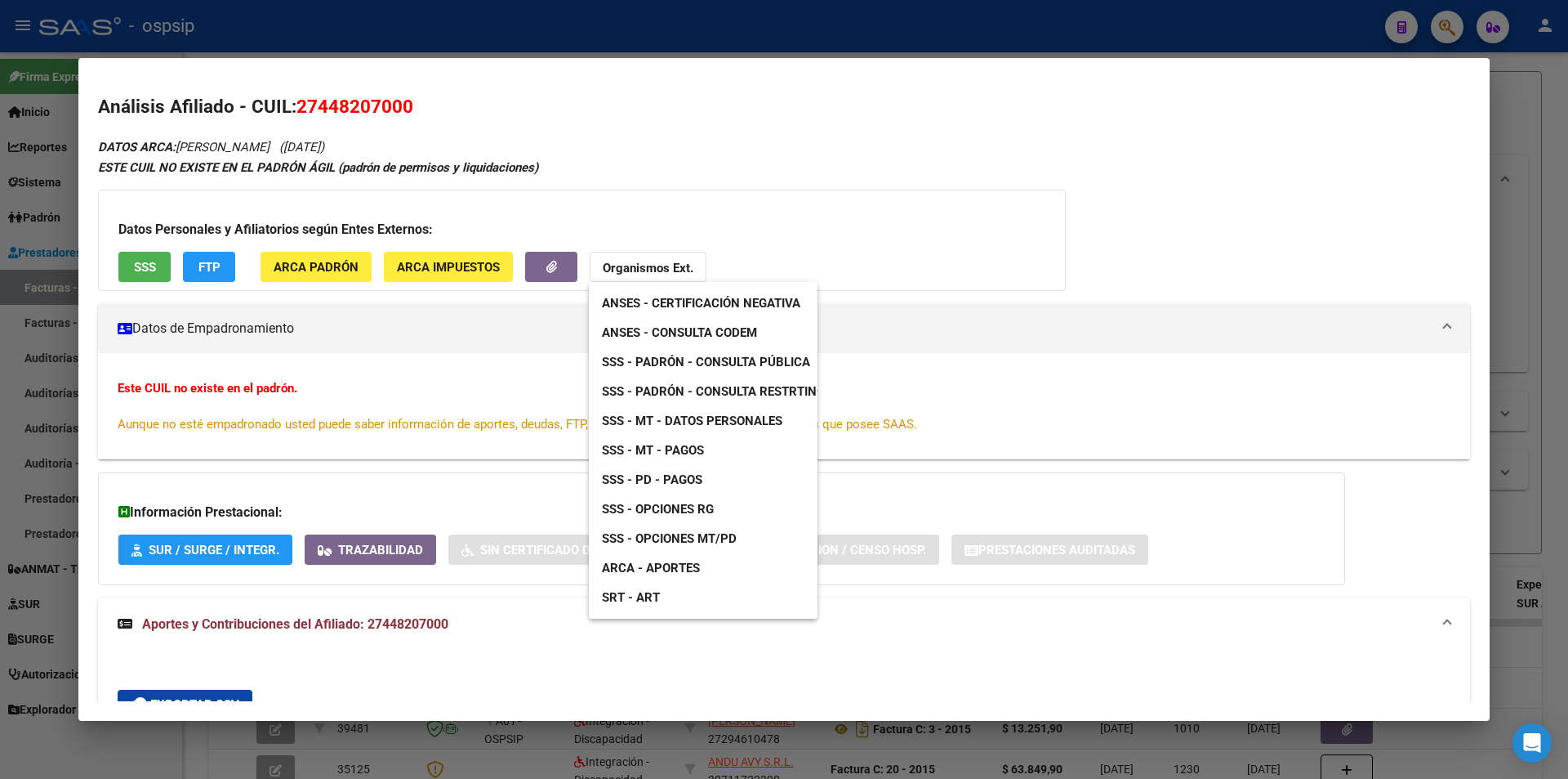
click at [732, 329] on span "ANSES - Consulta CODEM" at bounding box center [679, 332] width 155 height 15
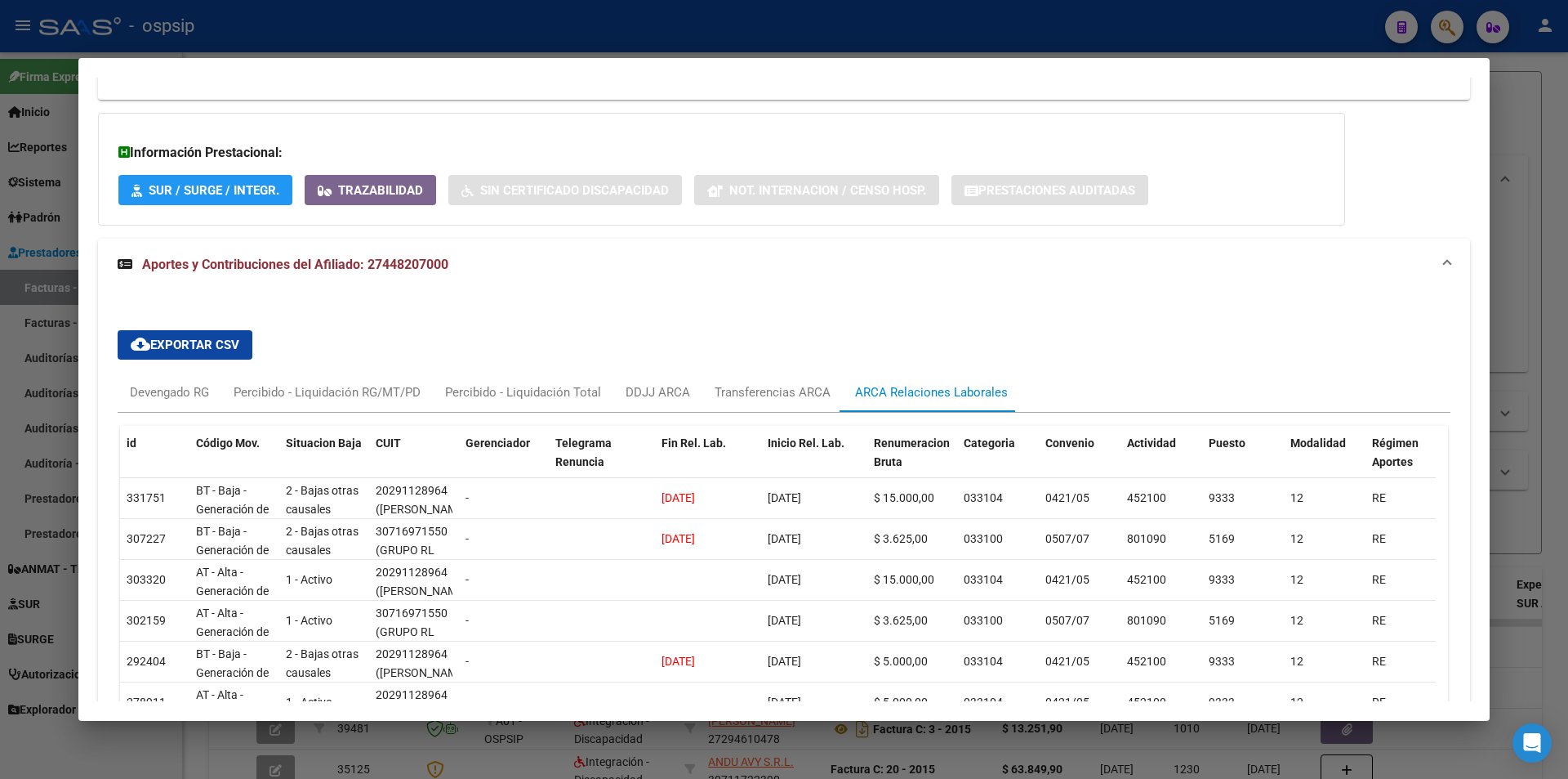
scroll to position [326, 0]
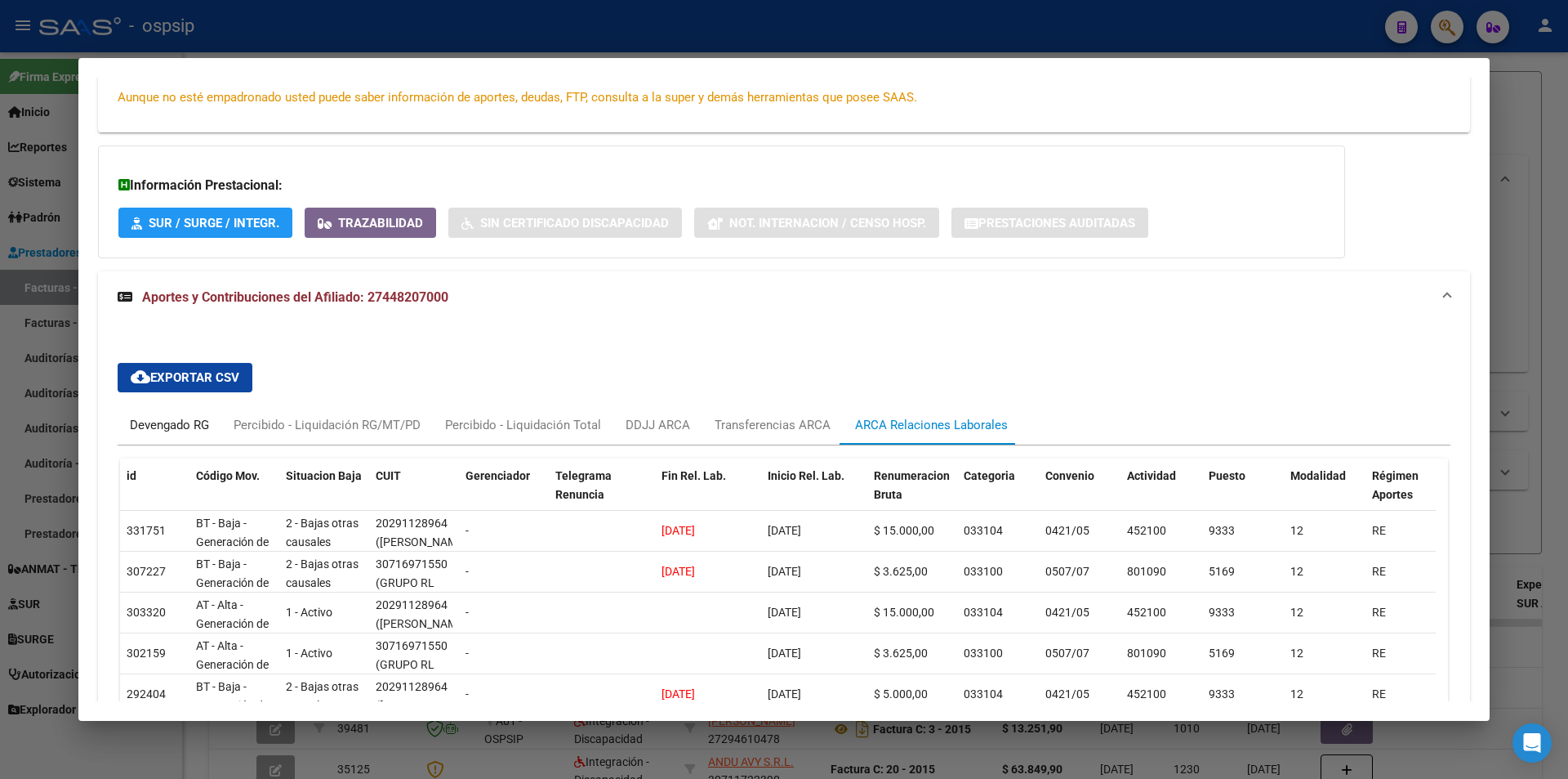
click at [205, 426] on div "Devengado RG" at bounding box center [170, 425] width 79 height 18
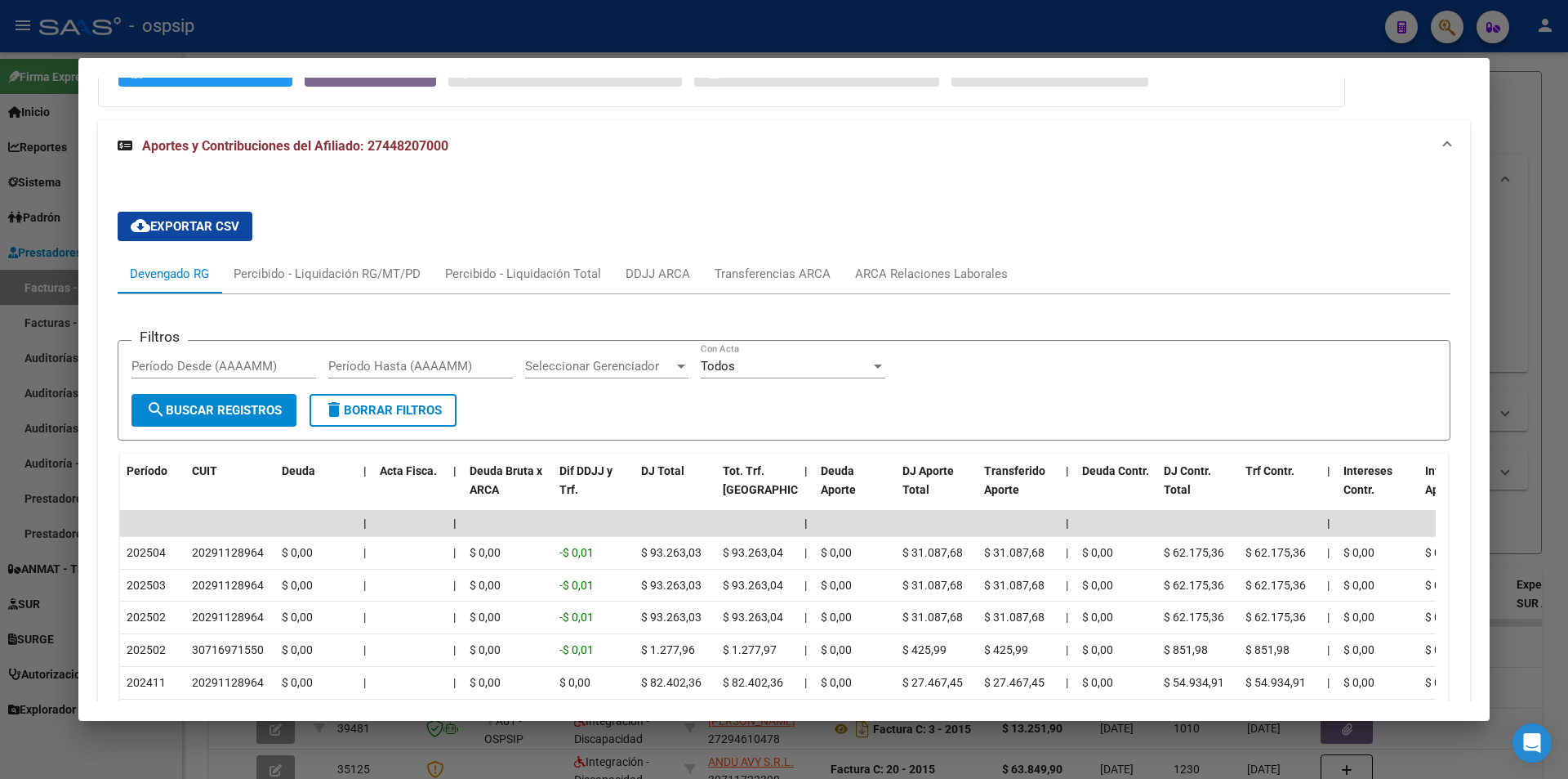
scroll to position [490, 0]
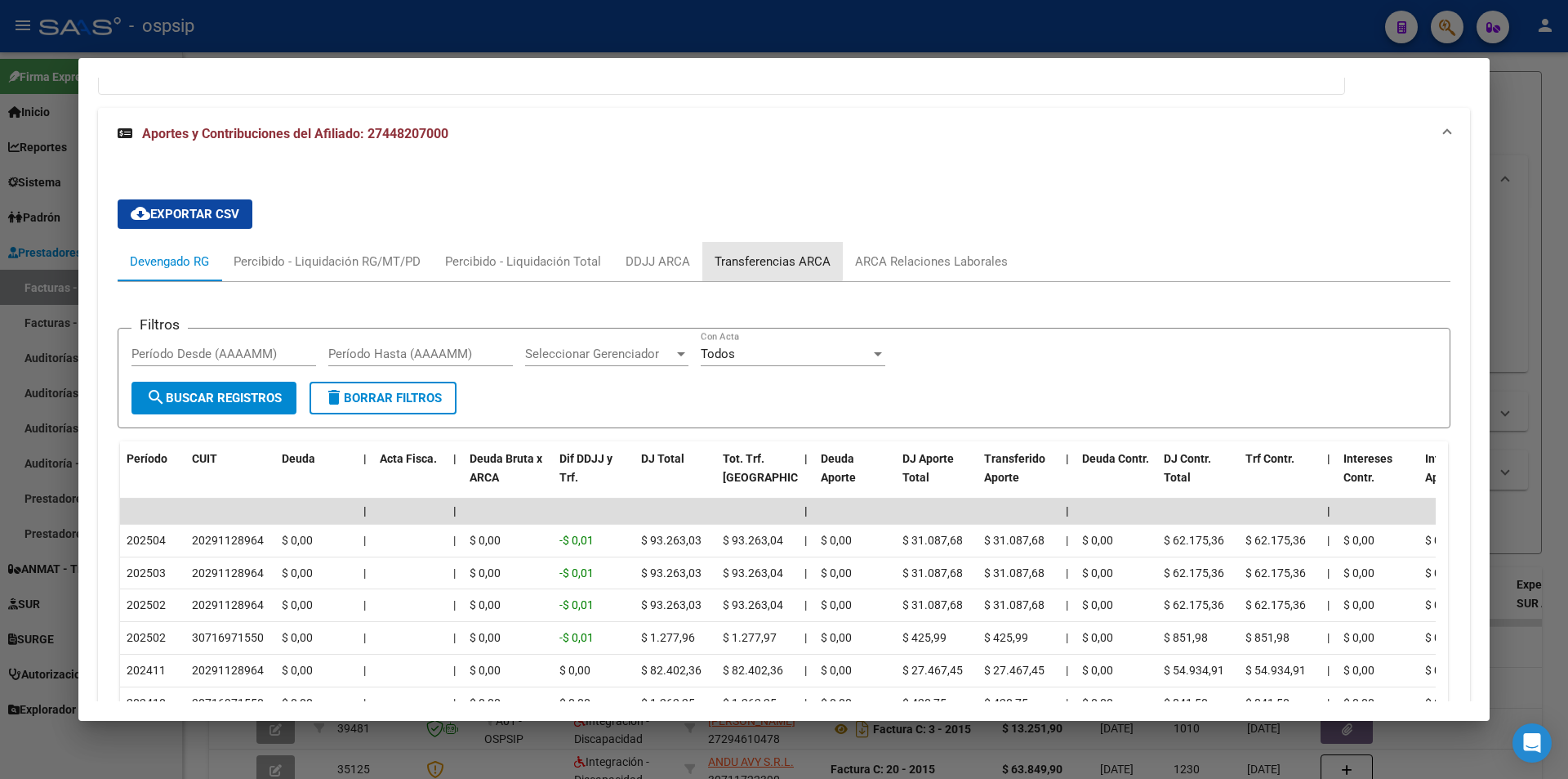
click at [747, 255] on div "Transferencias ARCA" at bounding box center [772, 261] width 116 height 18
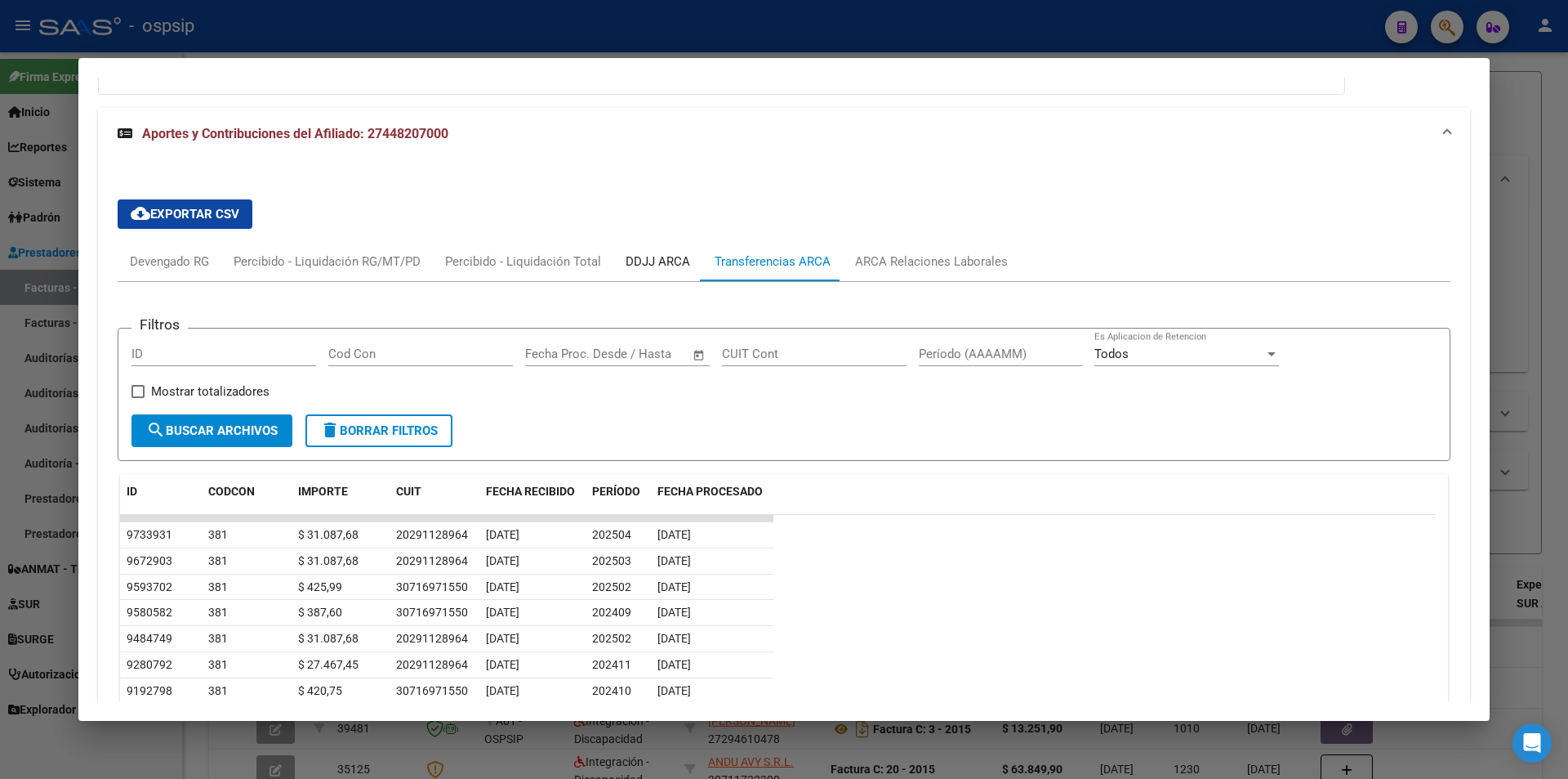
click at [653, 248] on div "DDJJ ARCA" at bounding box center [658, 261] width 89 height 40
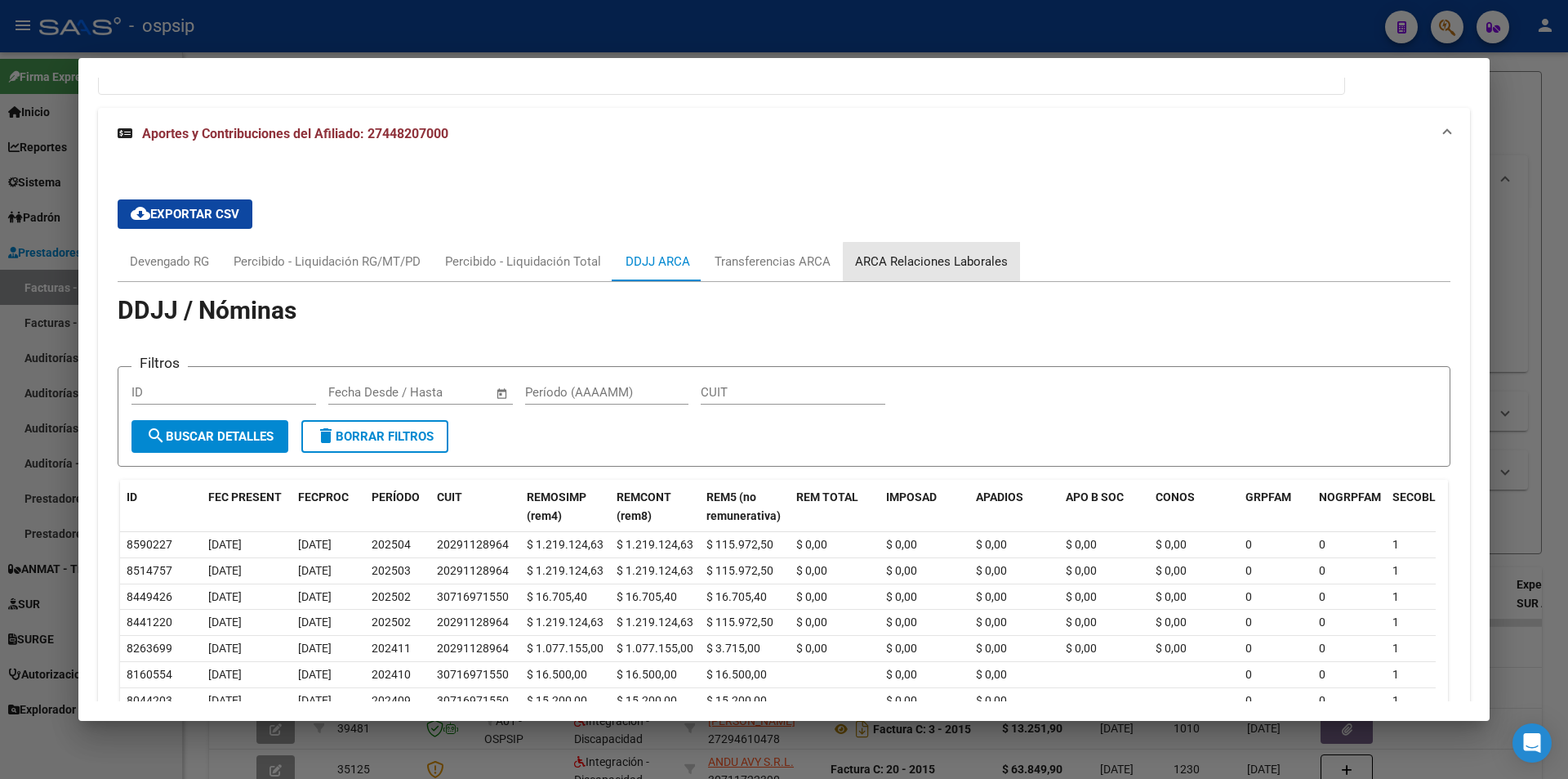
click at [943, 261] on div "ARCA Relaciones Laborales" at bounding box center [931, 261] width 152 height 18
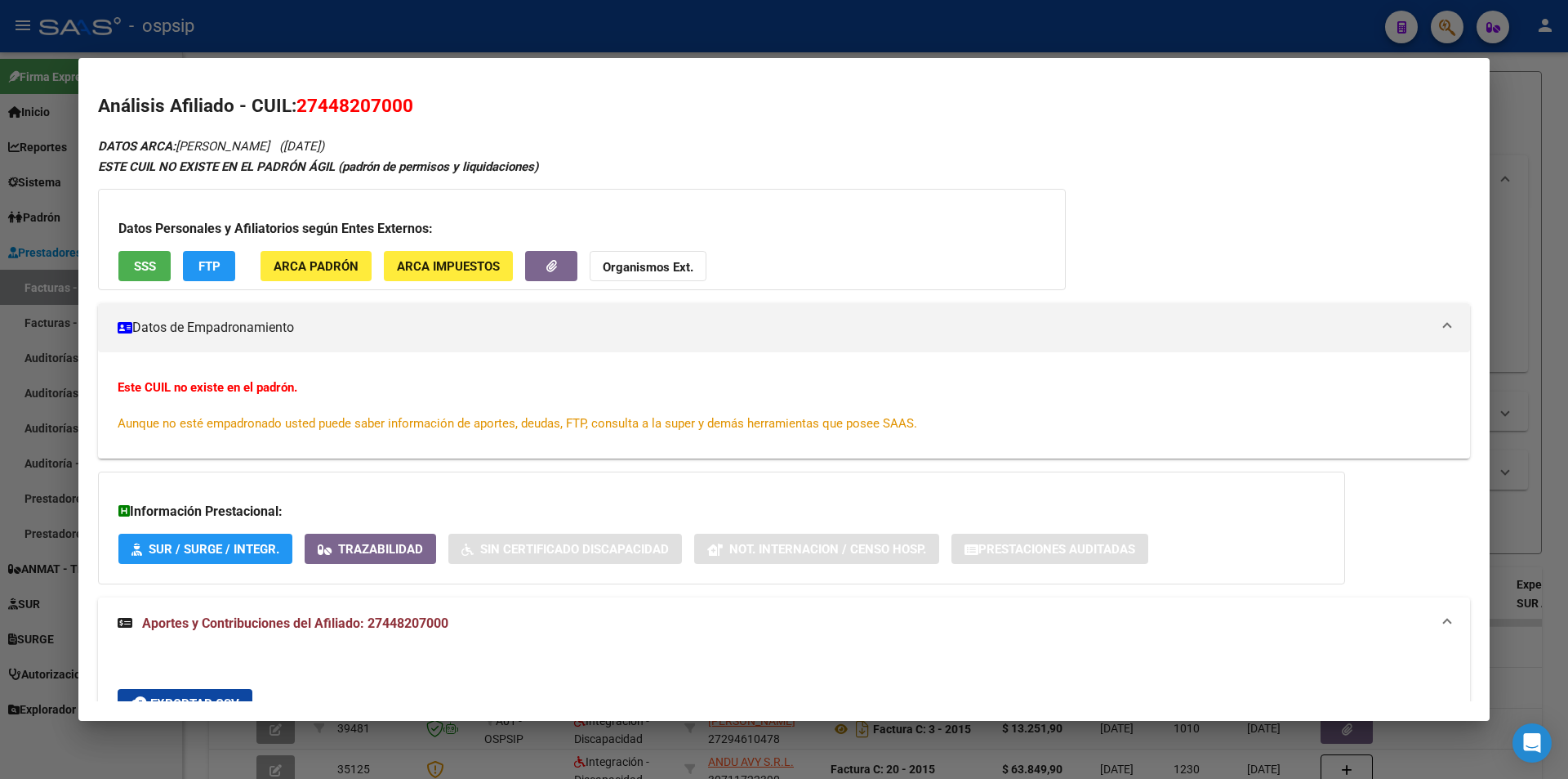
scroll to position [0, 0]
click at [138, 263] on span "SSS" at bounding box center [145, 267] width 22 height 15
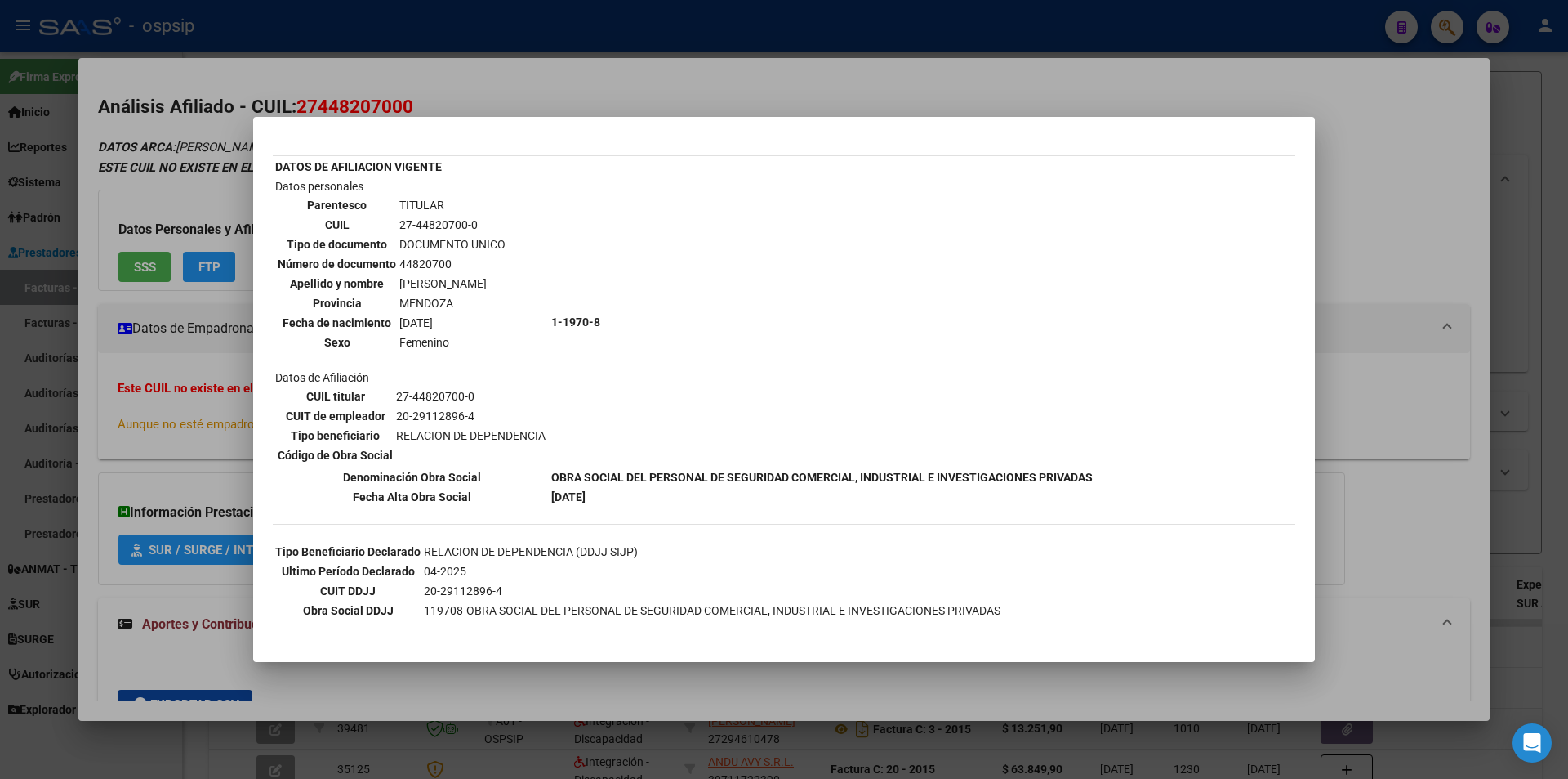
scroll to position [54, 0]
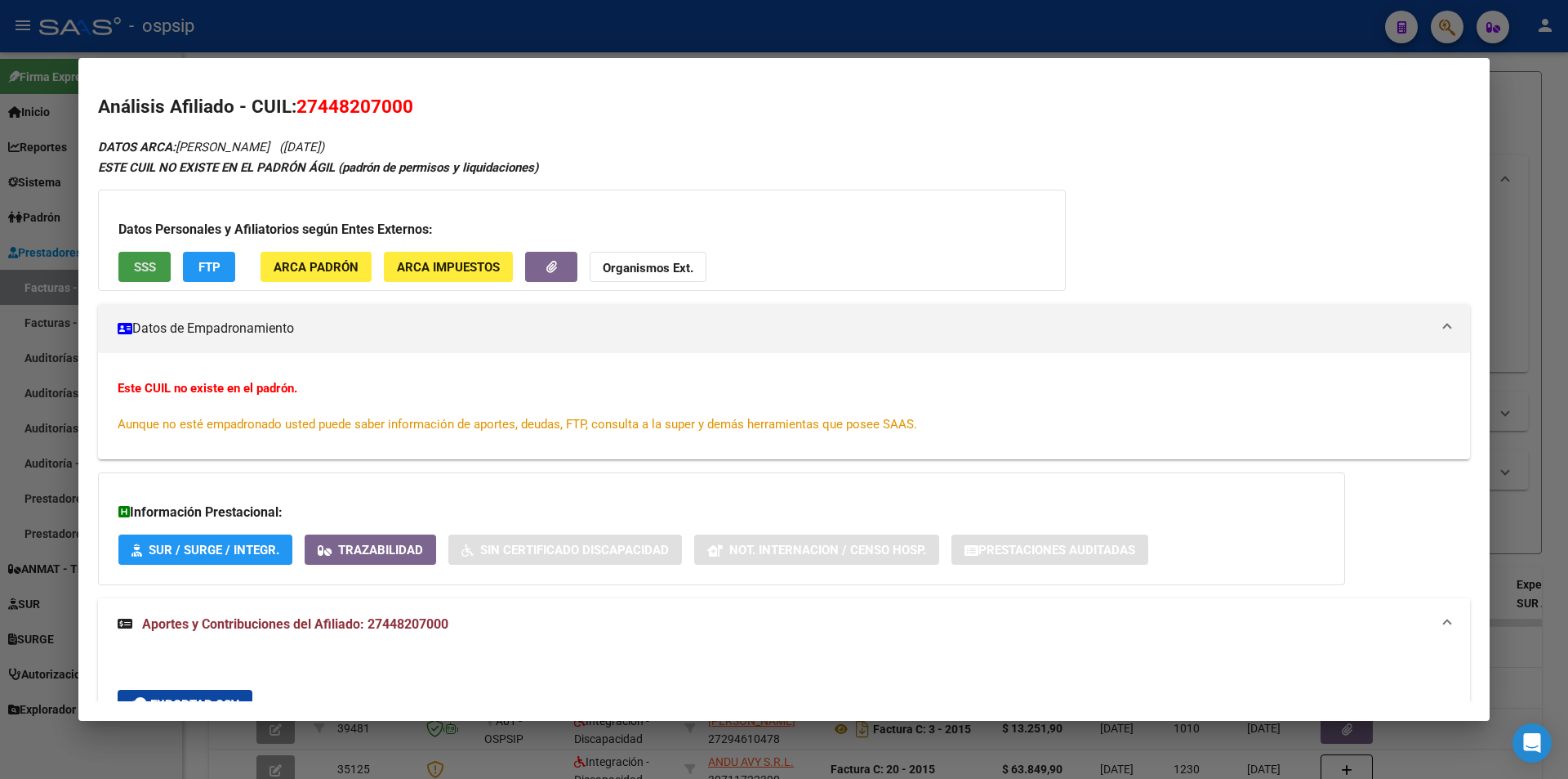
click at [697, 257] on button "Organismos Ext." at bounding box center [648, 266] width 117 height 31
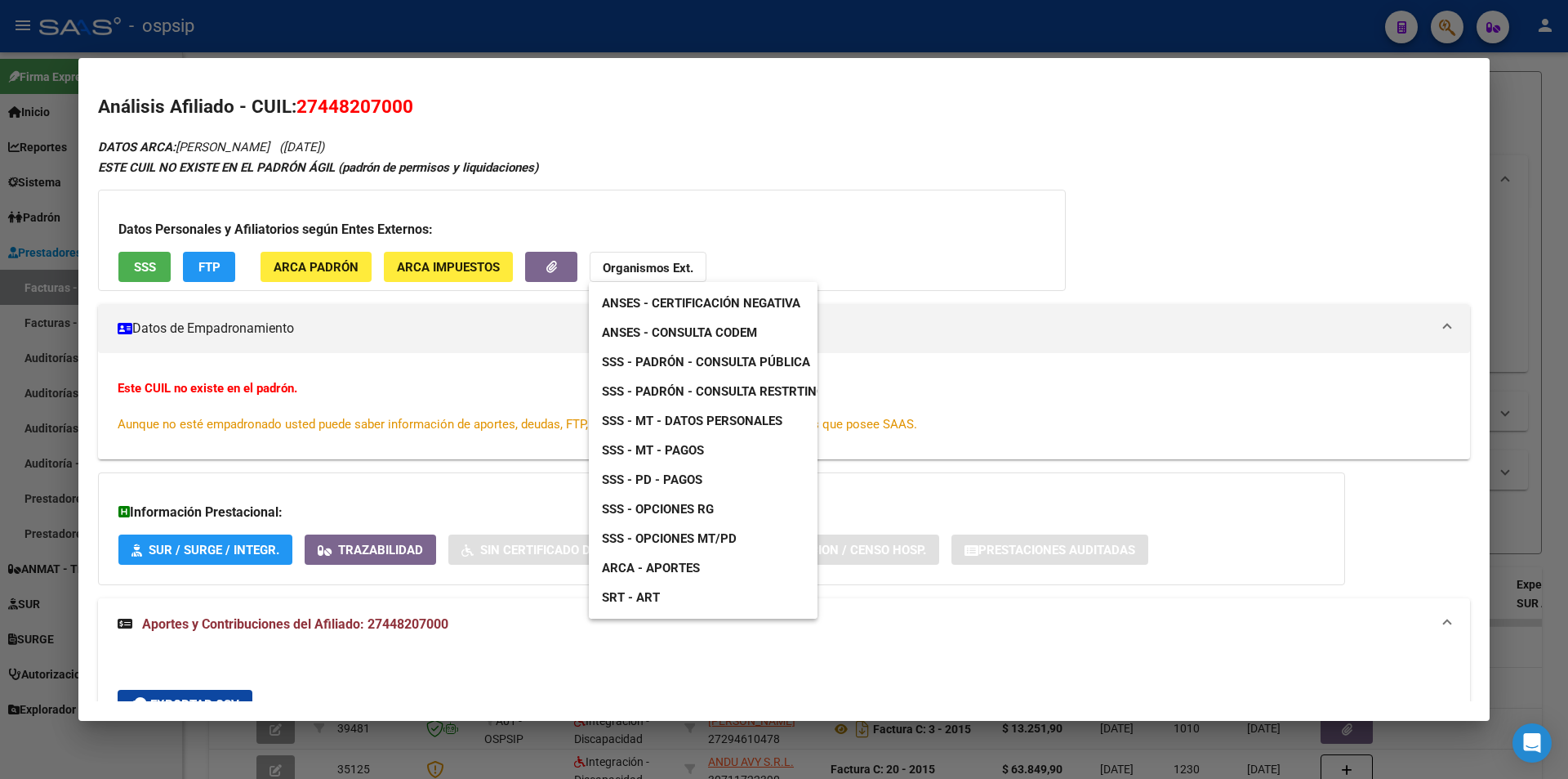
click at [761, 360] on span "SSS - Padrón - Consulta Pública" at bounding box center [705, 362] width 208 height 15
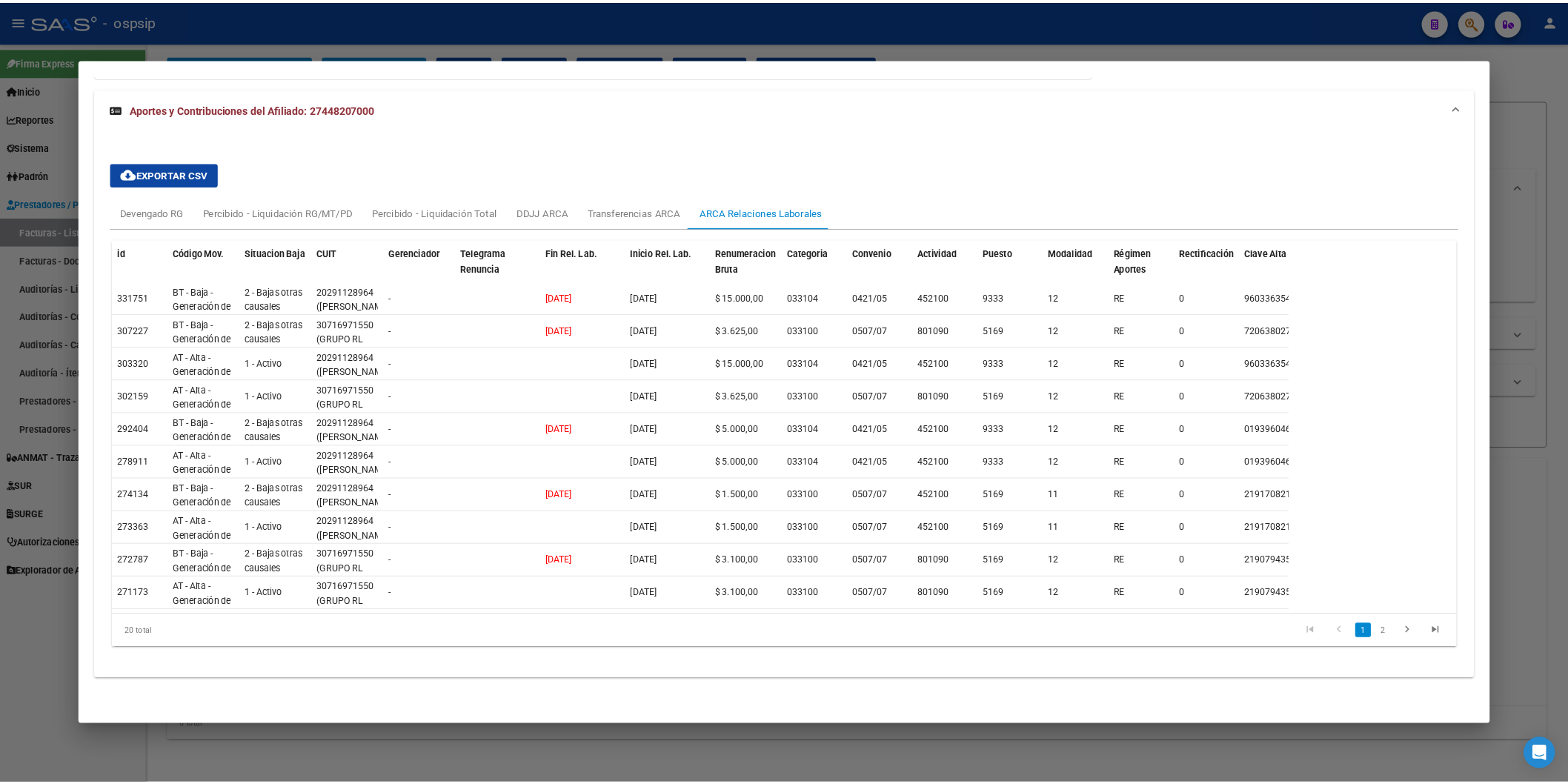
scroll to position [470, 0]
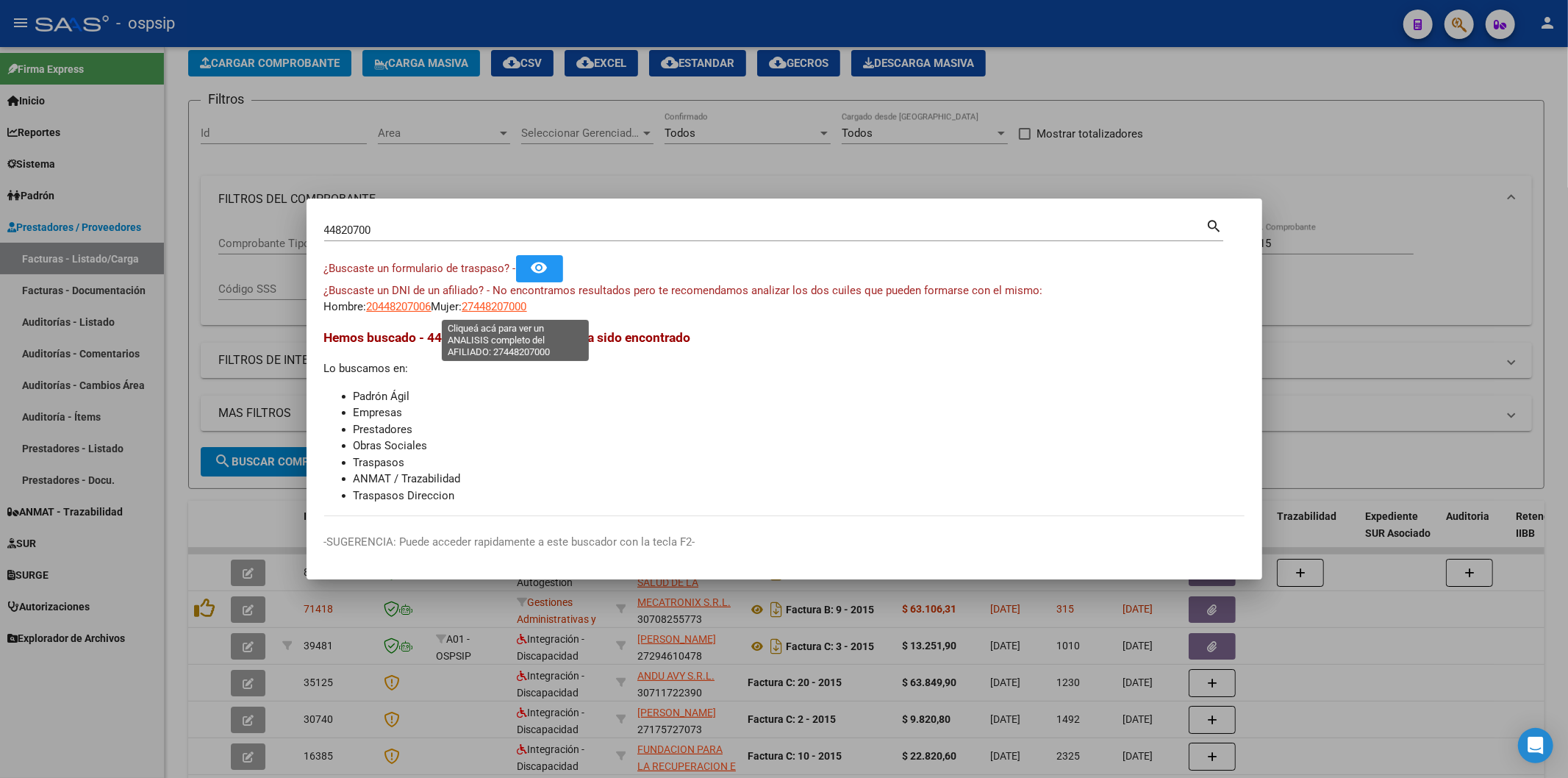
click at [498, 306] on span "27448207000" at bounding box center [494, 306] width 65 height 13
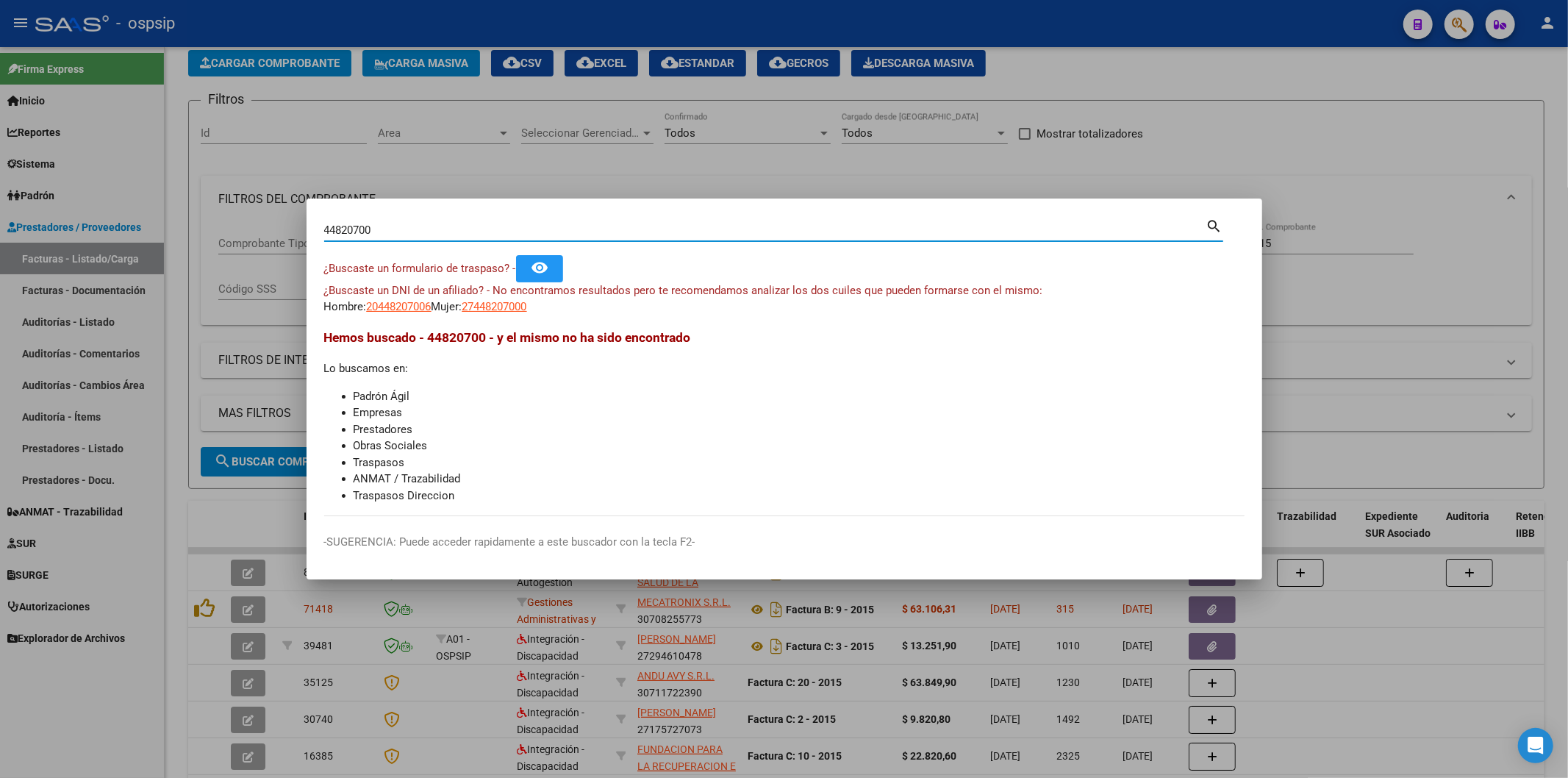
click at [386, 225] on input "44820700" at bounding box center [765, 230] width 882 height 13
paste input "43484468"
type input "43484468"
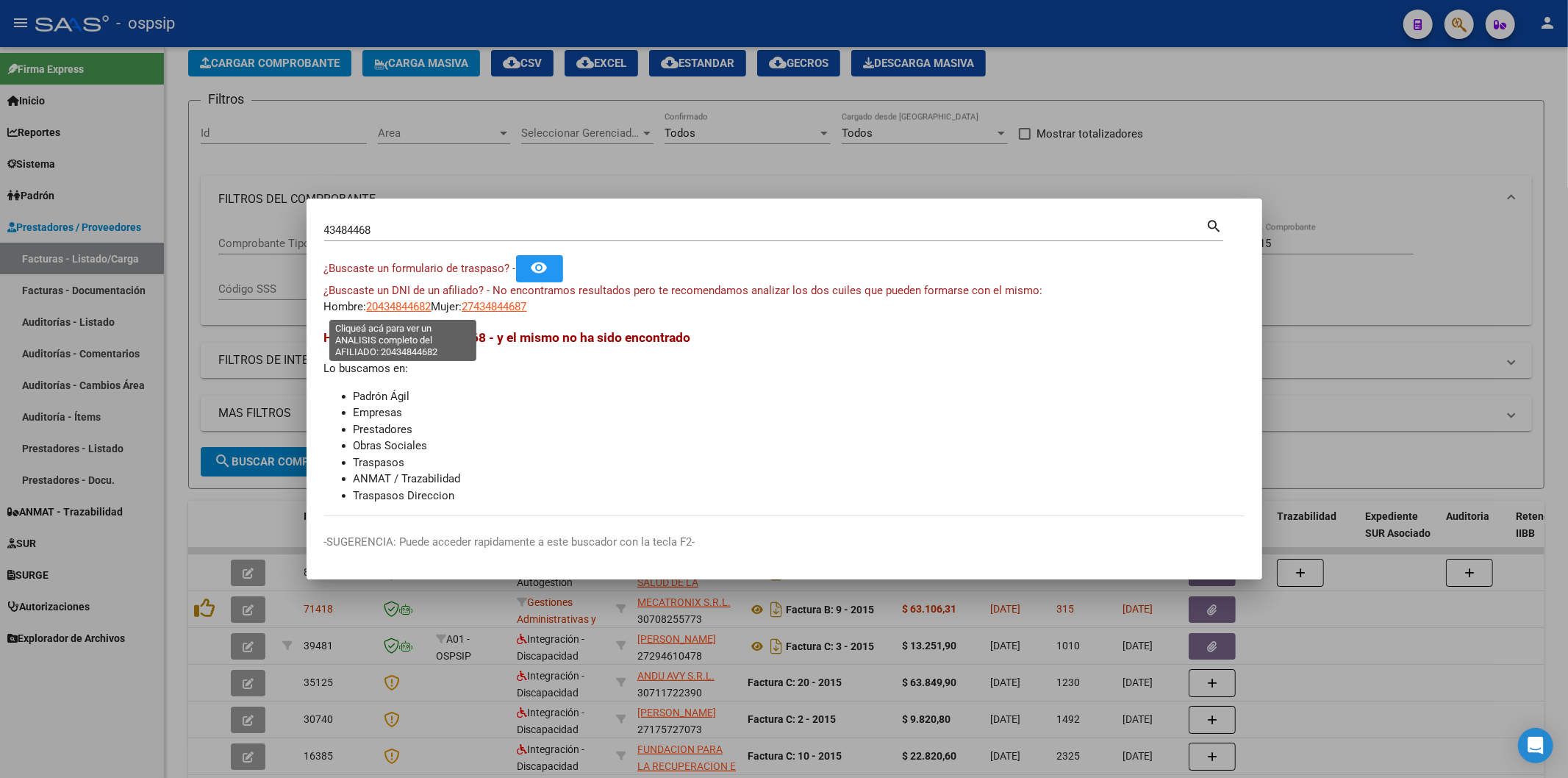
click at [401, 304] on span "20434844682" at bounding box center [399, 306] width 65 height 13
type textarea "20434844682"
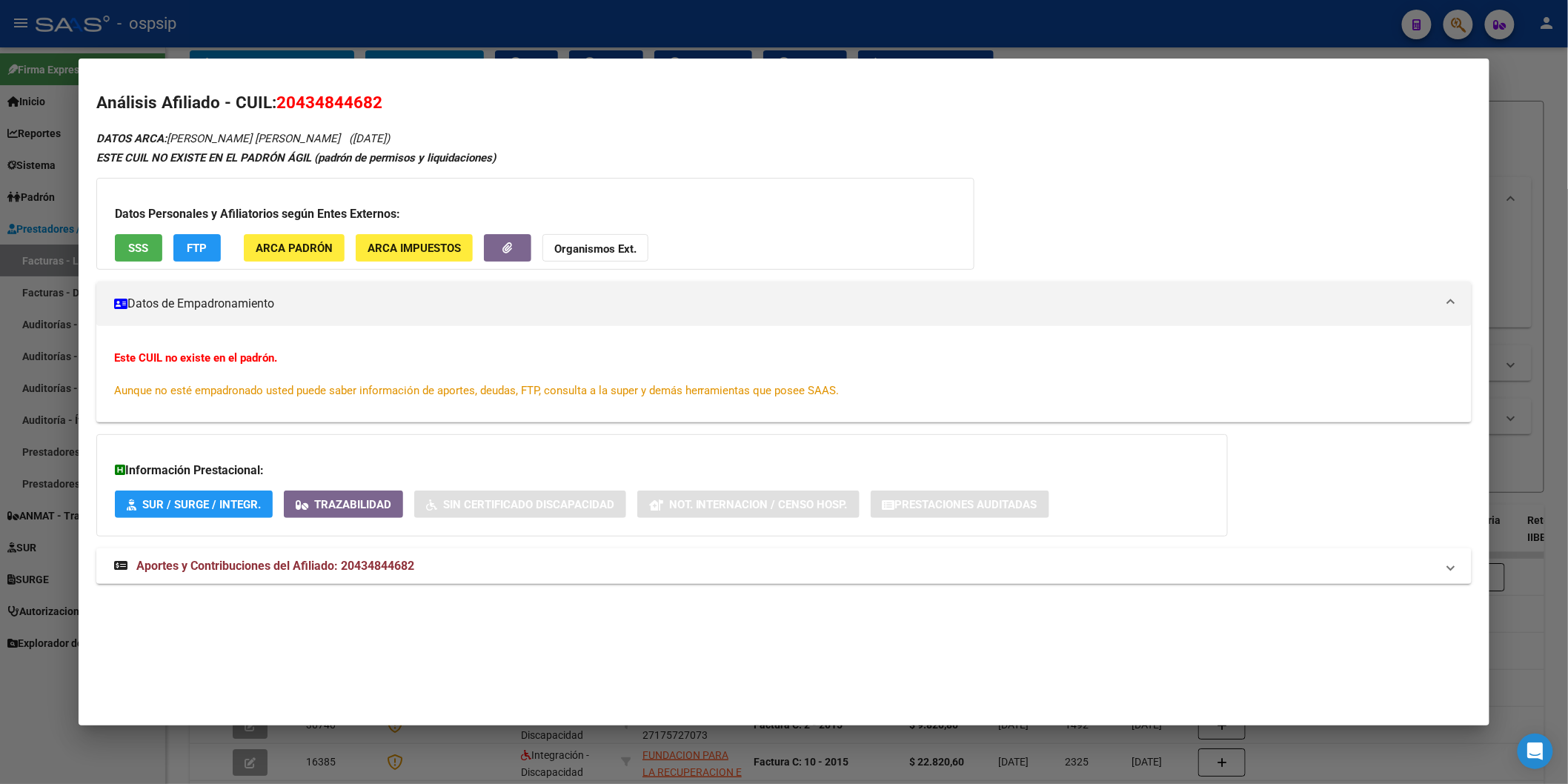
click at [131, 249] on span "SSS" at bounding box center [138, 248] width 20 height 13
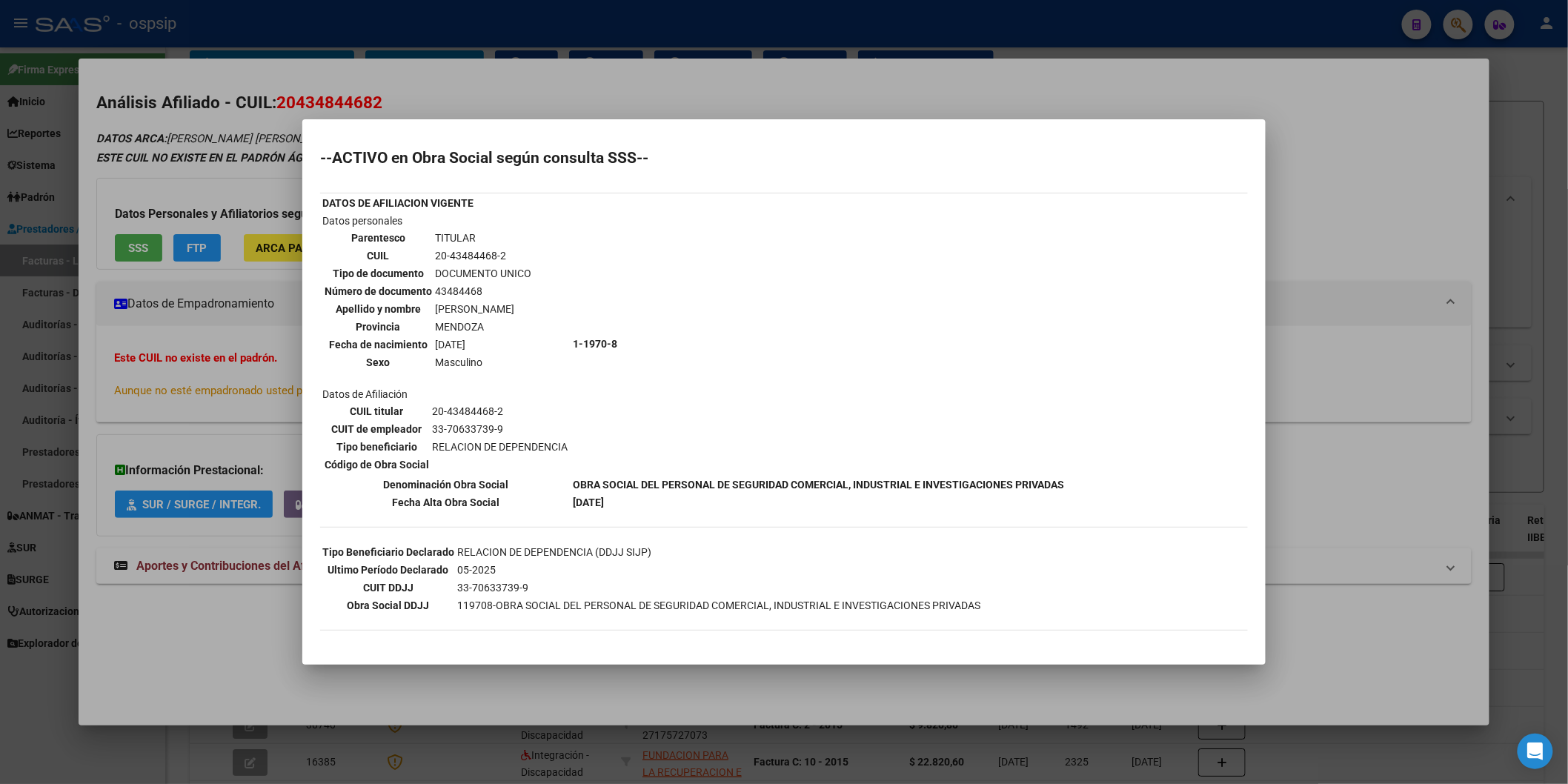
scroll to position [99, 0]
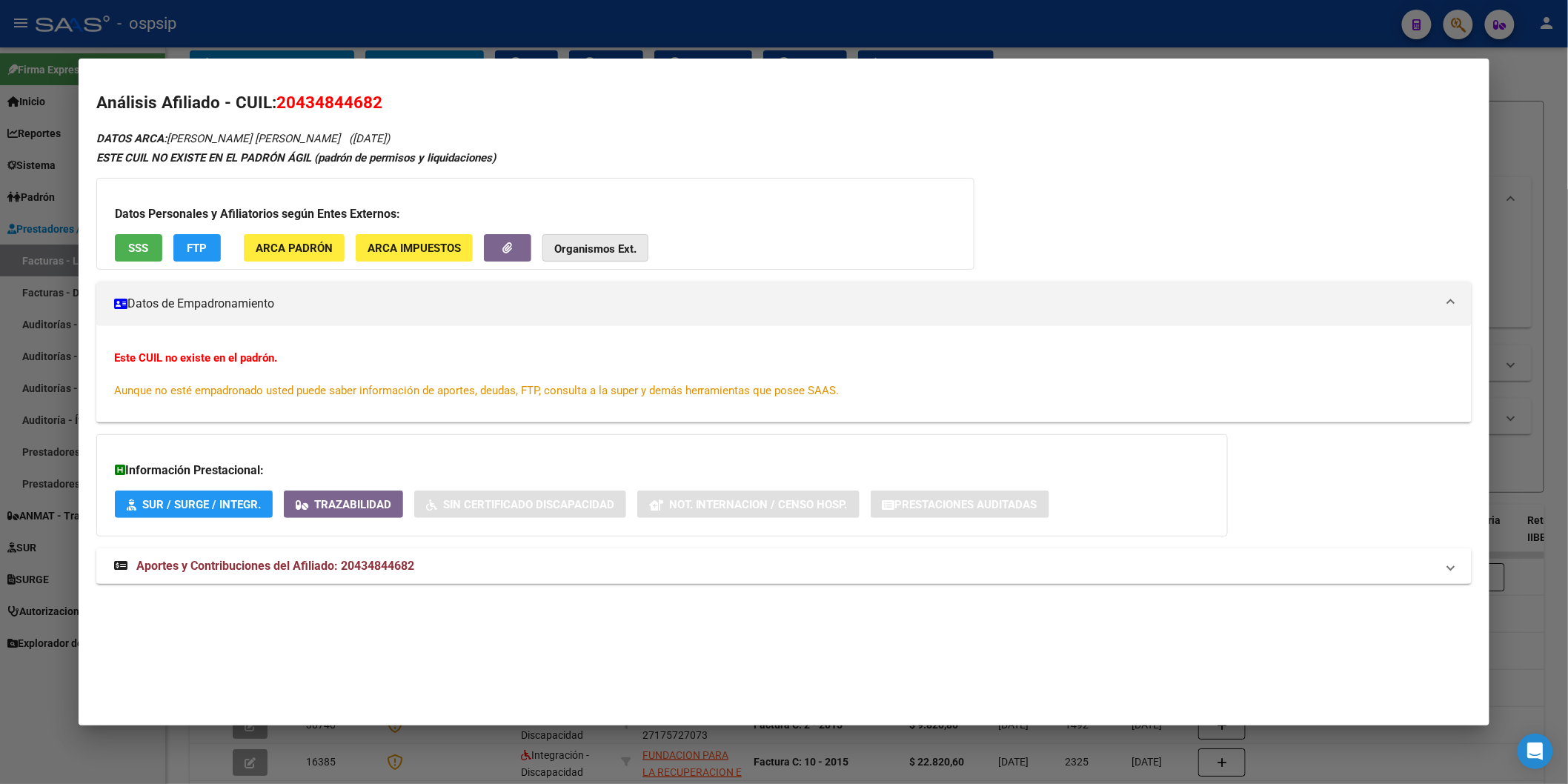
click at [574, 242] on strong "Organismos Ext." at bounding box center [595, 249] width 82 height 13
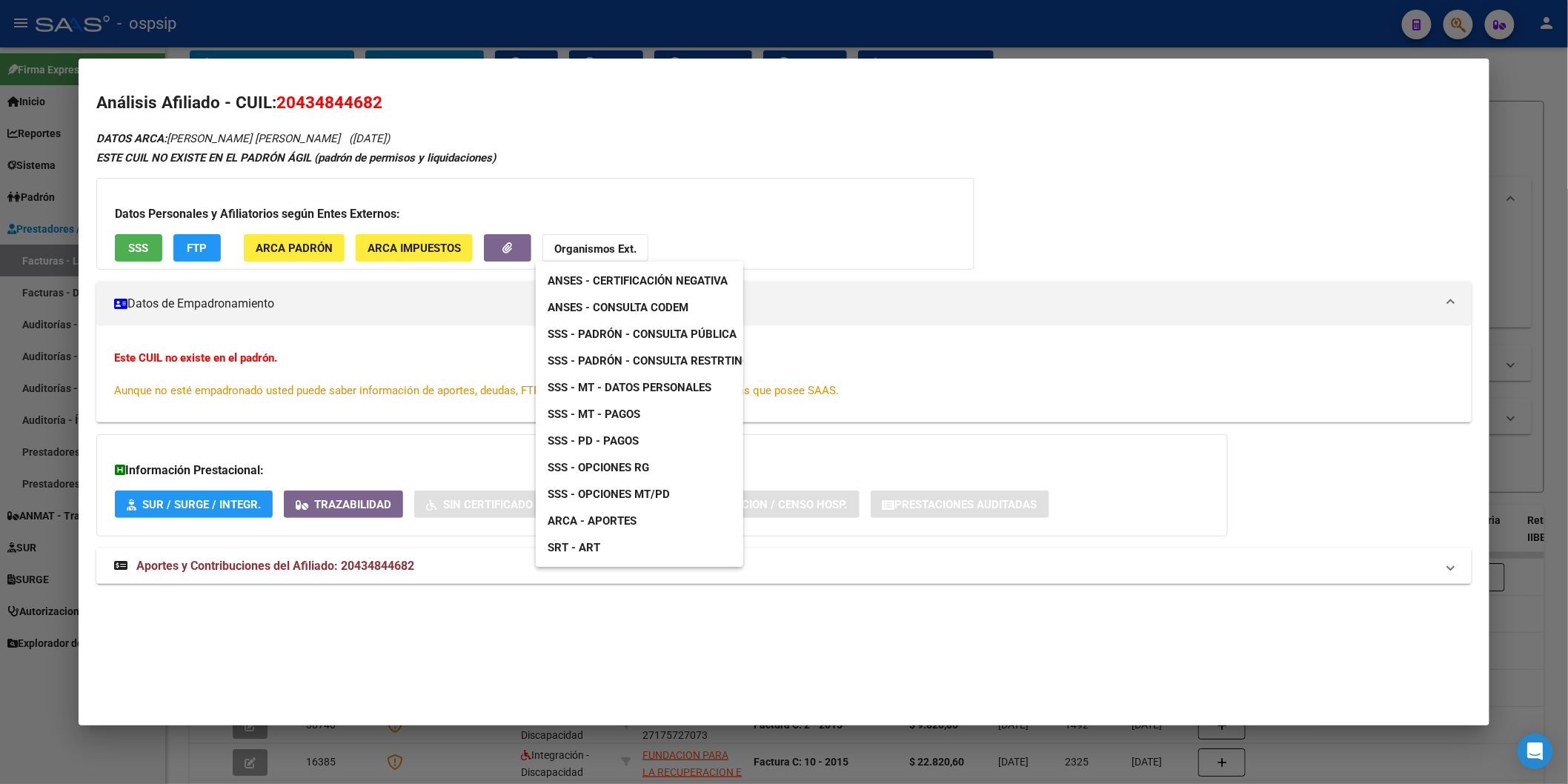
click at [686, 309] on span "ANSES - Consulta CODEM" at bounding box center [618, 307] width 141 height 13
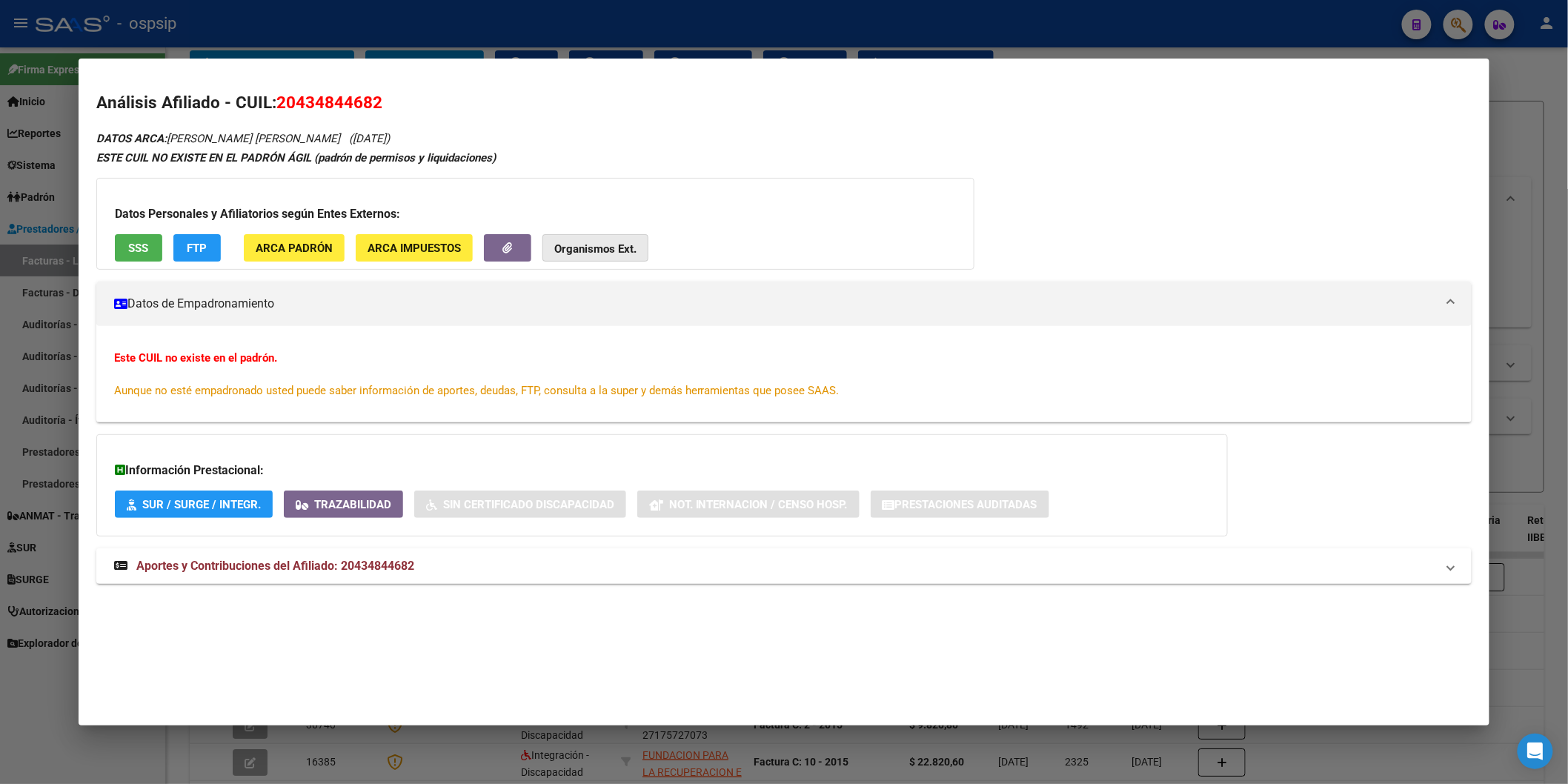
click at [584, 252] on strong "Organismos Ext." at bounding box center [595, 249] width 82 height 13
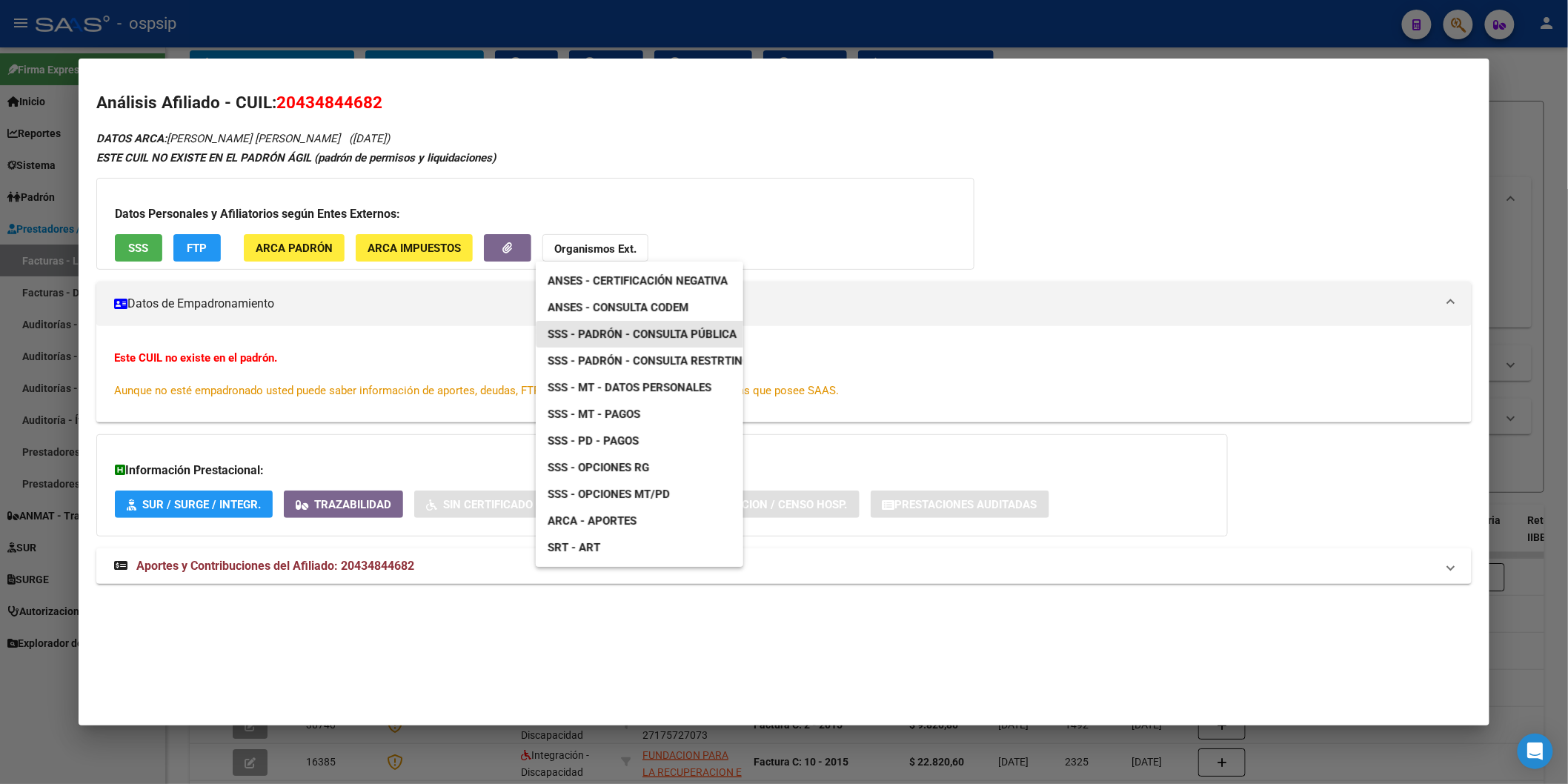
click at [663, 331] on span "SSS - Padrón - Consulta Pública" at bounding box center [642, 334] width 189 height 13
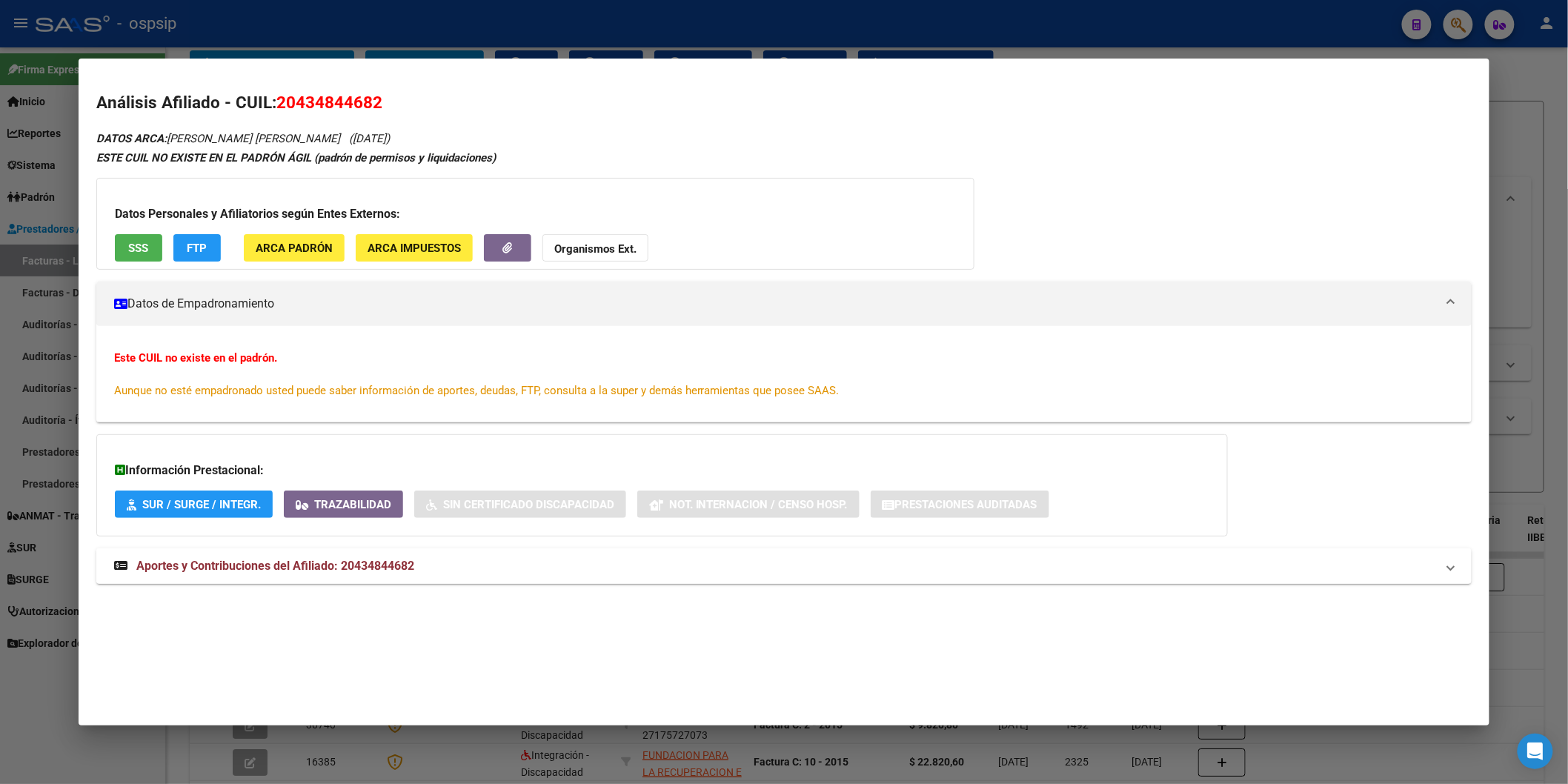
click at [309, 565] on span "Aportes y Contribuciones del Afiliado: 20434844682" at bounding box center [275, 565] width 278 height 14
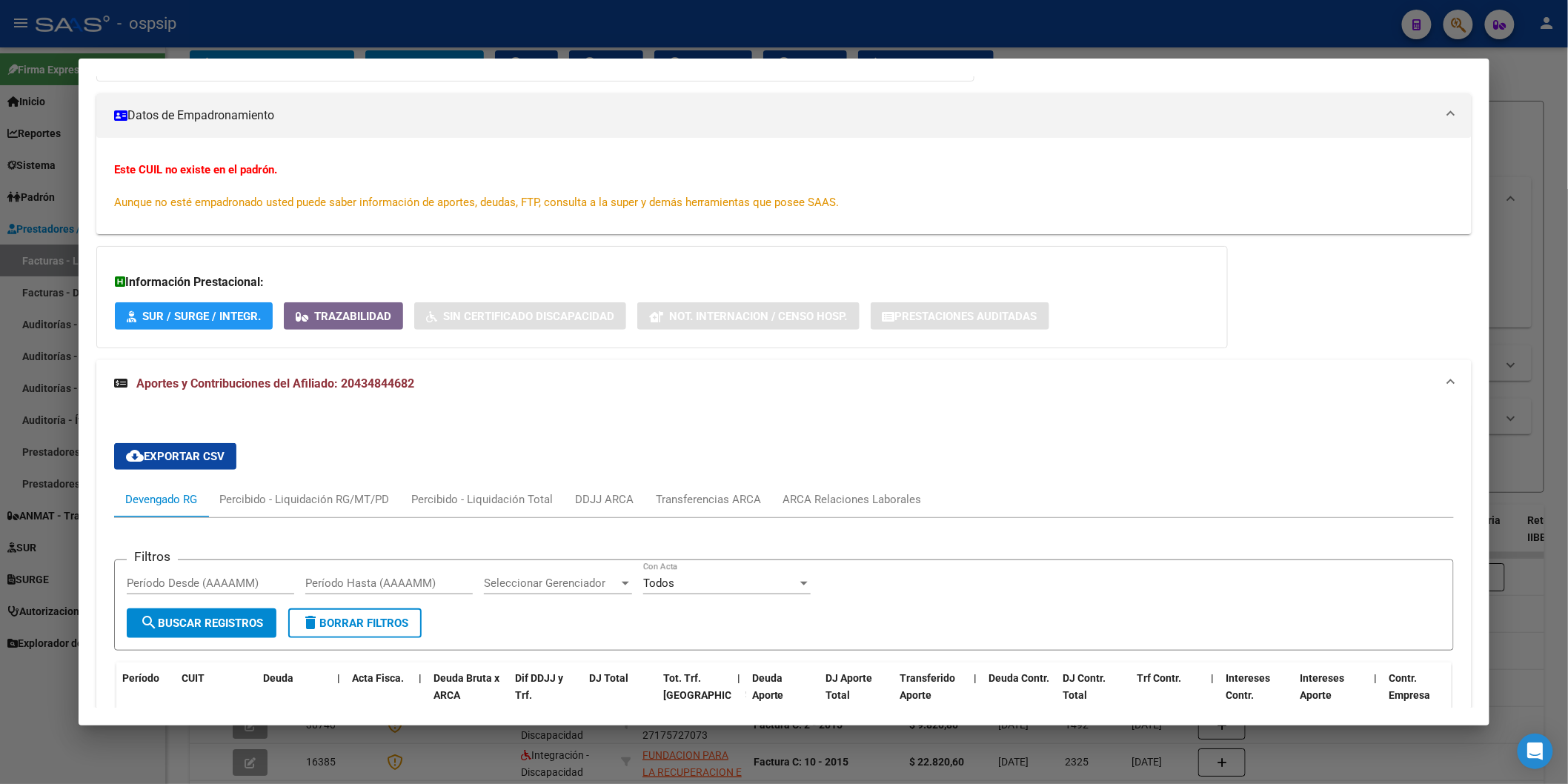
scroll to position [329, 0]
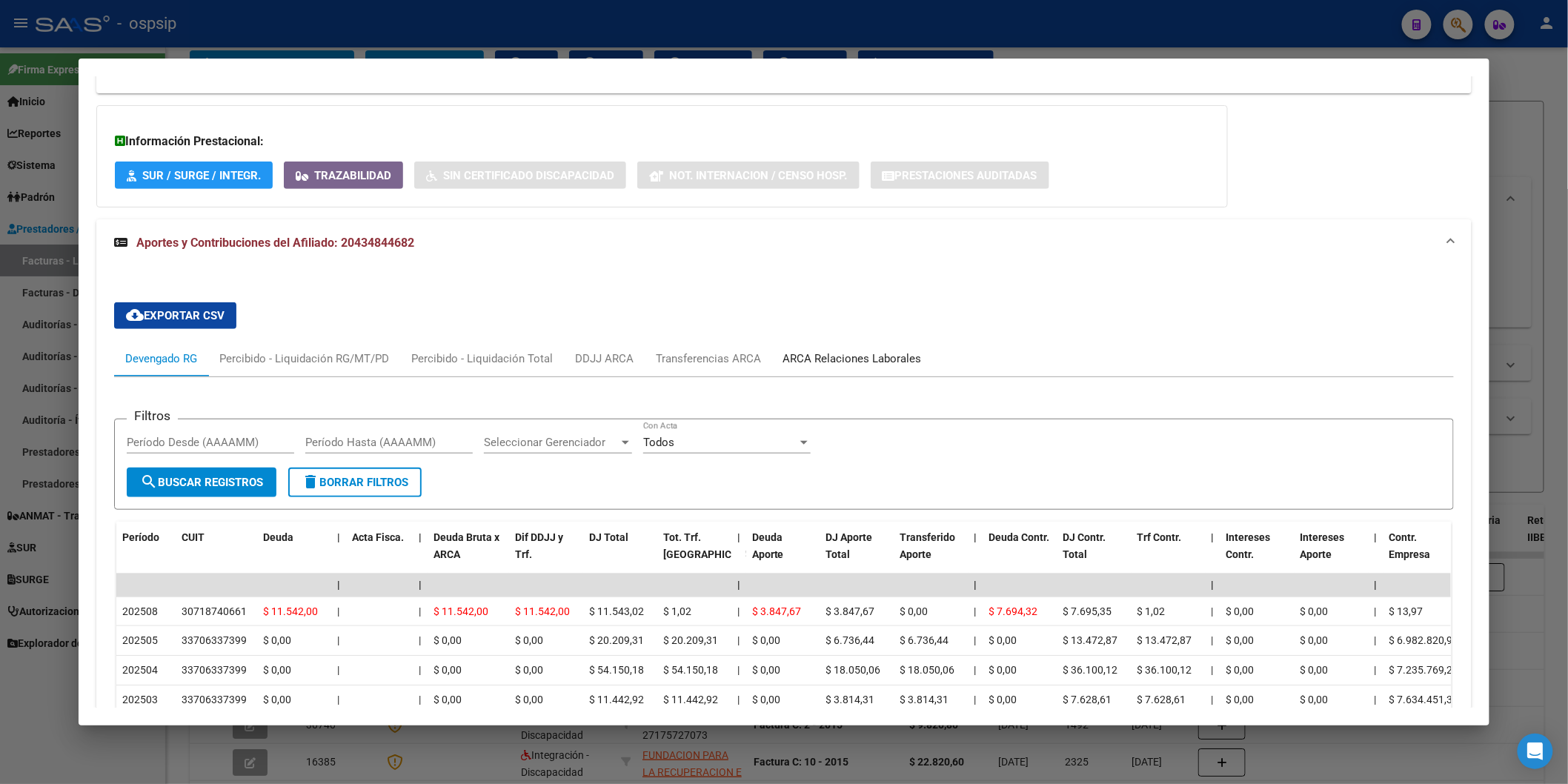
click at [781, 350] on div "ARCA Relaciones Laborales" at bounding box center [852, 359] width 161 height 36
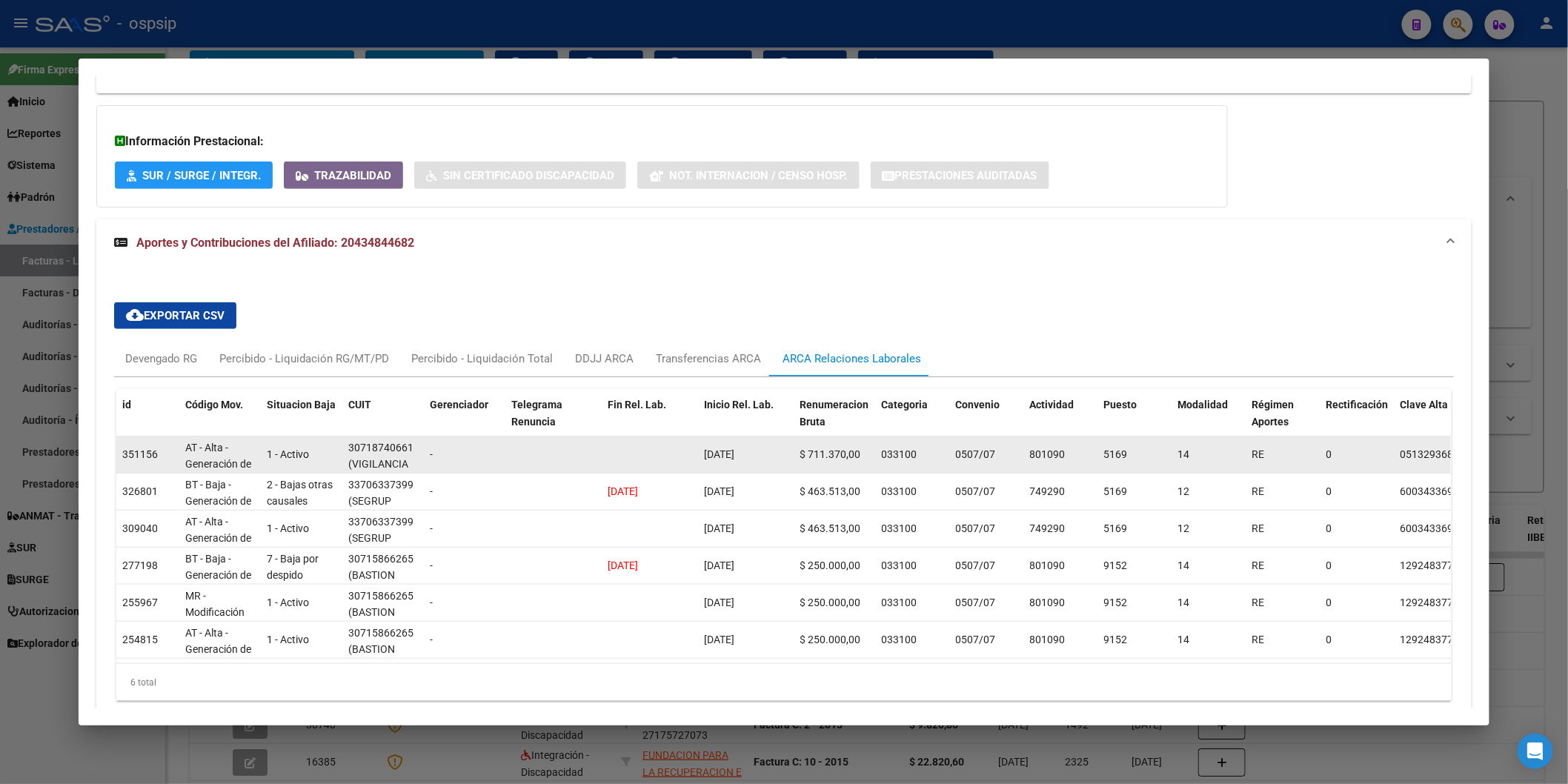
drag, startPoint x: 691, startPoint y: 456, endPoint x: 765, endPoint y: 453, distance: 74.1
click at [765, 453] on div "351156 AT - Alta - Generación de clave 1 - Activo 30718740661 (VIGILANCIA TOTAL…" at bounding box center [1037, 455] width 1842 height 37
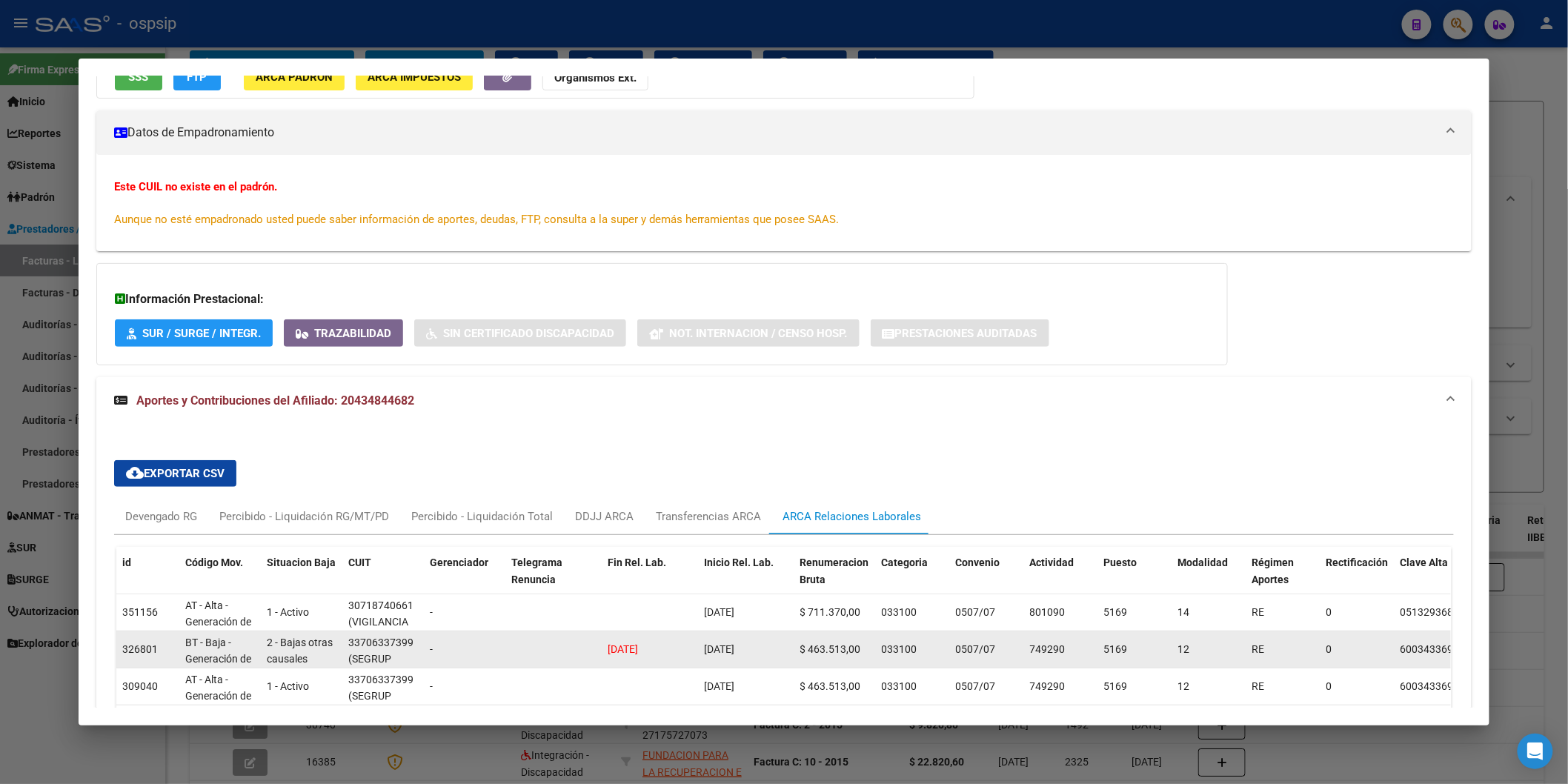
scroll to position [164, 0]
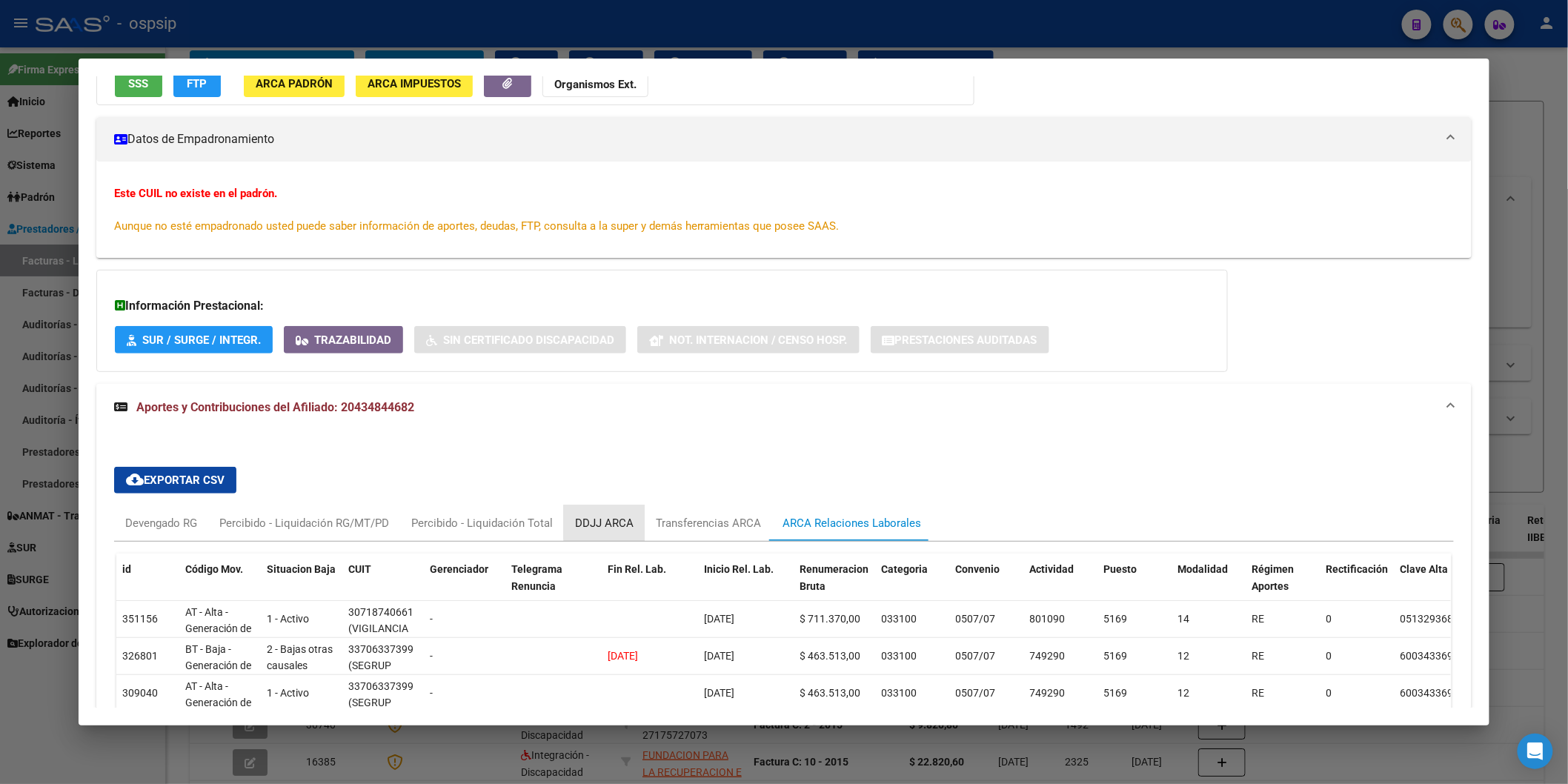
click at [628, 519] on div "DDJJ ARCA" at bounding box center [604, 523] width 81 height 36
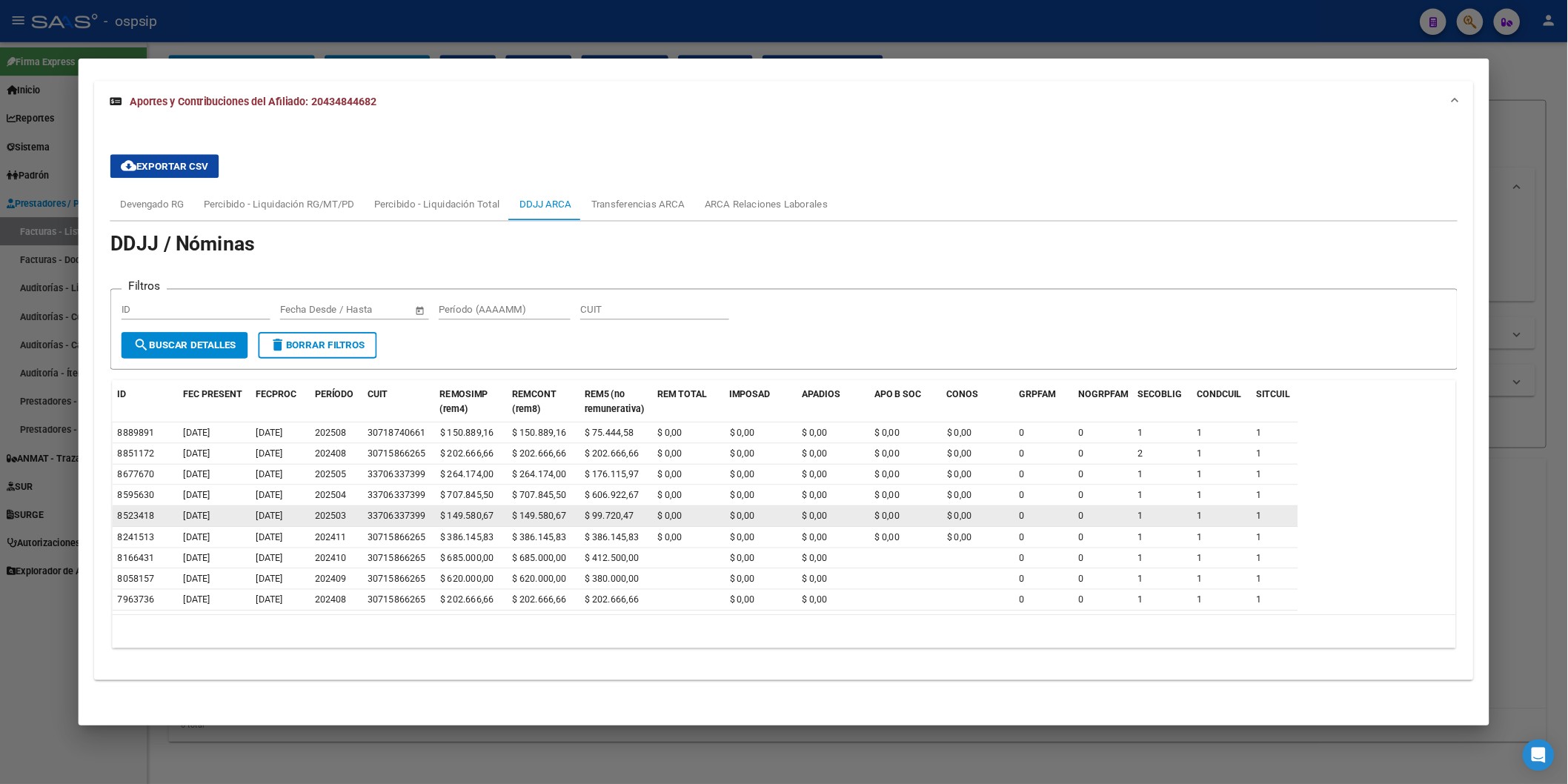
scroll to position [479, 0]
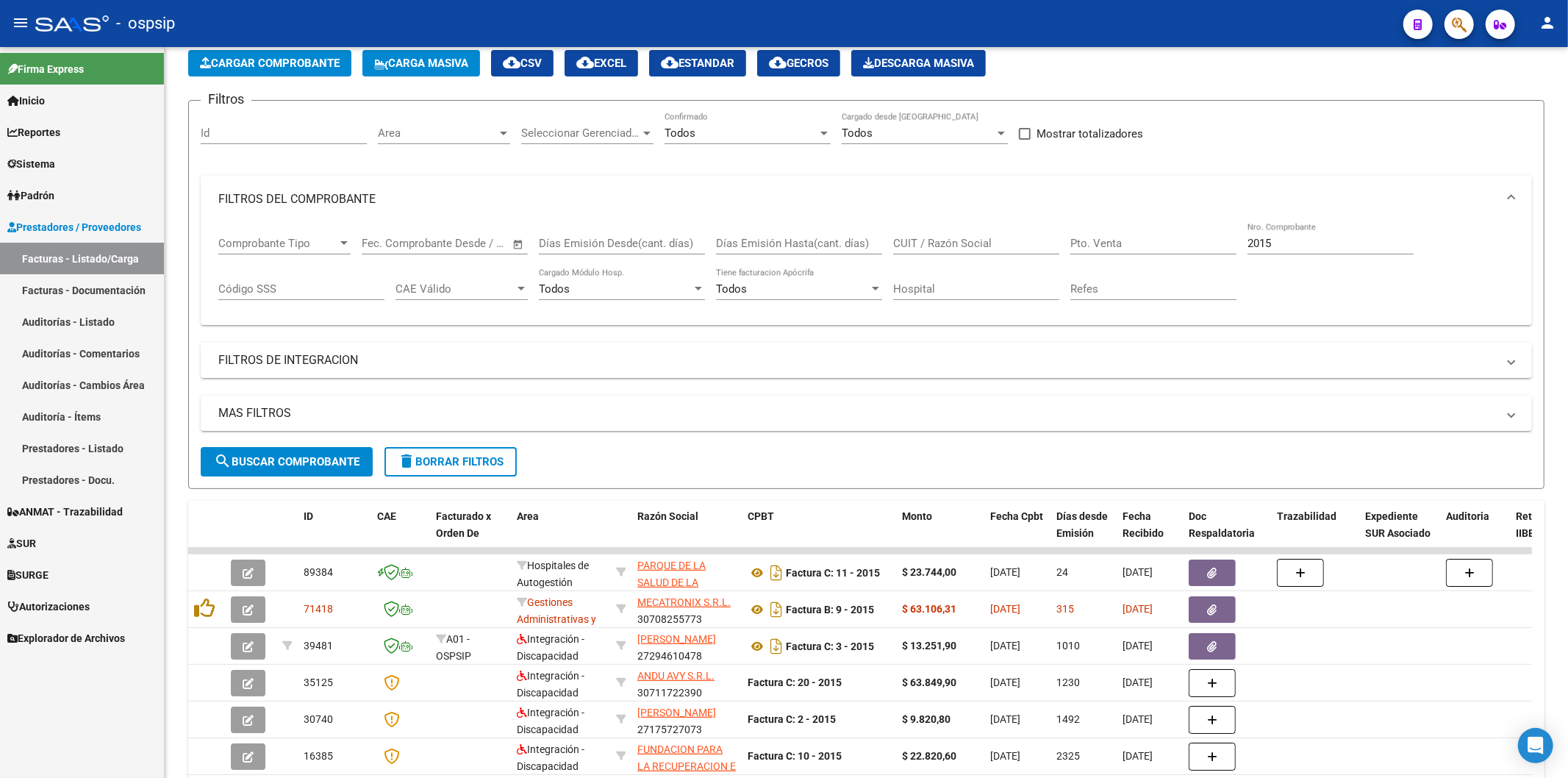
click at [1411, 25] on div at bounding box center [1454, 24] width 42 height 30
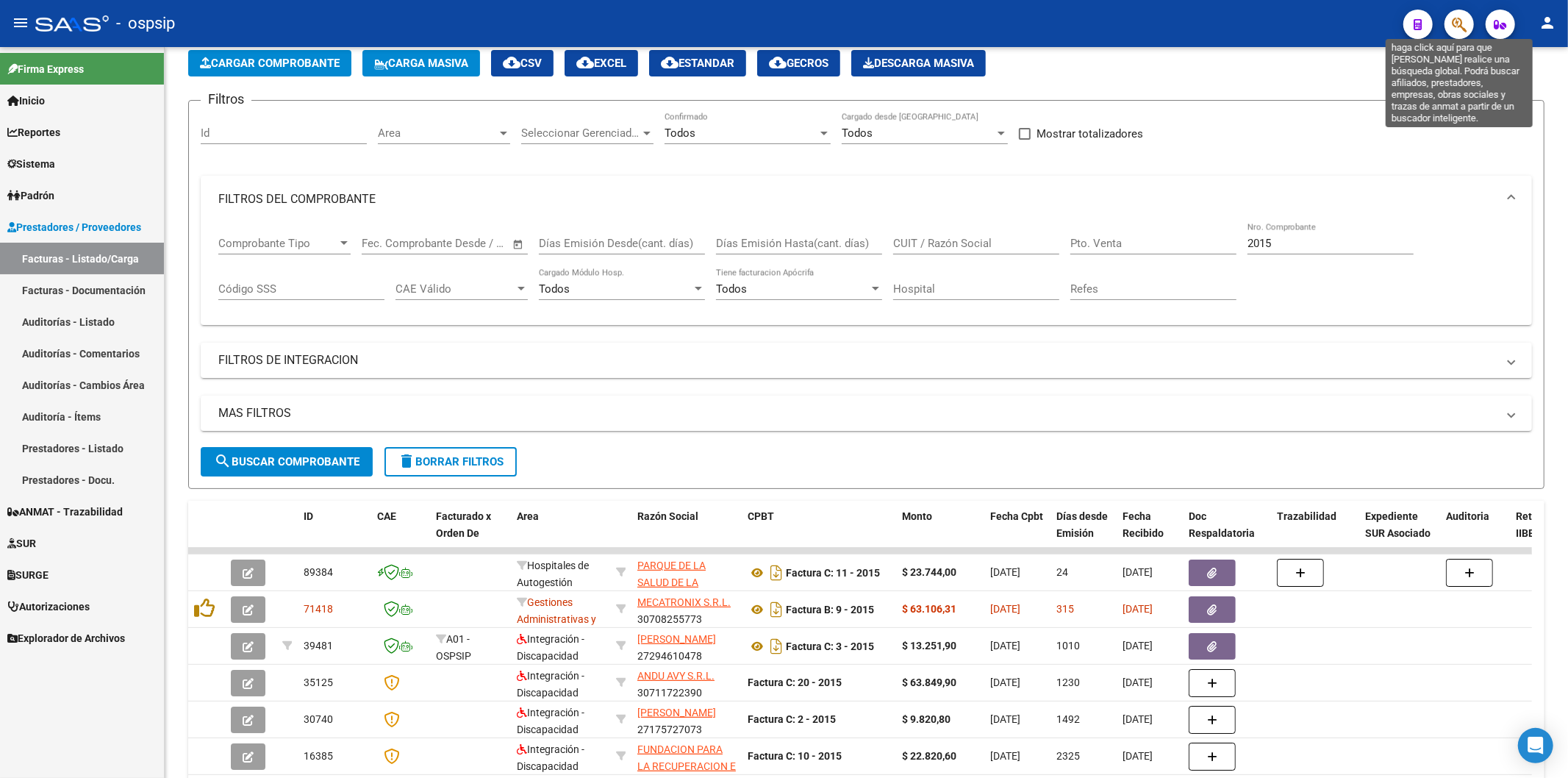
click at [1411, 23] on icon "button" at bounding box center [1460, 24] width 15 height 17
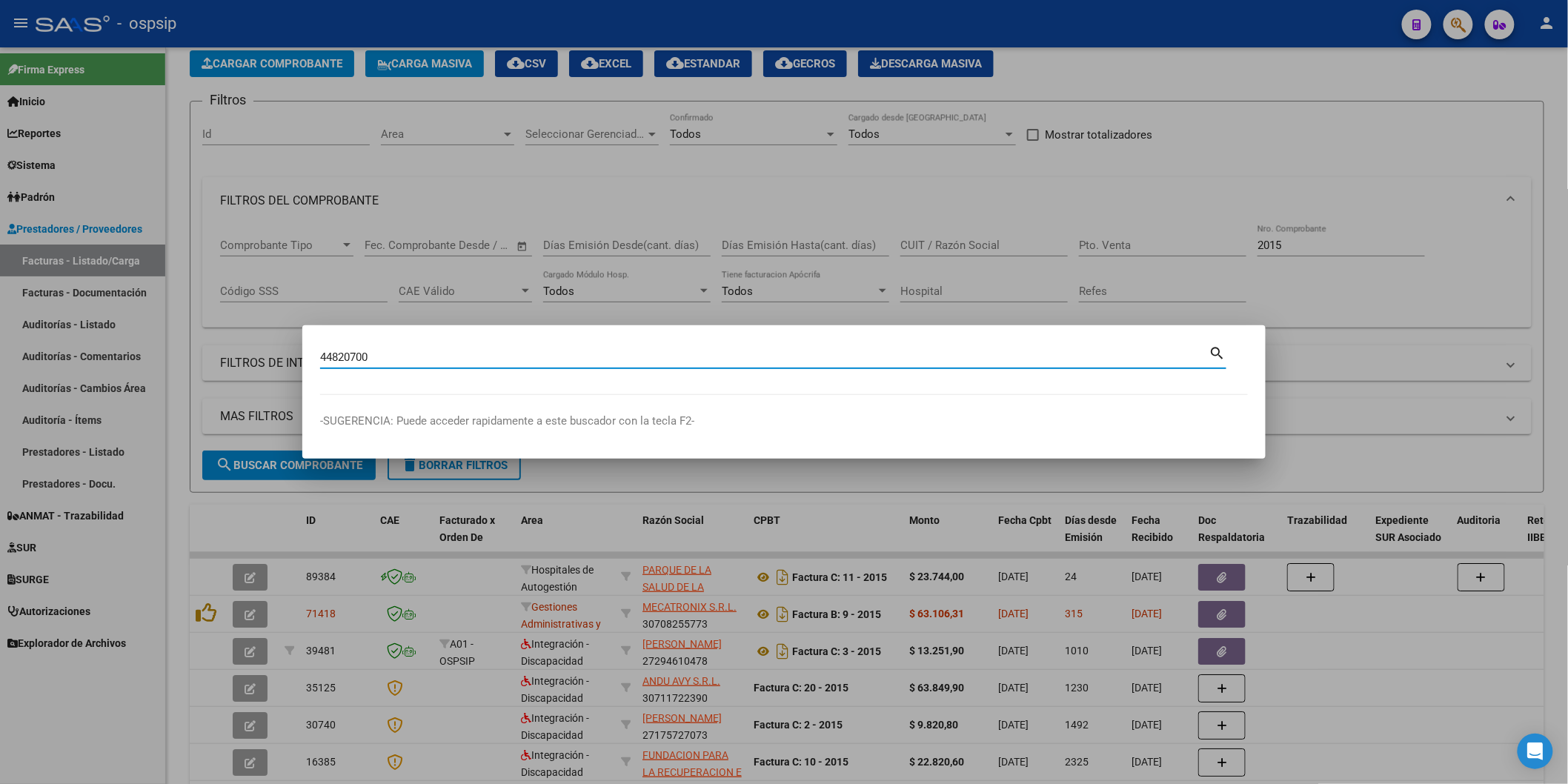
type input "44820700"
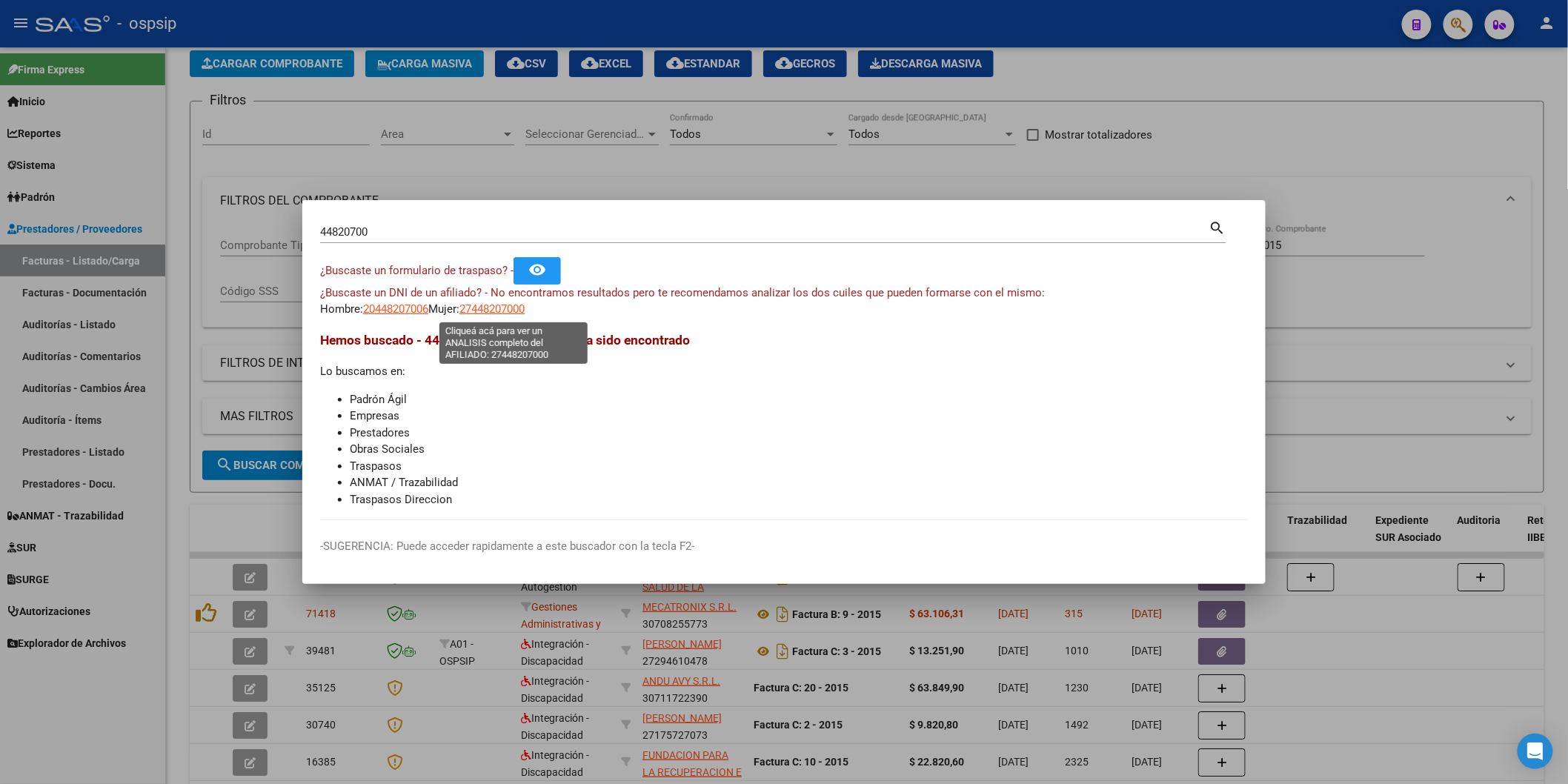
click at [516, 306] on span "27448207000" at bounding box center [492, 309] width 65 height 13
type textarea "27448207000"
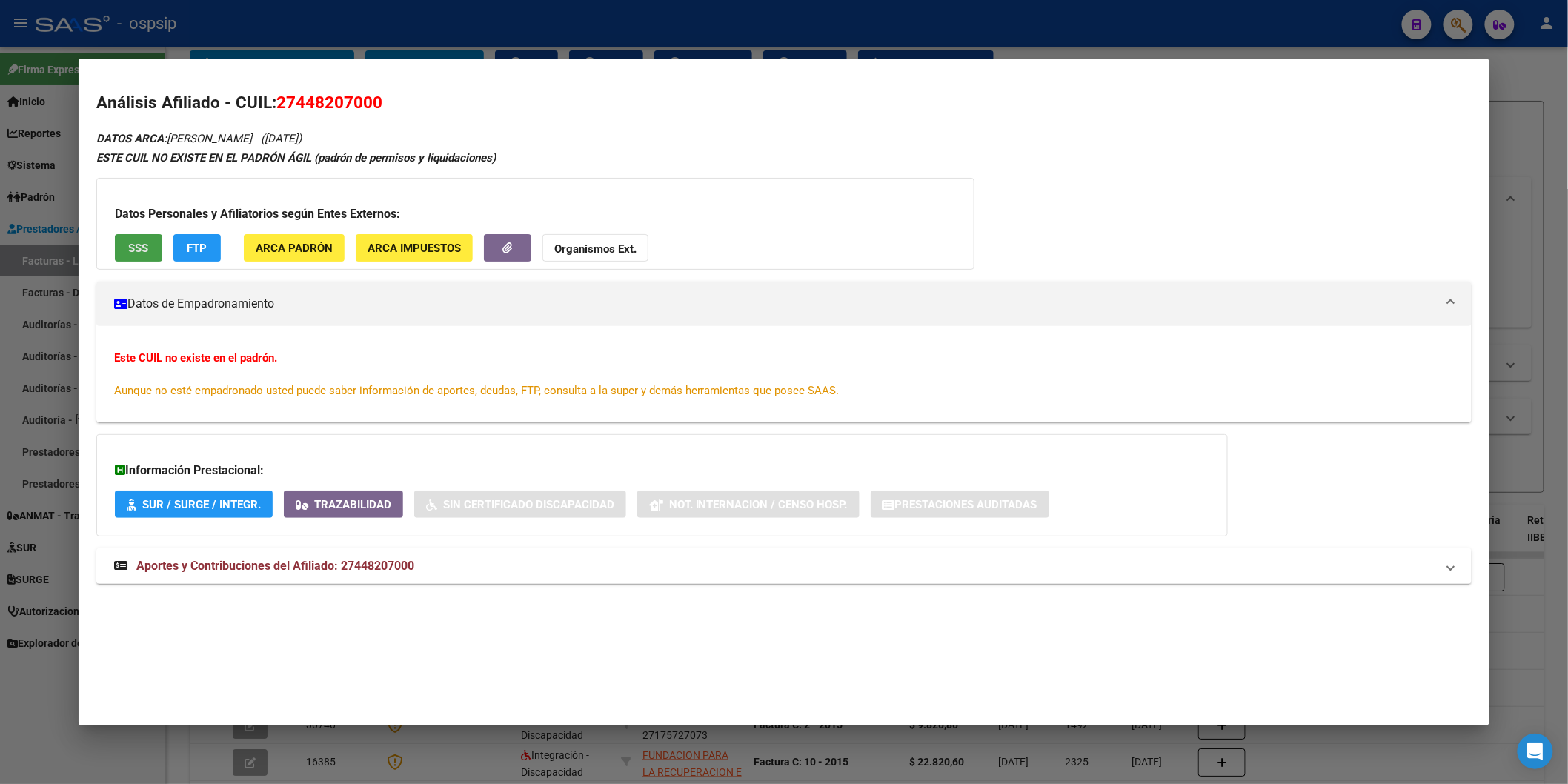
click at [128, 249] on span "SSS" at bounding box center [138, 248] width 20 height 13
click at [390, 558] on span "Aportes y Contribuciones del Afiliado: 27448207000" at bounding box center [275, 565] width 278 height 14
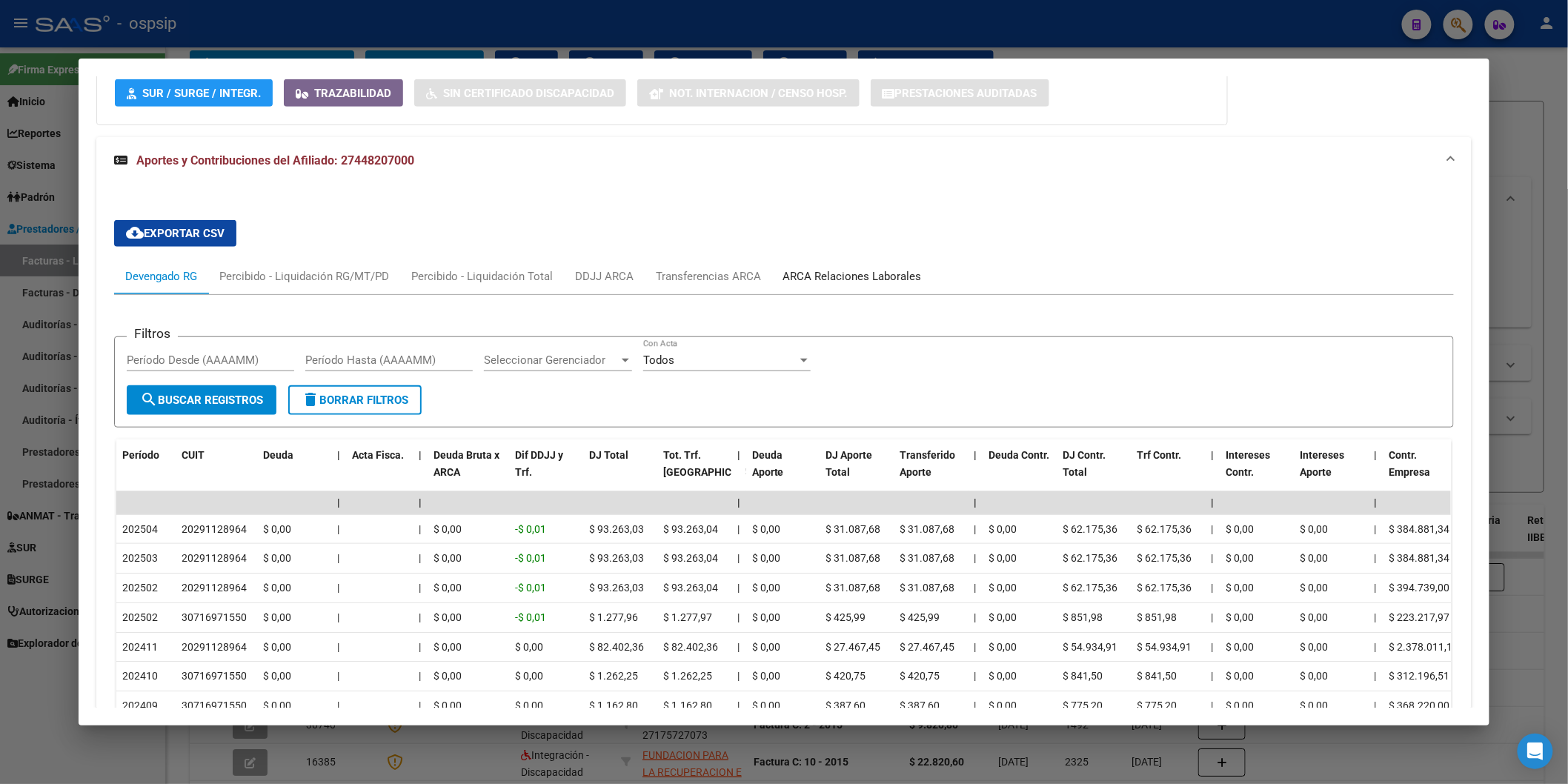
click at [818, 280] on div "ARCA Relaciones Laborales" at bounding box center [852, 277] width 138 height 16
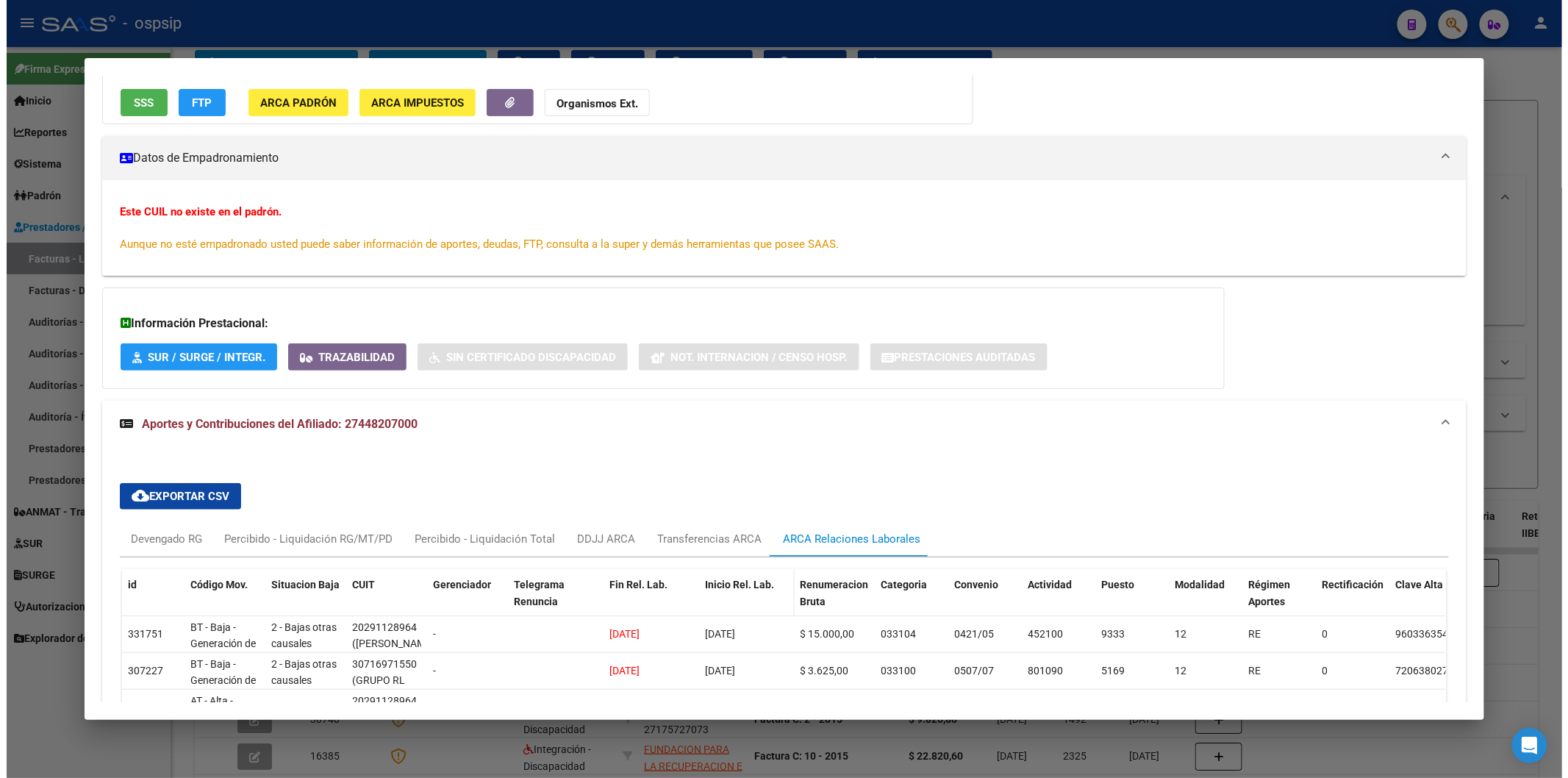
scroll to position [408, 0]
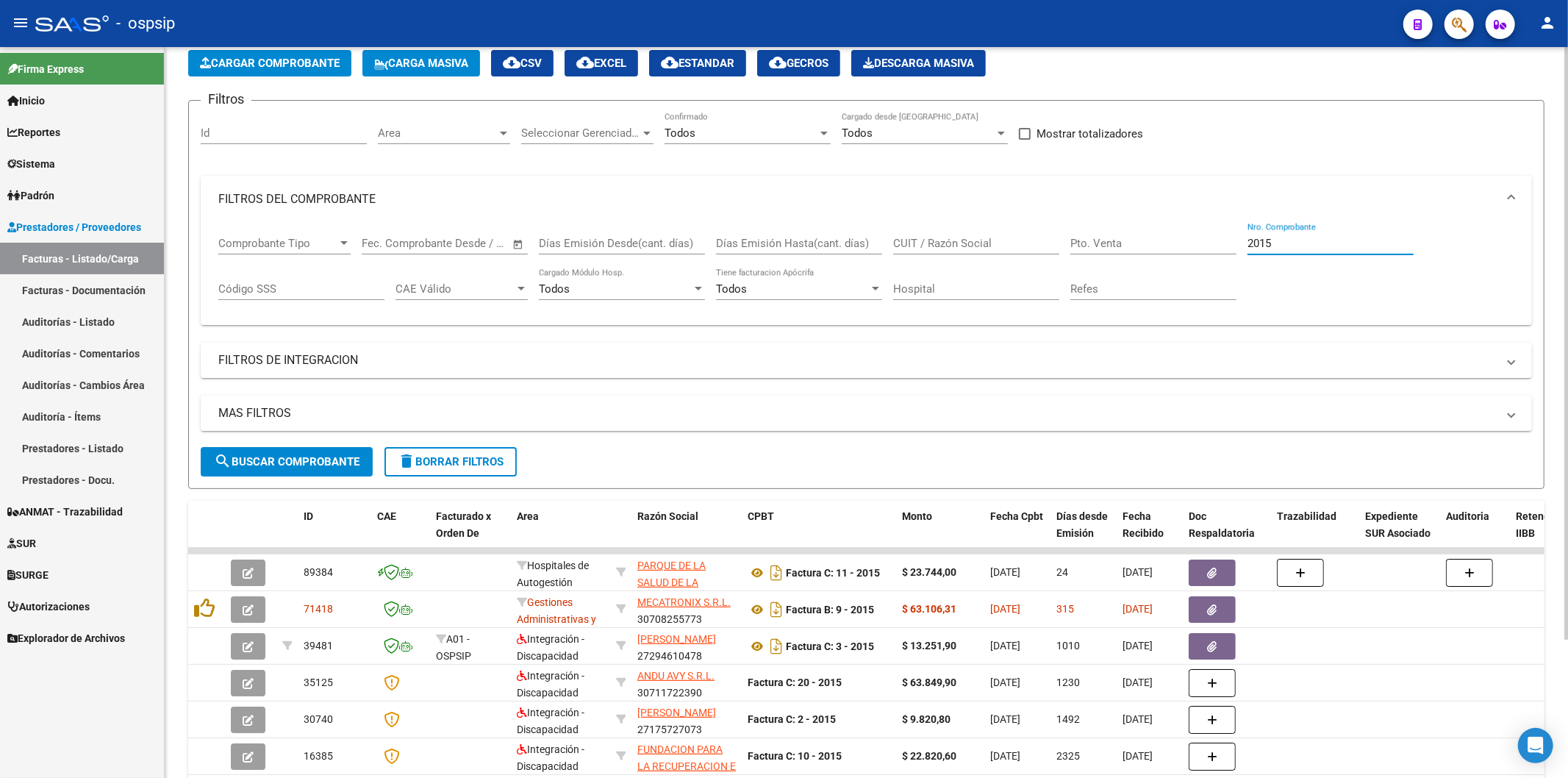
click at [1289, 243] on input "2015" at bounding box center [1331, 243] width 166 height 13
type input "2"
type input "4"
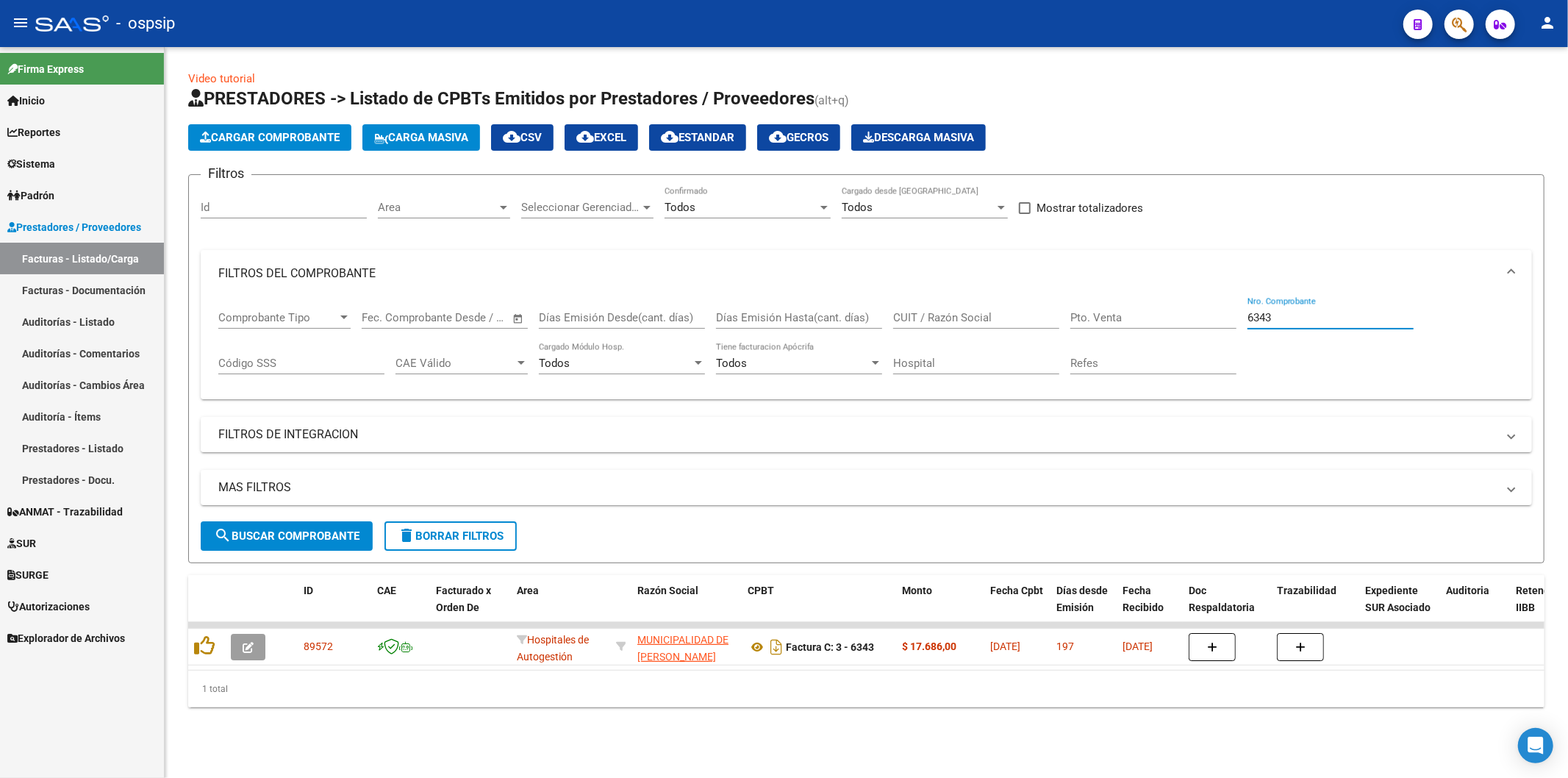
scroll to position [0, 0]
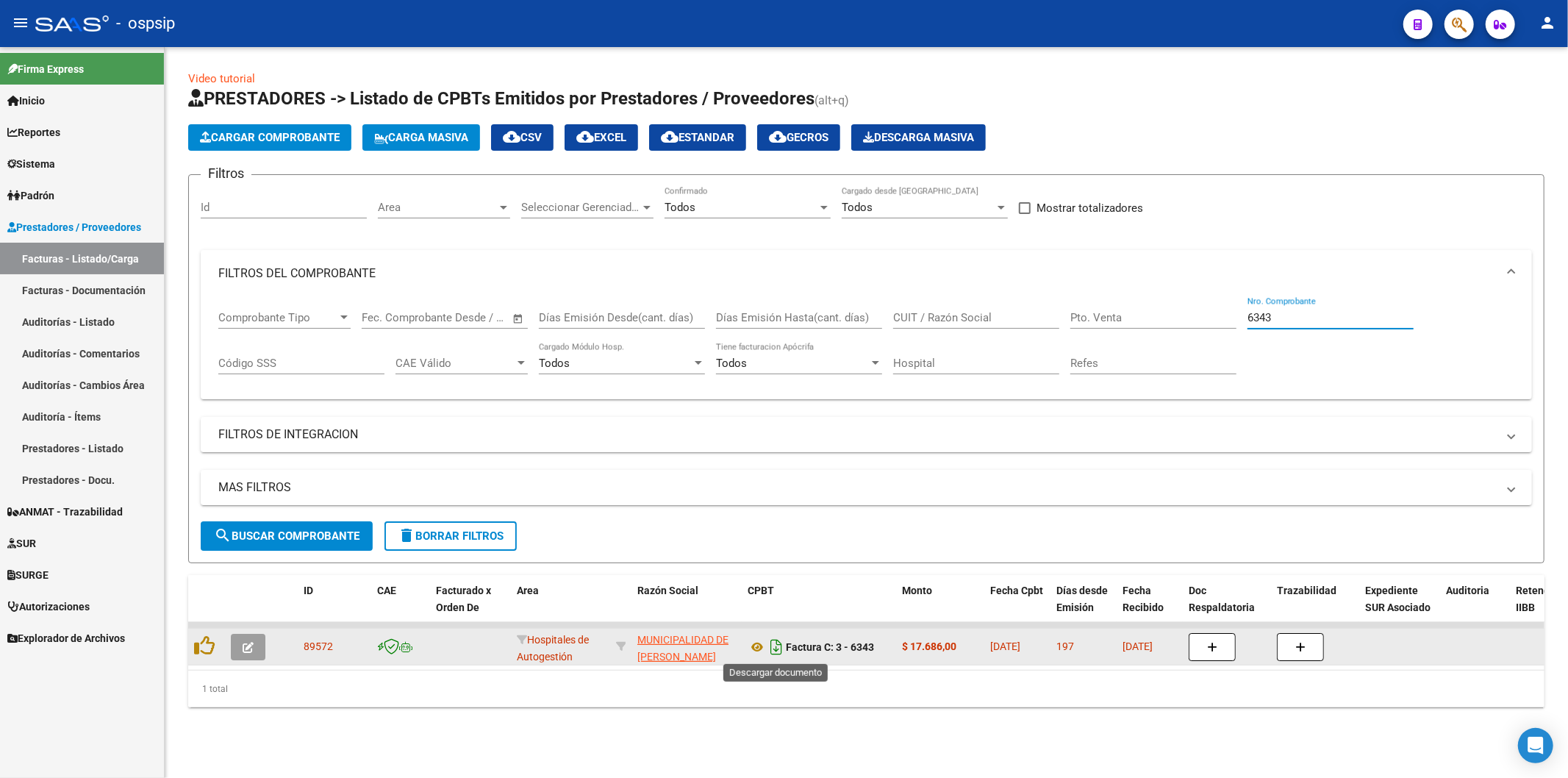
type input "6343"
click at [776, 644] on icon "Descargar documento" at bounding box center [777, 647] width 19 height 24
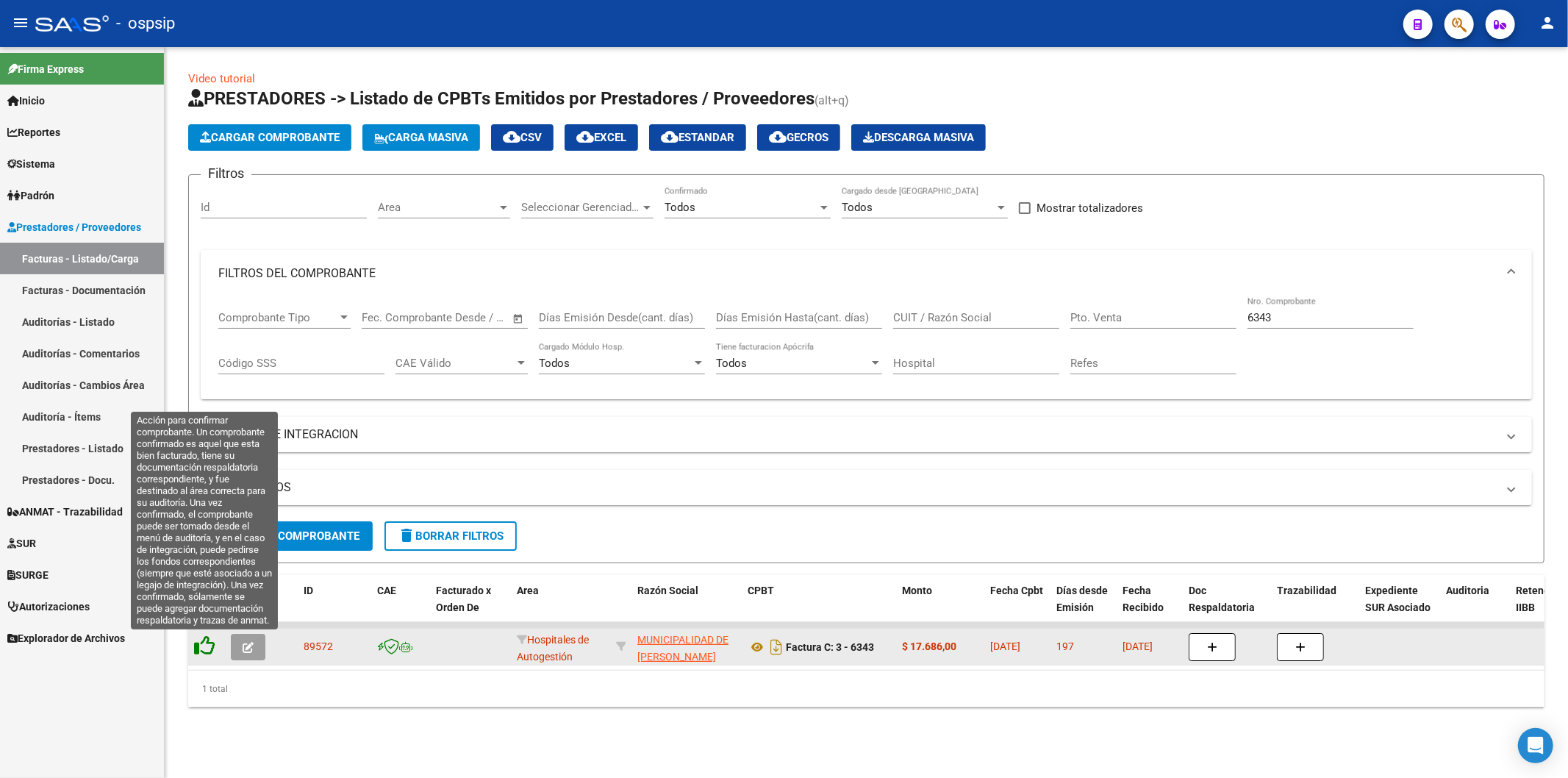
click at [204, 651] on icon at bounding box center [205, 645] width 21 height 21
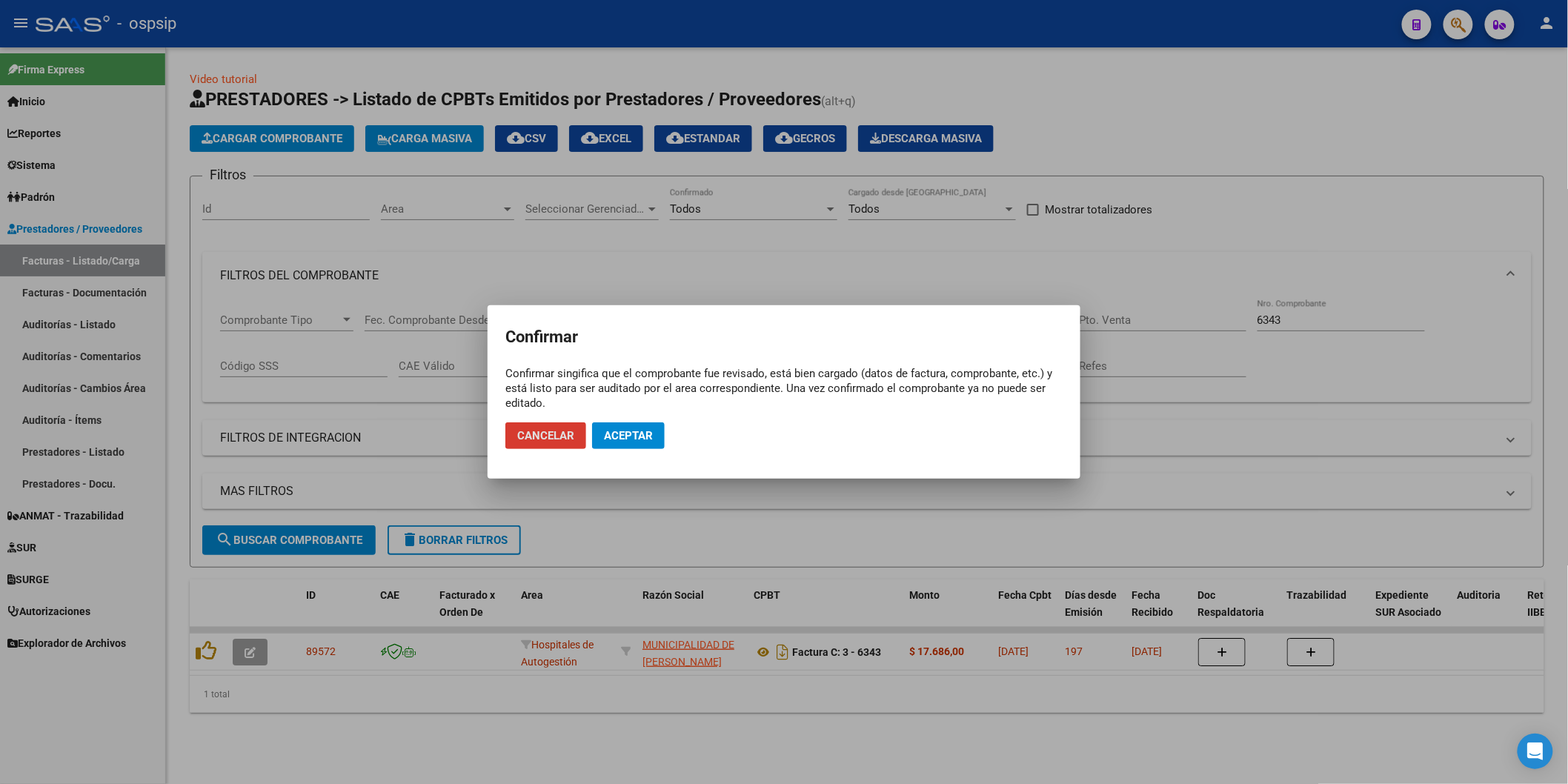
click at [639, 433] on span "Aceptar" at bounding box center [628, 436] width 49 height 13
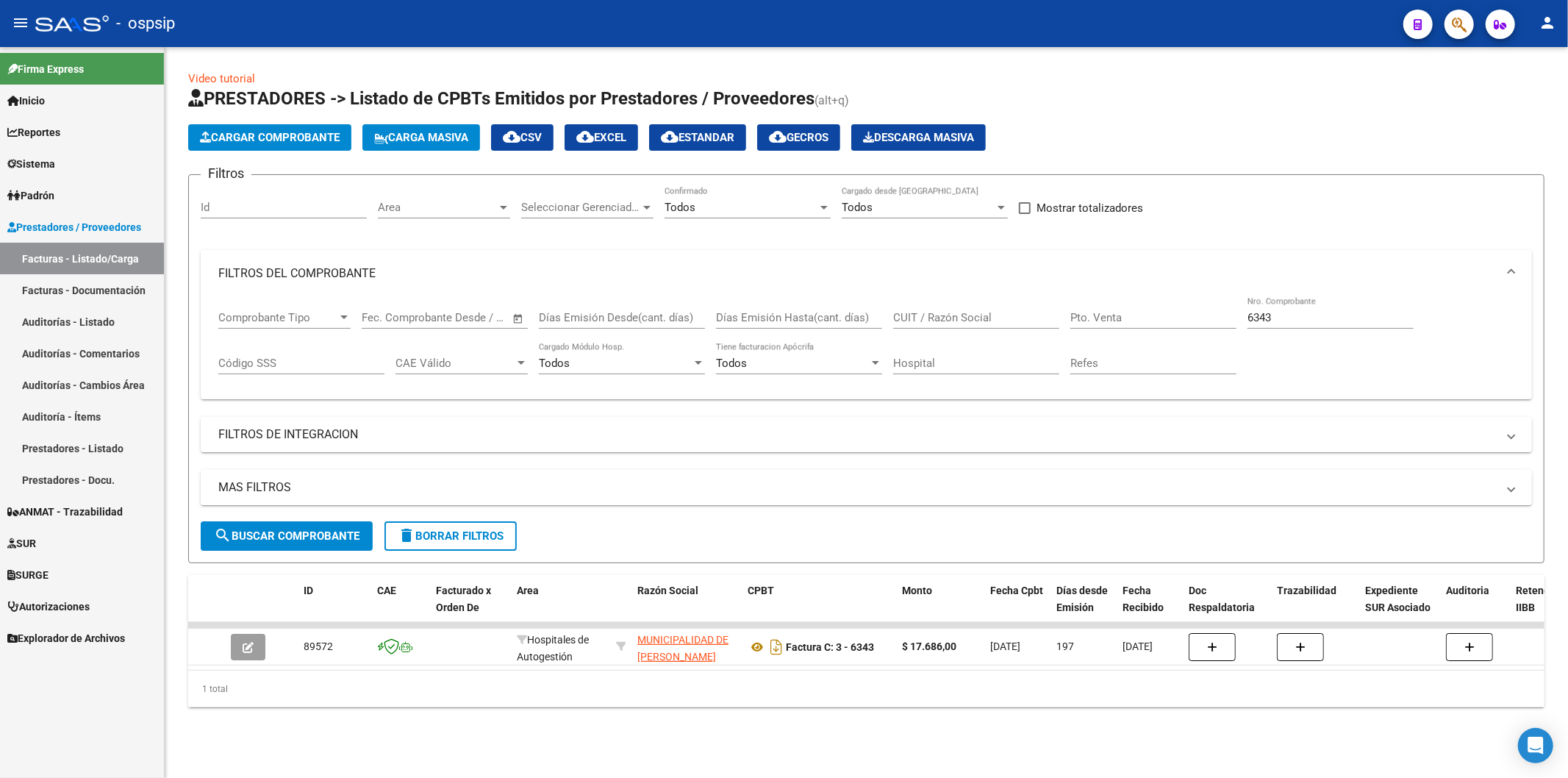
click at [1278, 317] on input "6343" at bounding box center [1331, 317] width 166 height 13
type input "7"
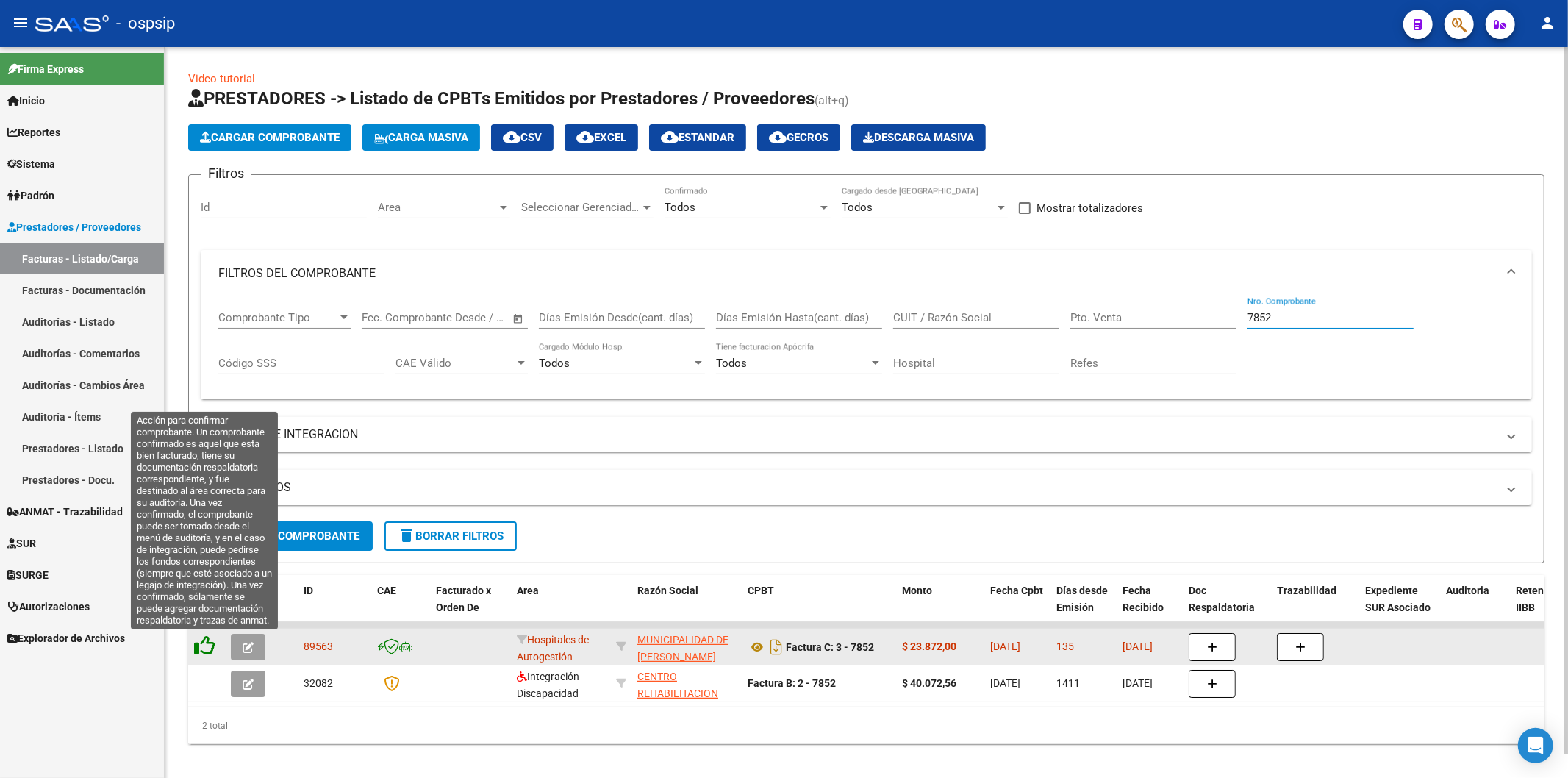
click at [201, 650] on icon at bounding box center [205, 645] width 21 height 21
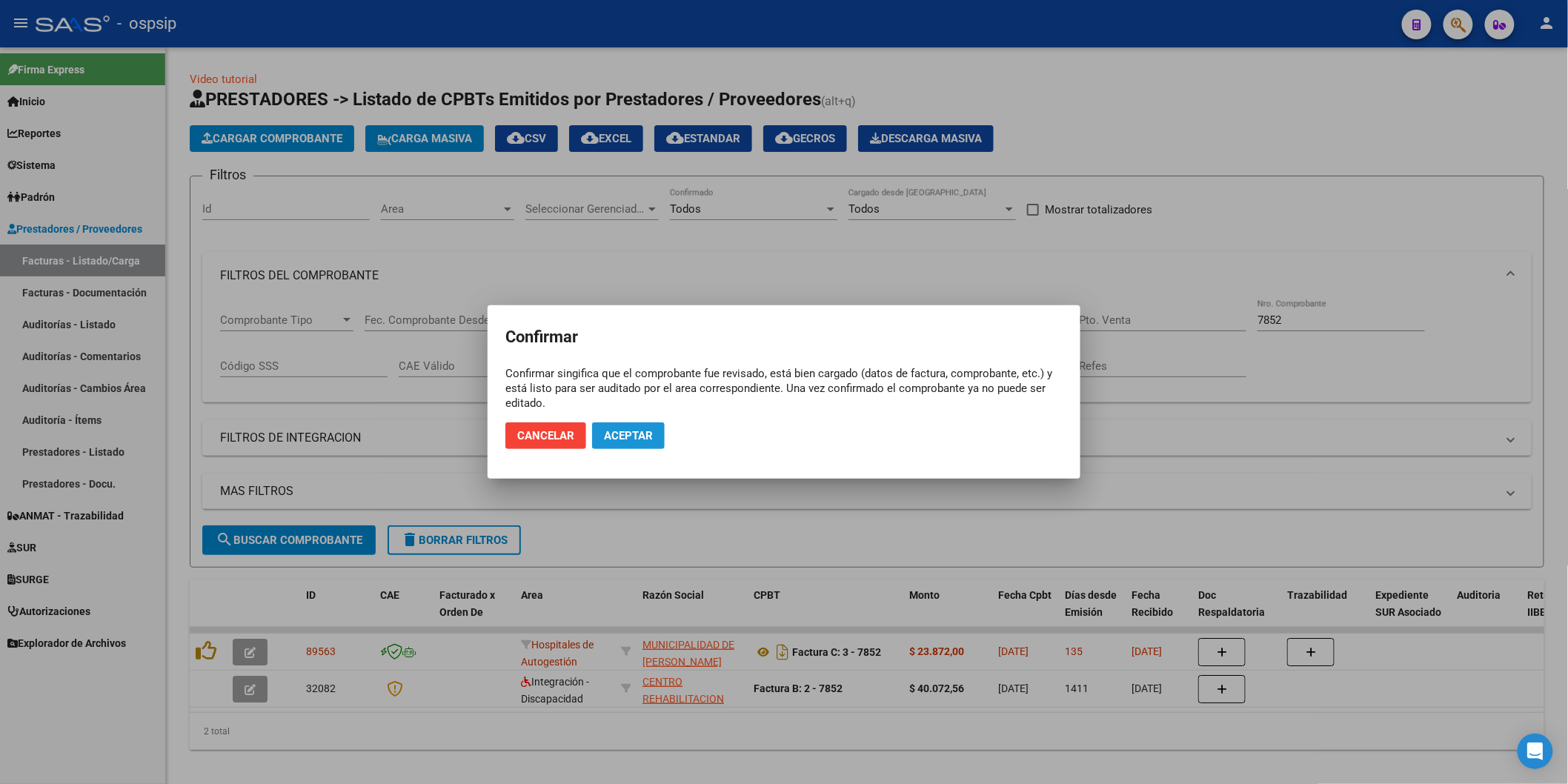
click at [618, 439] on span "Aceptar" at bounding box center [628, 436] width 49 height 13
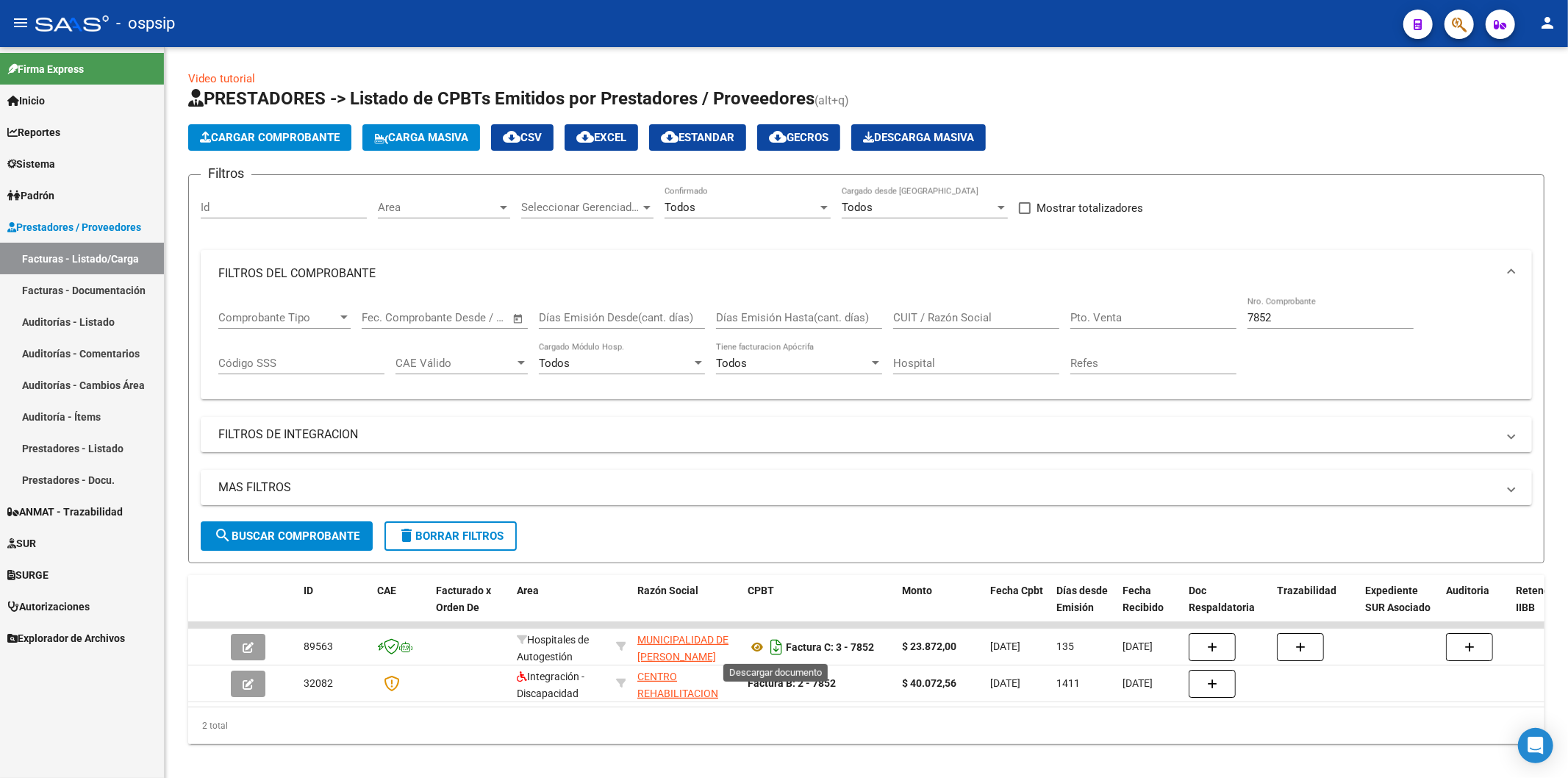
click at [777, 645] on icon "Descargar documento" at bounding box center [777, 647] width 19 height 24
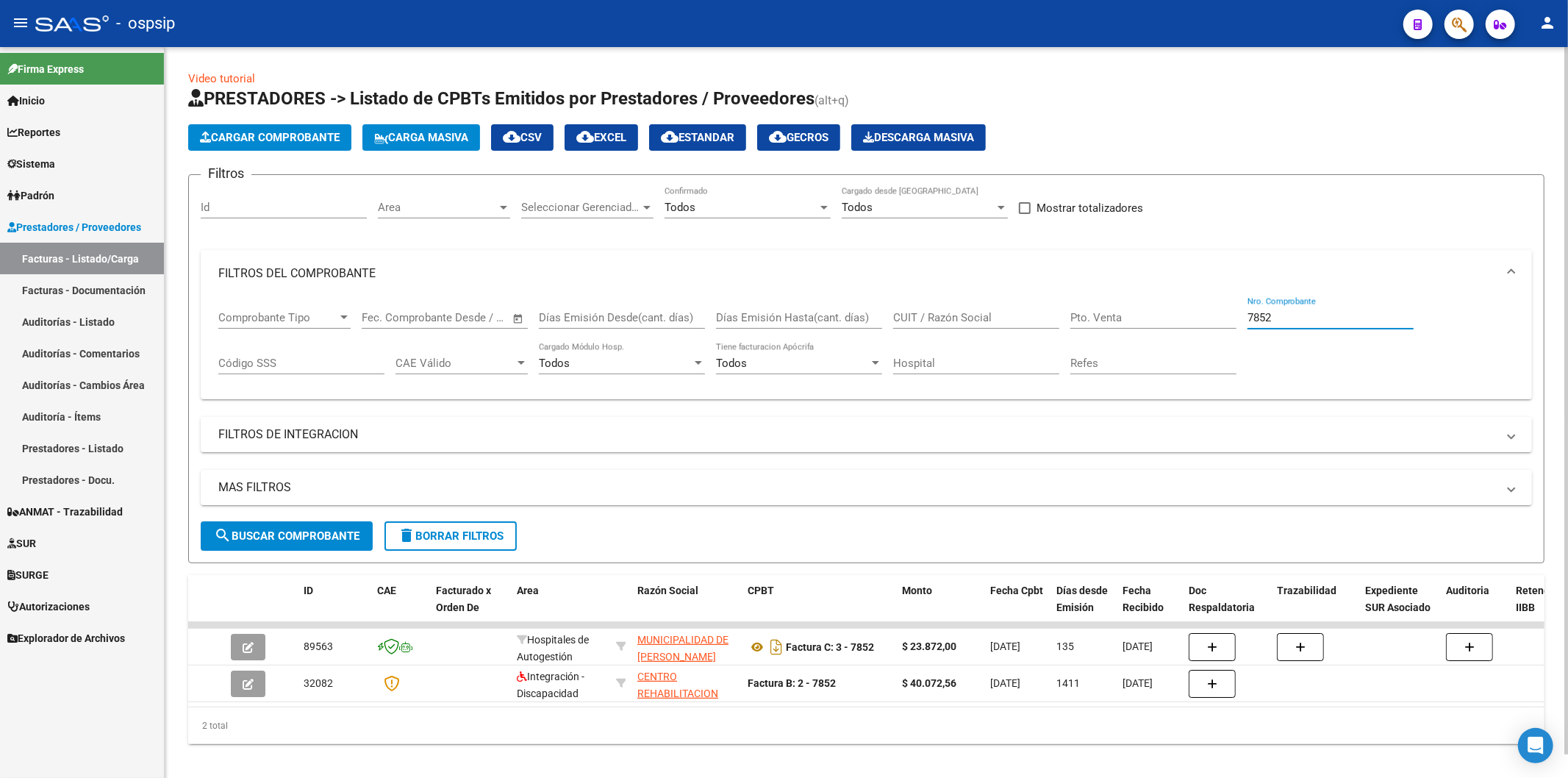
click at [1292, 311] on input "7852" at bounding box center [1331, 317] width 166 height 13
type input "7"
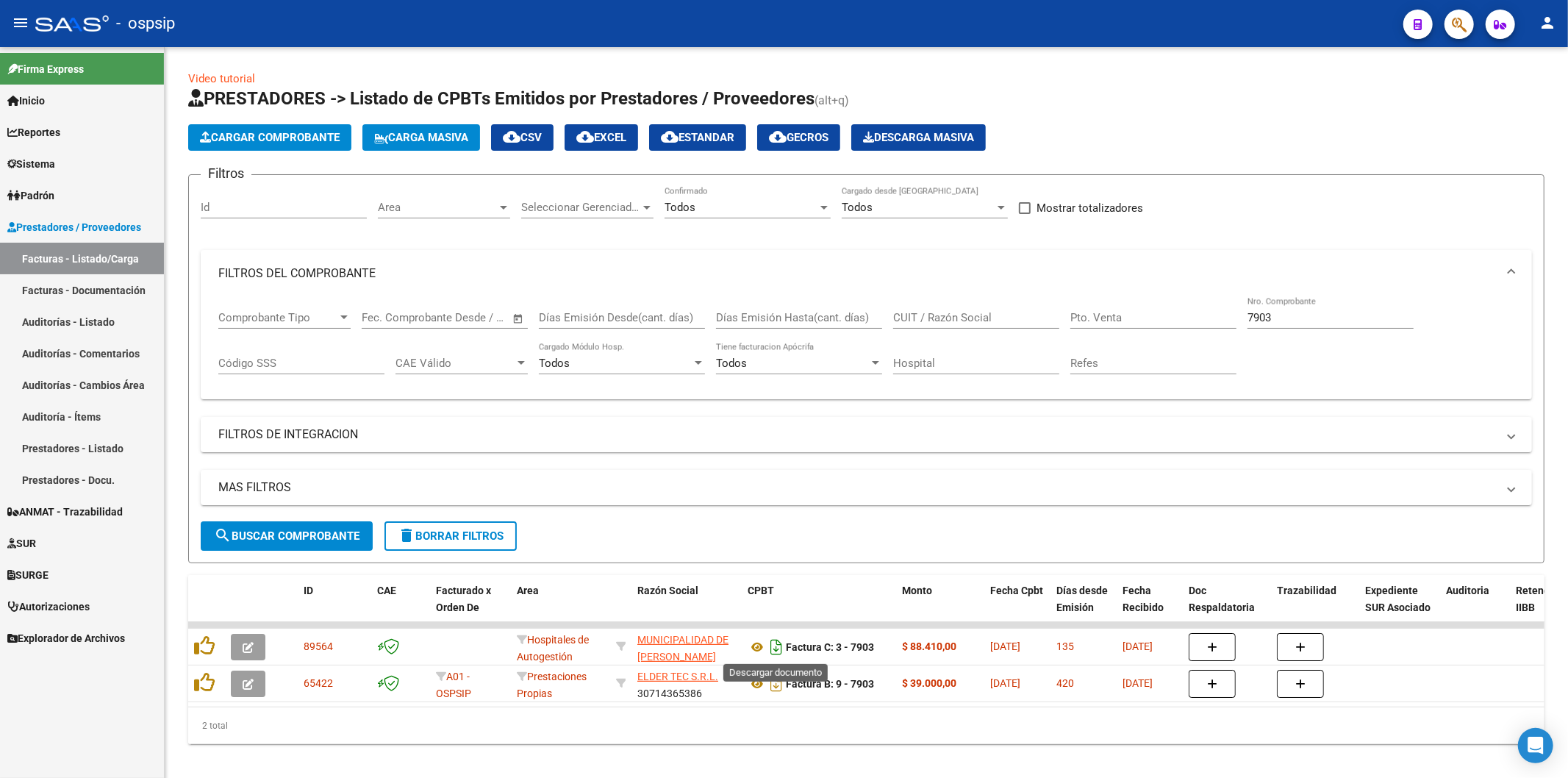
click at [777, 645] on icon "Descargar documento" at bounding box center [777, 647] width 19 height 24
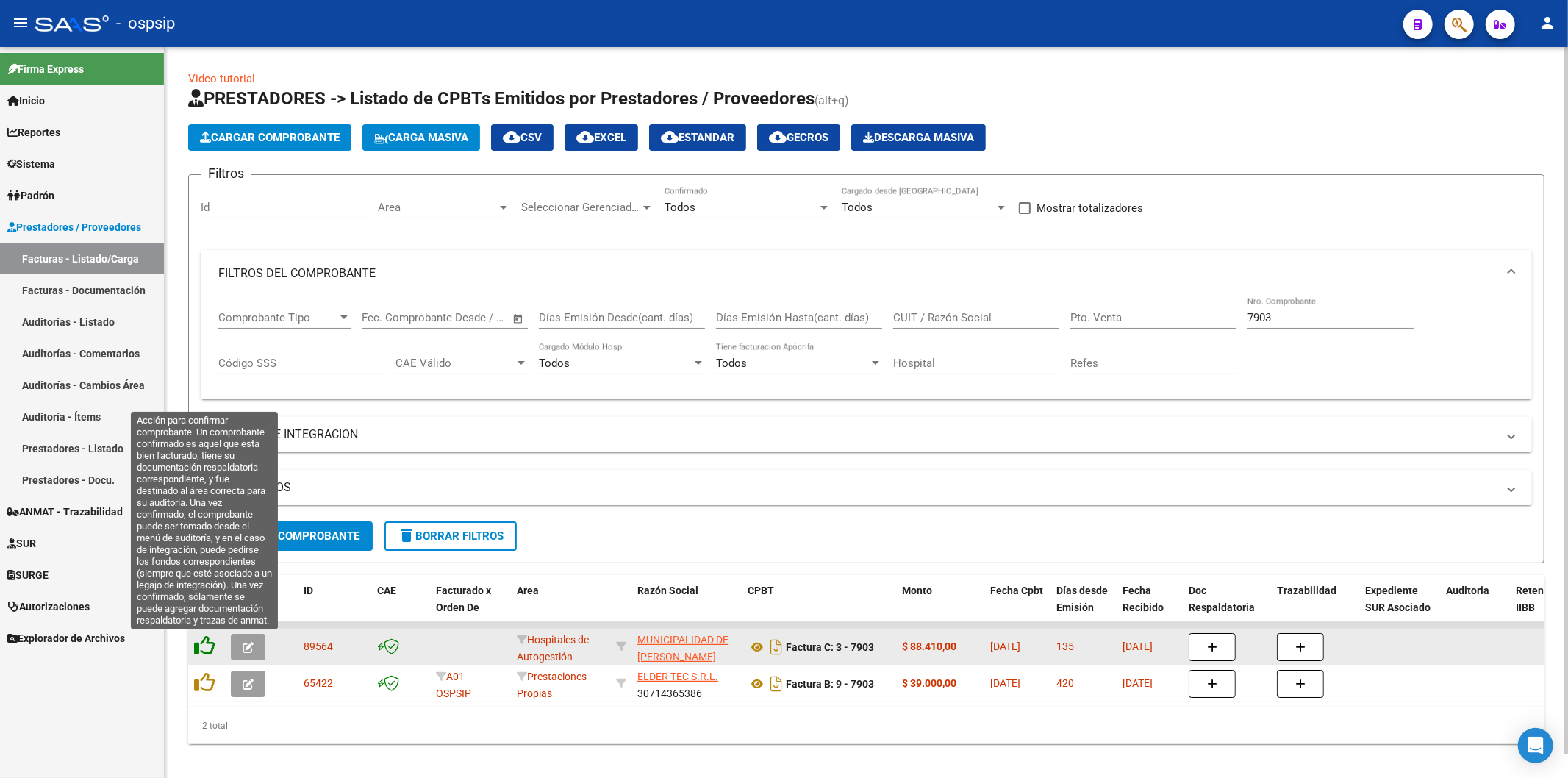
click at [202, 643] on icon at bounding box center [205, 645] width 21 height 21
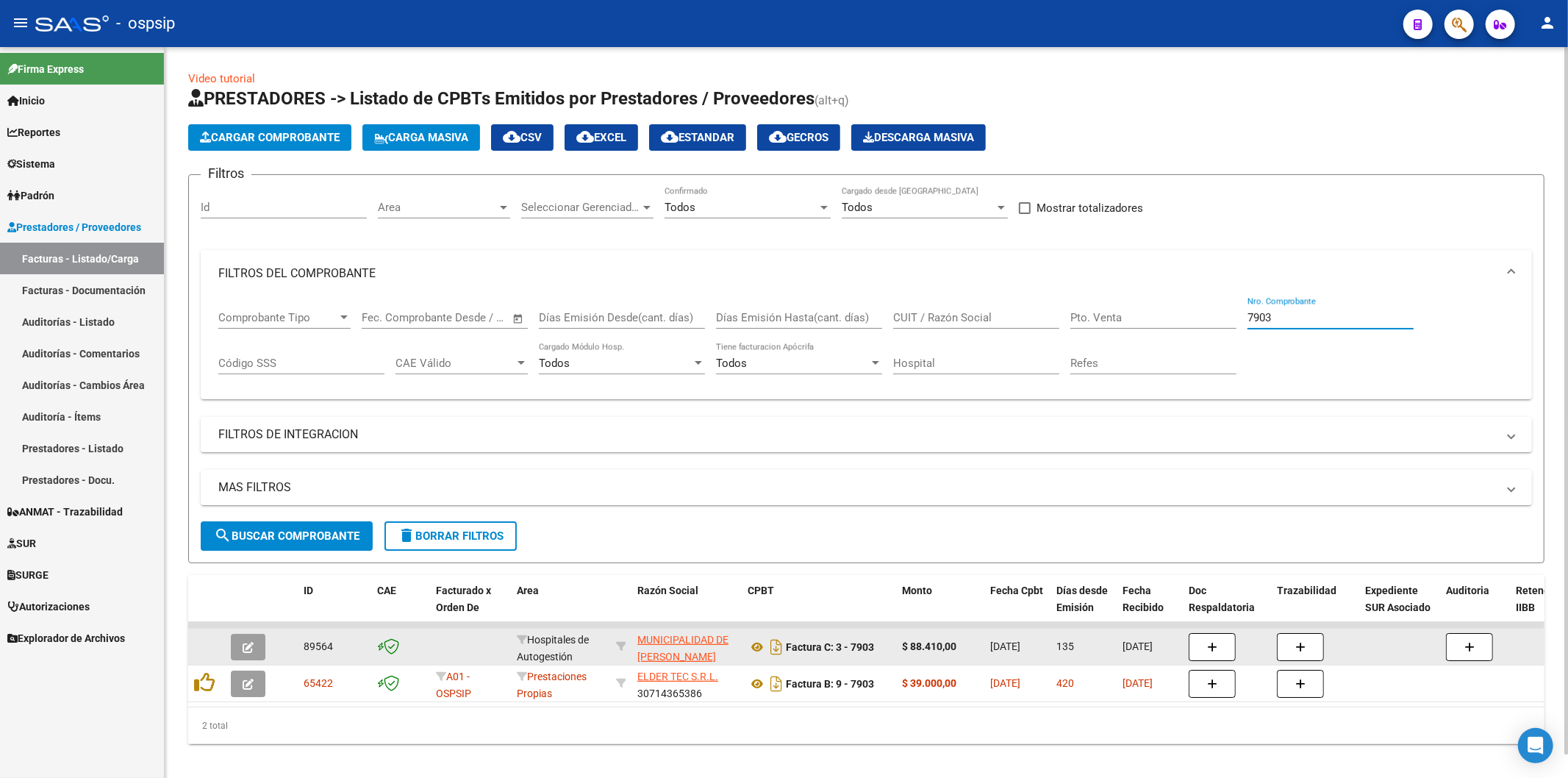
click at [1320, 314] on input "7903" at bounding box center [1331, 317] width 166 height 13
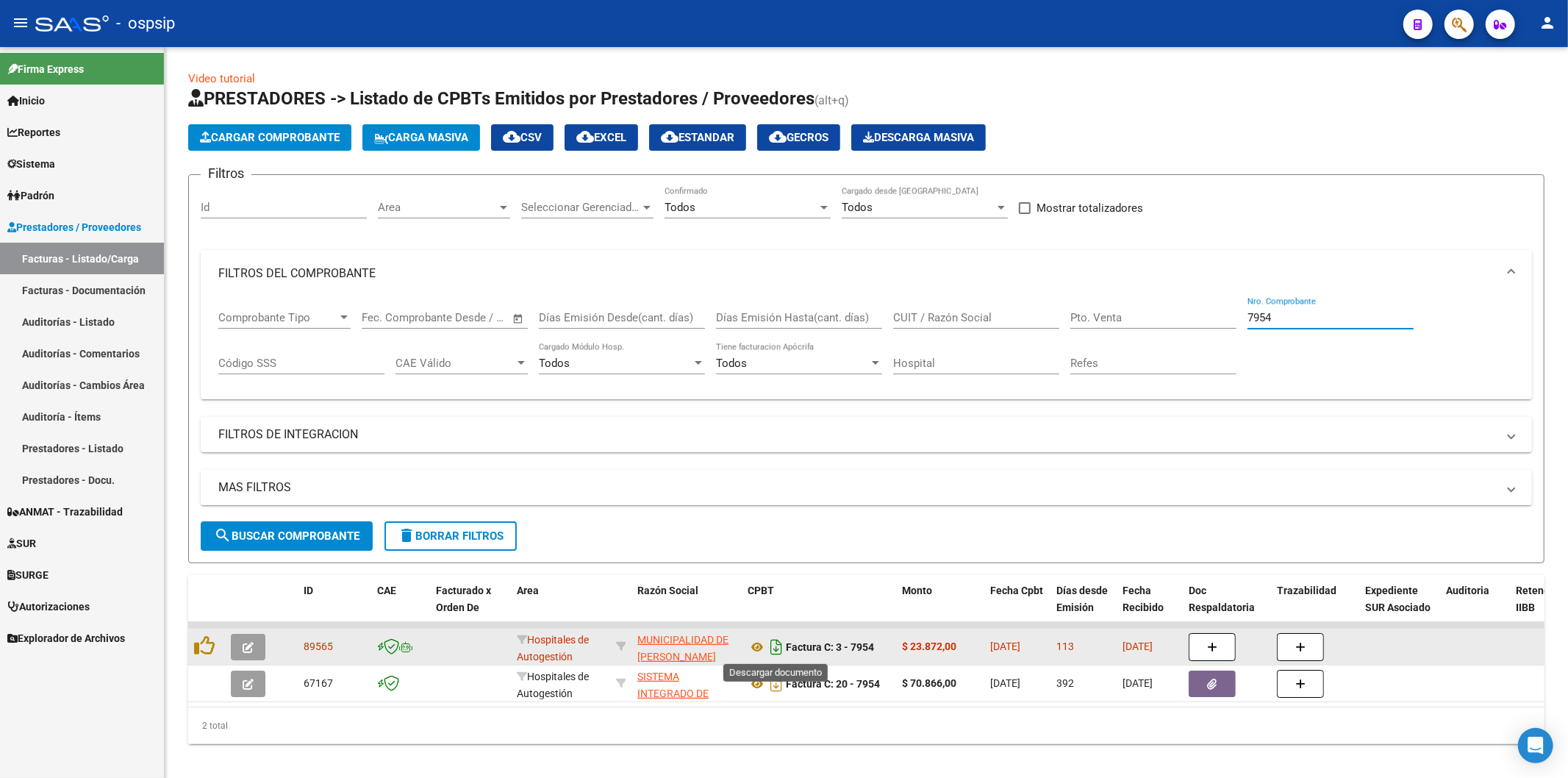
click at [780, 645] on icon "Descargar documento" at bounding box center [777, 647] width 19 height 24
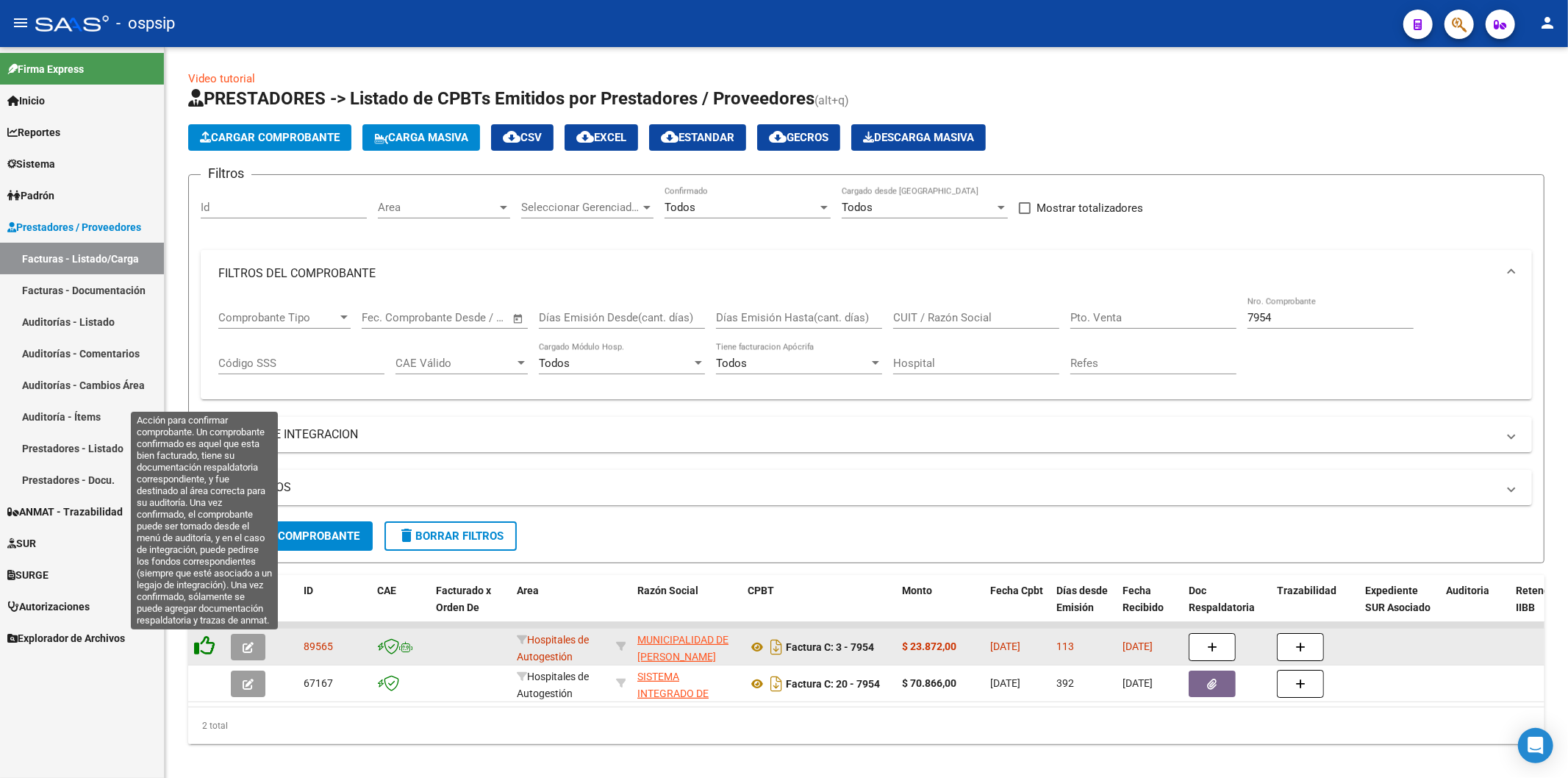
click at [202, 644] on icon at bounding box center [205, 645] width 21 height 21
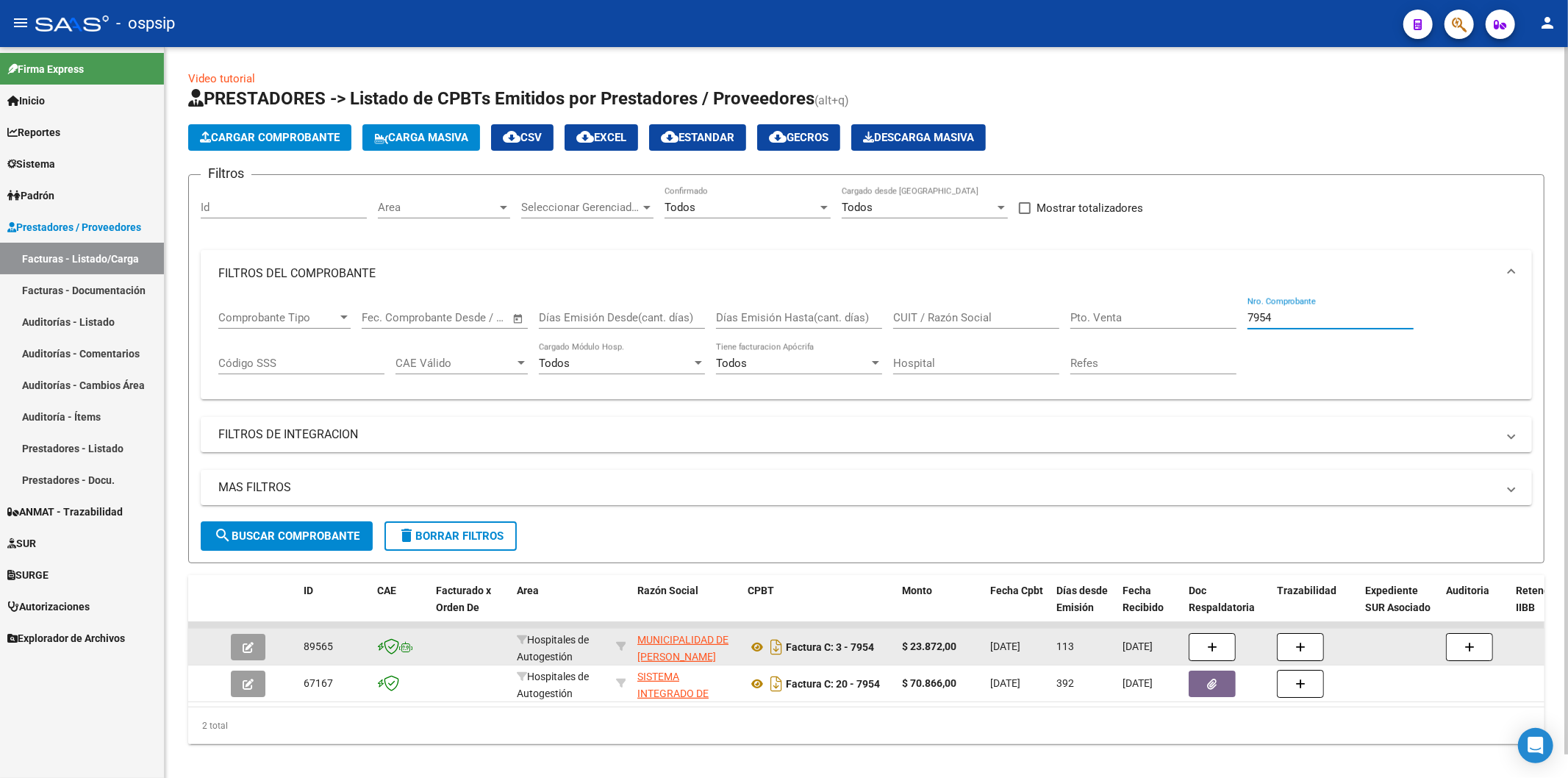
click at [1283, 323] on input "7954" at bounding box center [1331, 317] width 166 height 13
type input "7"
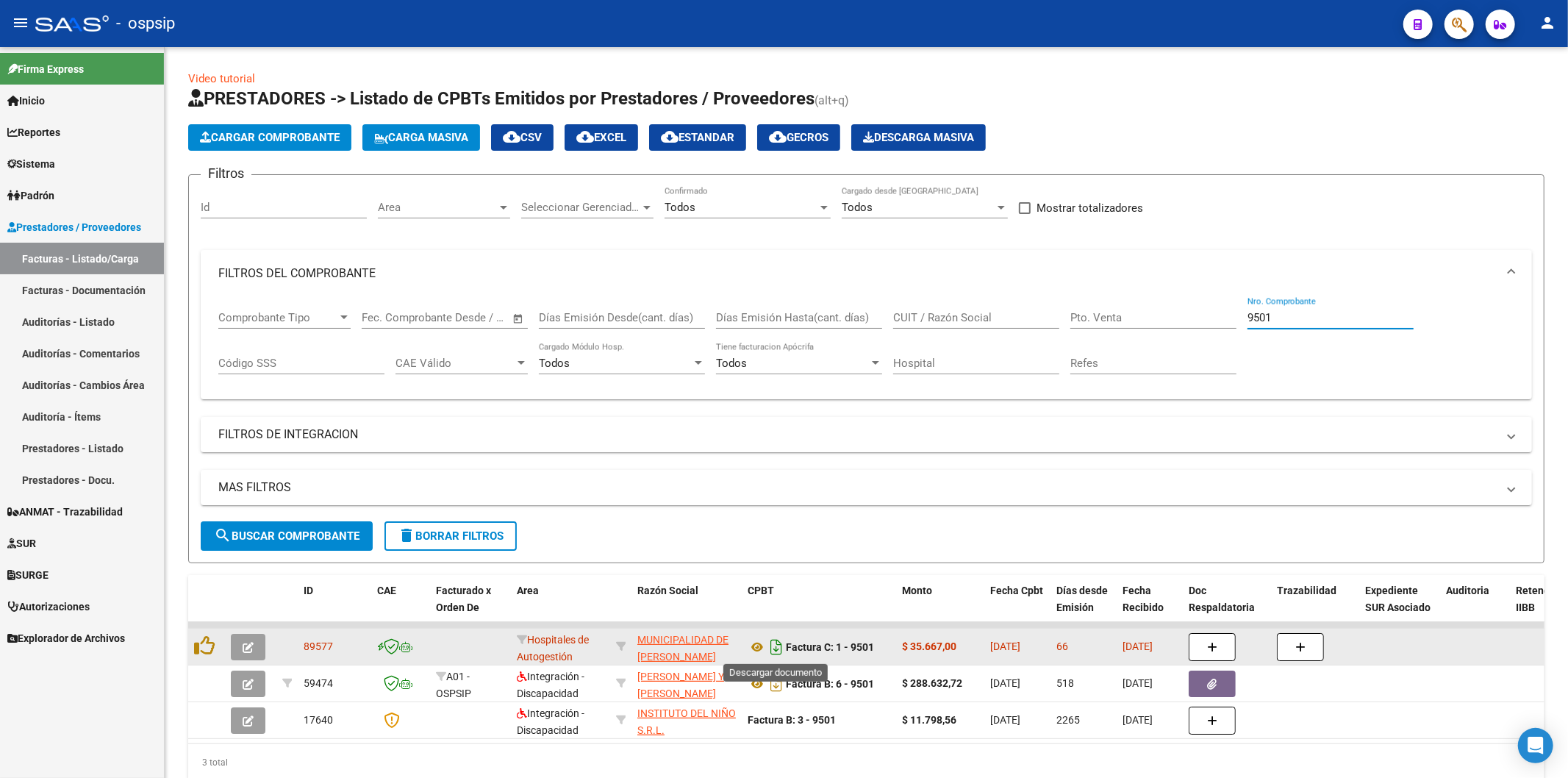
click at [778, 638] on icon "Descargar documento" at bounding box center [777, 647] width 19 height 24
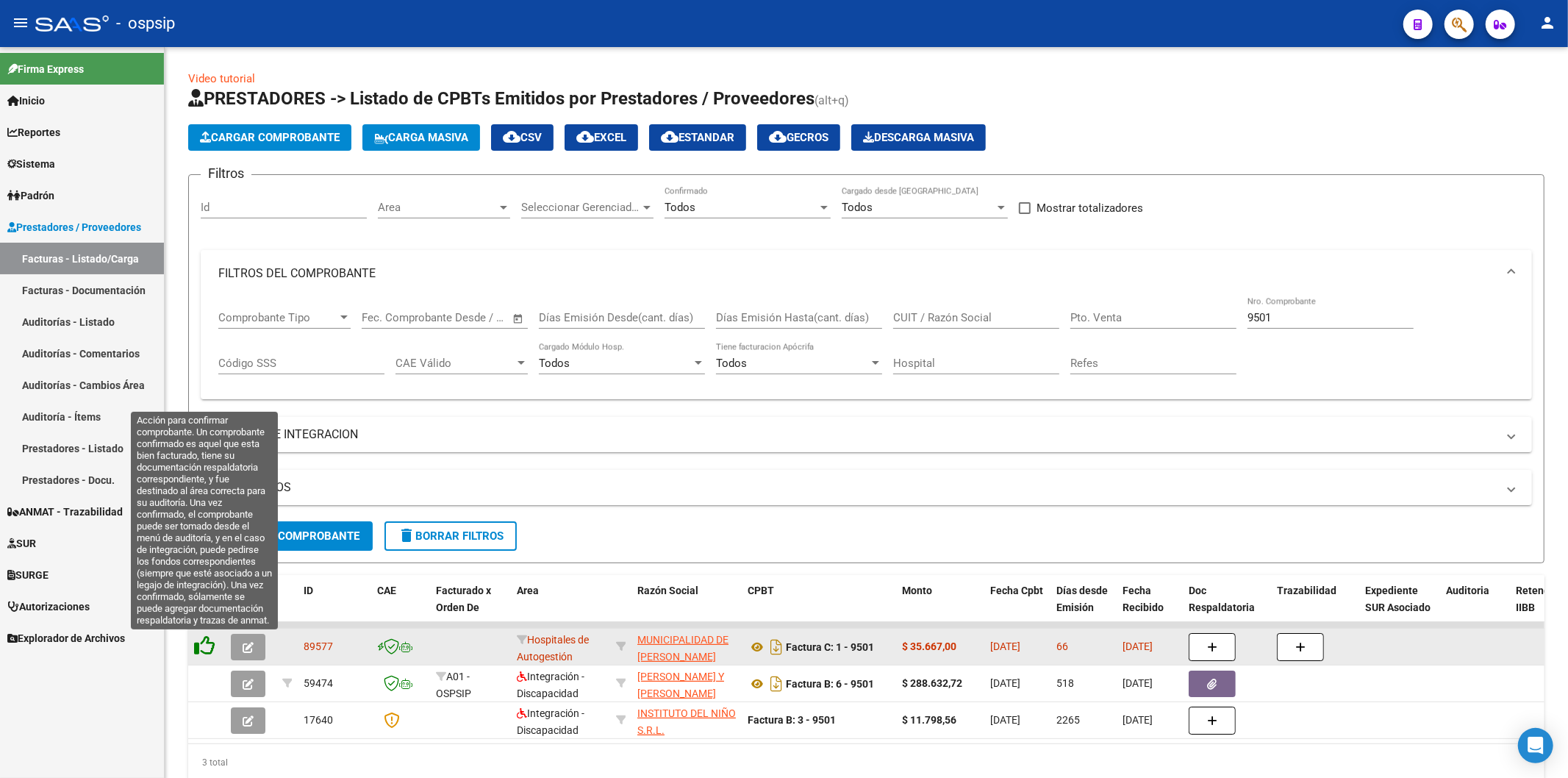
click at [196, 647] on icon at bounding box center [205, 645] width 21 height 21
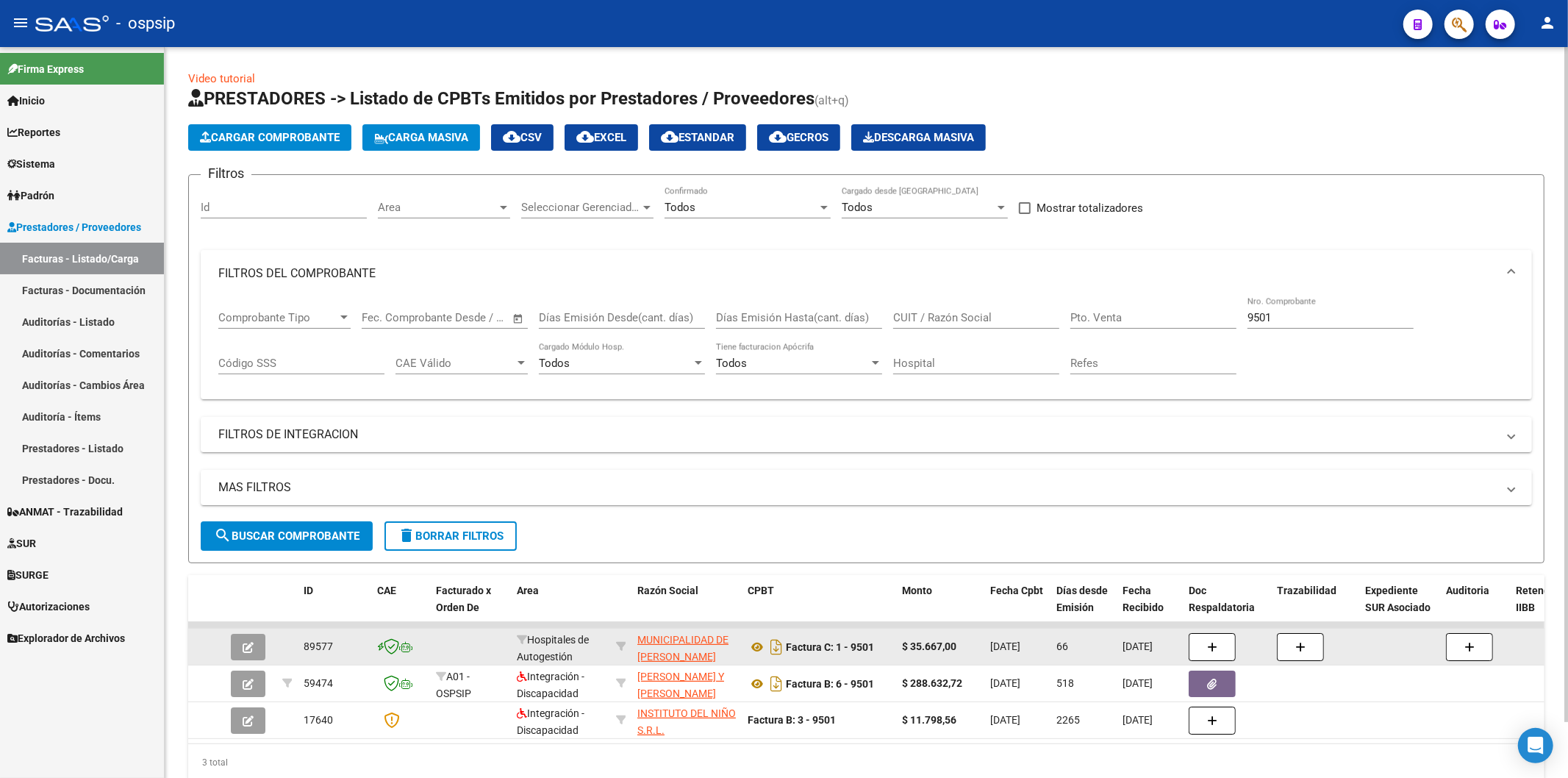
click at [1306, 317] on input "9501" at bounding box center [1331, 317] width 166 height 13
type input "9"
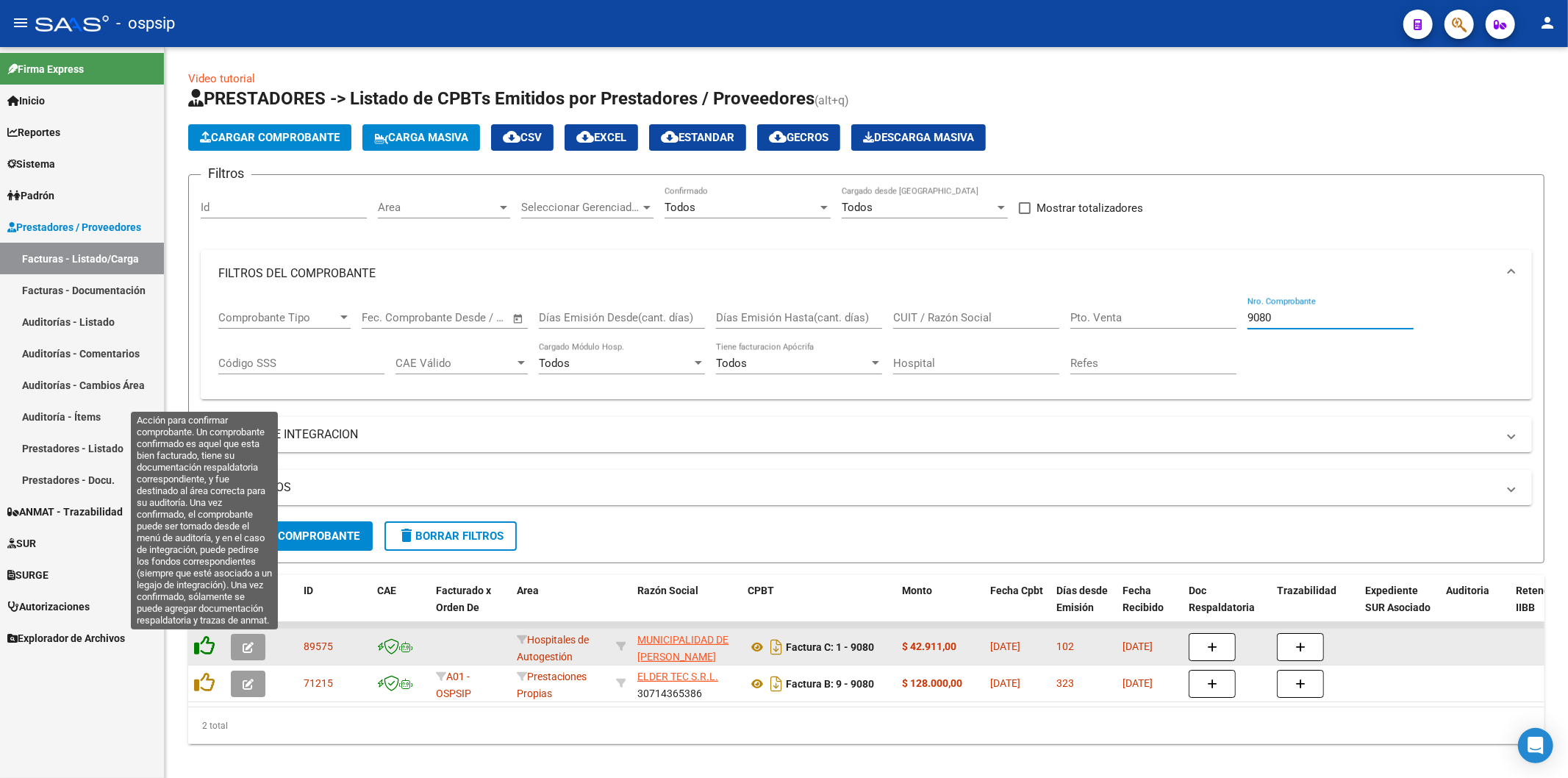
type input "9080"
click at [206, 640] on icon at bounding box center [205, 645] width 21 height 21
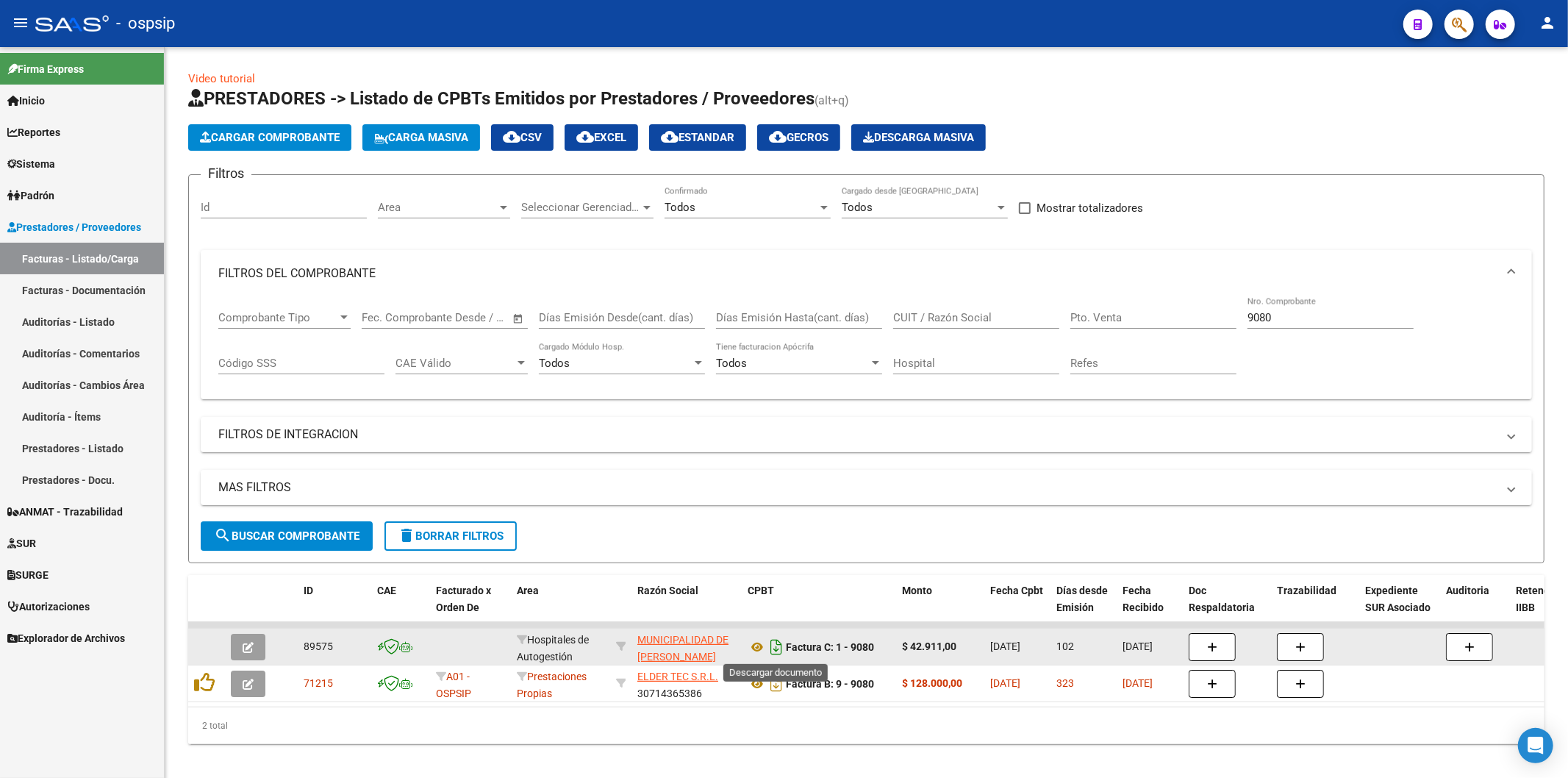
click at [781, 645] on icon "Descargar documento" at bounding box center [777, 647] width 19 height 24
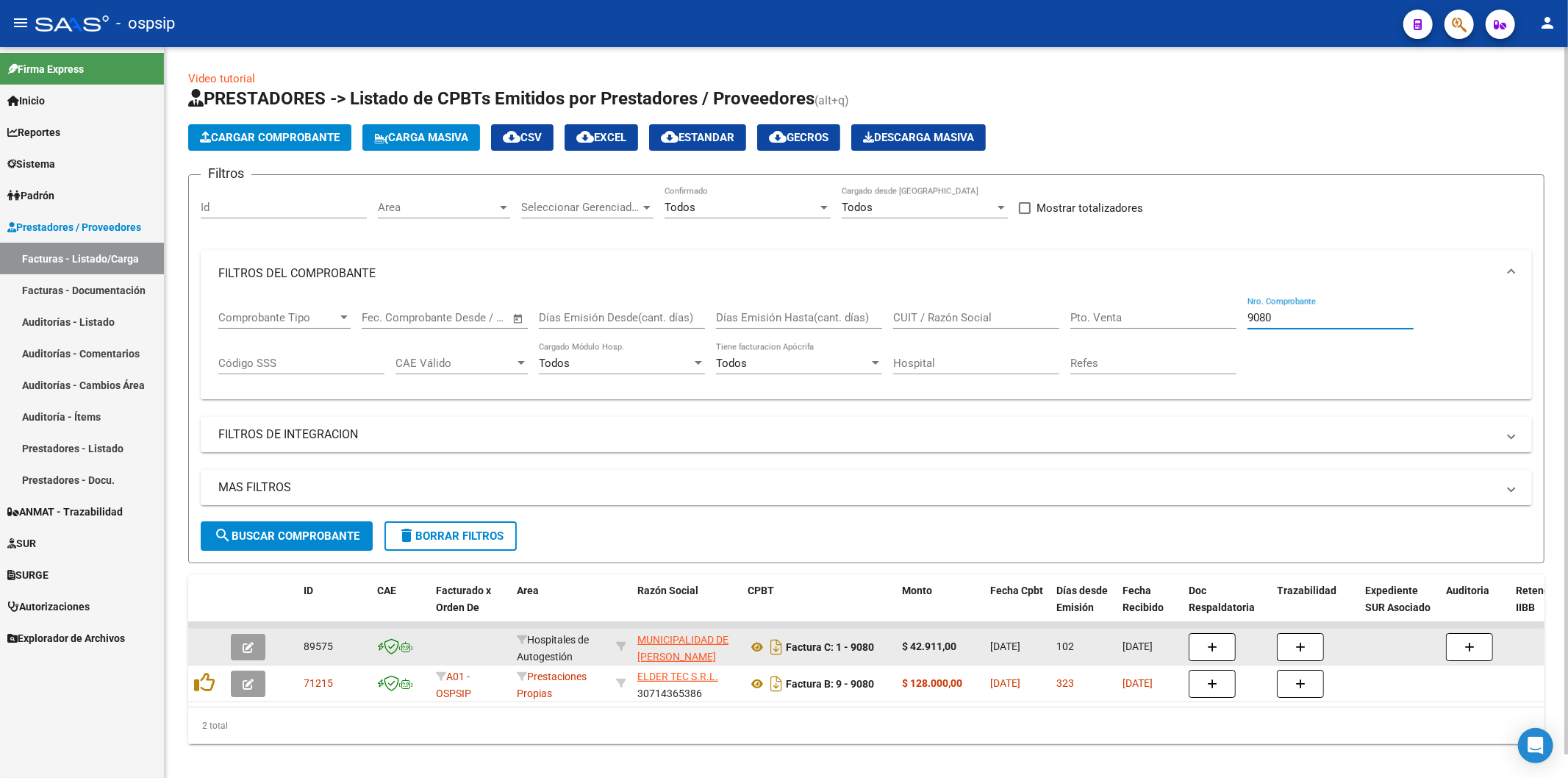
click at [1350, 320] on input "9080" at bounding box center [1331, 317] width 166 height 13
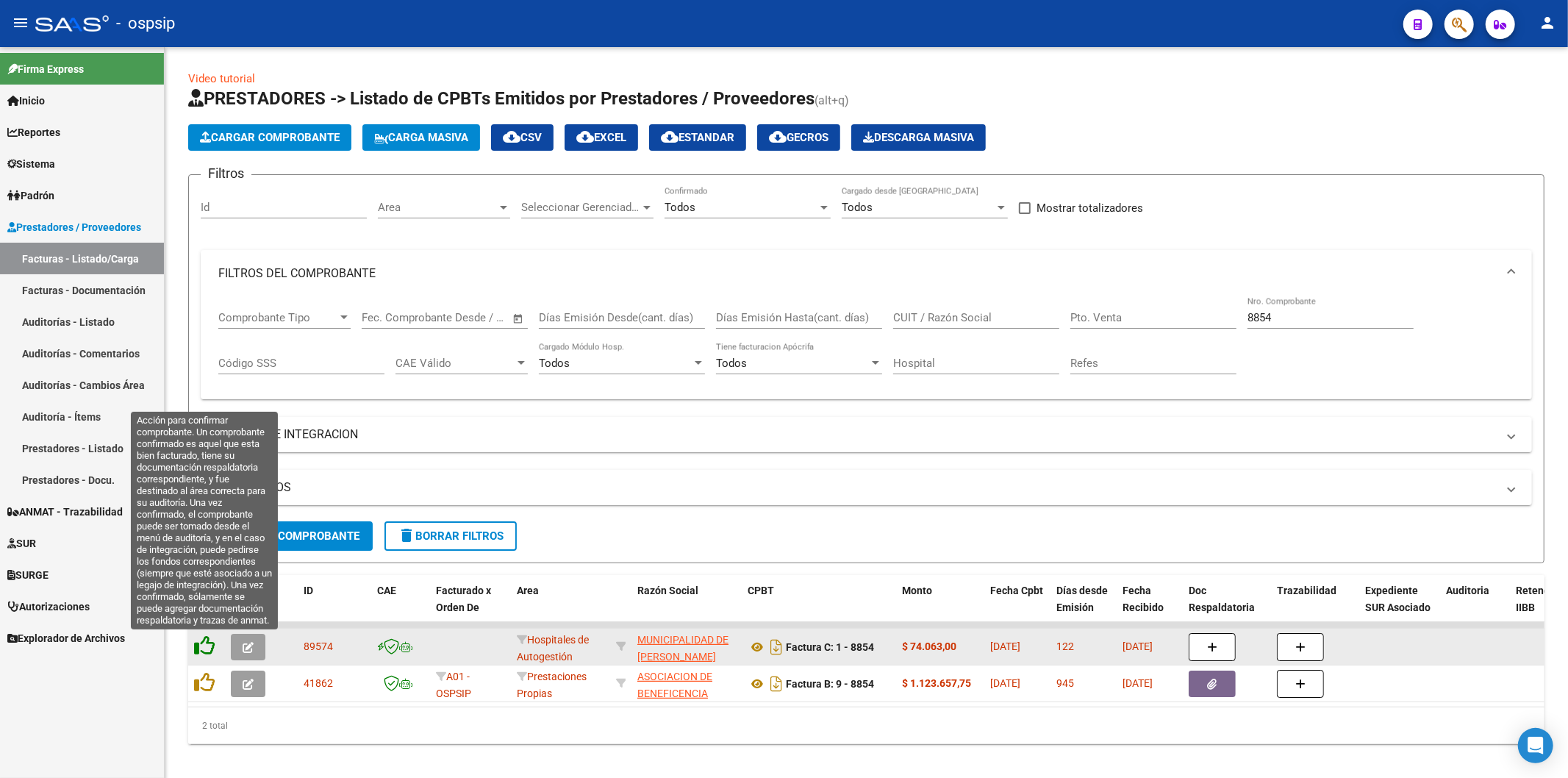
click at [201, 647] on icon at bounding box center [205, 645] width 21 height 21
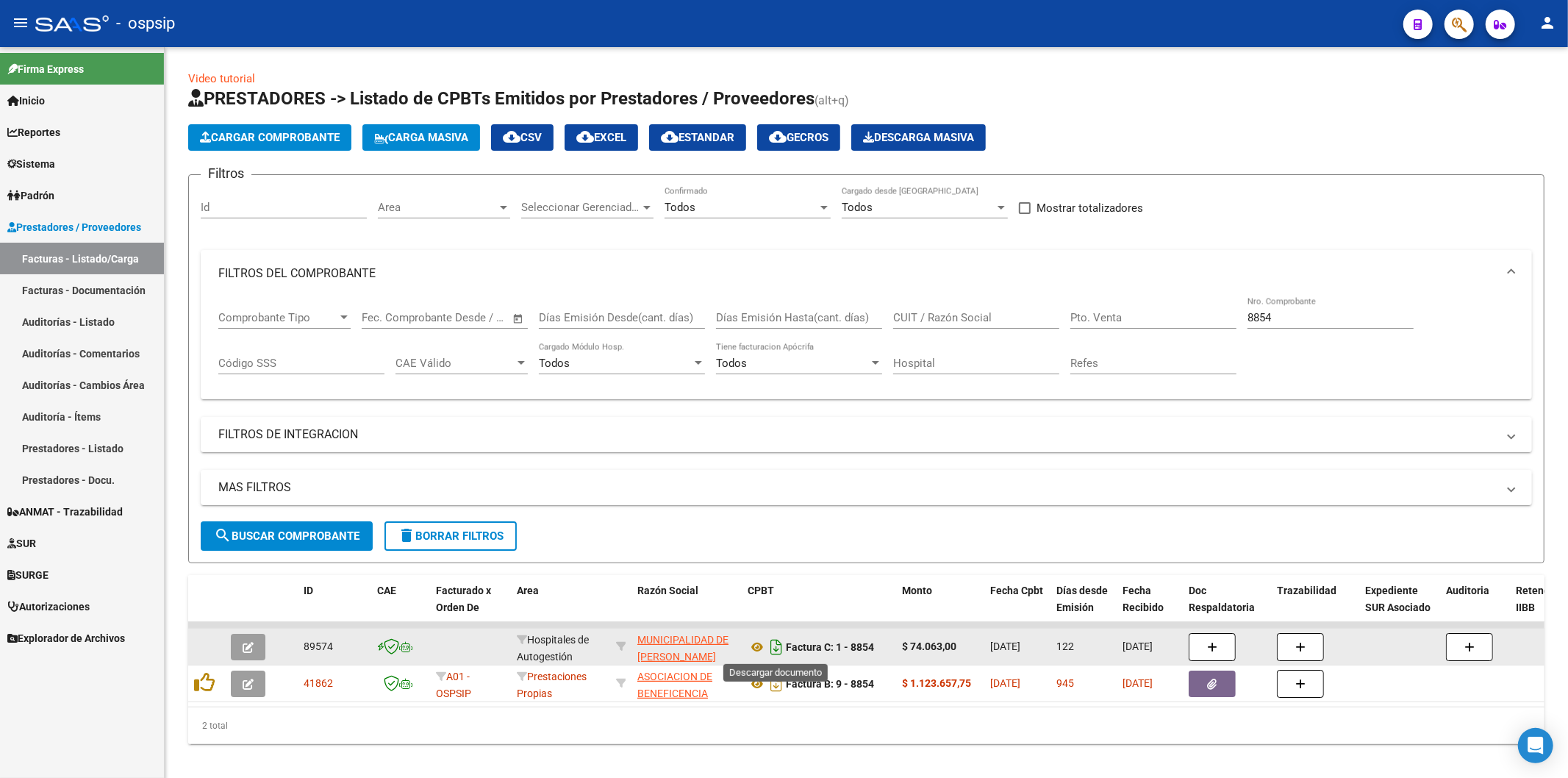
click at [781, 644] on icon "Descargar documento" at bounding box center [777, 647] width 19 height 24
click at [1307, 320] on input "8854" at bounding box center [1331, 317] width 166 height 13
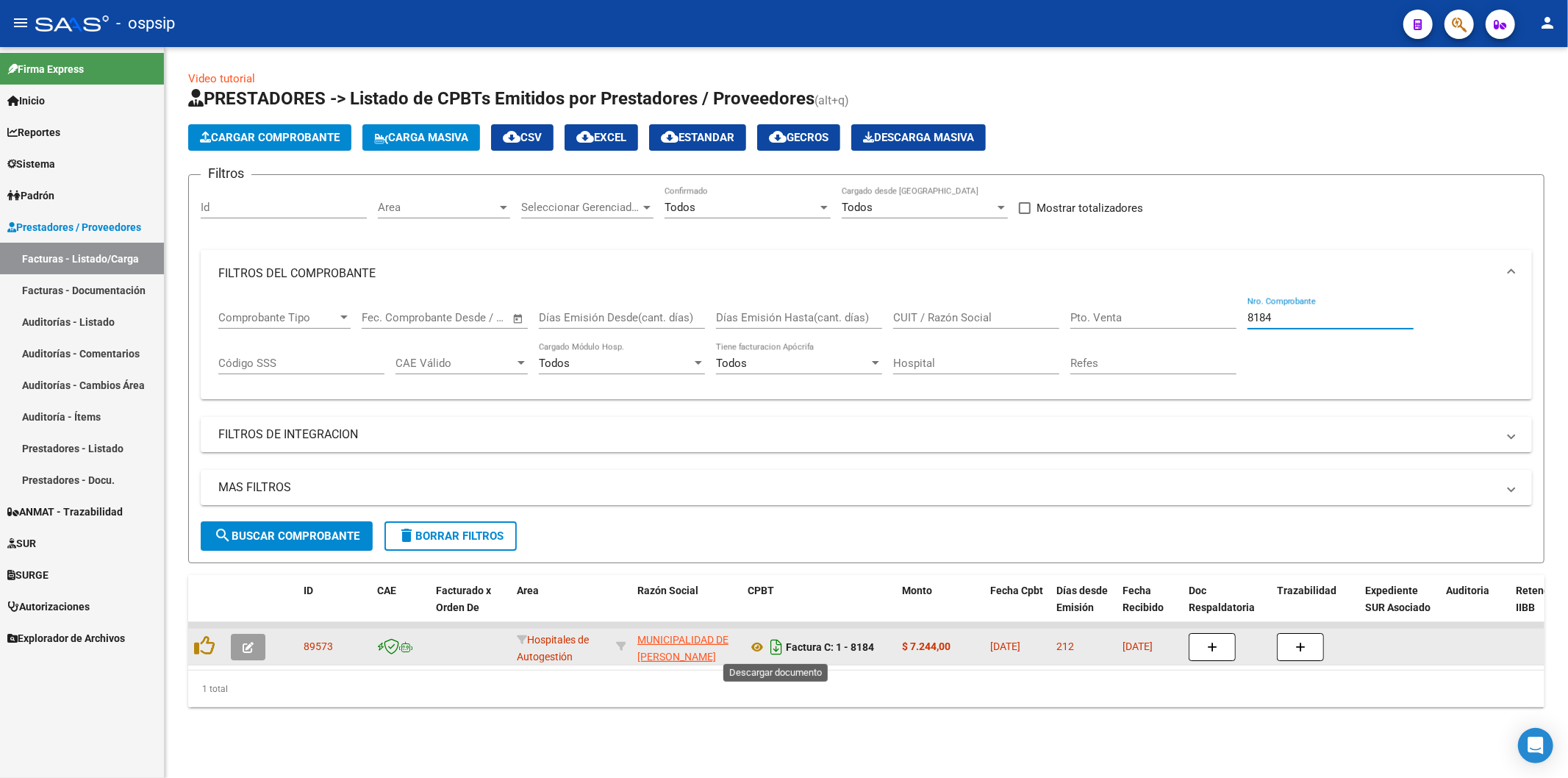
click at [770, 650] on icon "Descargar documento" at bounding box center [777, 647] width 19 height 24
click at [1303, 314] on input "8184" at bounding box center [1331, 317] width 166 height 13
type input "8"
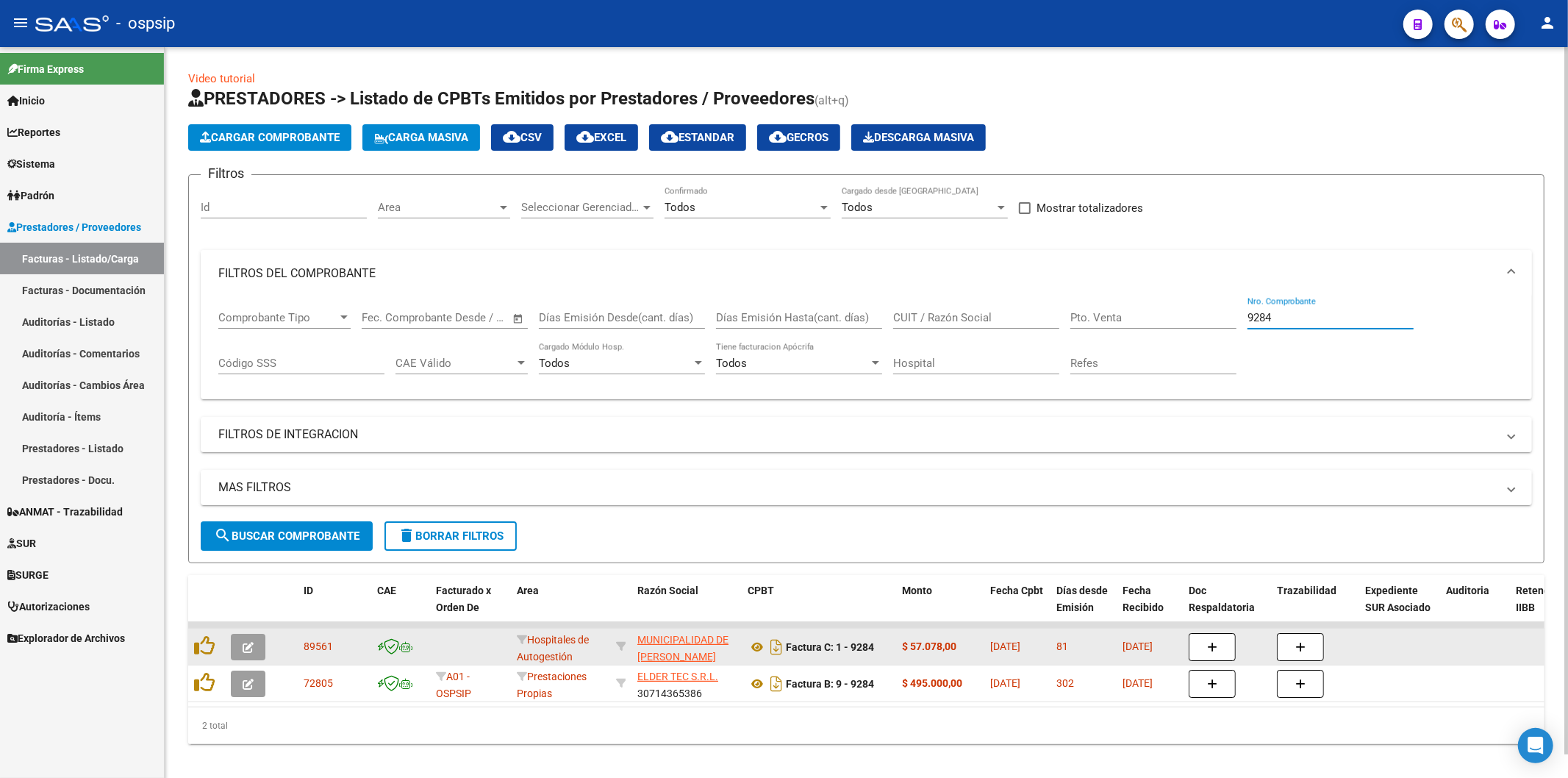
type input "9284"
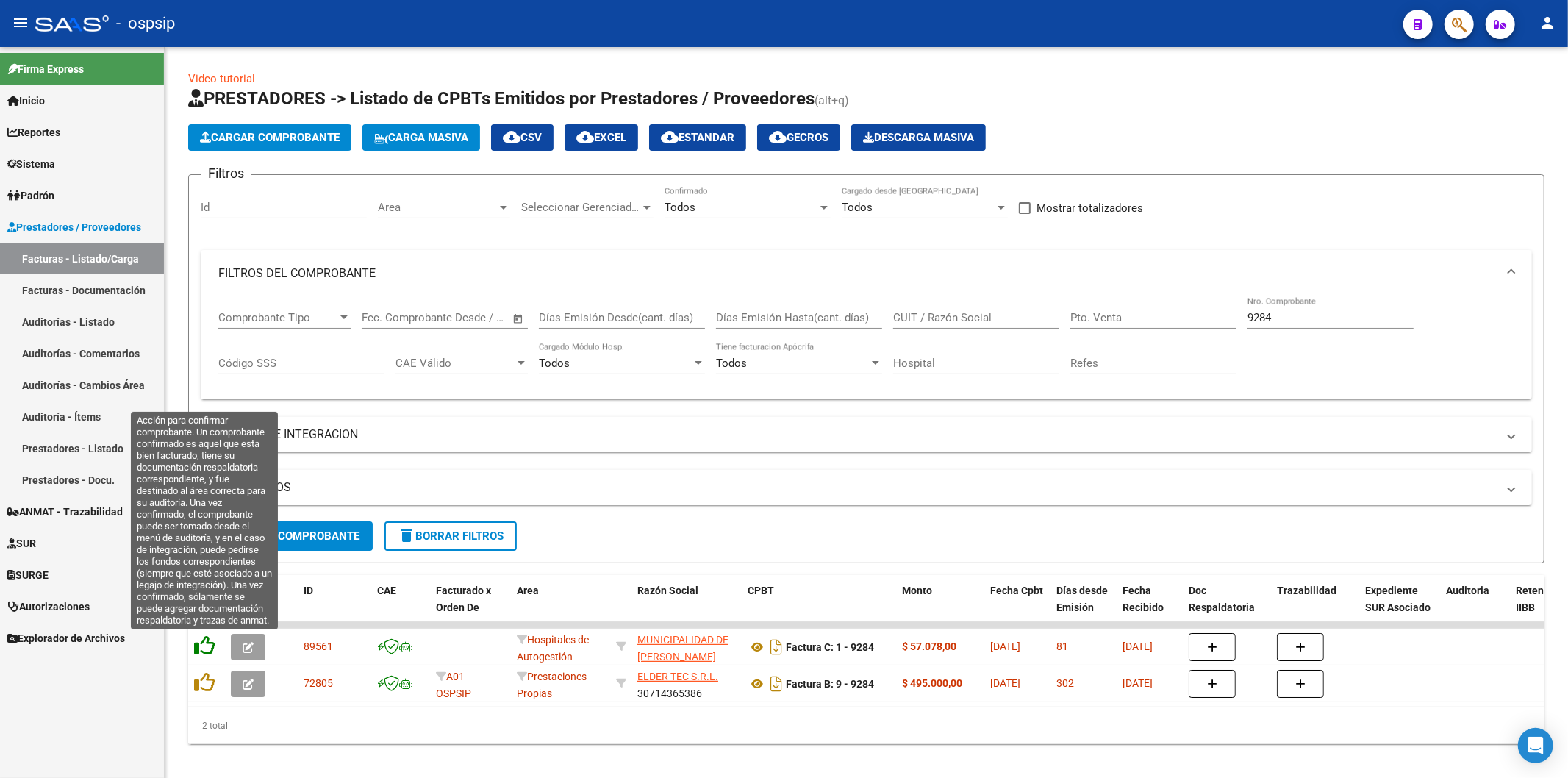
click at [202, 643] on icon at bounding box center [205, 645] width 21 height 21
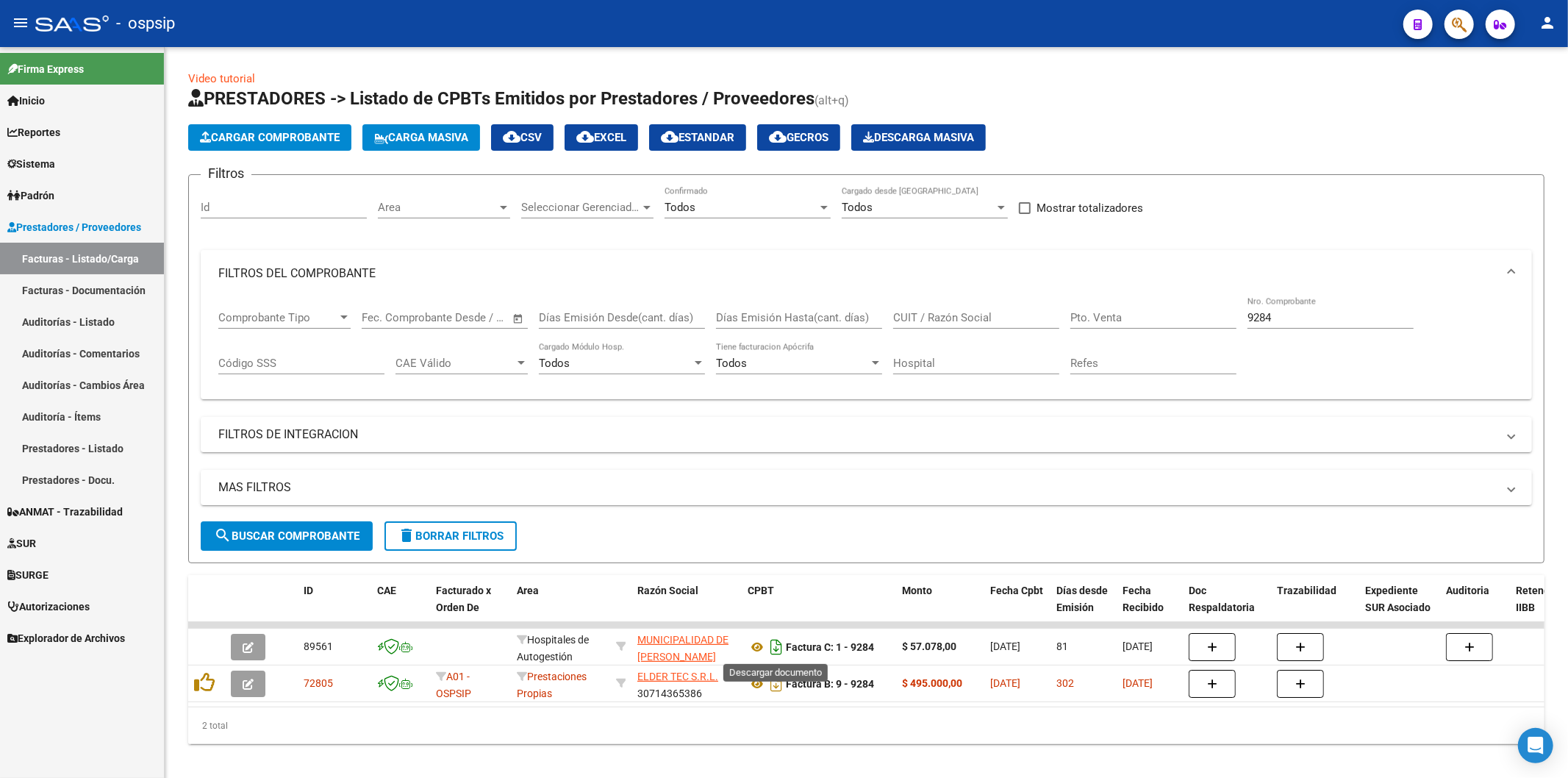
click at [776, 649] on icon "Descargar documento" at bounding box center [777, 647] width 19 height 24
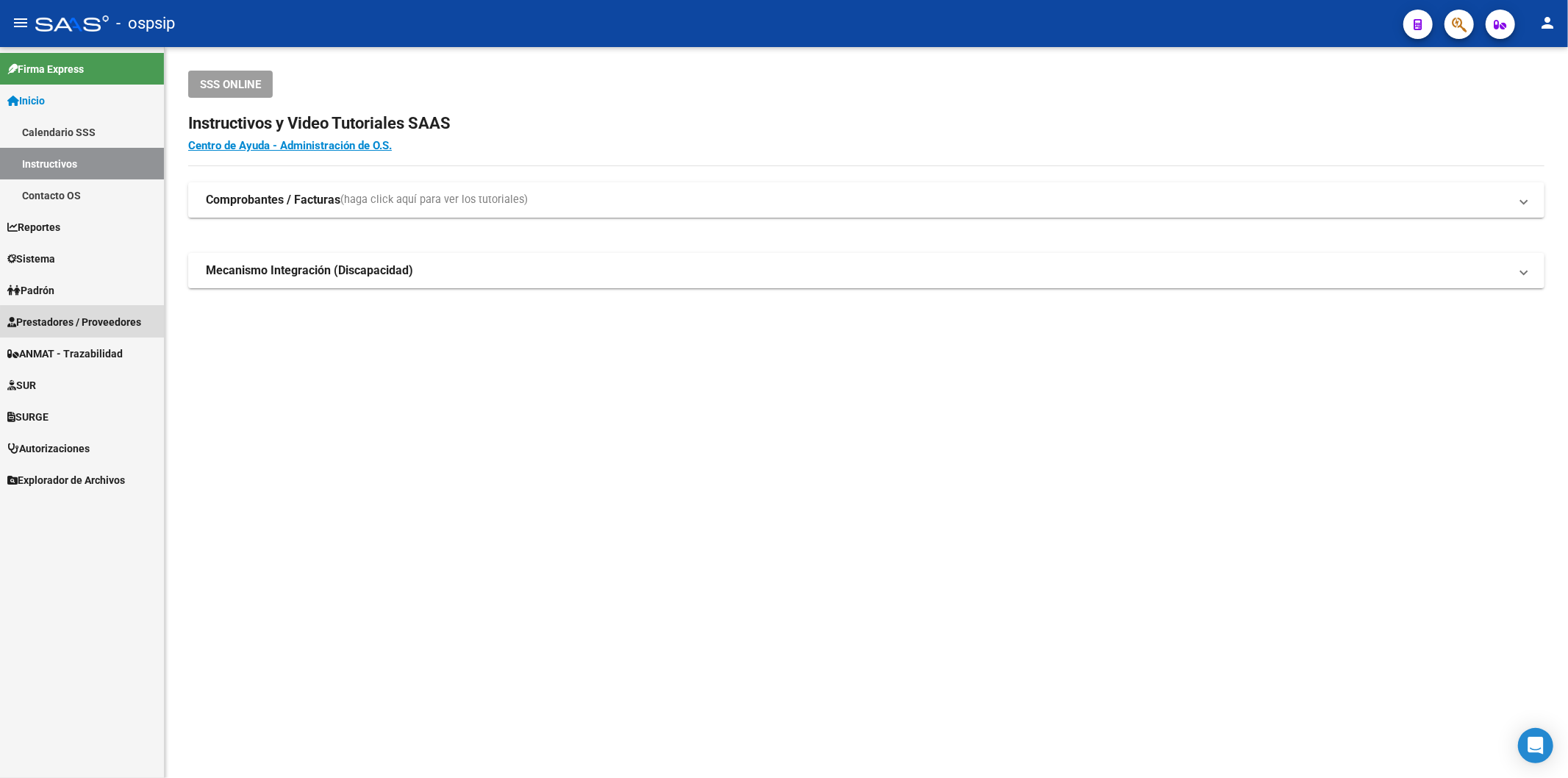
click at [106, 326] on span "Prestadores / Proveedores" at bounding box center [74, 322] width 134 height 16
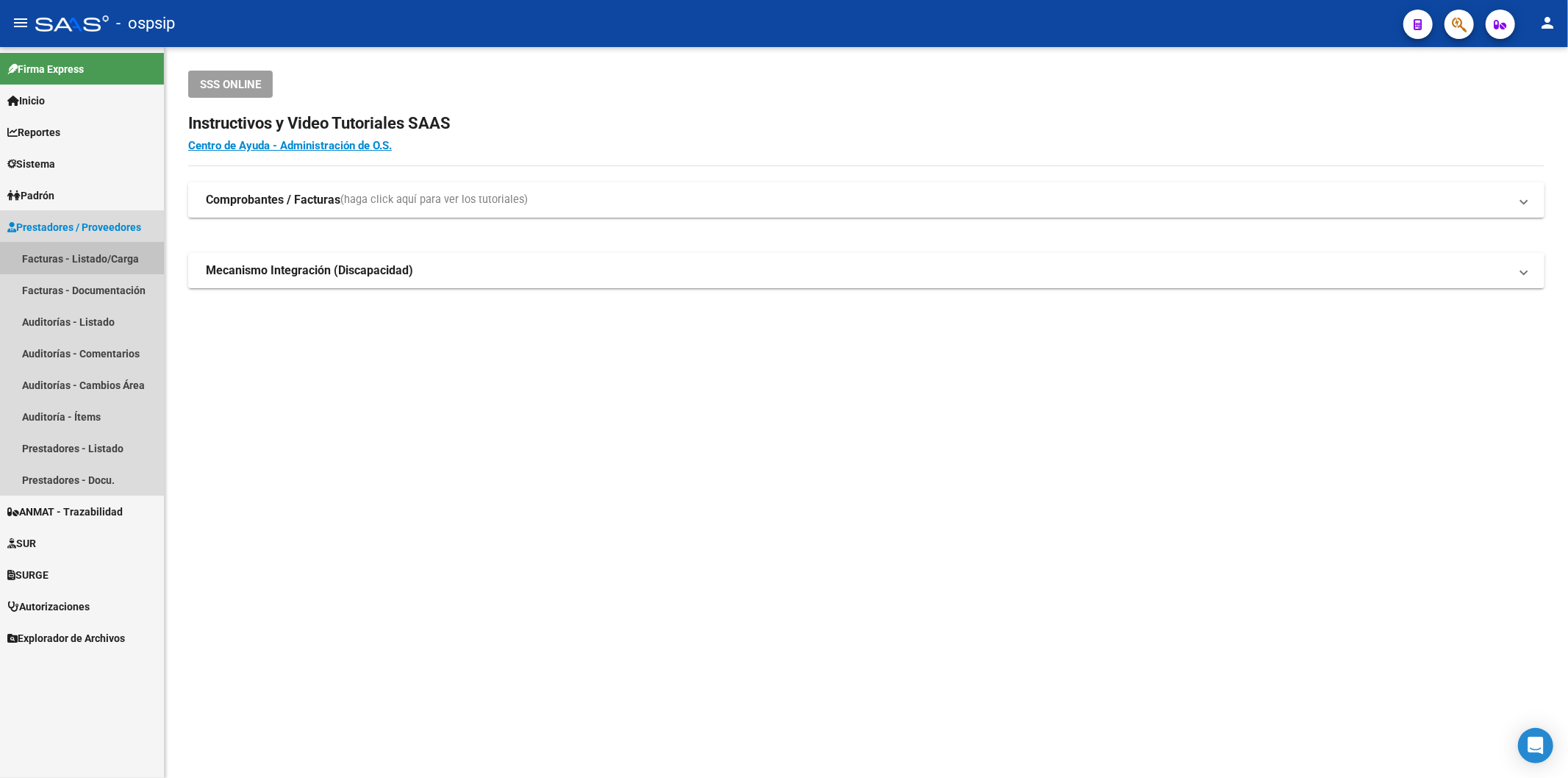
click at [113, 251] on link "Facturas - Listado/Carga" at bounding box center [82, 258] width 164 height 32
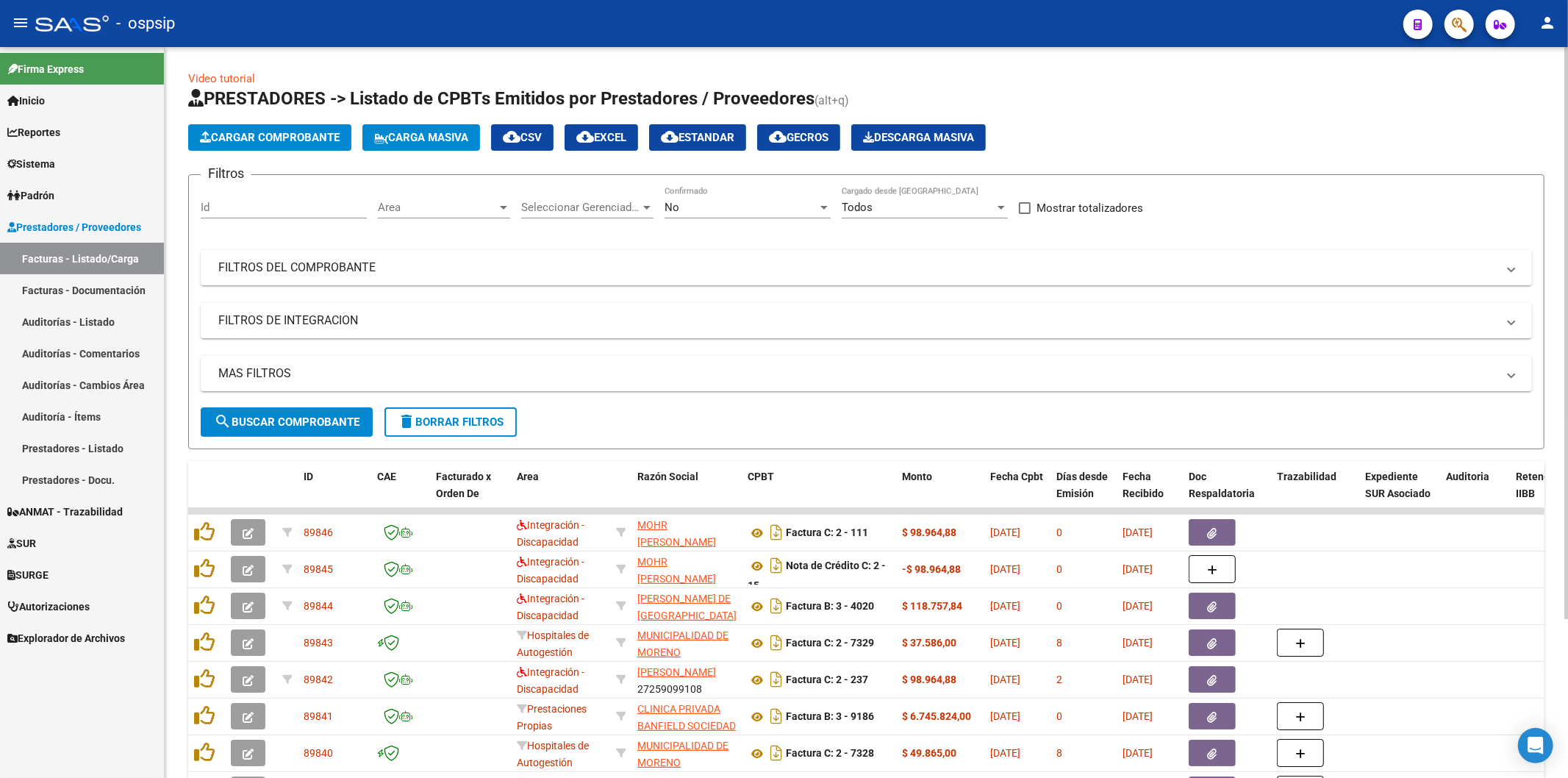
click at [673, 217] on div "No Confirmado" at bounding box center [748, 202] width 166 height 32
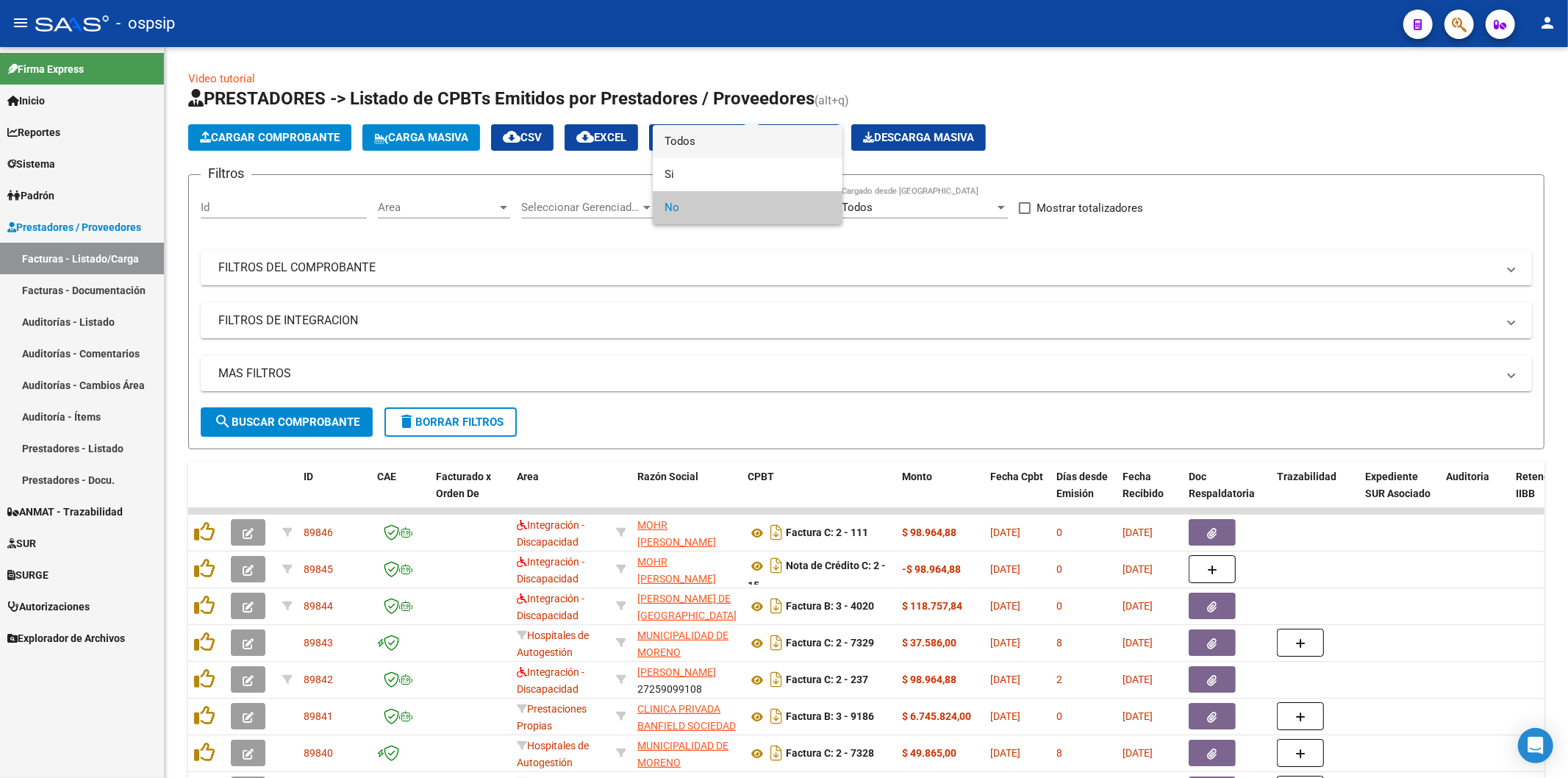
click at [718, 134] on span "Todos" at bounding box center [748, 141] width 166 height 33
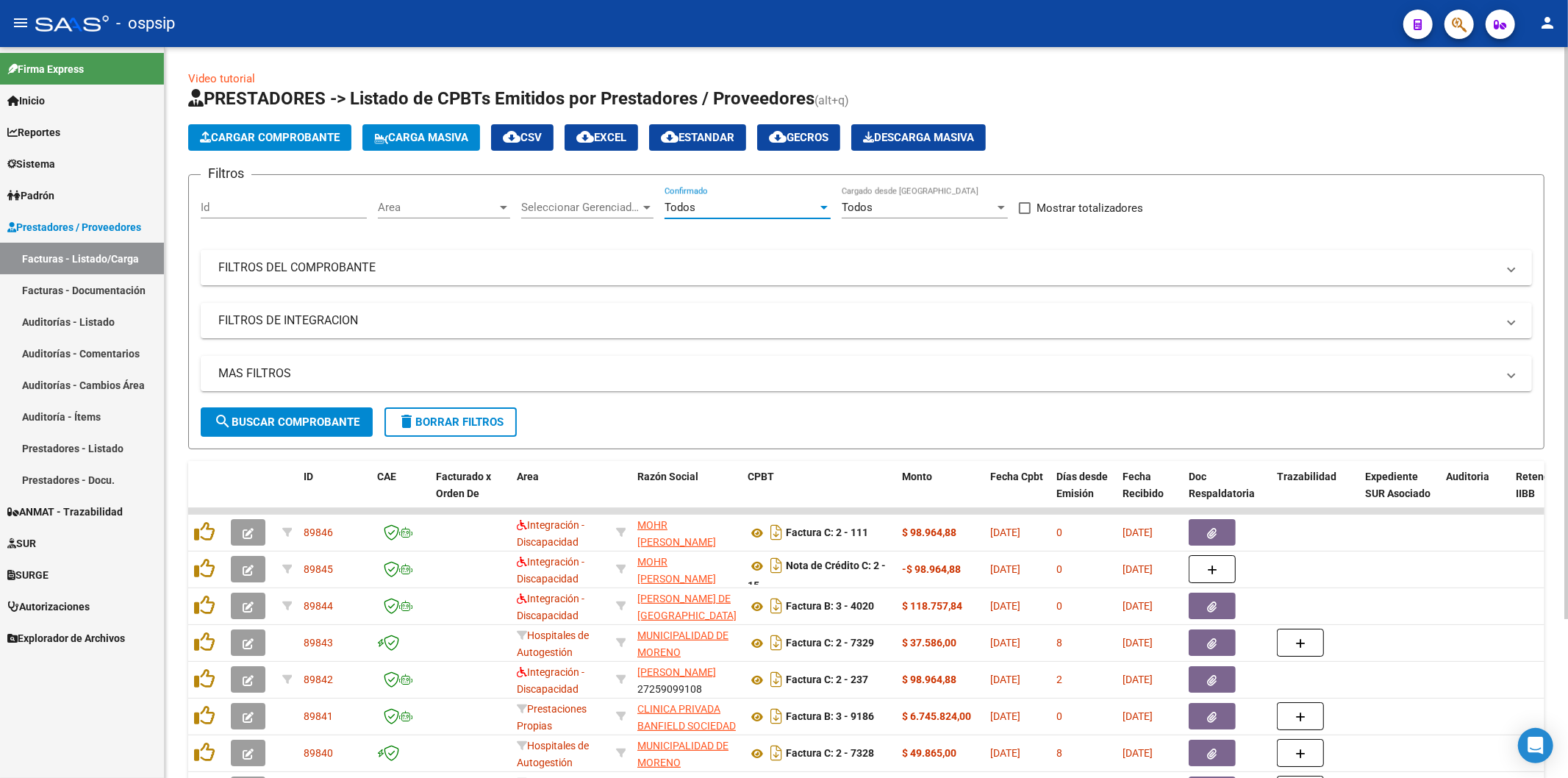
click at [257, 259] on mat-expansion-panel-header "FILTROS DEL COMPROBANTE" at bounding box center [866, 268] width 1331 height 36
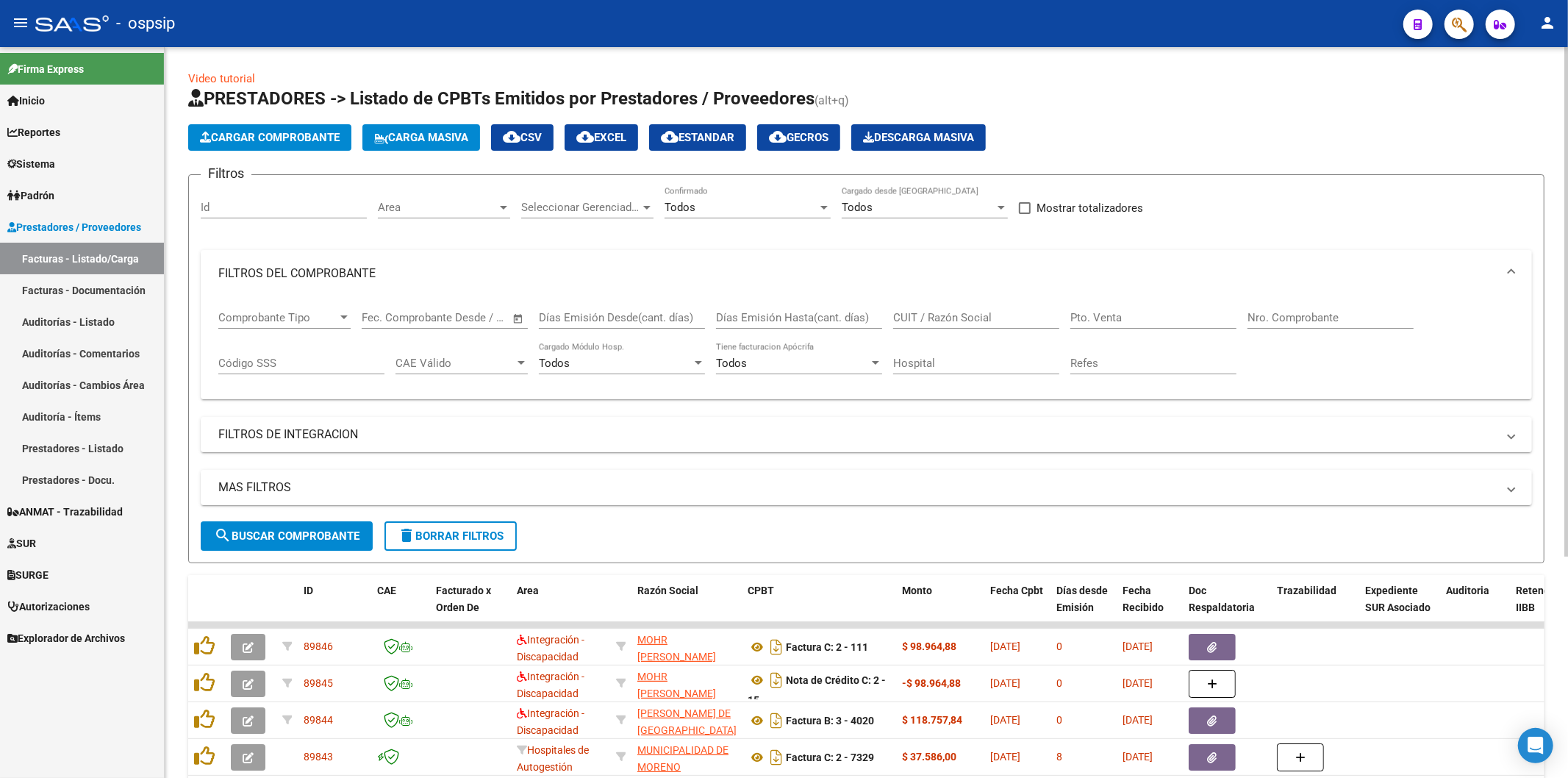
click at [1284, 318] on input "Nro. Comprobante" at bounding box center [1331, 317] width 166 height 13
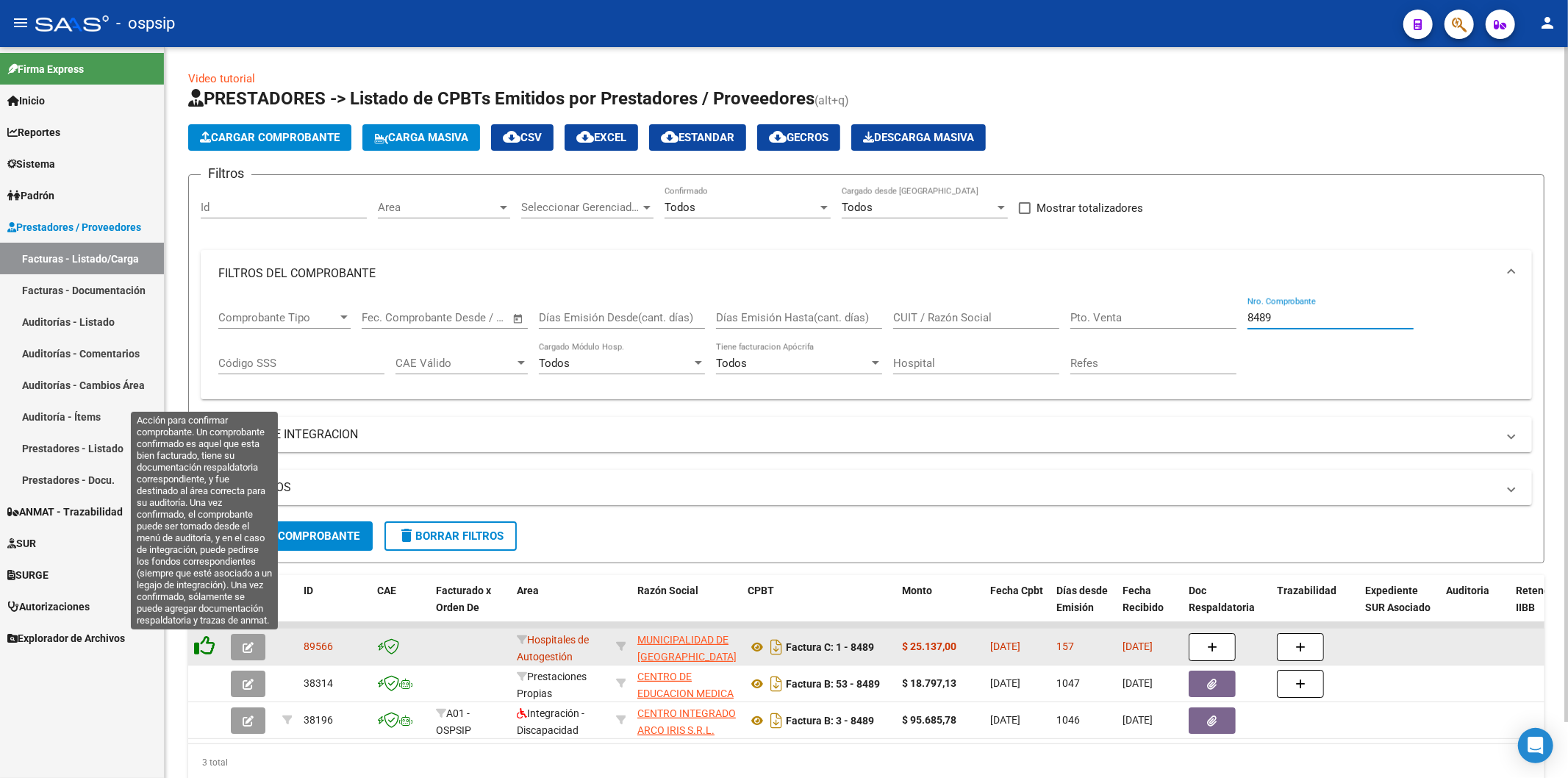
click at [194, 643] on icon at bounding box center [205, 645] width 21 height 21
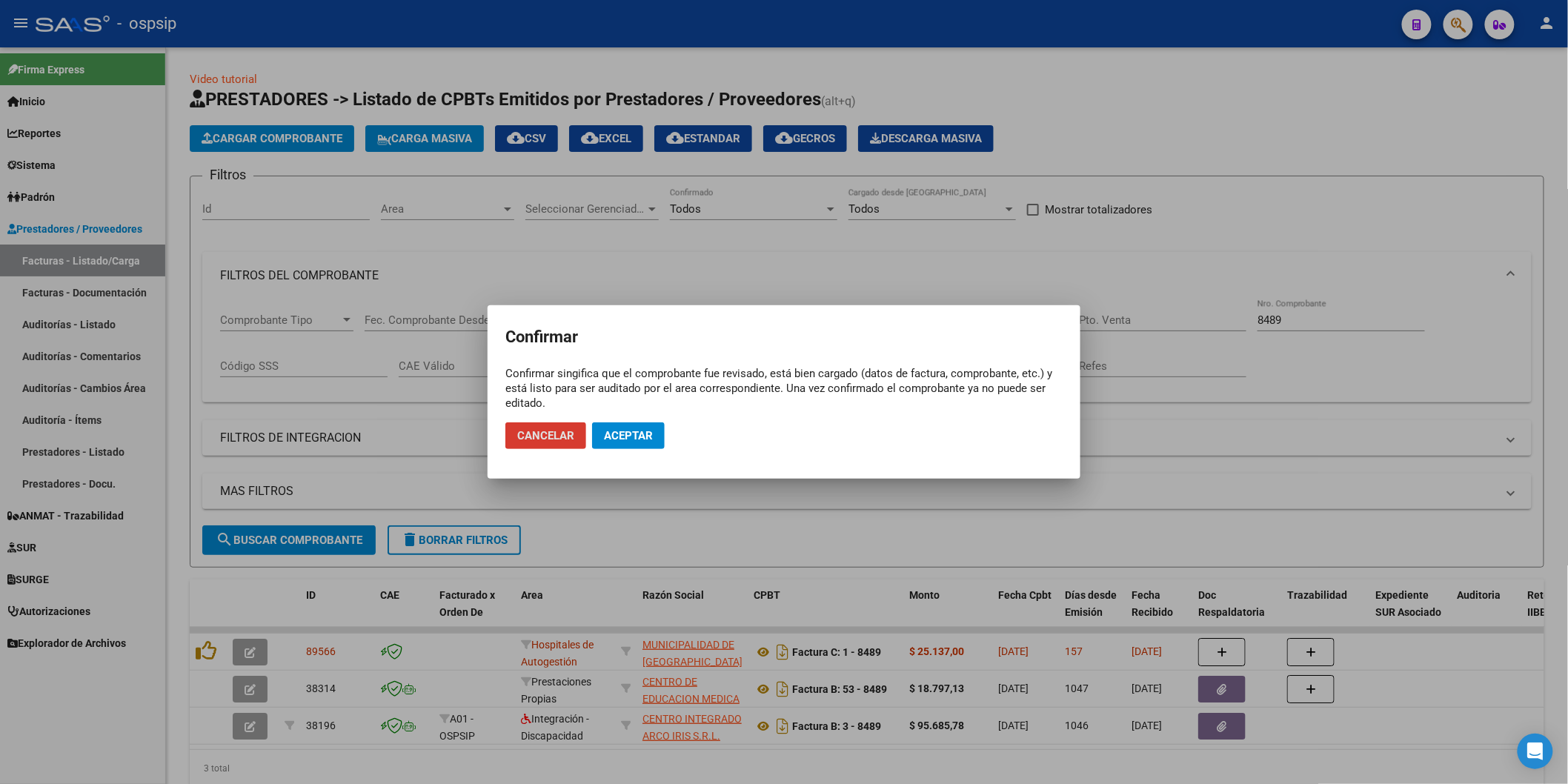
click at [639, 439] on span "Aceptar" at bounding box center [628, 436] width 49 height 13
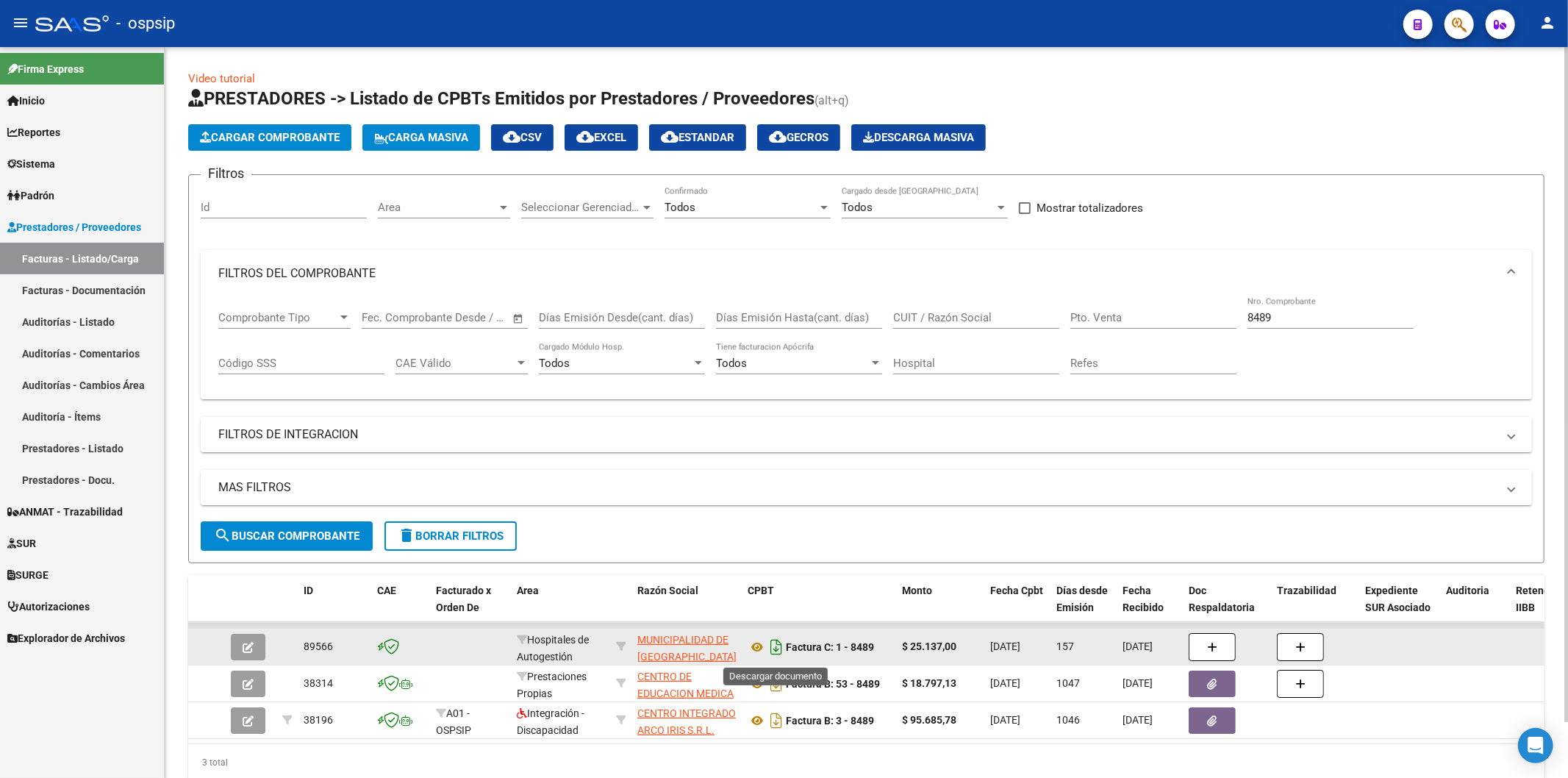
click at [774, 637] on icon "Descargar documento" at bounding box center [777, 647] width 19 height 24
click at [1280, 311] on input "8489" at bounding box center [1331, 317] width 166 height 13
type input "8"
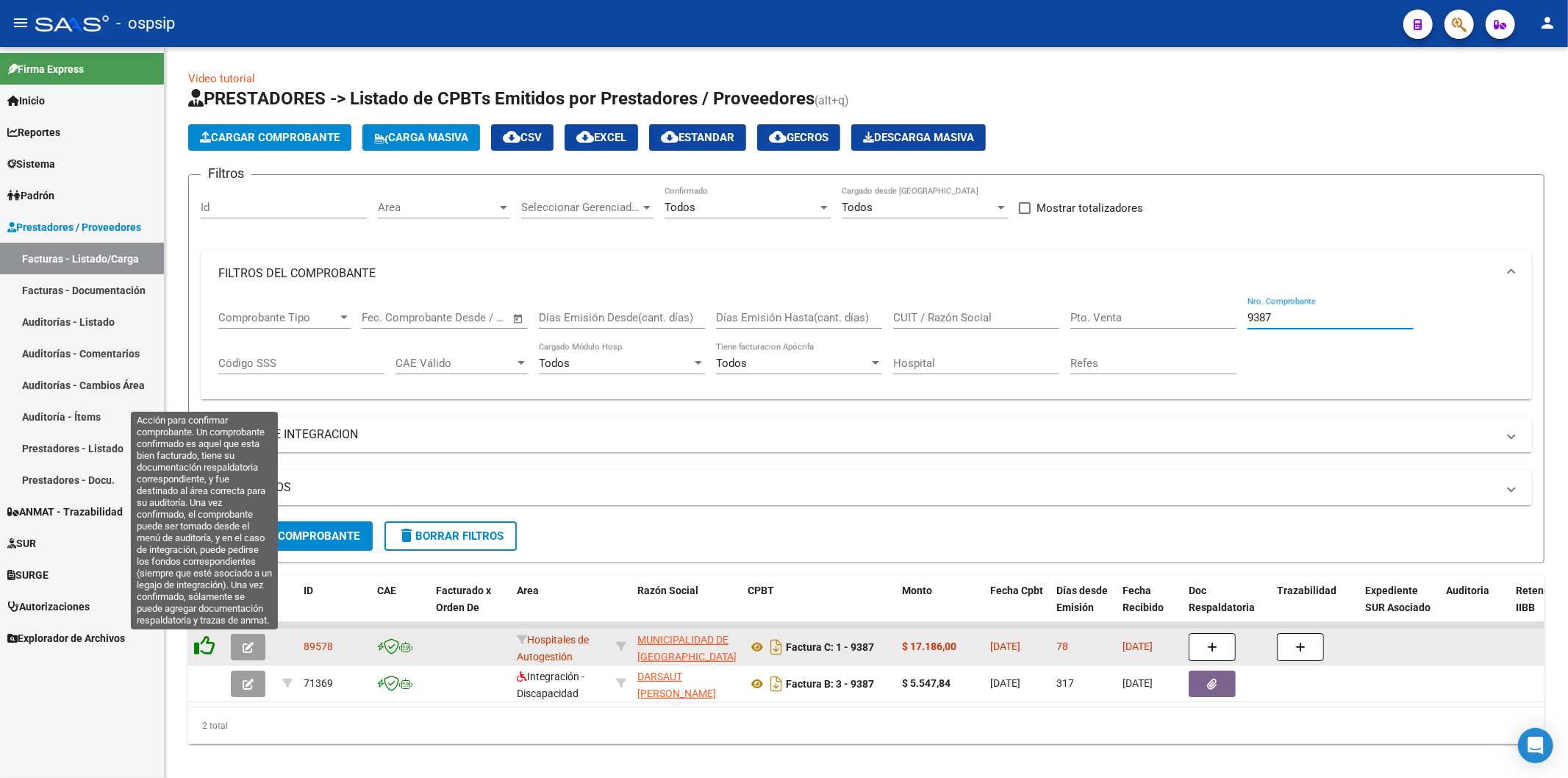
type input "9387"
click at [194, 645] on icon at bounding box center [205, 645] width 21 height 21
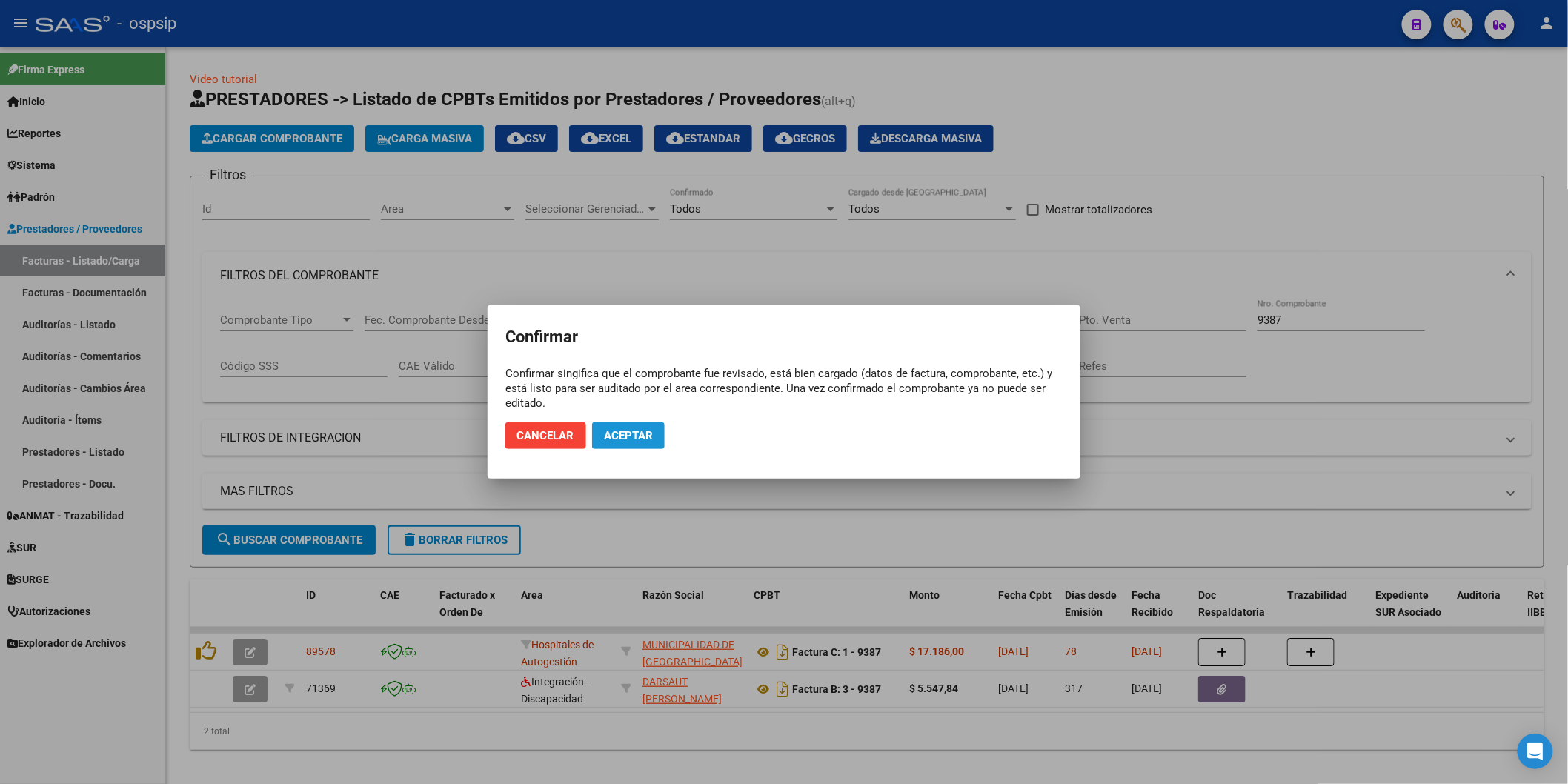
click at [632, 430] on span "Aceptar" at bounding box center [628, 436] width 49 height 13
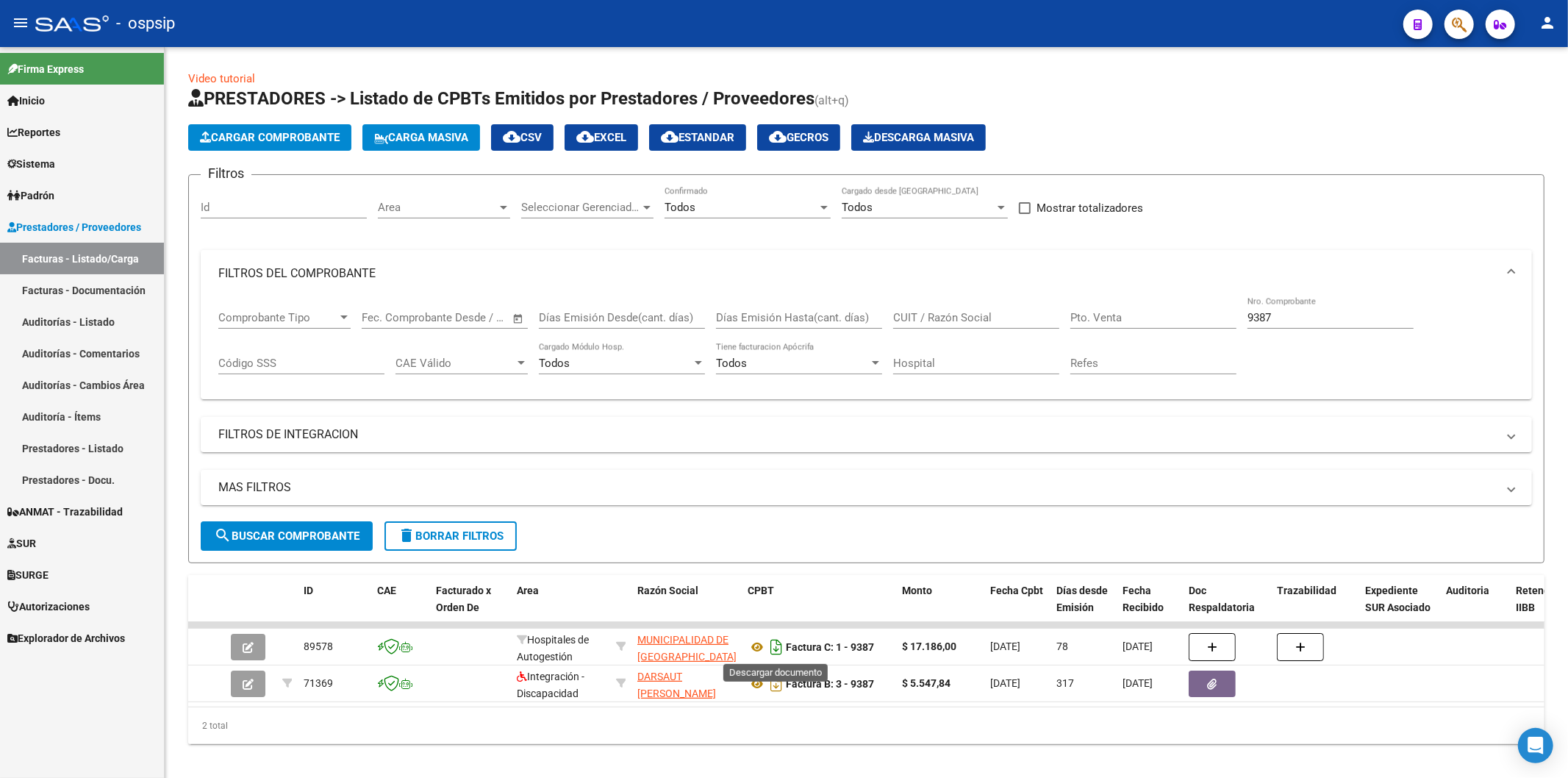
click at [773, 650] on icon "Descargar documento" at bounding box center [777, 647] width 19 height 24
click at [767, 650] on icon "Descargar documento" at bounding box center [777, 647] width 19 height 24
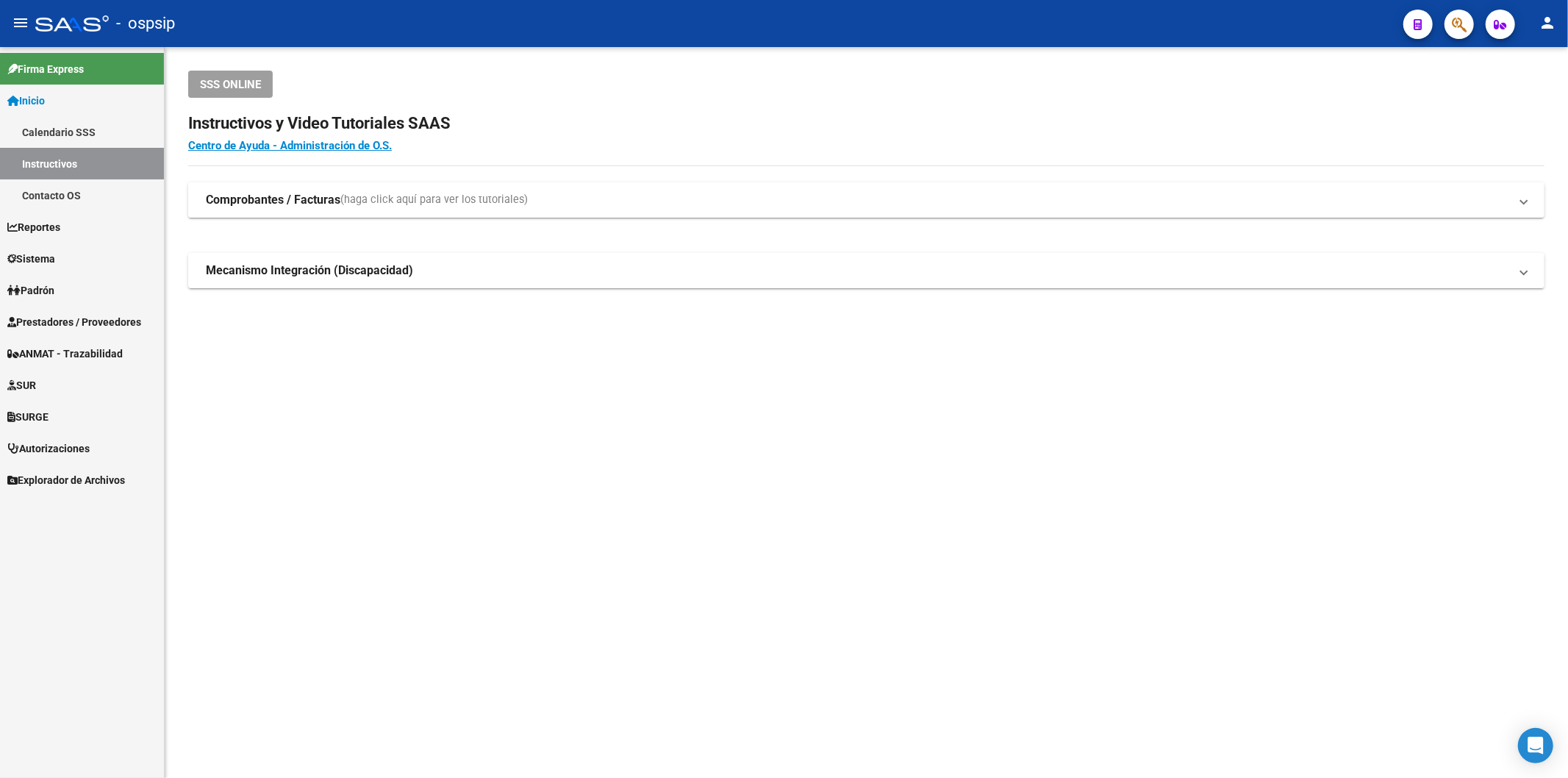
click at [63, 312] on link "Prestadores / Proveedores" at bounding box center [82, 321] width 164 height 32
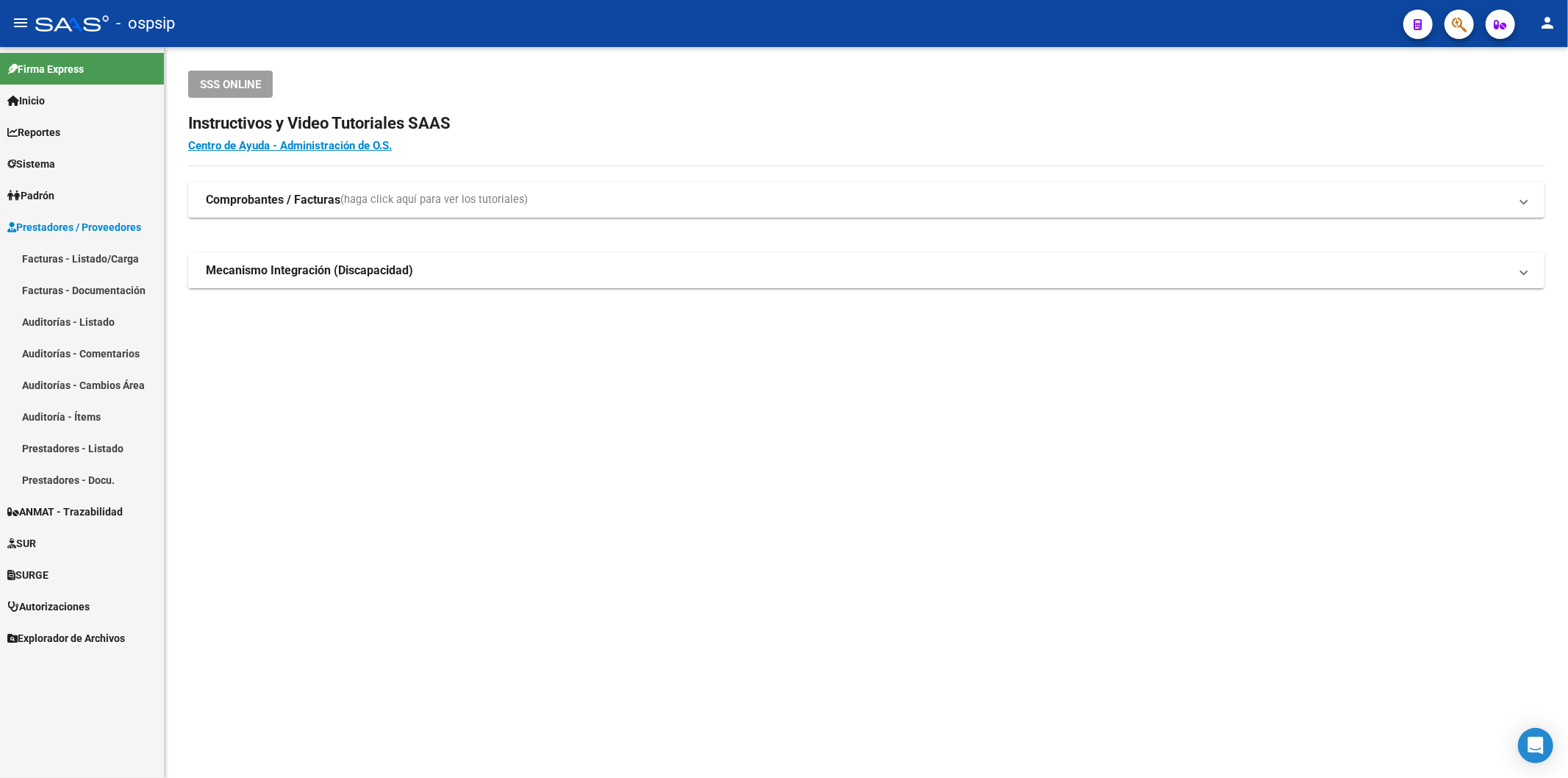
click at [93, 256] on link "Facturas - Listado/Carga" at bounding box center [82, 258] width 164 height 32
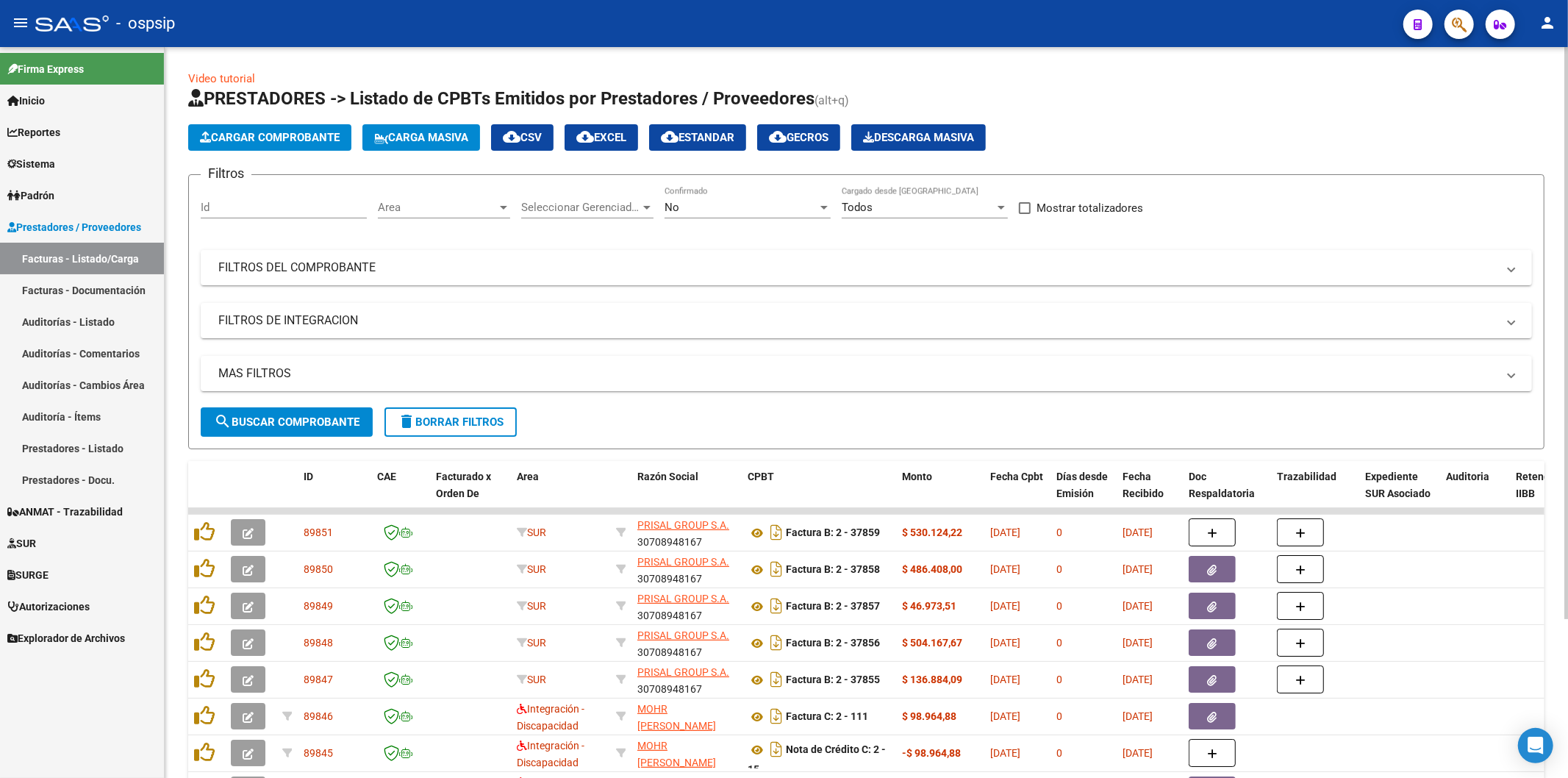
click at [694, 206] on div "No" at bounding box center [741, 208] width 153 height 13
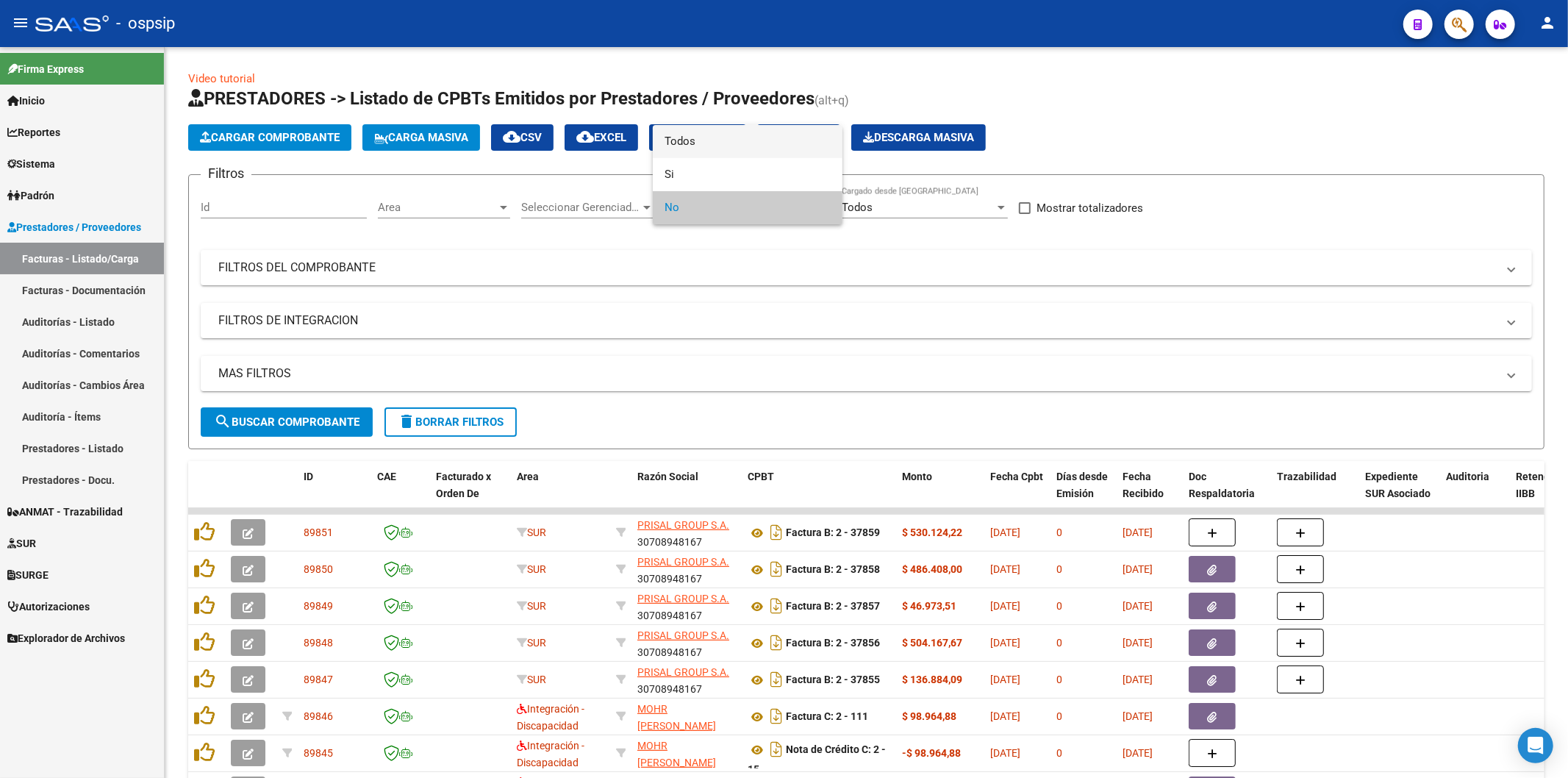
click at [702, 147] on span "Todos" at bounding box center [748, 141] width 166 height 33
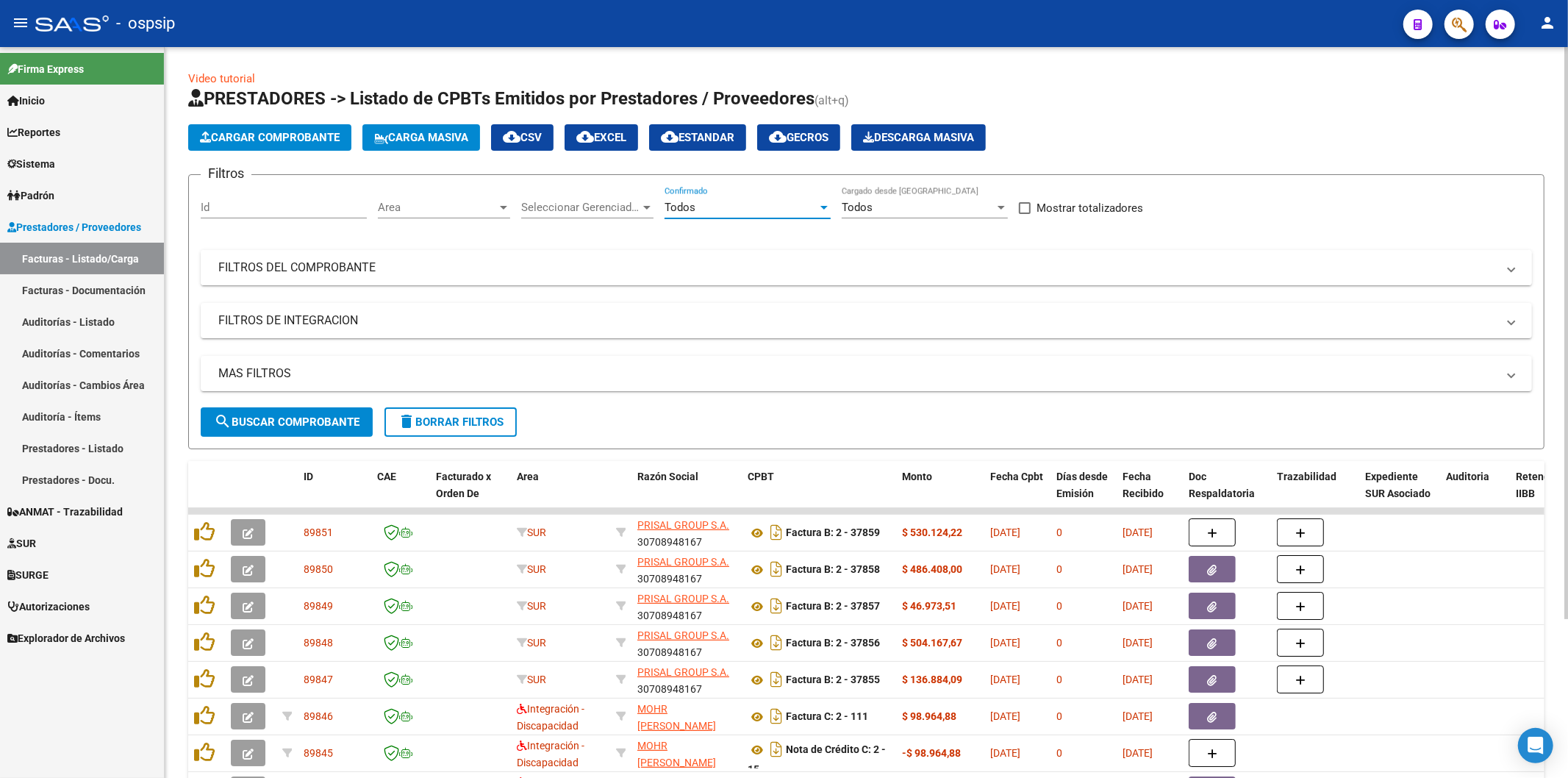
click at [299, 268] on mat-panel-title "FILTROS DEL COMPROBANTE" at bounding box center [857, 268] width 1279 height 16
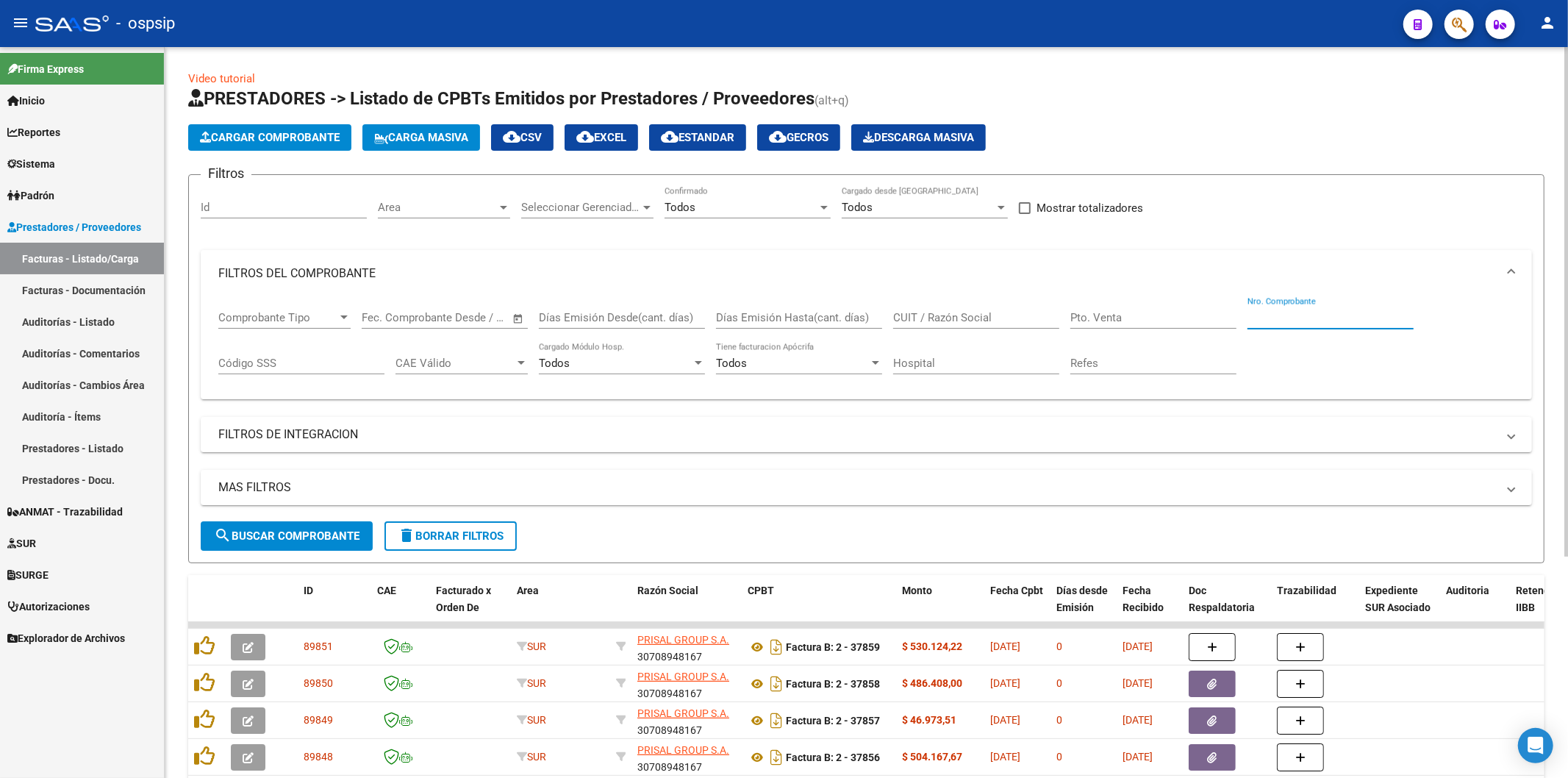
click at [1291, 313] on input "Nro. Comprobante" at bounding box center [1331, 317] width 166 height 13
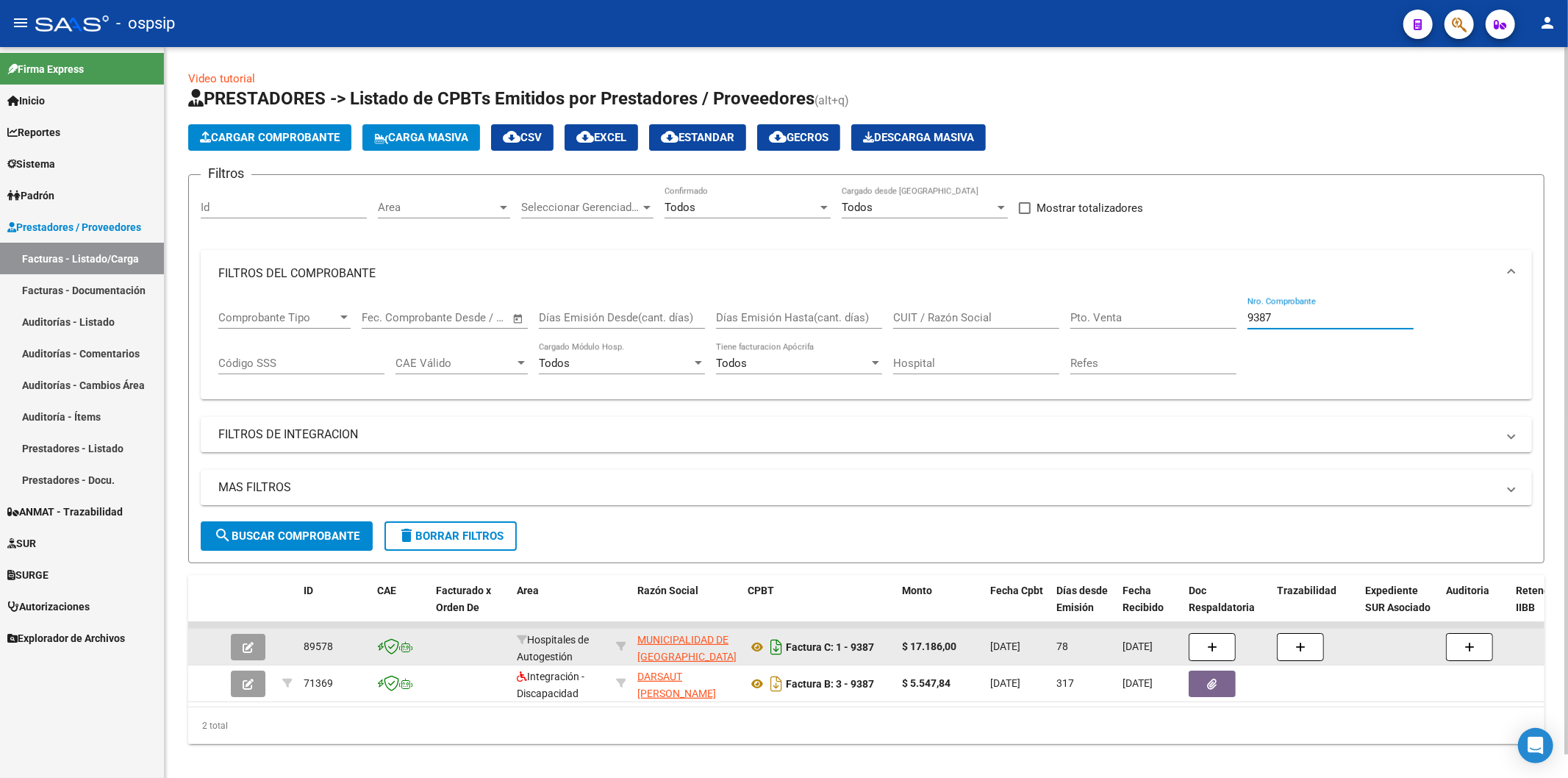
type input "9387"
click at [778, 651] on icon "Descargar documento" at bounding box center [777, 647] width 19 height 24
